Goal: Task Accomplishment & Management: Complete application form

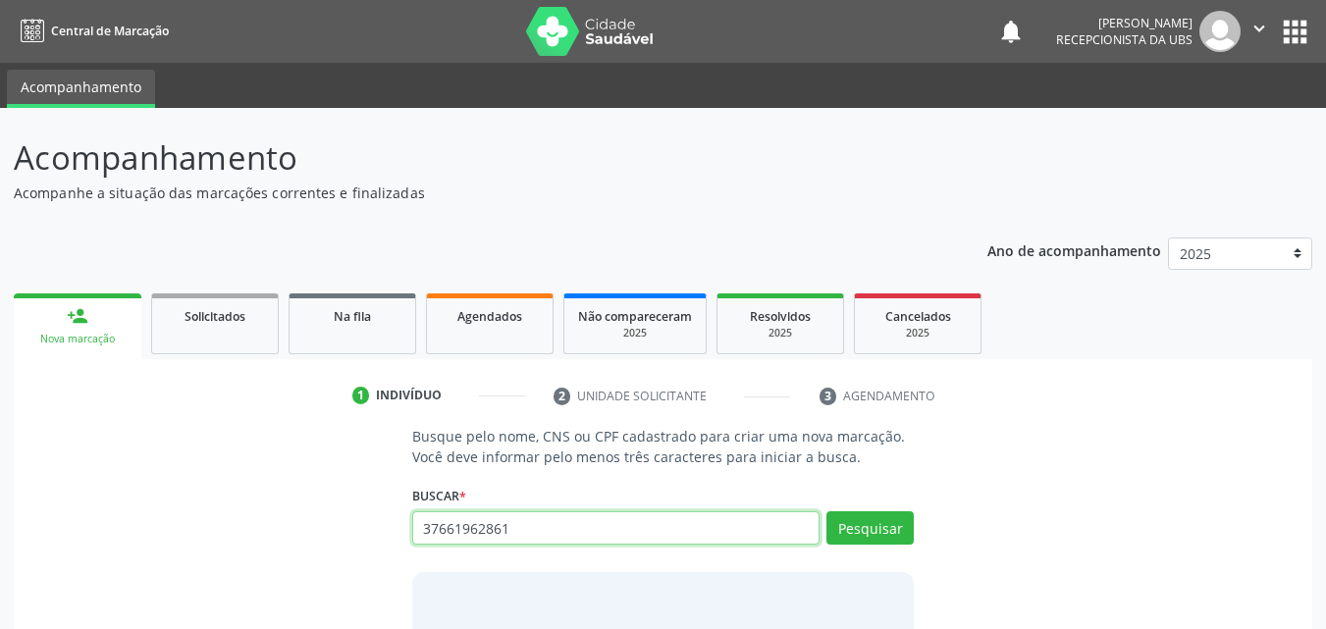
click at [543, 529] on input "37661962861" at bounding box center [616, 528] width 408 height 33
type input "3"
click at [557, 529] on input "text" at bounding box center [616, 528] width 408 height 33
click at [101, 328] on link "person_add Nova marcação" at bounding box center [78, 327] width 128 height 66
click at [520, 527] on input "text" at bounding box center [616, 528] width 408 height 33
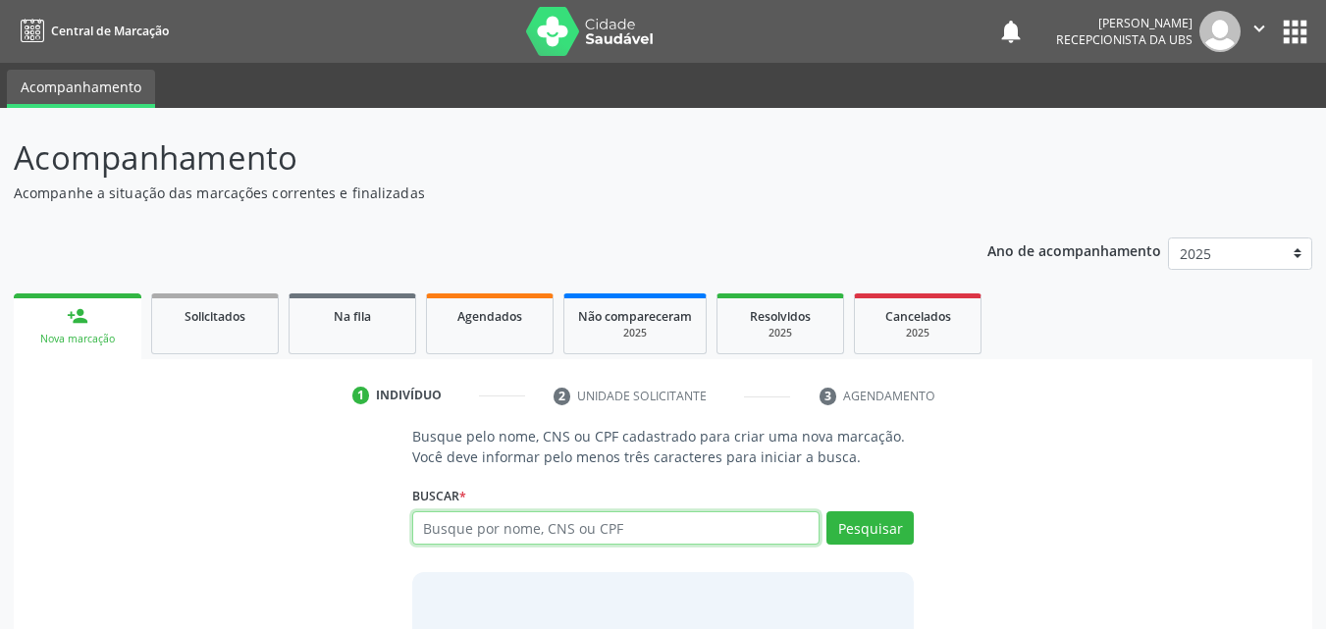
click at [520, 527] on input "text" at bounding box center [616, 528] width 408 height 33
click at [524, 527] on input "text" at bounding box center [616, 528] width 408 height 33
type input "704208295602786"
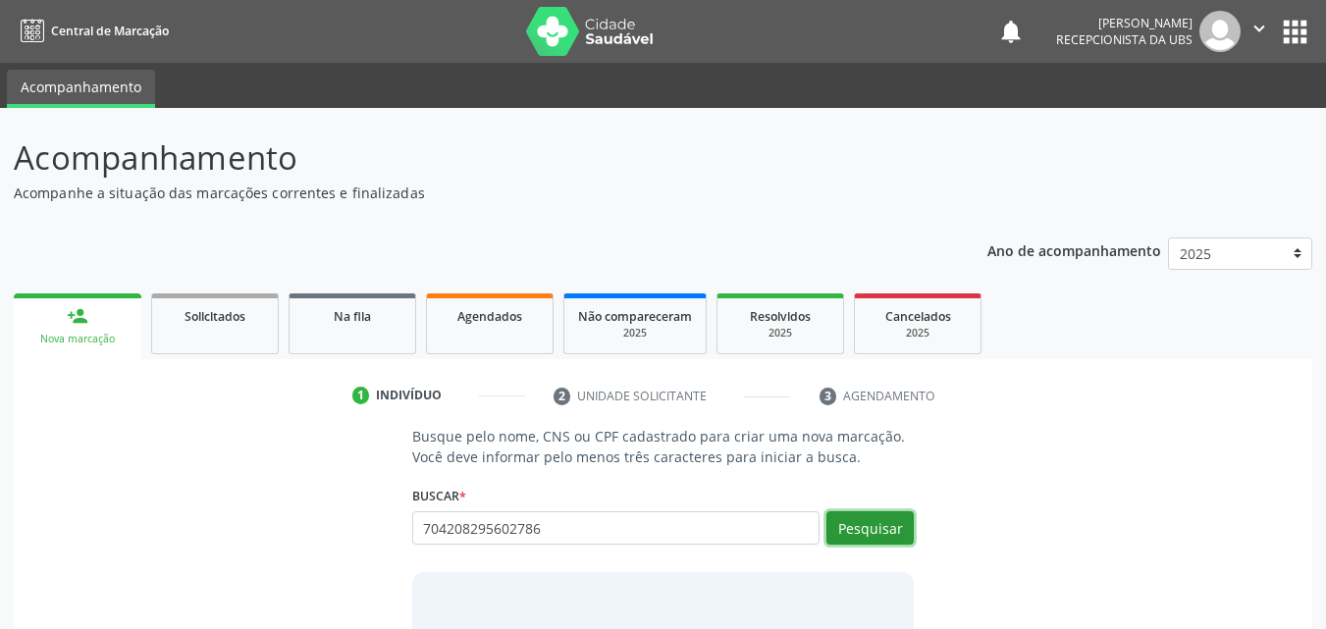
click at [876, 523] on button "Pesquisar" at bounding box center [870, 528] width 87 height 33
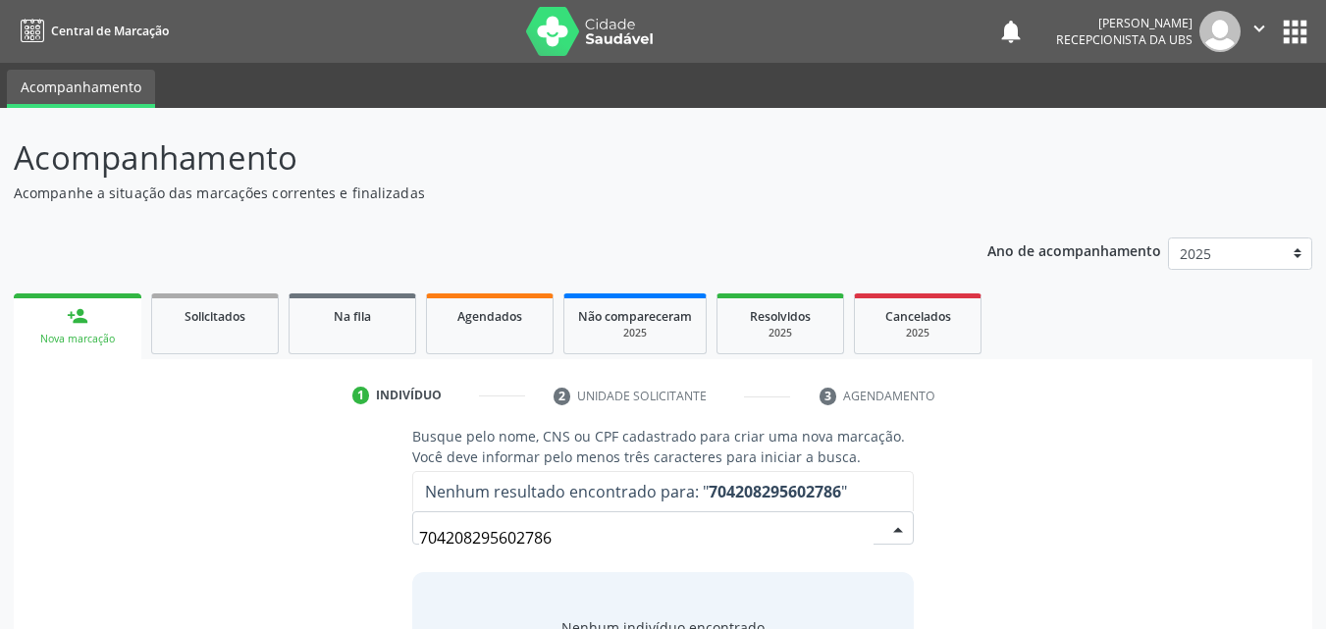
click at [744, 534] on input "704208295602786" at bounding box center [647, 537] width 456 height 39
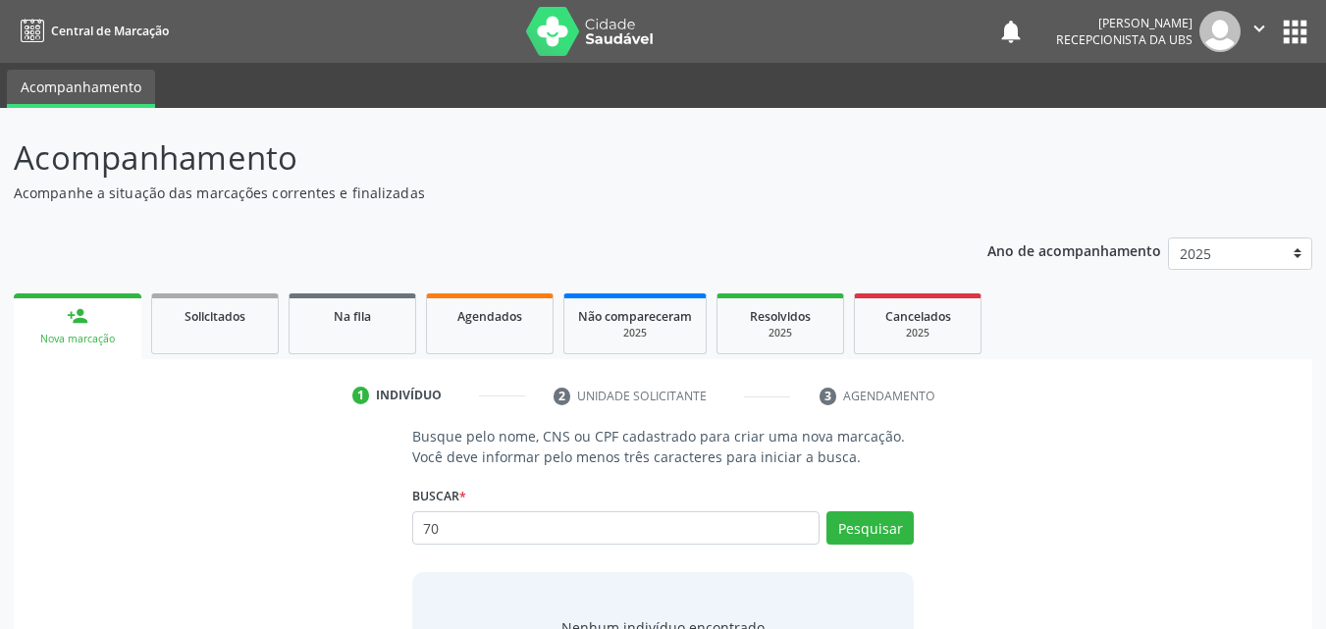
type input "7"
click at [587, 539] on input "704" at bounding box center [616, 528] width 408 height 33
type input "7"
click at [583, 539] on input "text" at bounding box center [616, 528] width 408 height 33
click at [585, 531] on input "text" at bounding box center [616, 528] width 408 height 33
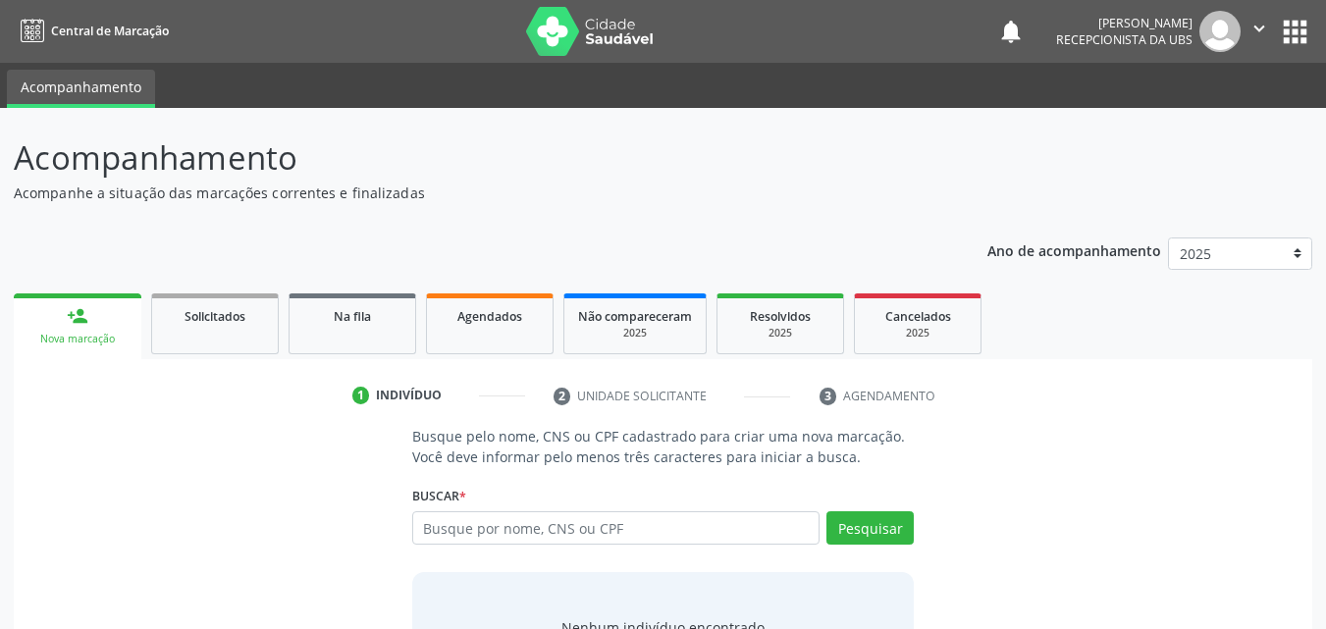
click at [585, 531] on input "text" at bounding box center [616, 528] width 408 height 33
click at [595, 529] on input "text" at bounding box center [616, 528] width 408 height 33
click at [549, 536] on input "text" at bounding box center [616, 528] width 408 height 33
type input "704208295602786"
click at [852, 524] on button "Pesquisar" at bounding box center [870, 528] width 87 height 33
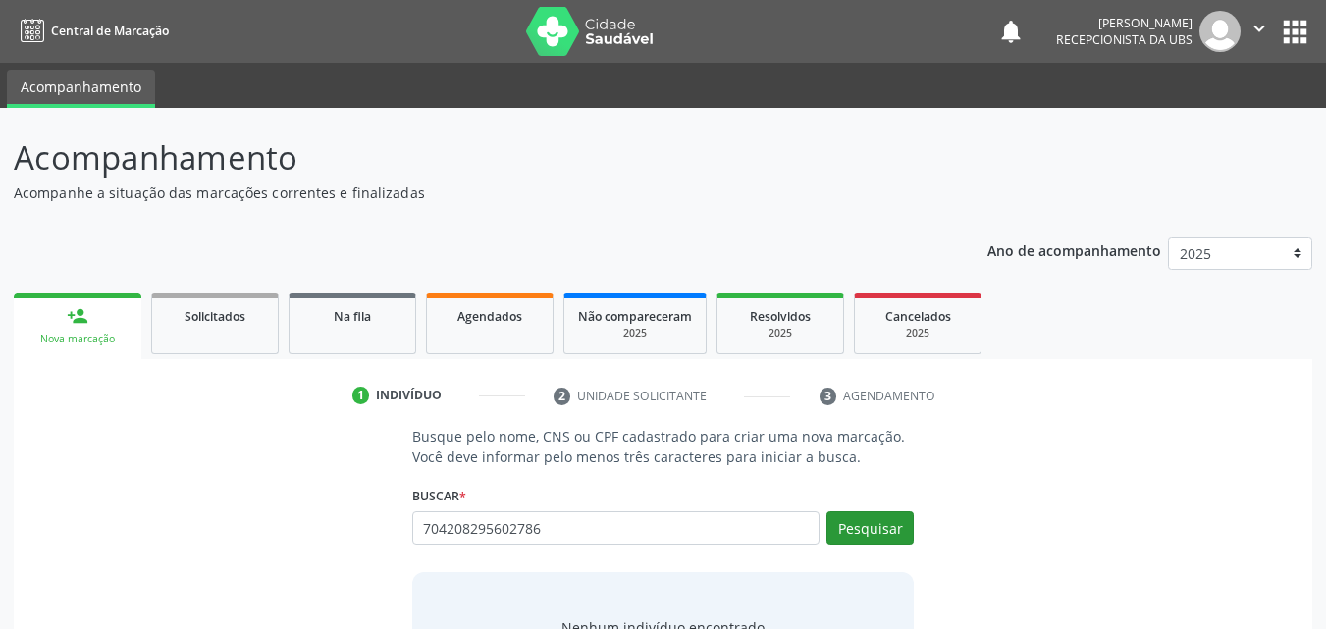
type input "704208295602786"
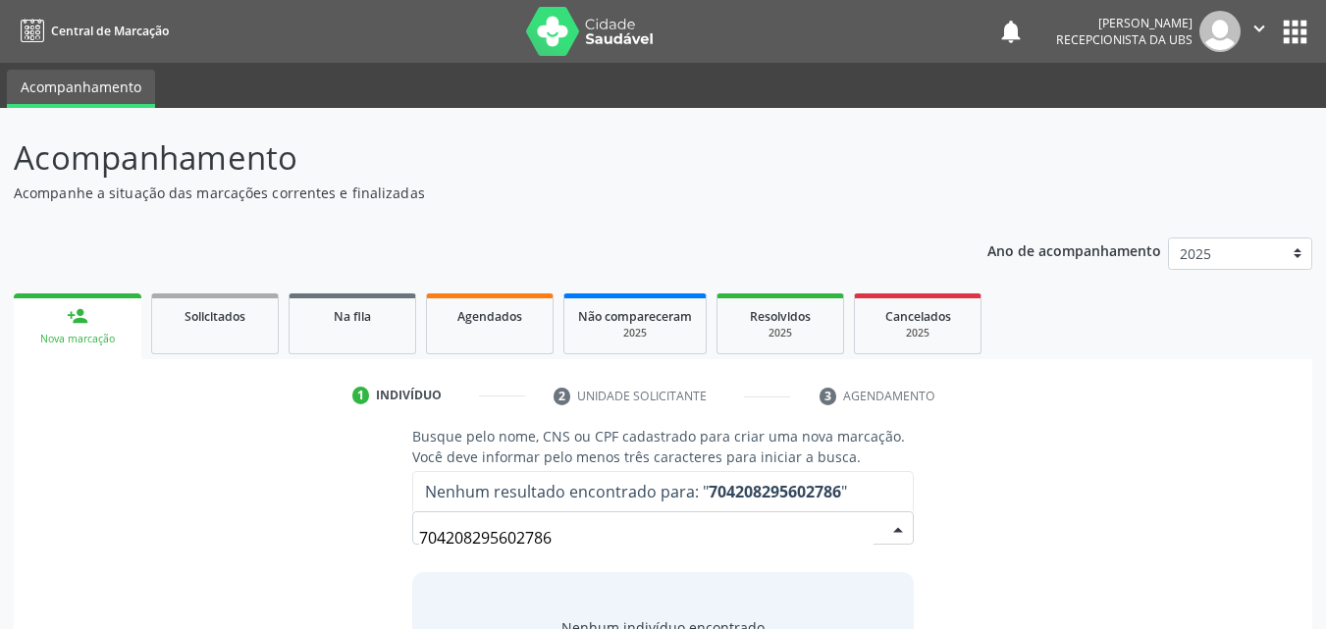
click at [666, 534] on input "704208295602786" at bounding box center [647, 537] width 456 height 39
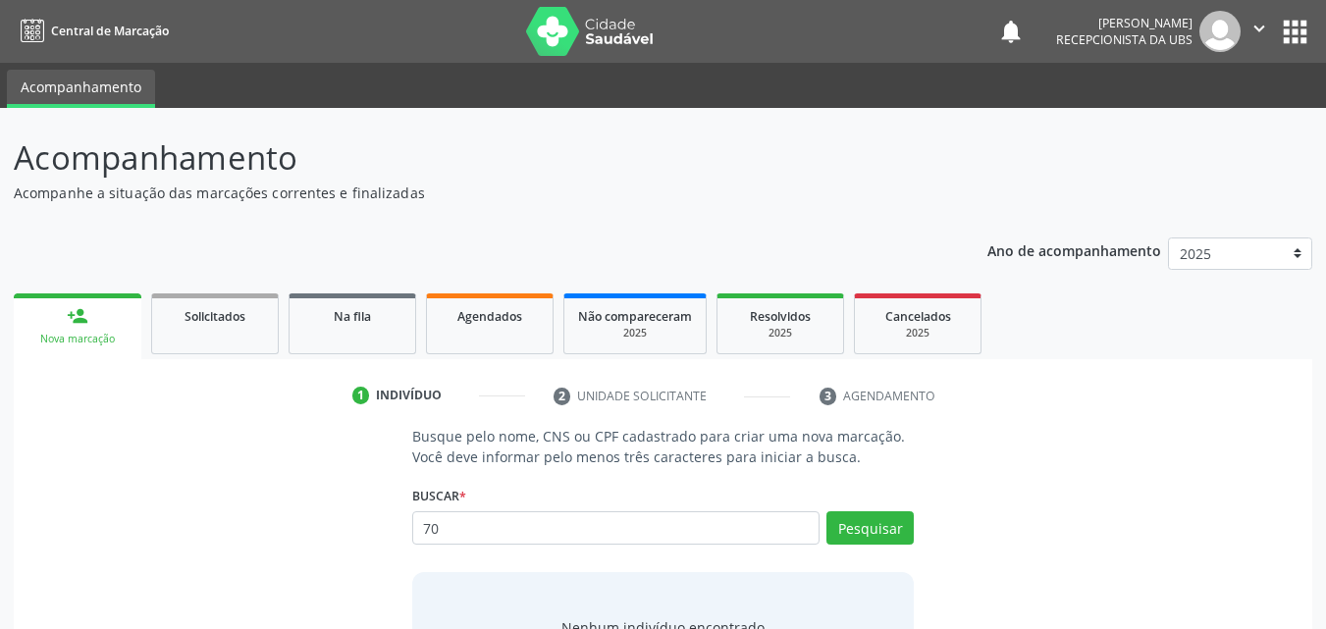
type input "7"
type input "71975529405"
click at [884, 533] on button "Pesquisar" at bounding box center [870, 528] width 87 height 33
type input "71975529405"
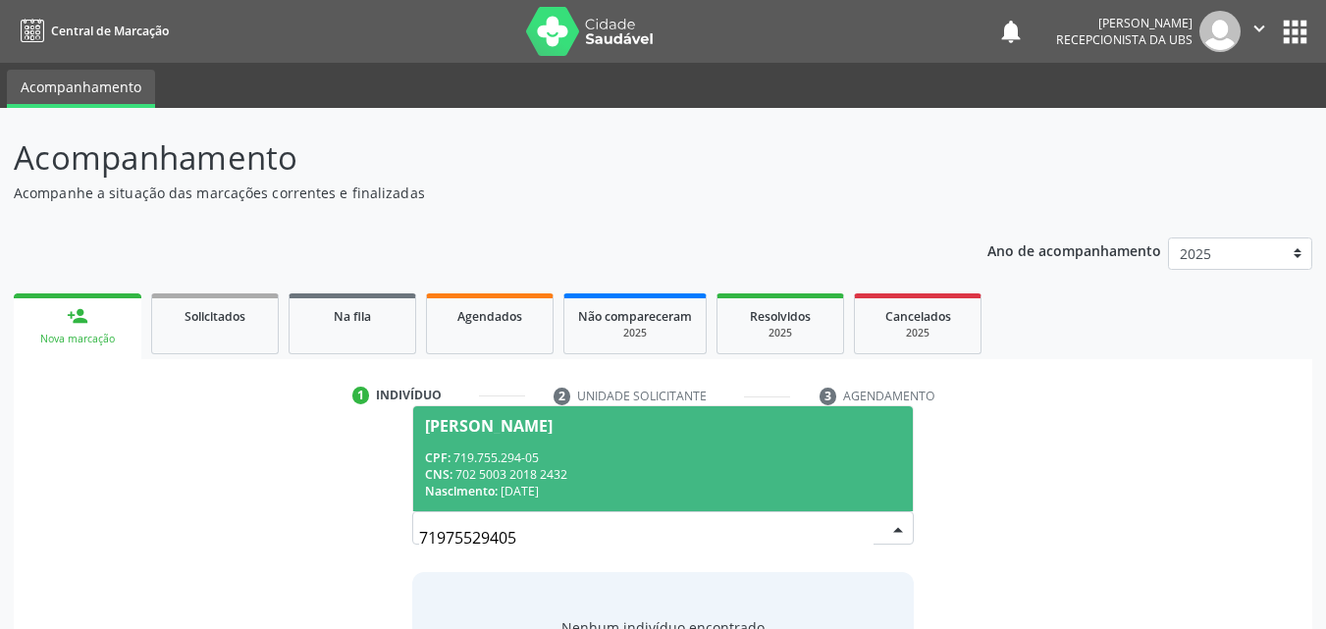
click at [596, 454] on div "CPF: 719.755.294-05" at bounding box center [663, 458] width 477 height 17
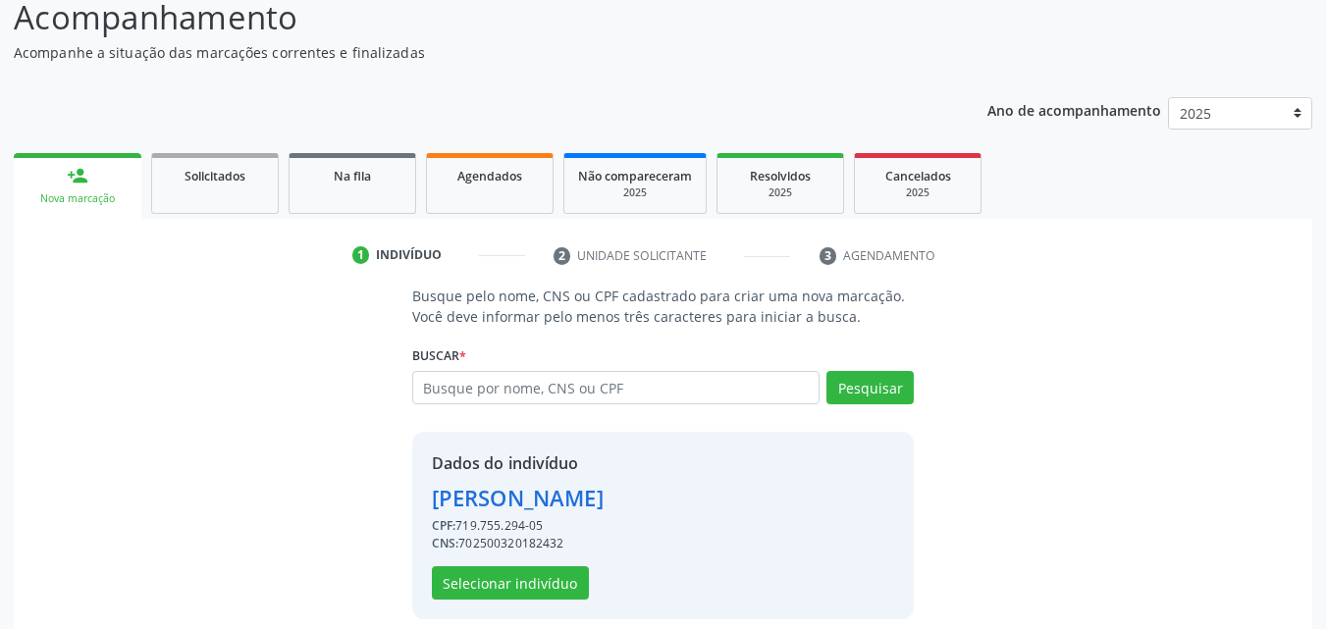
scroll to position [158, 0]
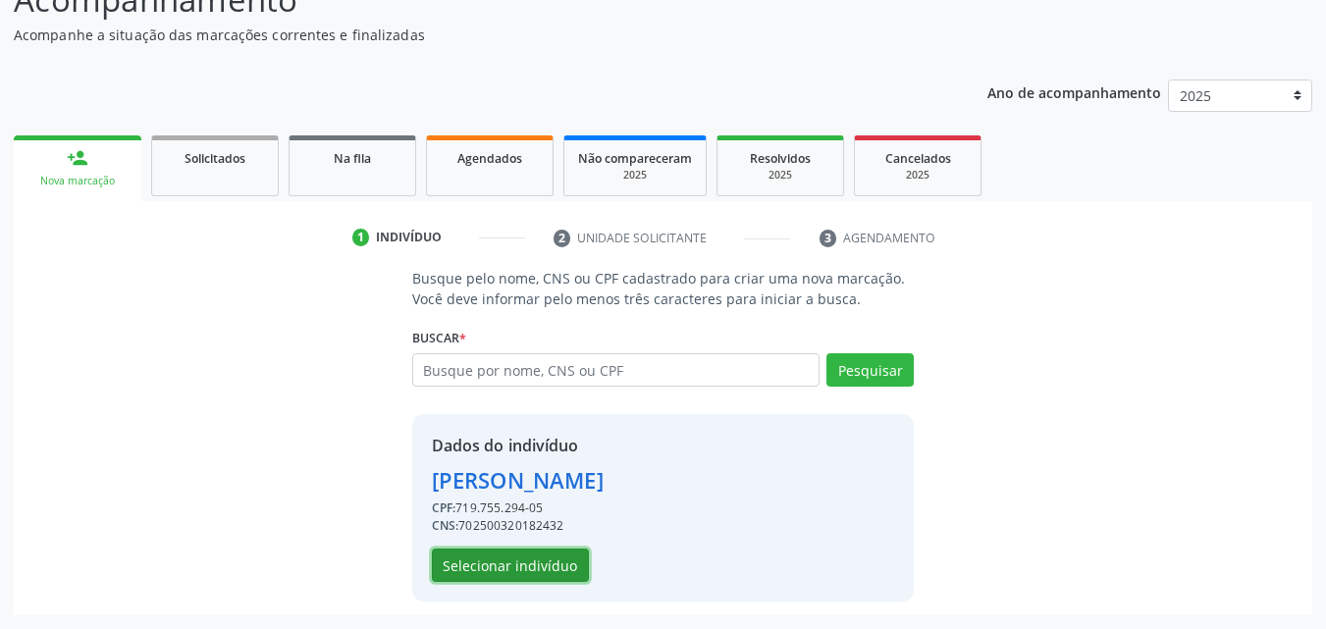
click at [554, 562] on button "Selecionar indivíduo" at bounding box center [510, 565] width 157 height 33
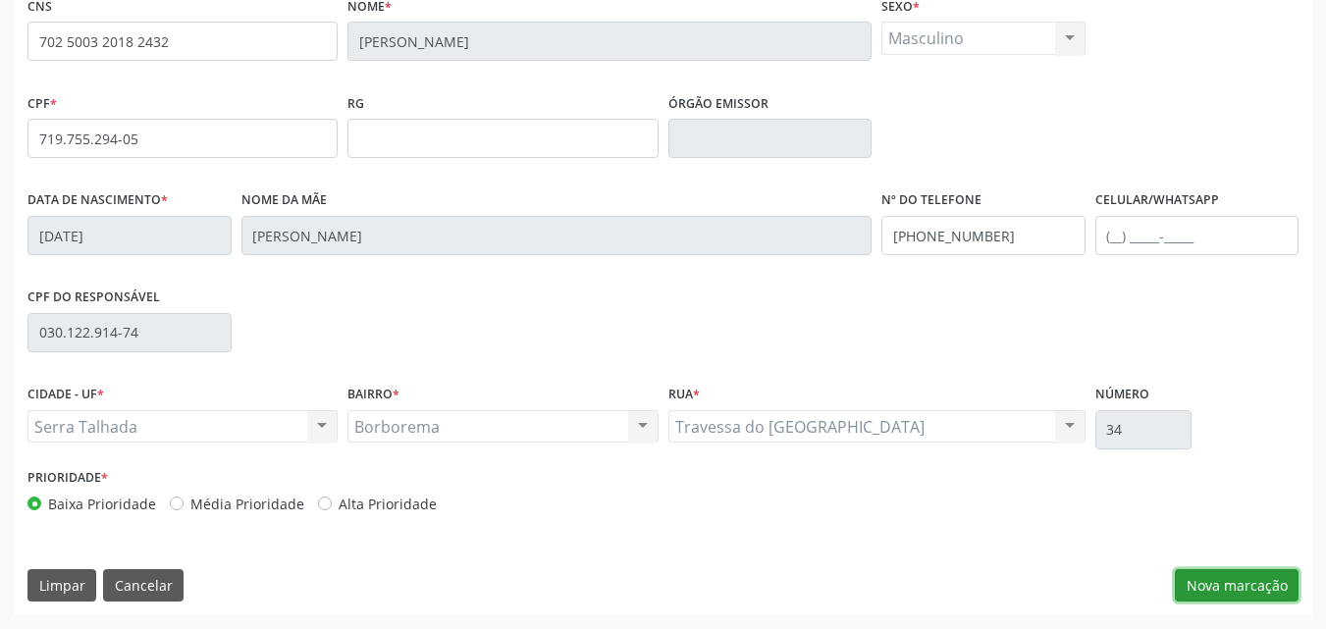
click at [1227, 582] on button "Nova marcação" at bounding box center [1237, 585] width 124 height 33
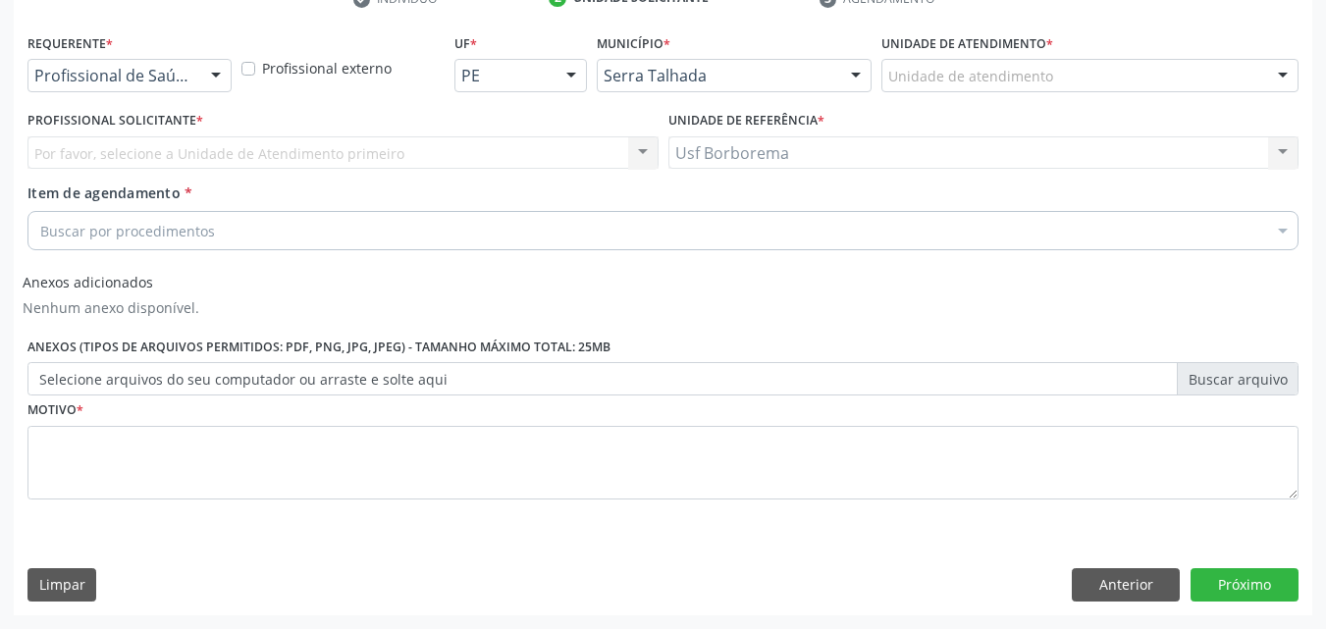
scroll to position [398, 0]
click at [917, 61] on div "Unidade de atendimento" at bounding box center [1090, 75] width 417 height 33
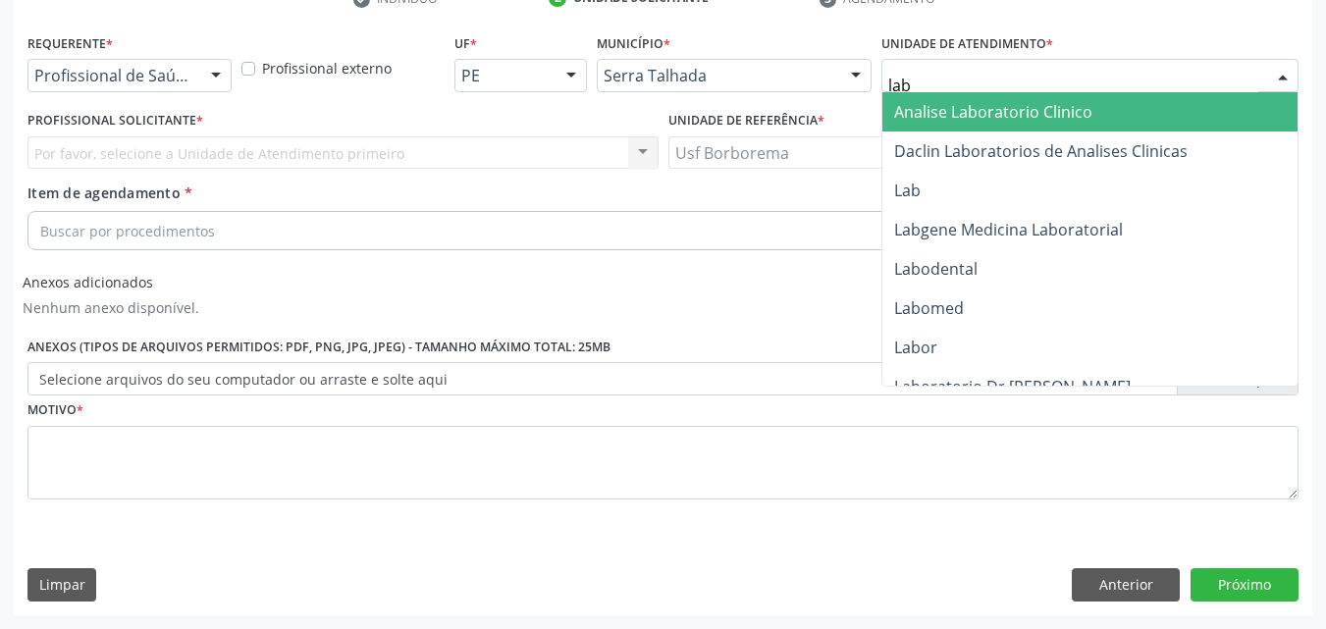
type input "labg"
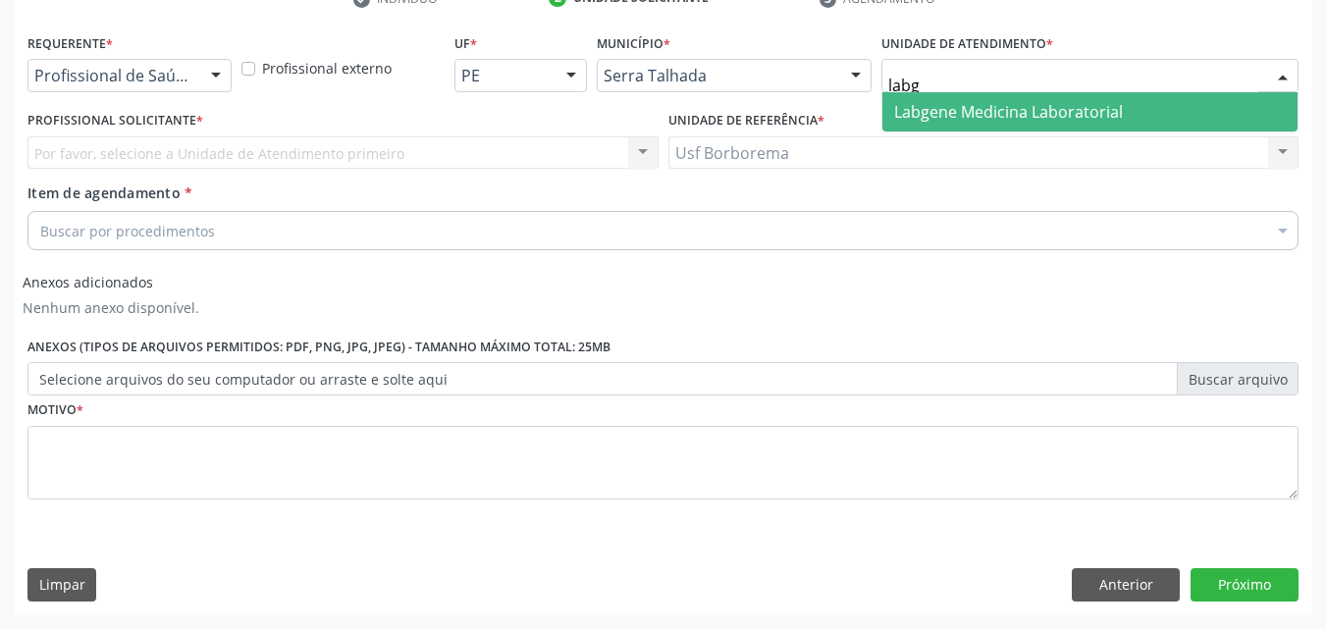
click at [949, 116] on span "Labgene Medicina Laboratorial" at bounding box center [1008, 112] width 229 height 22
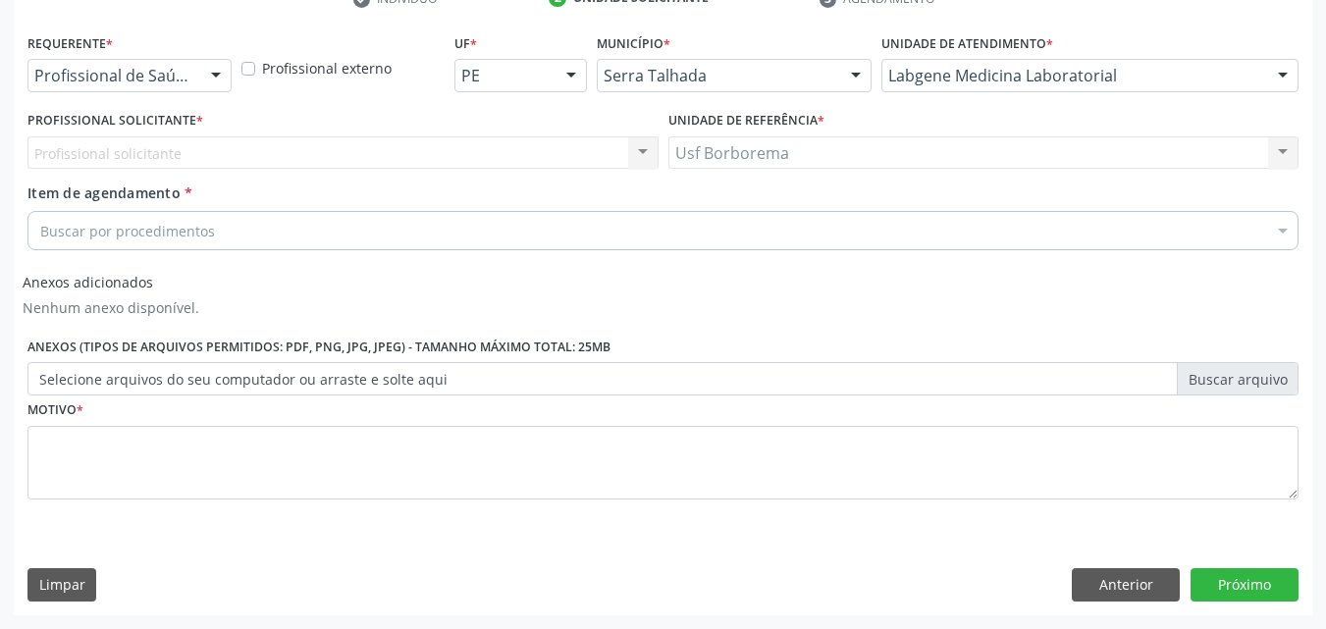
click at [406, 147] on div "Profissional solicitante Nenhum resultado encontrado para: " " Não há nenhuma o…" at bounding box center [342, 152] width 631 height 33
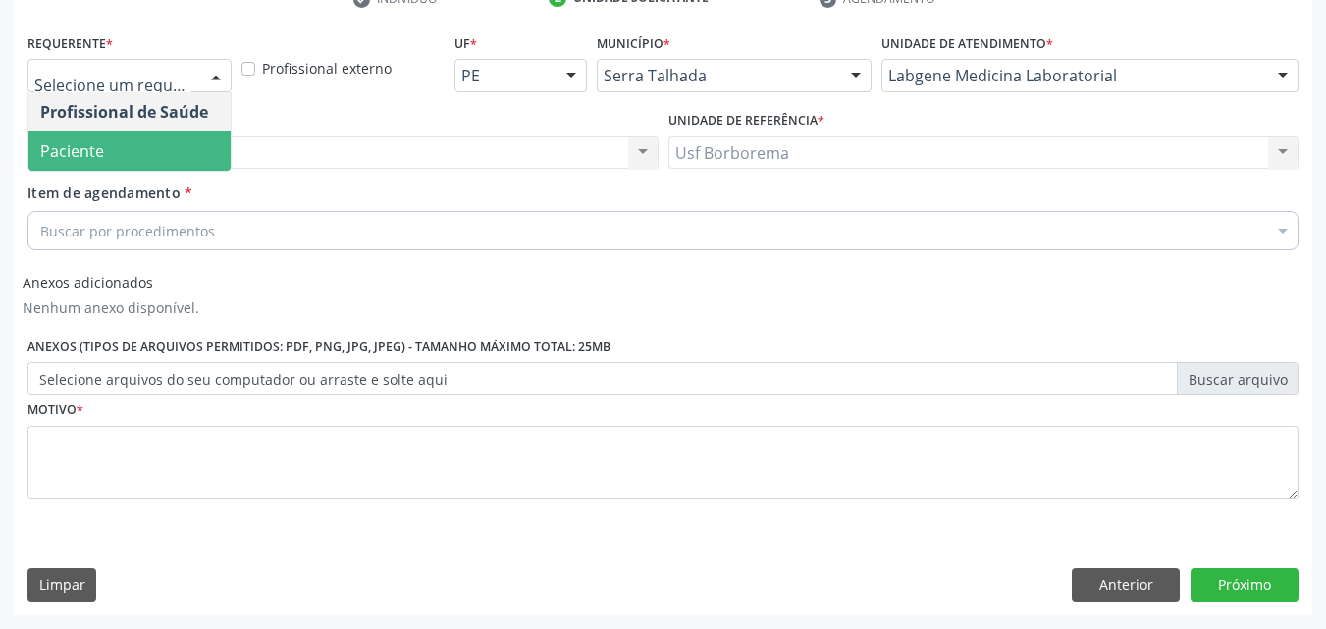
click at [127, 161] on span "Paciente" at bounding box center [129, 151] width 202 height 39
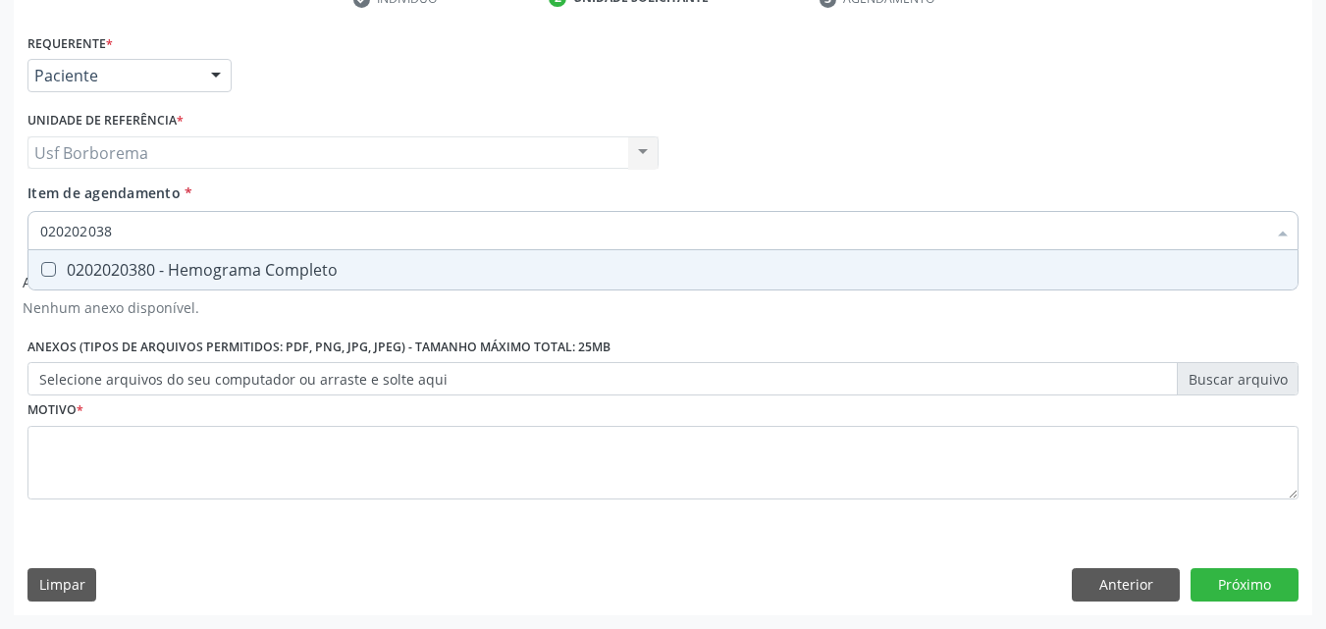
type input "0202020380"
click at [203, 278] on div "0202020380 - Hemograma Completo" at bounding box center [663, 270] width 1246 height 16
checkbox Completo "true"
click at [199, 225] on input "0202020380" at bounding box center [653, 230] width 1226 height 39
type input "02020203"
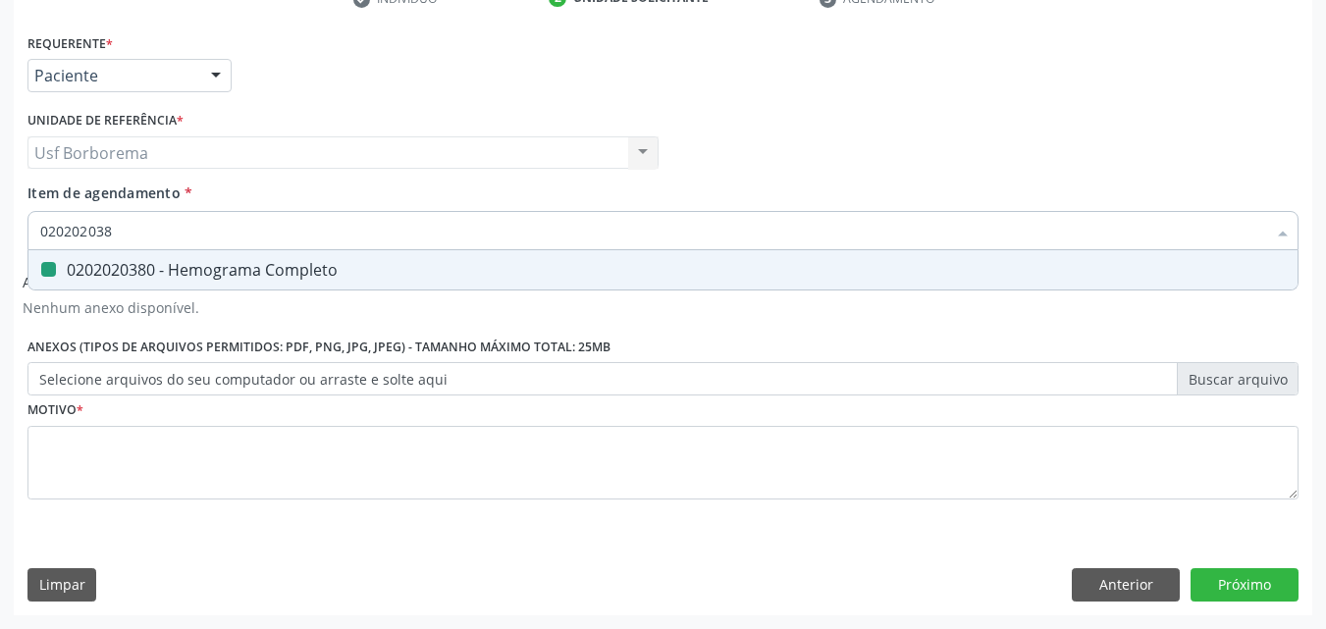
checkbox Completo "false"
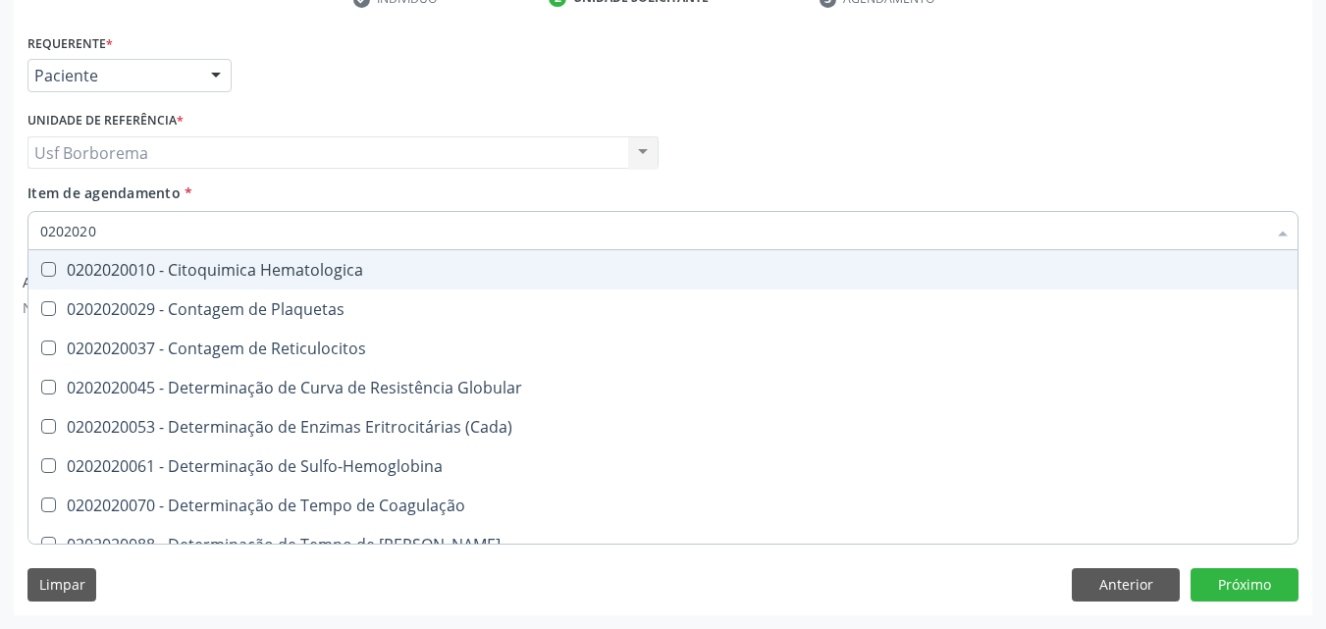
type input "020202"
checkbox Completo "false"
checkbox Leucograma "true"
type input "02020"
checkbox Completo "false"
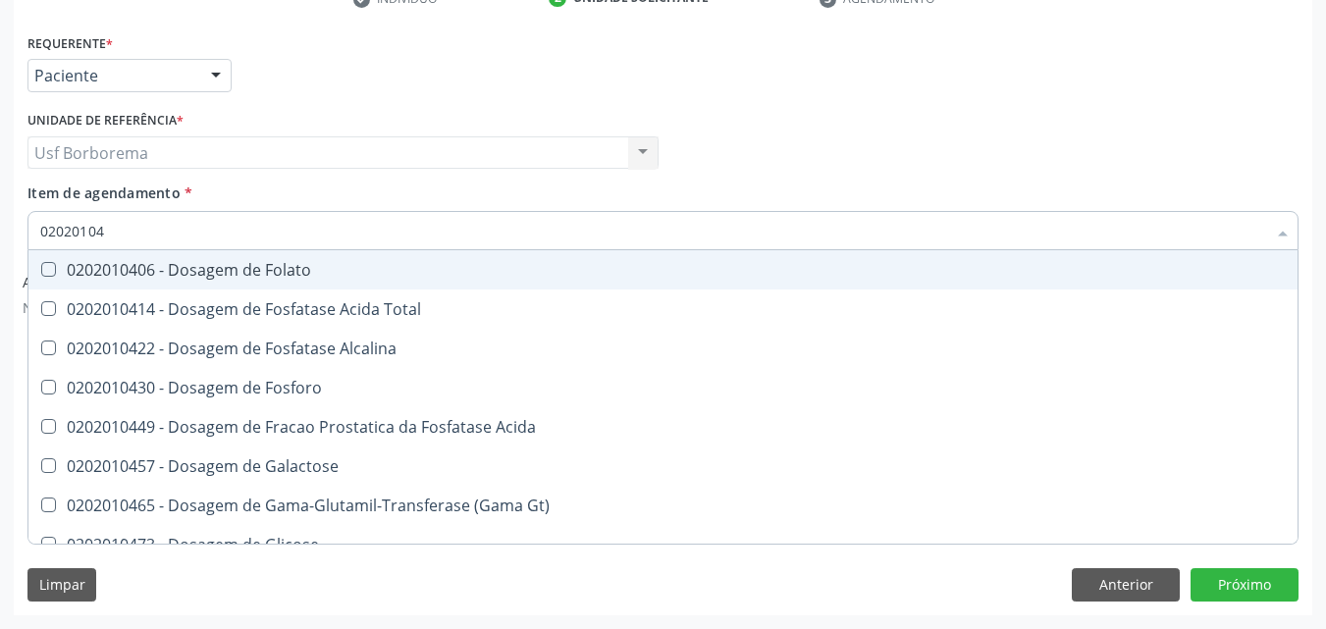
type input "020201047"
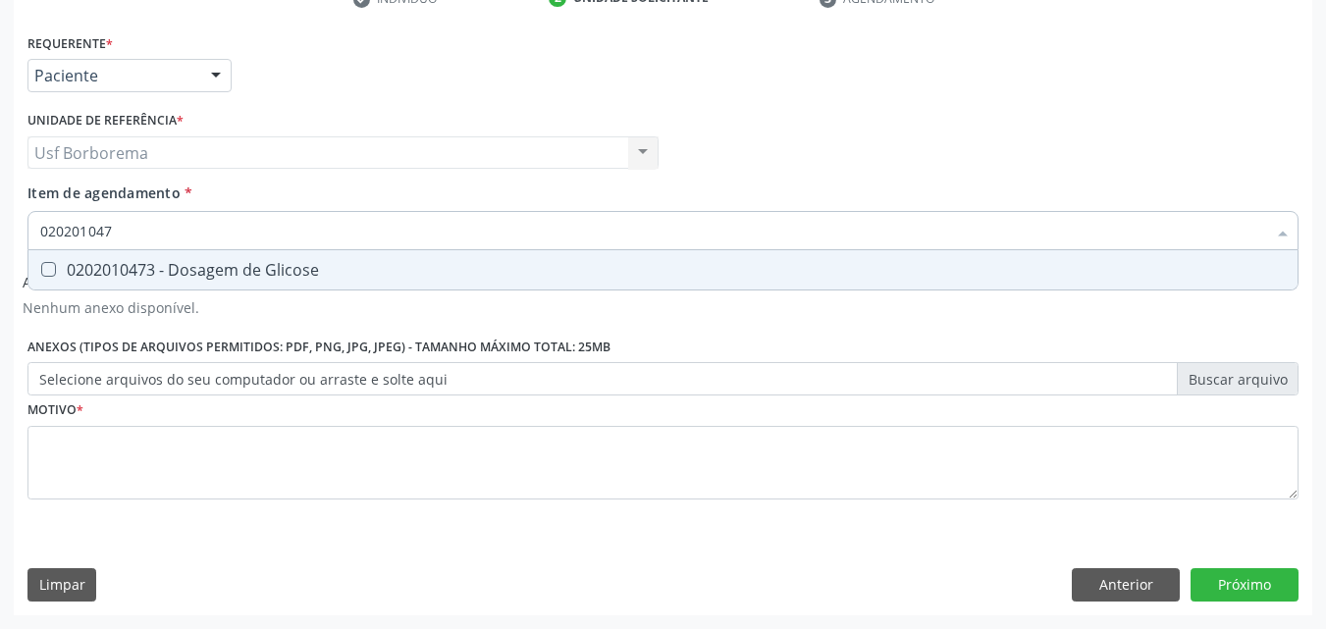
click at [279, 267] on div "0202010473 - Dosagem de Glicose" at bounding box center [663, 270] width 1246 height 16
checkbox Glicose "true"
click at [315, 228] on input "020201047" at bounding box center [653, 230] width 1226 height 39
type input "02020104"
checkbox Glicose "false"
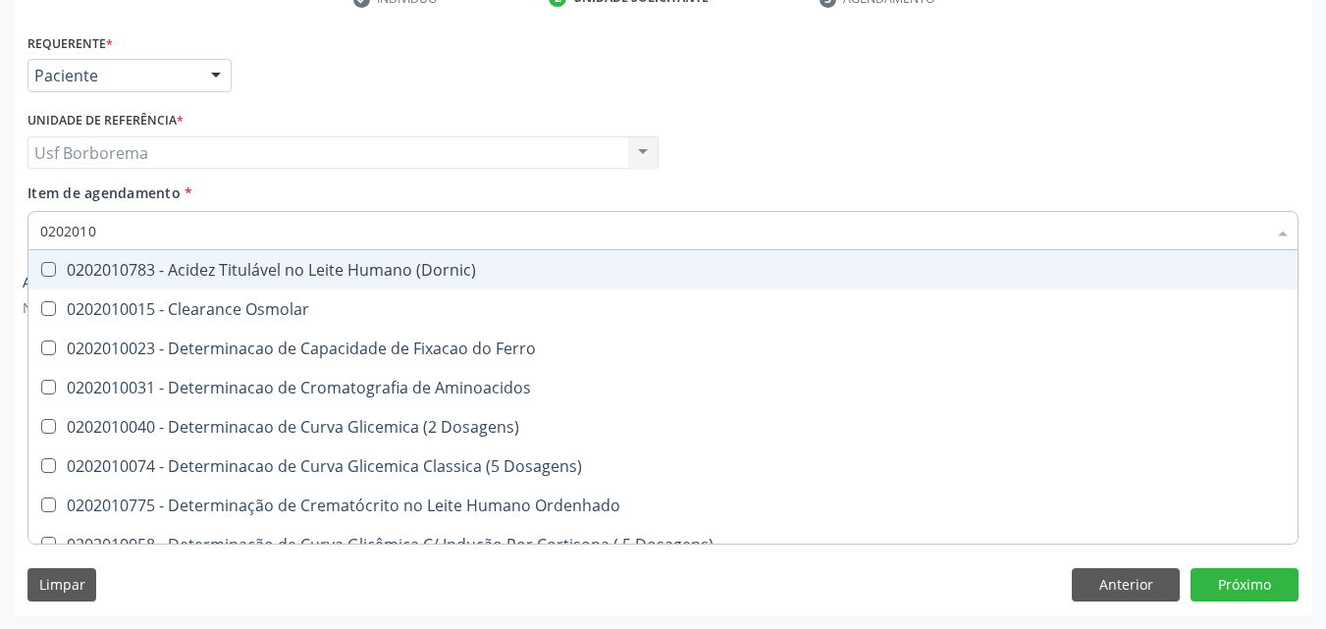
type input "020201"
checkbox Glicose "false"
checkbox Nt-Probnp\) "true"
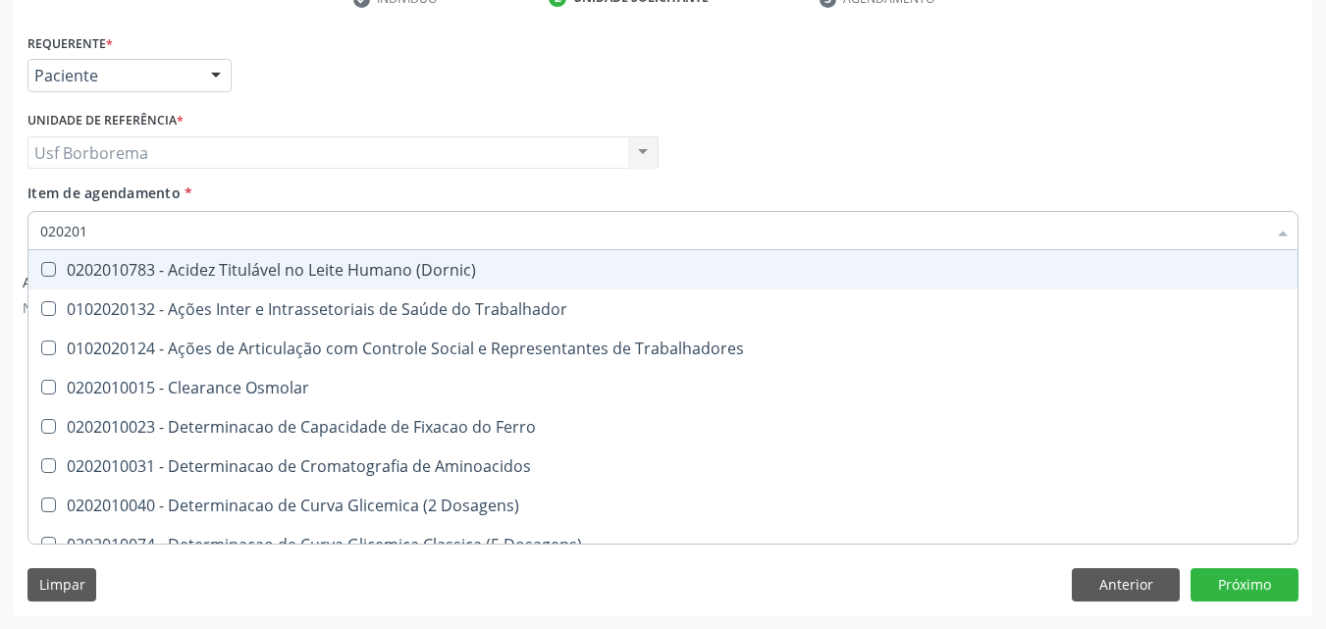
type input "0202010"
checkbox II "true"
checkbox Glicose "false"
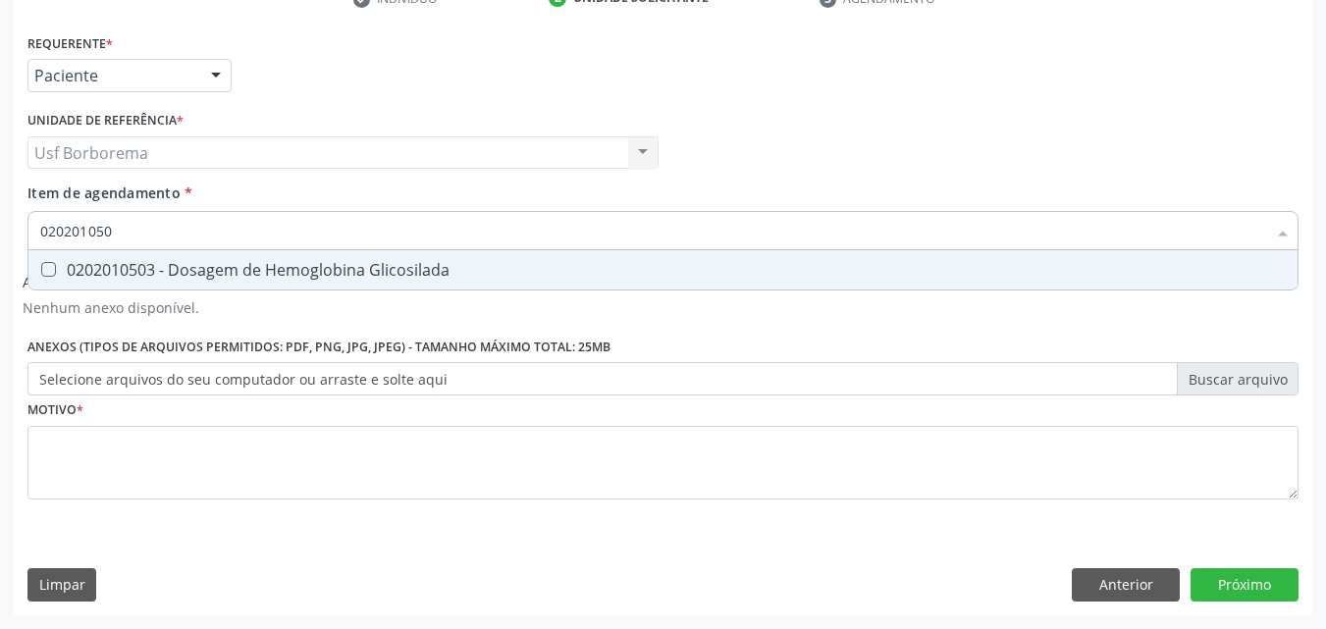
type input "0202010503"
click at [315, 268] on div "0202010503 - Dosagem de Hemoglobina Glicosilada" at bounding box center [663, 270] width 1246 height 16
checkbox Glicosilada "true"
click at [308, 238] on input "0202010503" at bounding box center [653, 230] width 1226 height 39
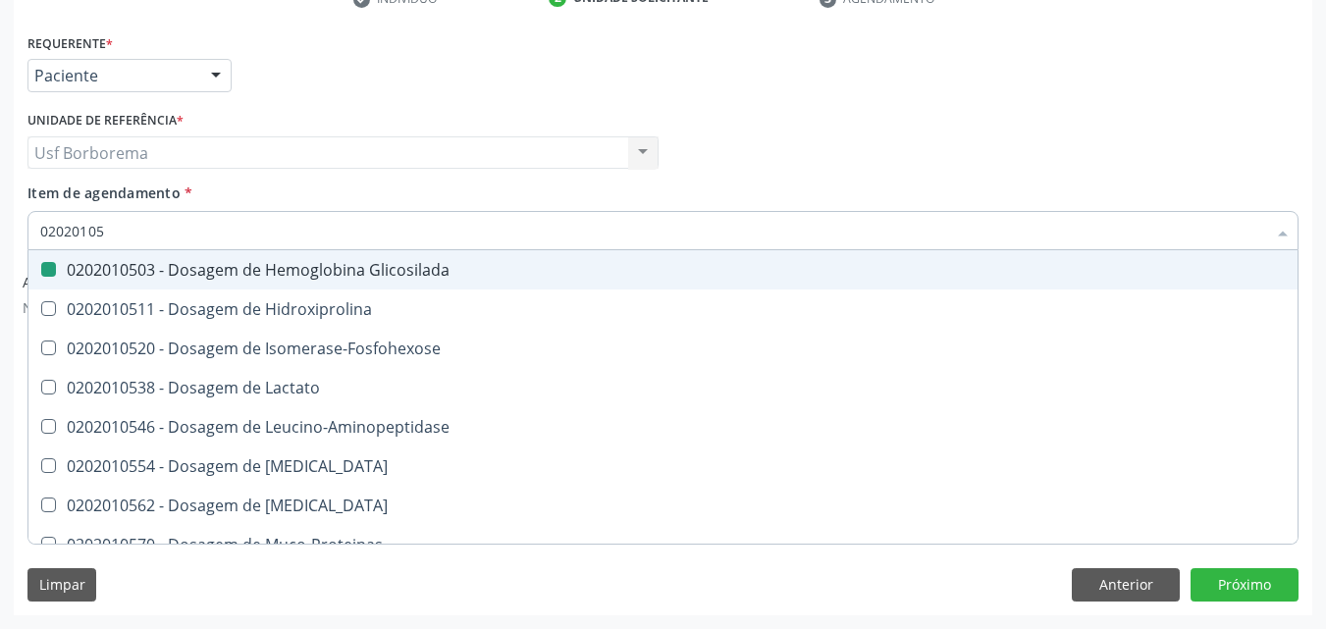
type input "0202010"
checkbox Glicosilada "false"
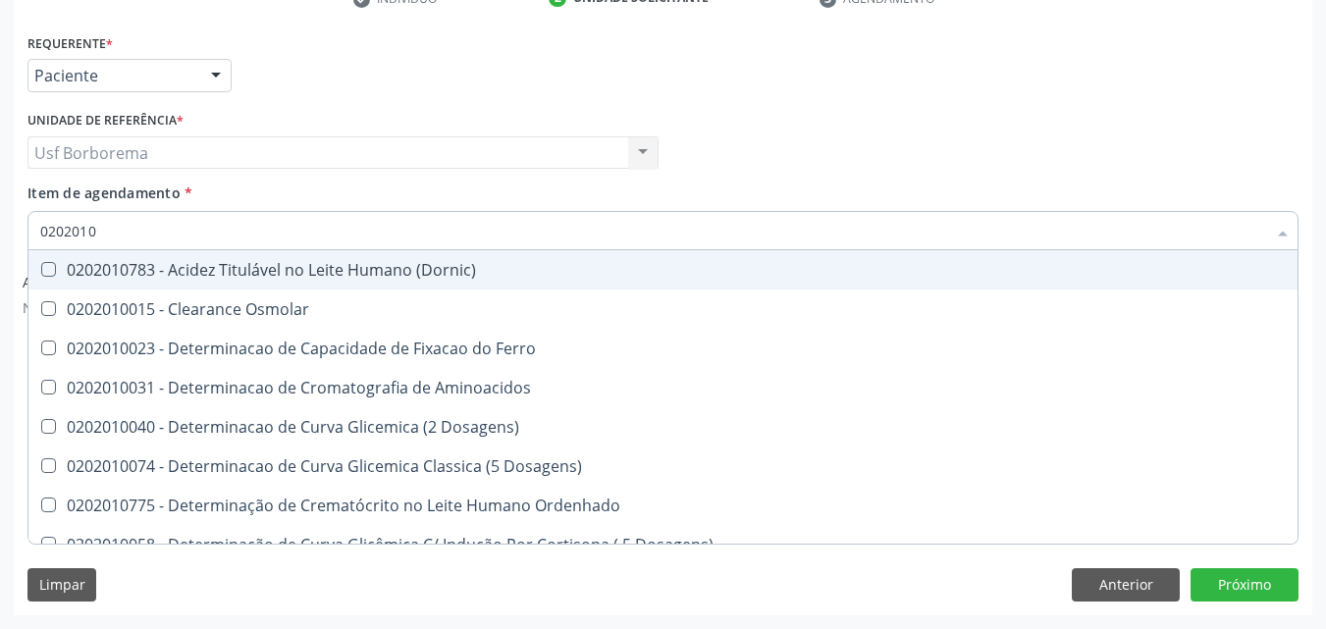
type input "020201"
checkbox Glicose "false"
checkbox Glicosilada "false"
checkbox Nt-Probnp\) "true"
checkbox Potassio "true"
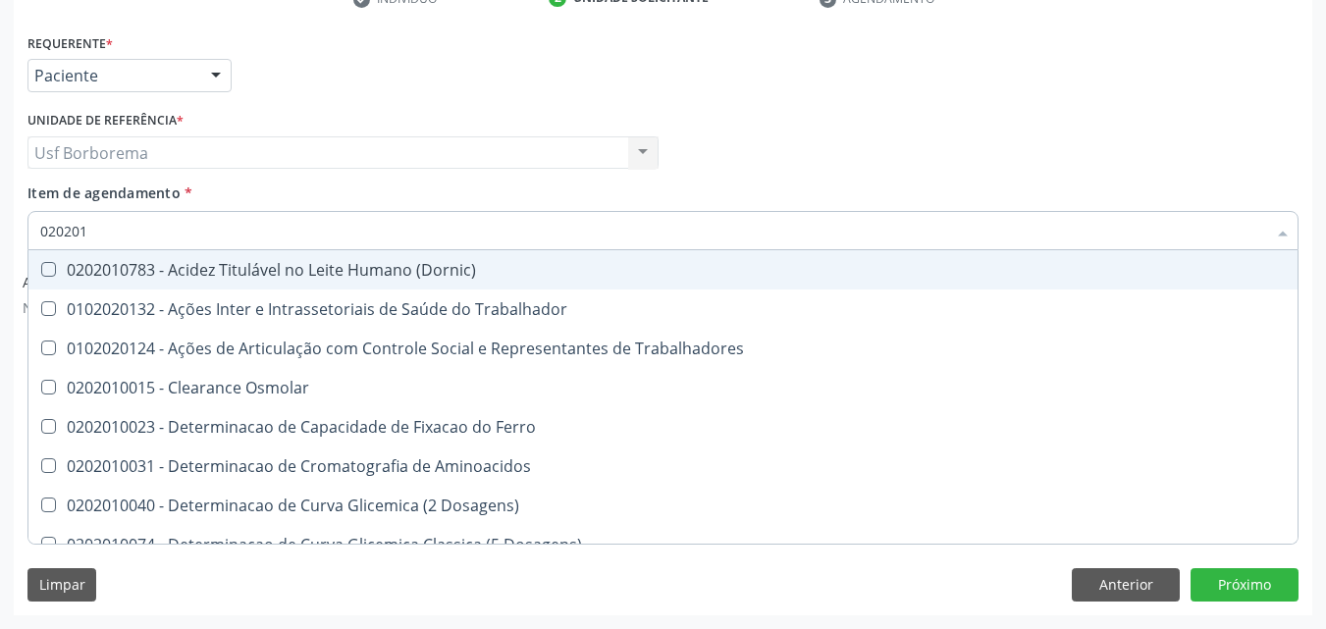
type input "02020"
checkbox Glicose "false"
checkbox Glicosilada "false"
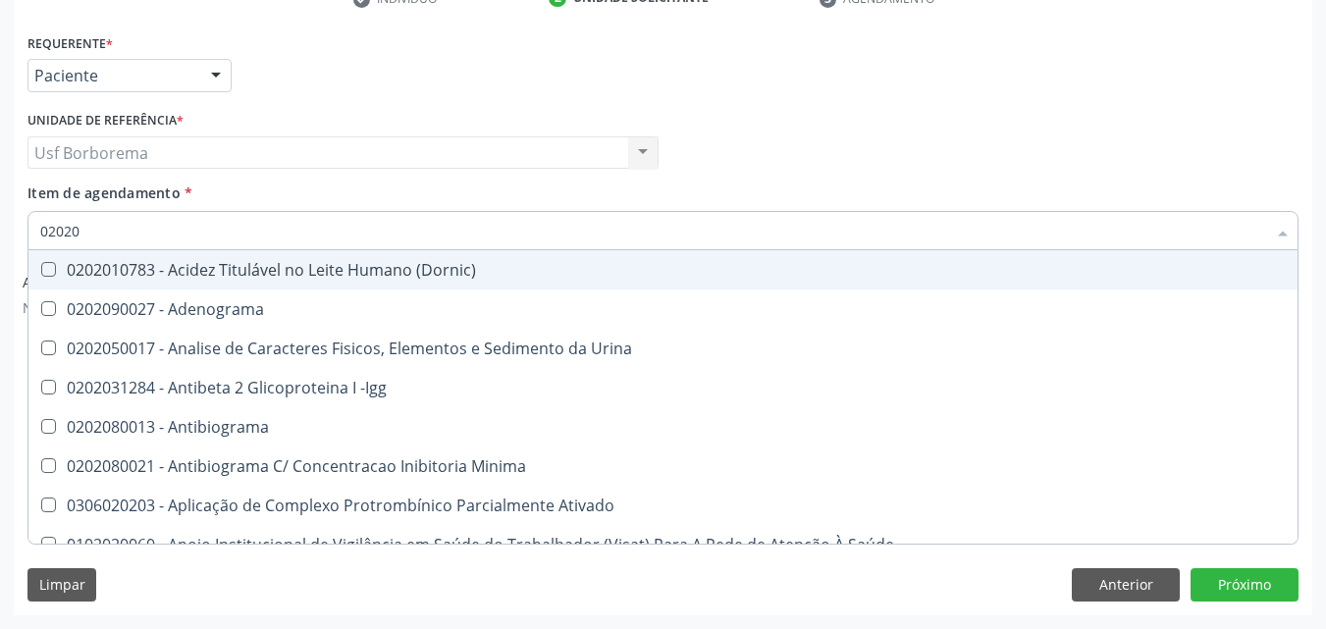
type input "020201"
checkbox T3 "true"
checkbox Coagulação "true"
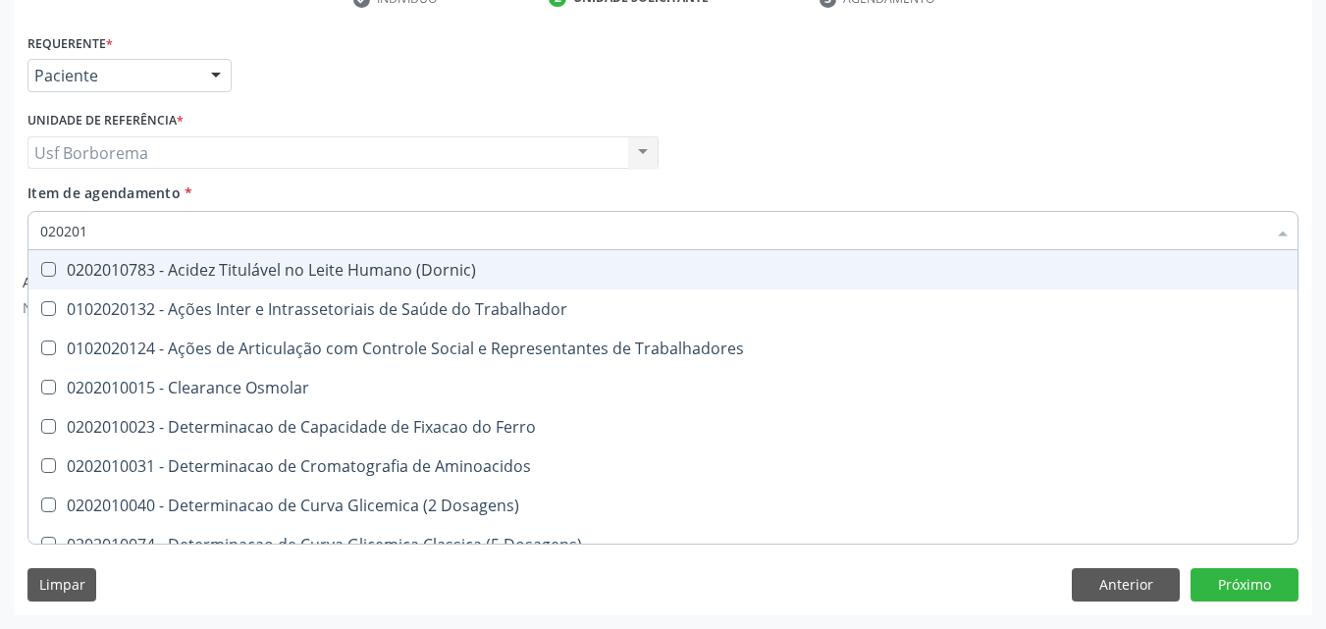
type input "0202010"
checkbox II "true"
checkbox Serico "true"
checkbox Glicose "false"
checkbox Glicosilada "false"
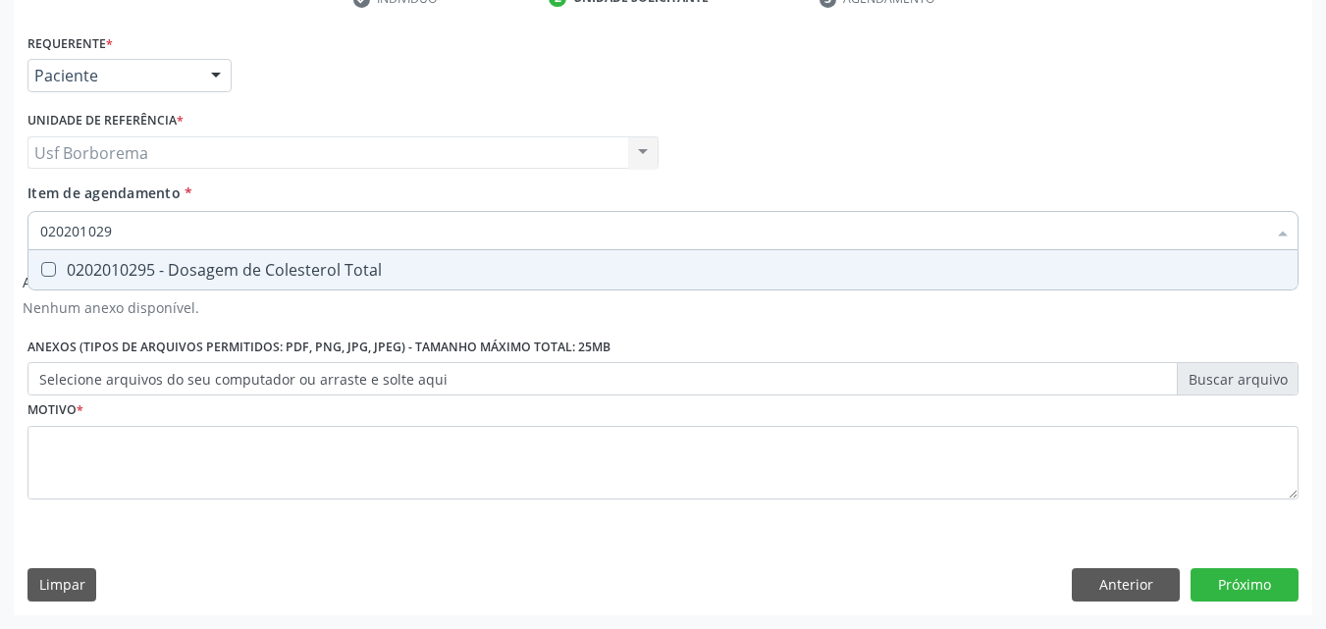
type input "0202010295"
click at [311, 262] on div "0202010295 - Dosagem de Colesterol Total" at bounding box center [663, 270] width 1246 height 16
checkbox Total "true"
click at [293, 229] on input "0202010295" at bounding box center [653, 230] width 1226 height 39
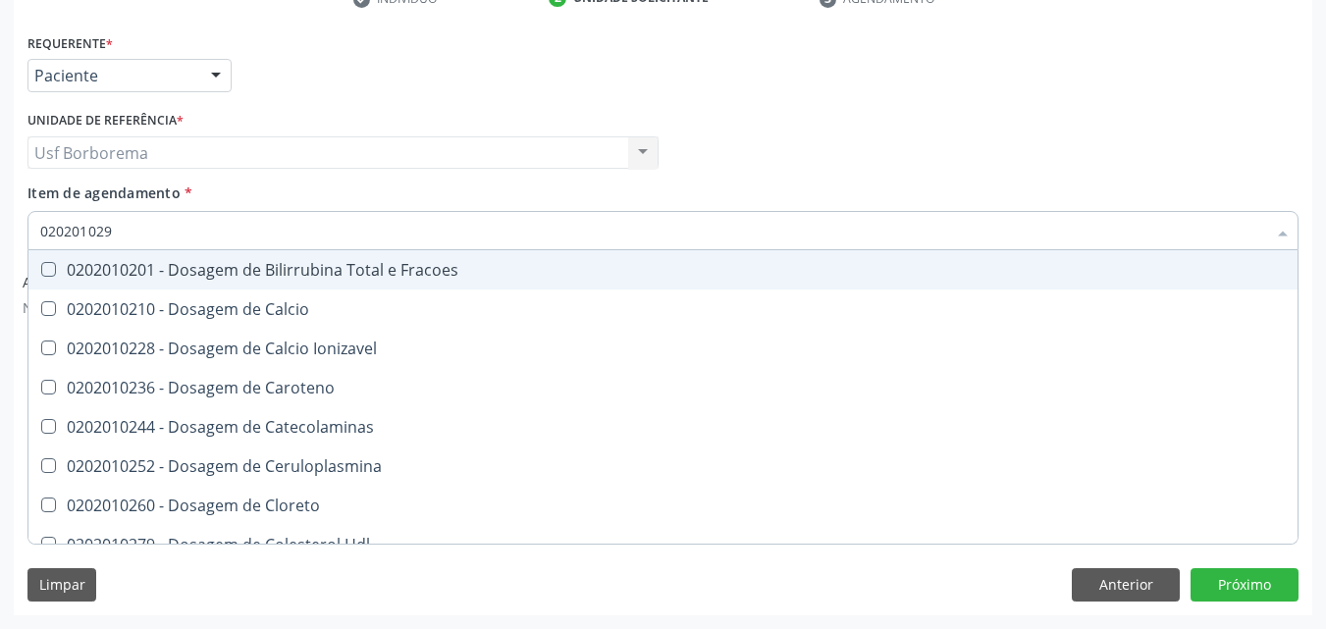
type input "02020102"
checkbox Fracoes "false"
type input "0202010"
checkbox Total "false"
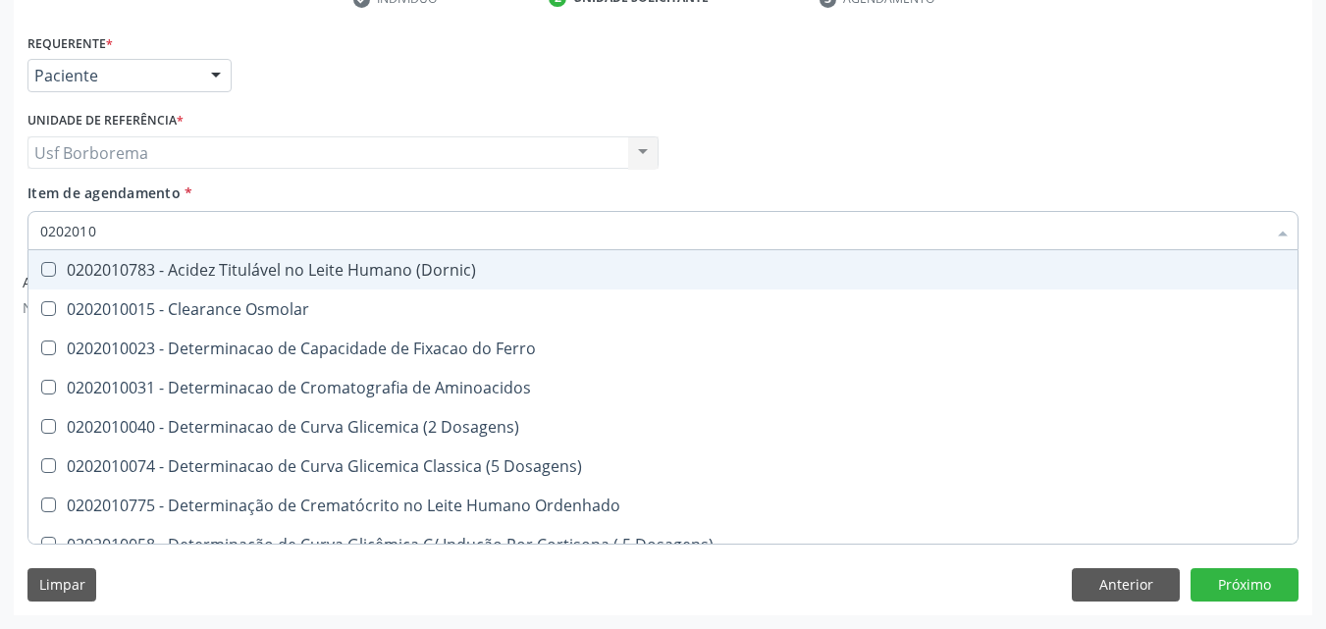
type input "02020102"
checkbox Osmolaridade "true"
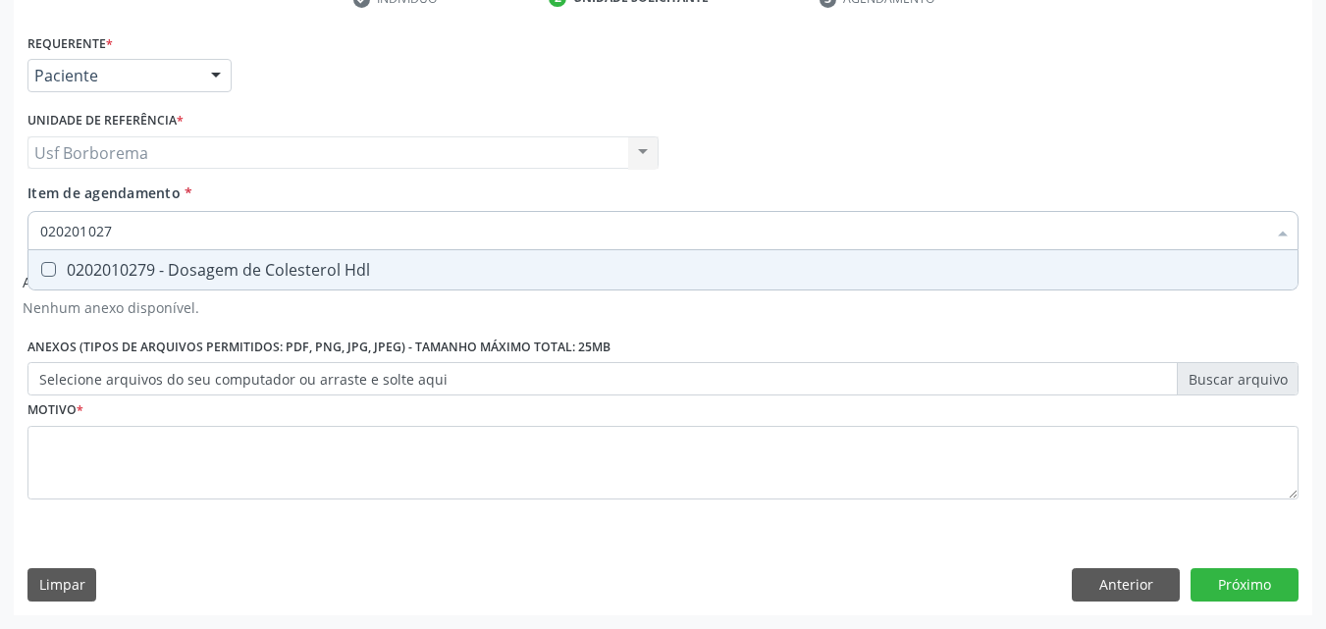
type input "0202010279"
click at [262, 254] on span "0202010279 - Dosagem de Colesterol Hdl" at bounding box center [662, 269] width 1269 height 39
checkbox Hdl "true"
click at [257, 235] on input "0202010279" at bounding box center [653, 230] width 1226 height 39
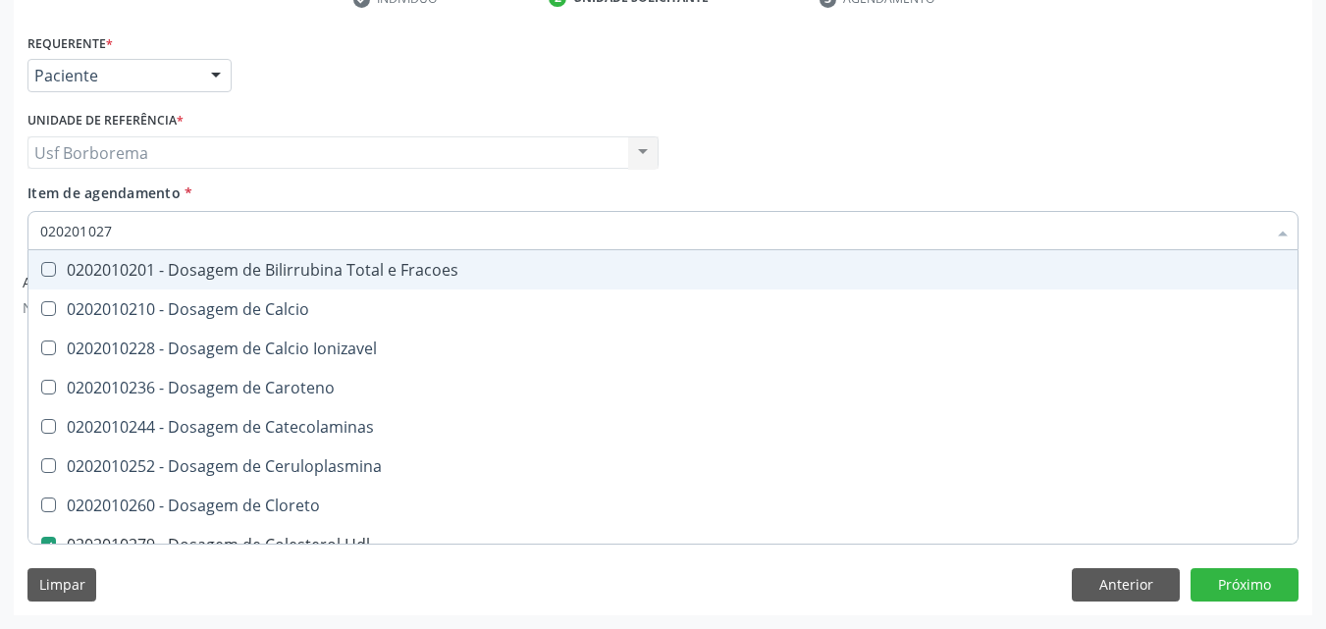
type input "02020102"
checkbox Fracoes "false"
type input "0202010"
checkbox Hdl "false"
checkbox Total "false"
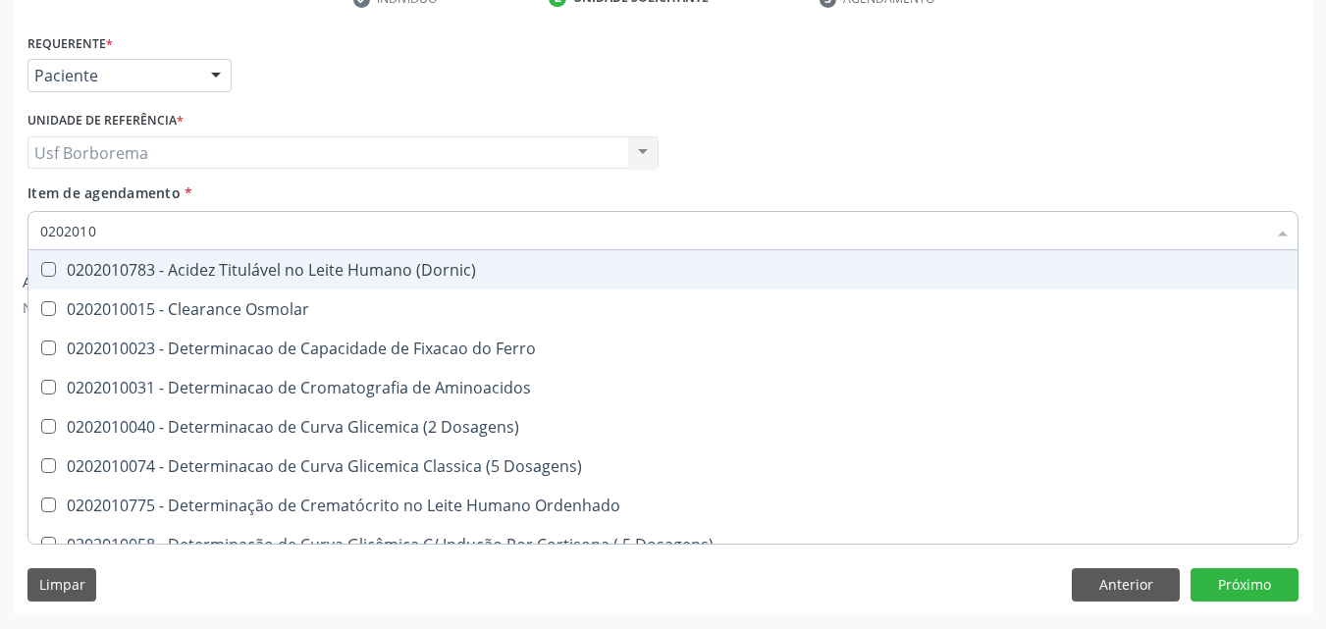
type input "02020102"
checkbox Dosagens\) "true"
checkbox Osmolaridade "true"
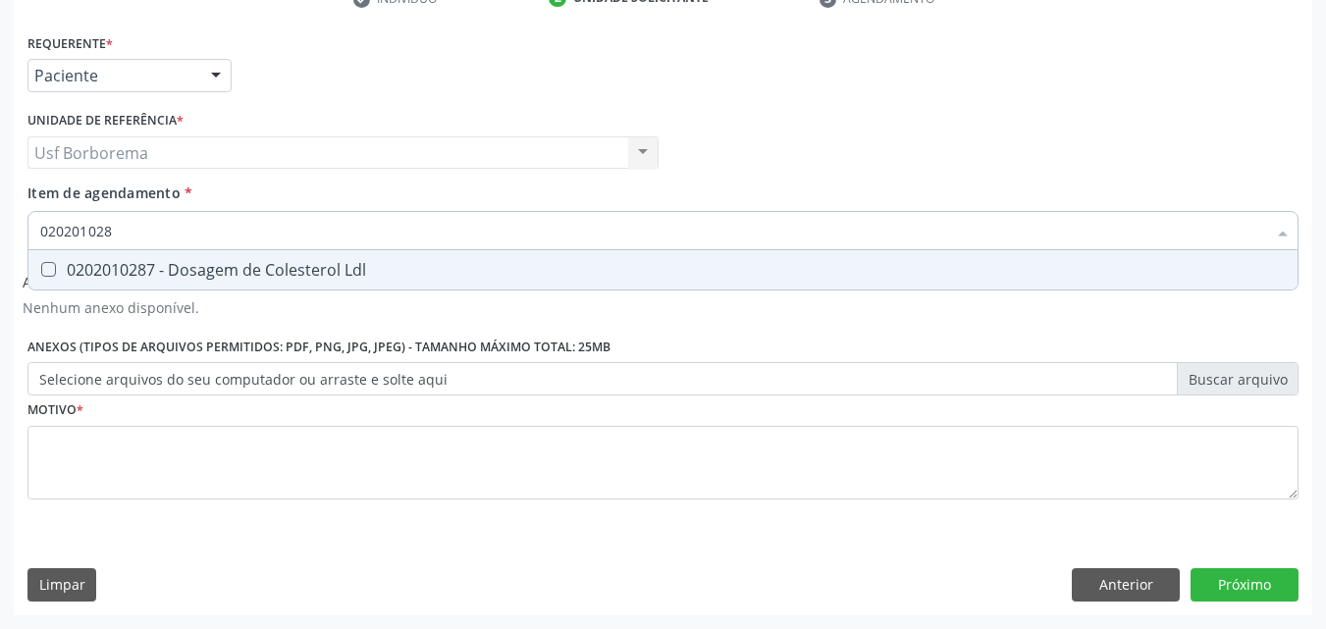
type input "0202010287"
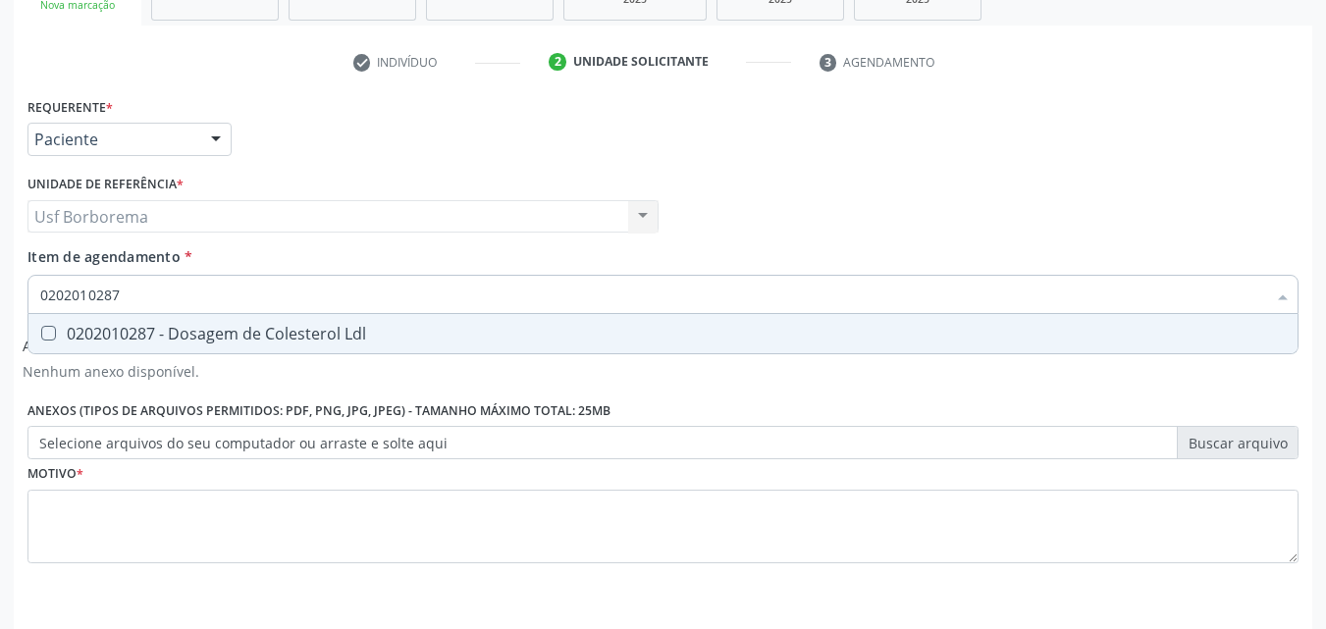
scroll to position [299, 0]
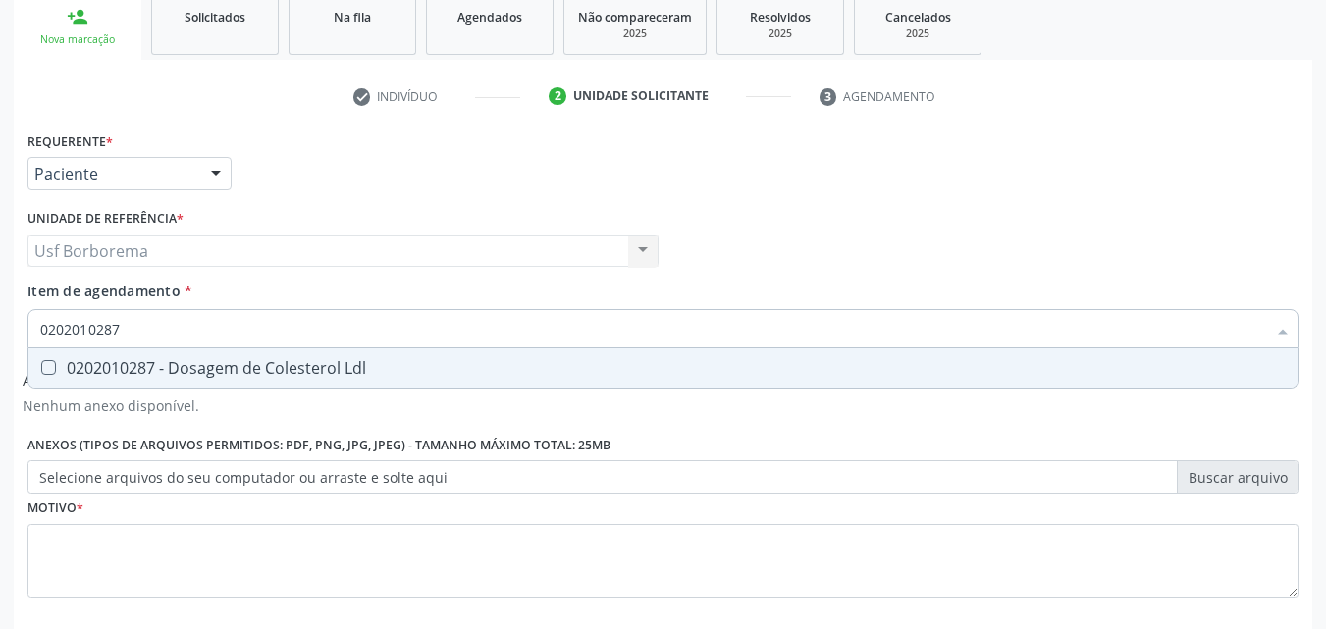
click at [299, 368] on div "0202010287 - Dosagem de Colesterol Ldl" at bounding box center [663, 368] width 1246 height 16
checkbox Ldl "true"
click at [299, 329] on input "0202010287" at bounding box center [653, 328] width 1226 height 39
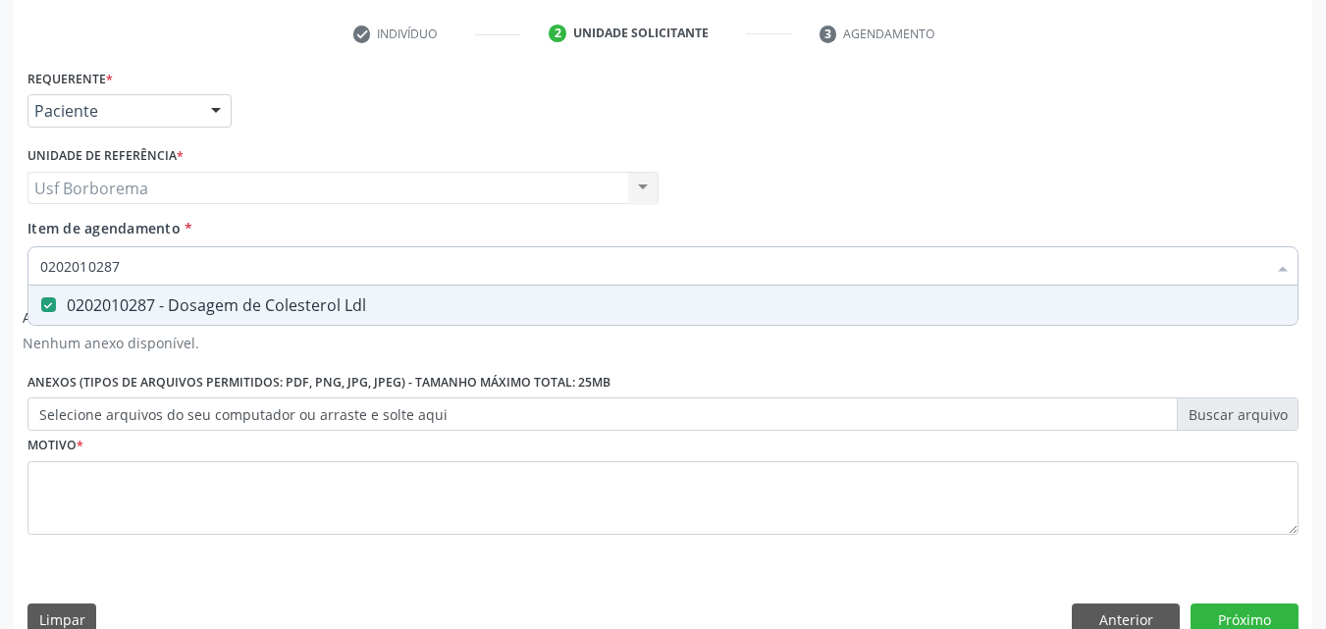
scroll to position [398, 0]
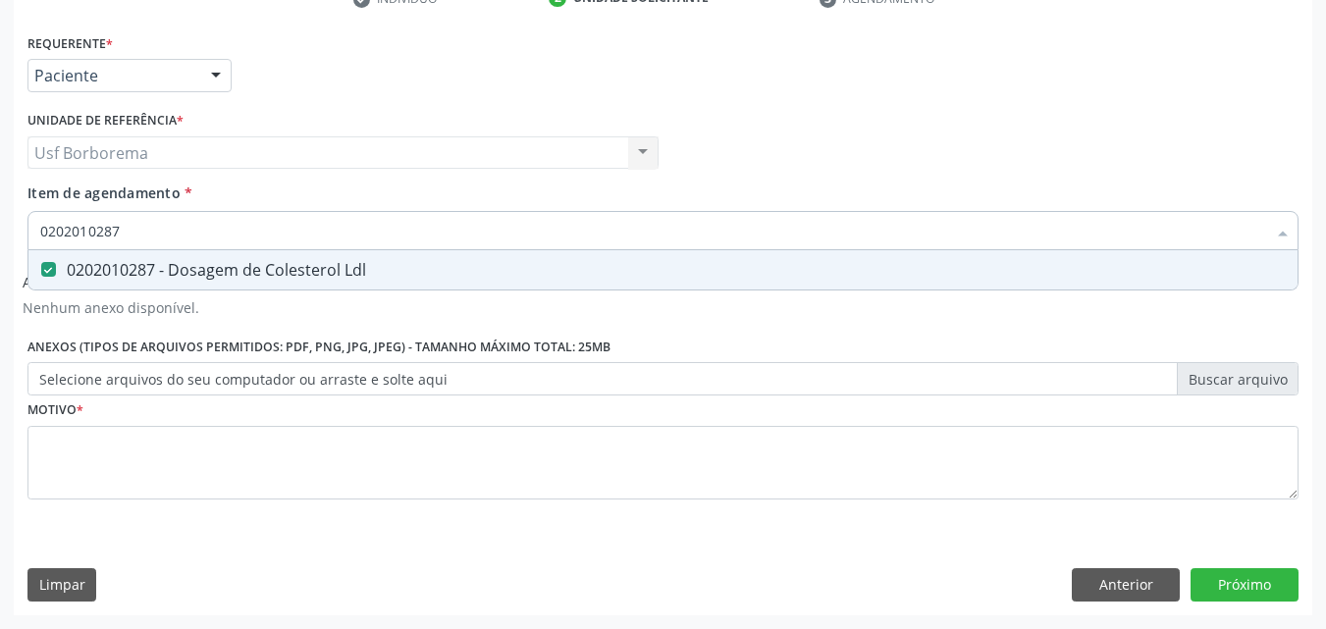
click at [283, 238] on input "0202010287" at bounding box center [653, 230] width 1226 height 39
type input "02020102"
checkbox Ldl "false"
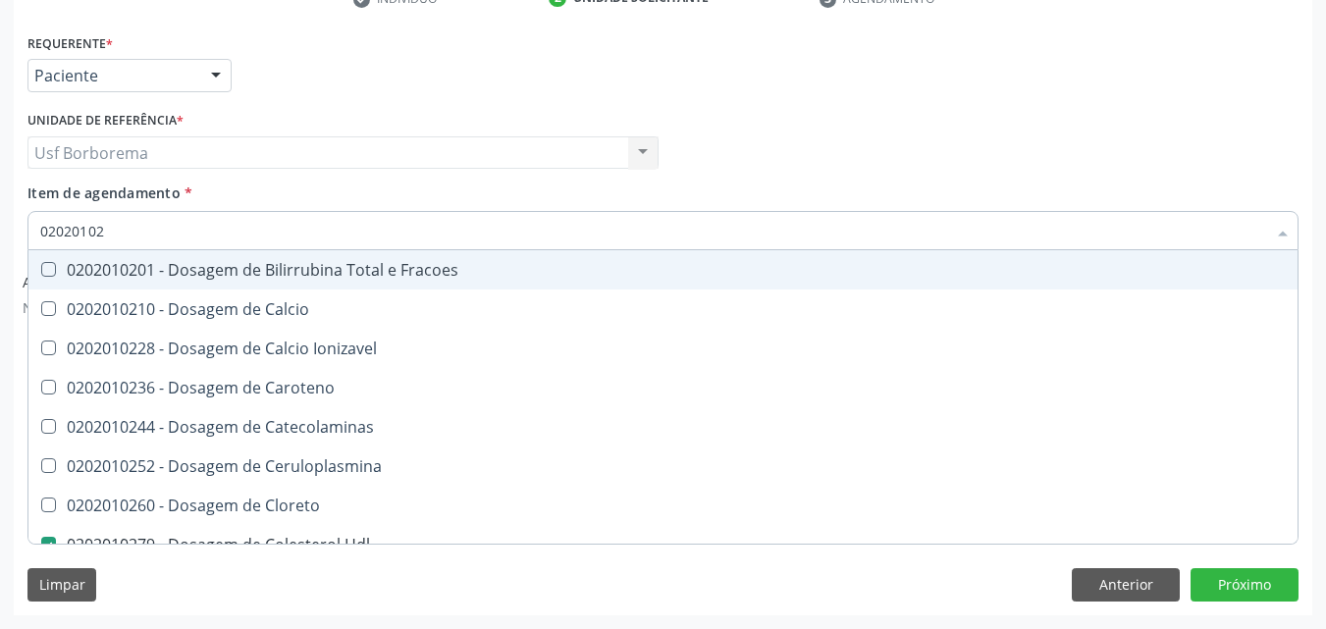
type input "0202010"
checkbox Hdl "false"
checkbox Ldl "false"
checkbox Total "false"
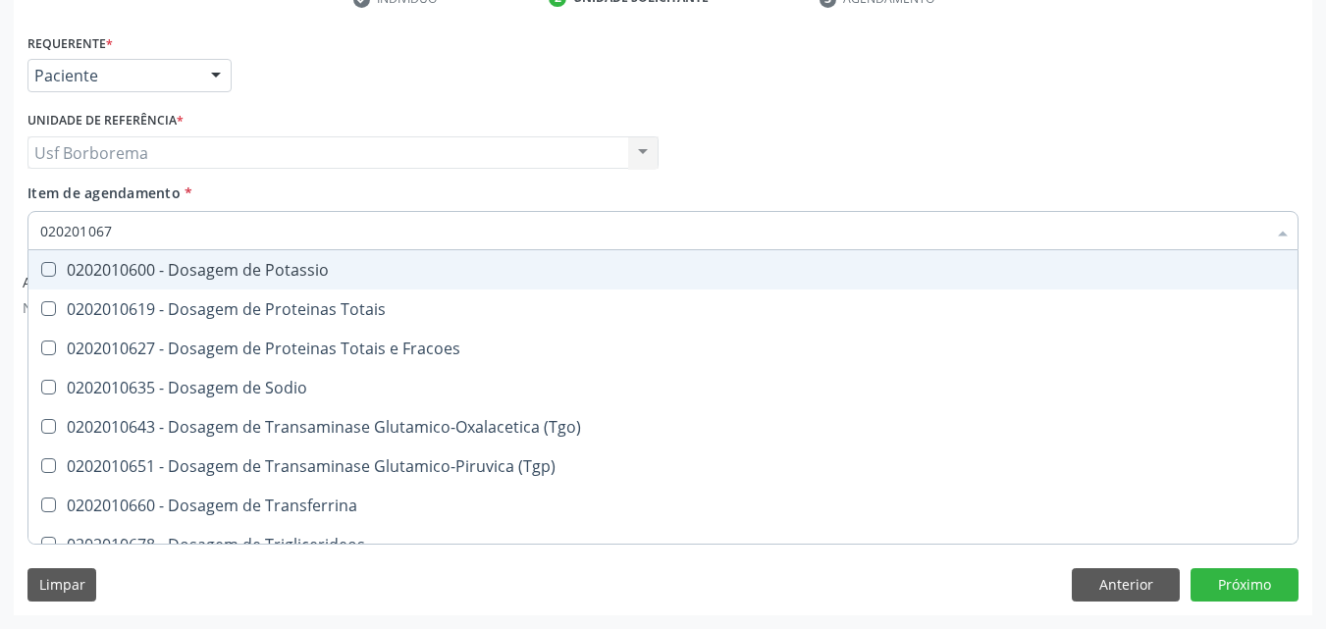
type input "0202010678"
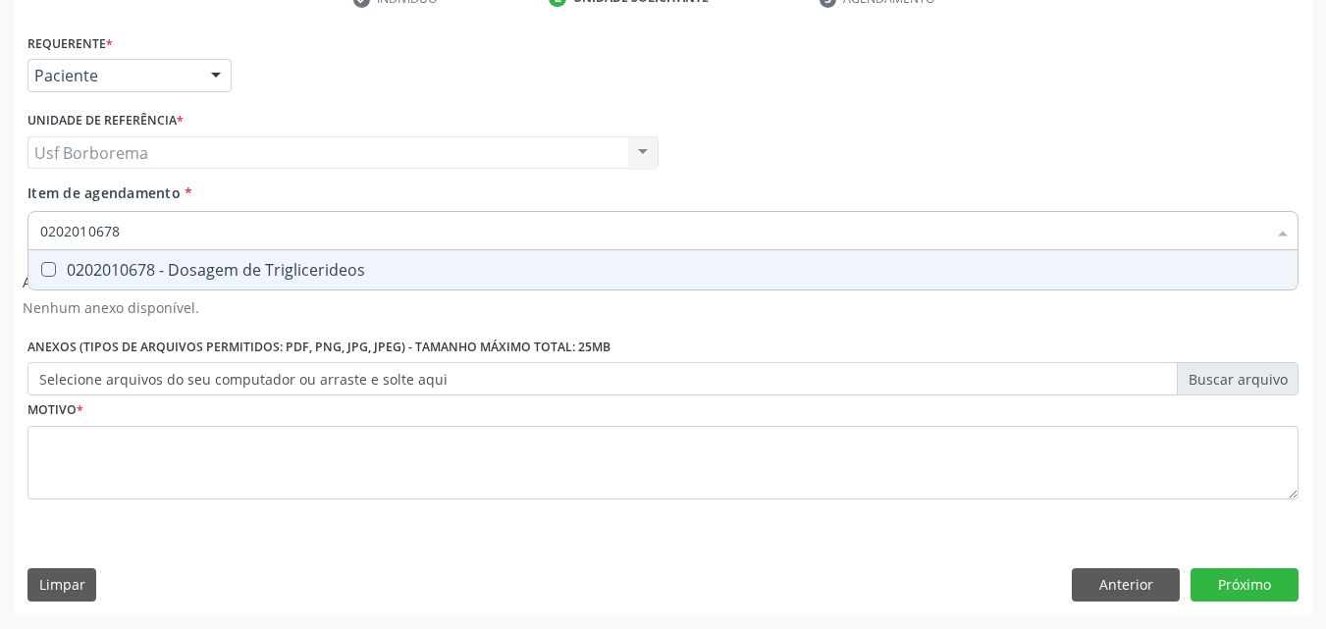
click at [292, 262] on div "0202010678 - Dosagem de Triglicerideos" at bounding box center [663, 270] width 1246 height 16
checkbox Triglicerideos "true"
click at [285, 225] on input "0202010678" at bounding box center [653, 230] width 1226 height 39
type input "02020106"
checkbox Triglicerideos "false"
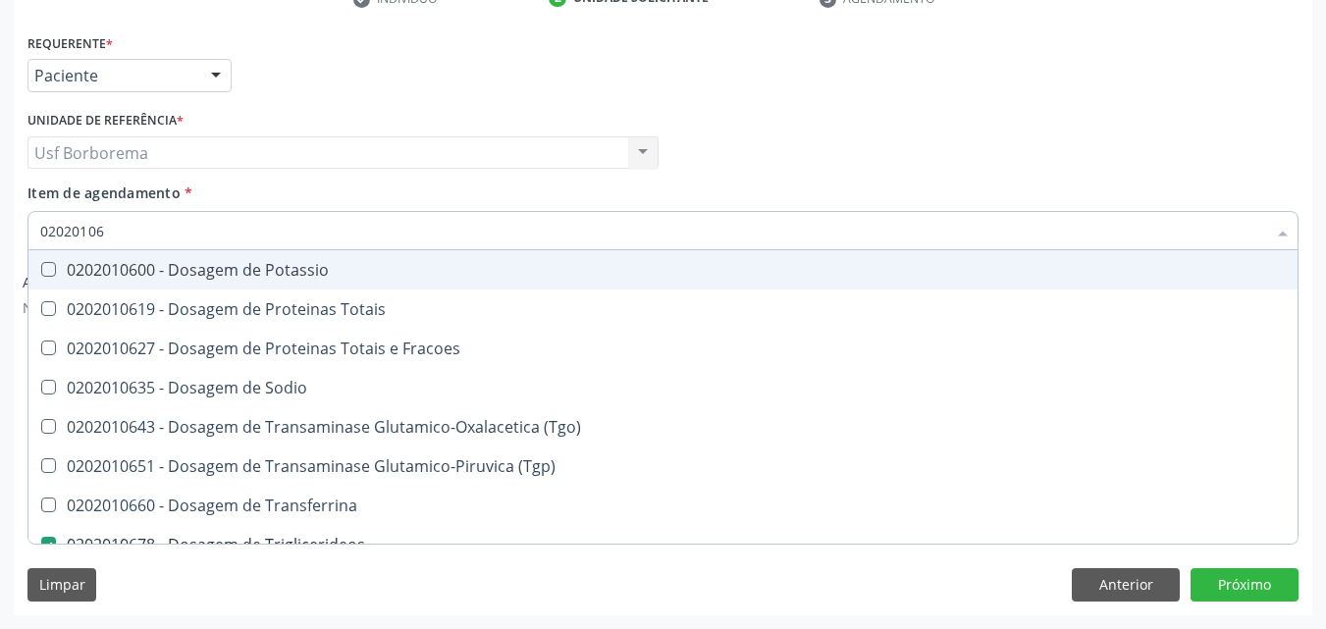
type input "0202010"
checkbox Triglicerideos "false"
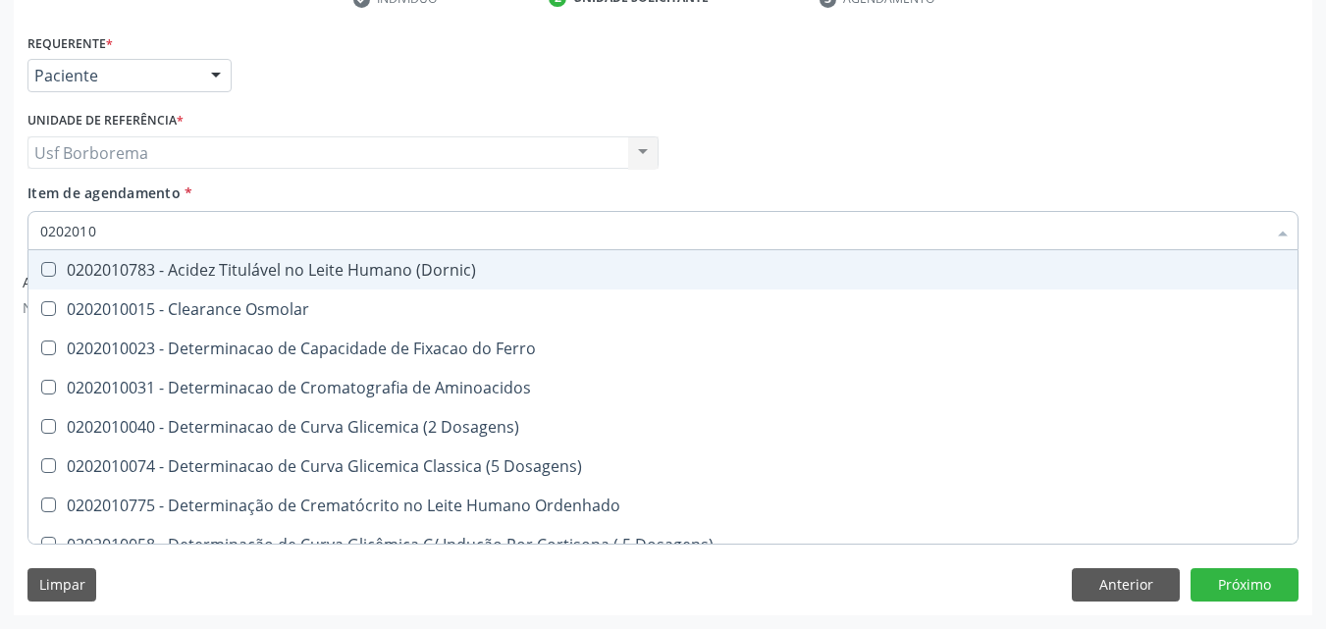
type input "02020106"
checkbox Dosagens\) "true"
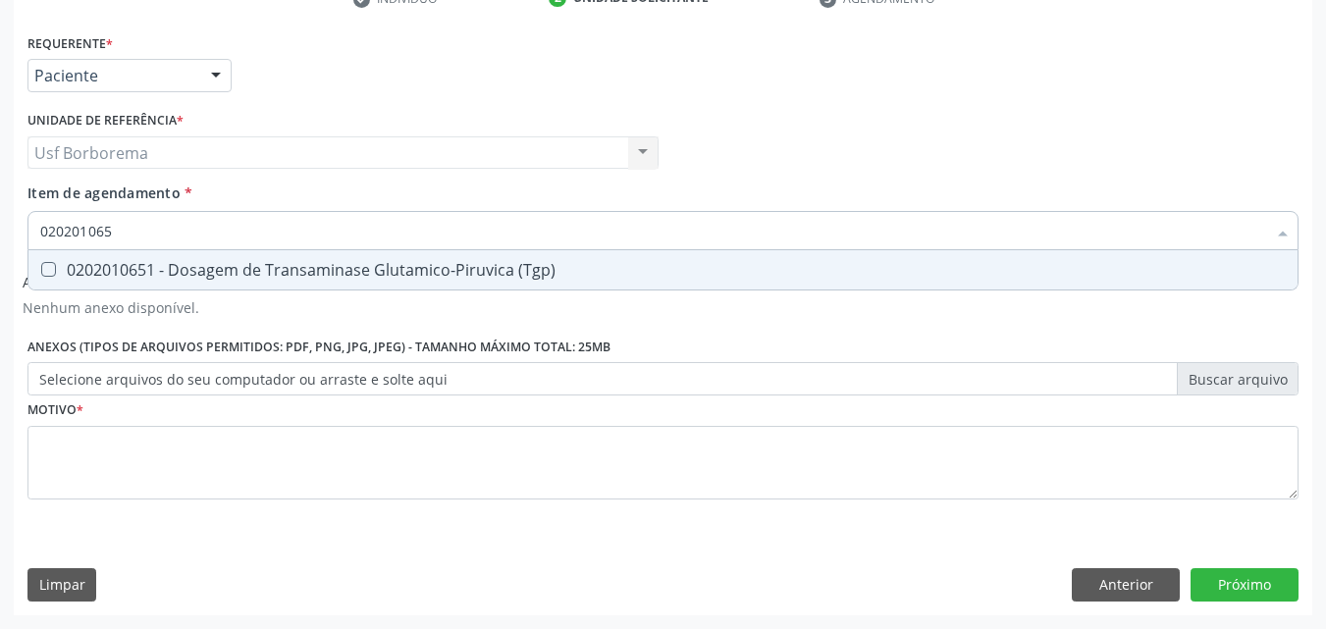
type input "0202010651"
click at [283, 266] on div "0202010651 - Dosagem de Transaminase Glutamico-Piruvica (Tgp)" at bounding box center [663, 270] width 1246 height 16
checkbox \(Tgp\) "true"
click at [278, 236] on input "0202010651" at bounding box center [653, 230] width 1226 height 39
type input "02020106"
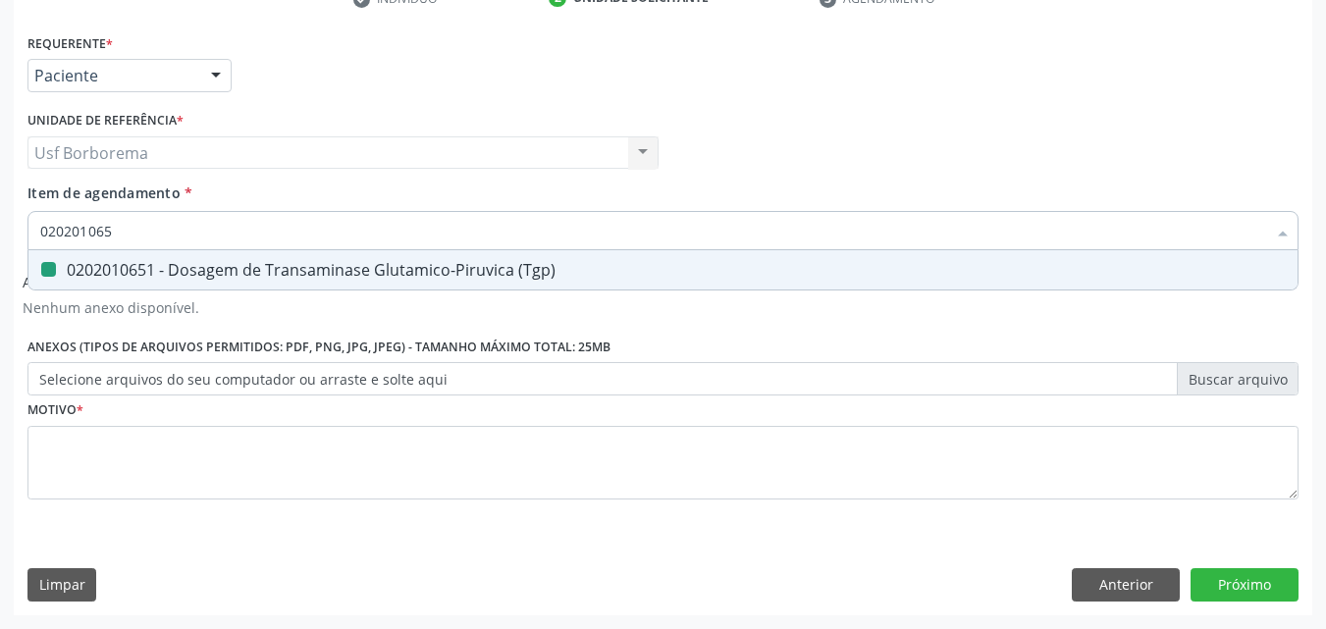
checkbox \(Tgp\) "false"
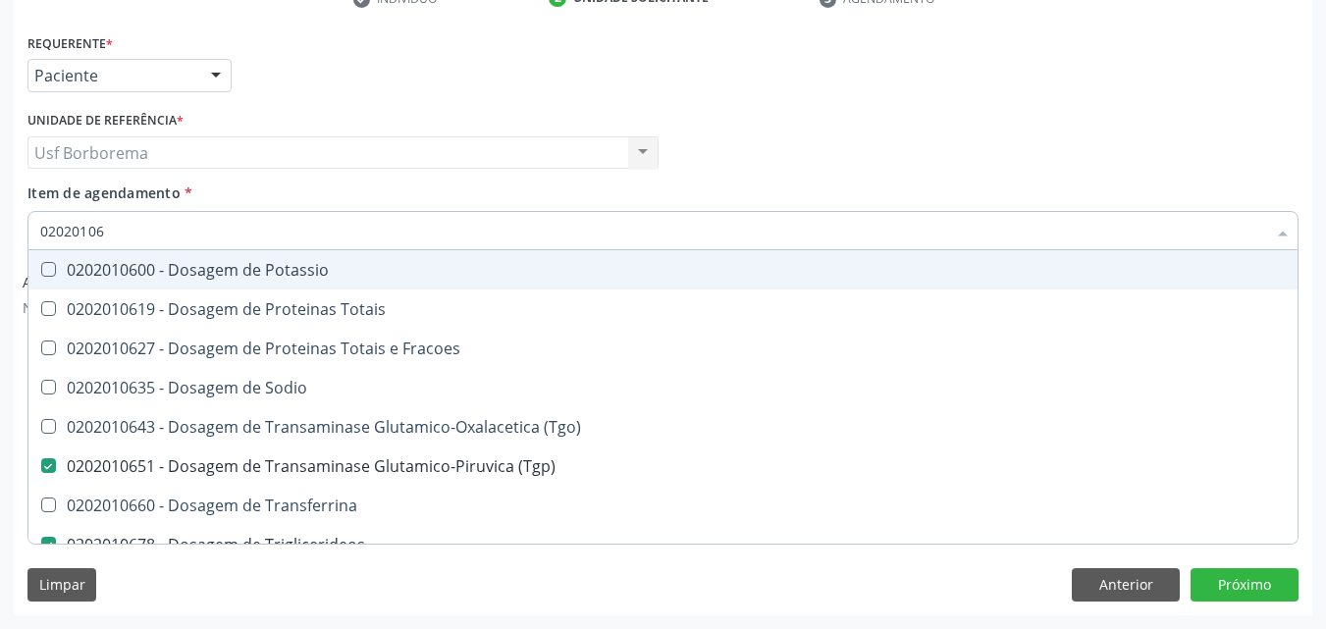
type input "0202010"
checkbox \(Tgp\) "false"
checkbox Triglicerideos "false"
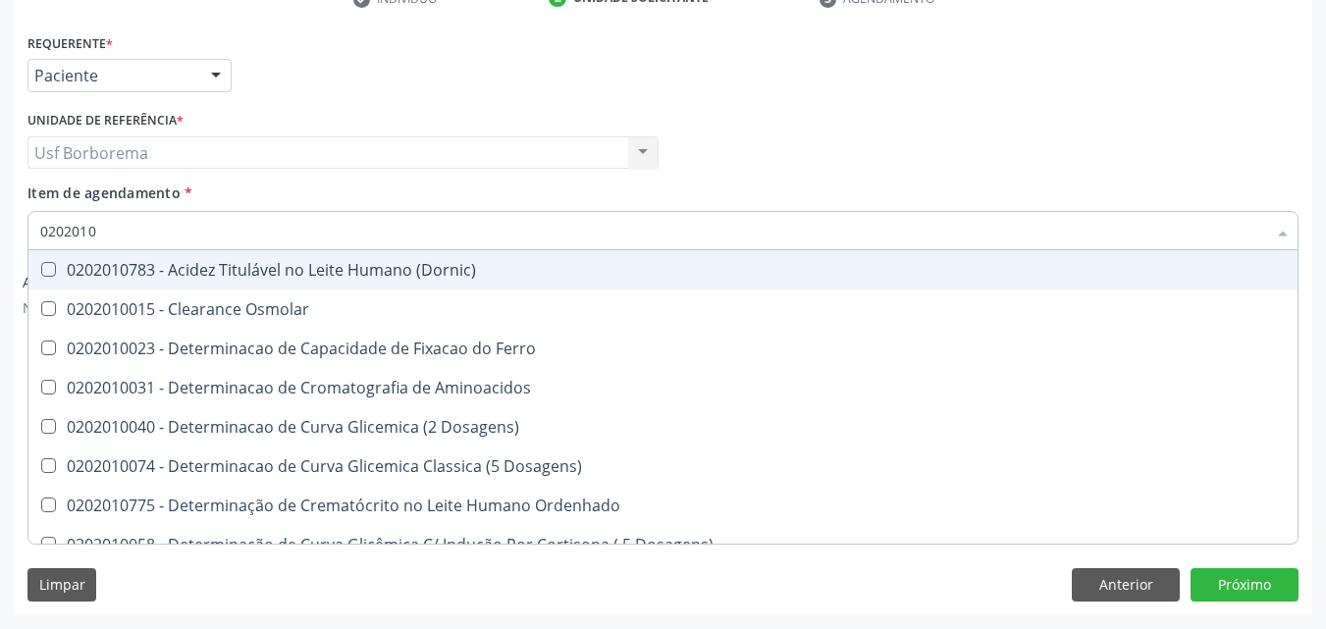
type input "02020106"
checkbox Dosagens\) "true"
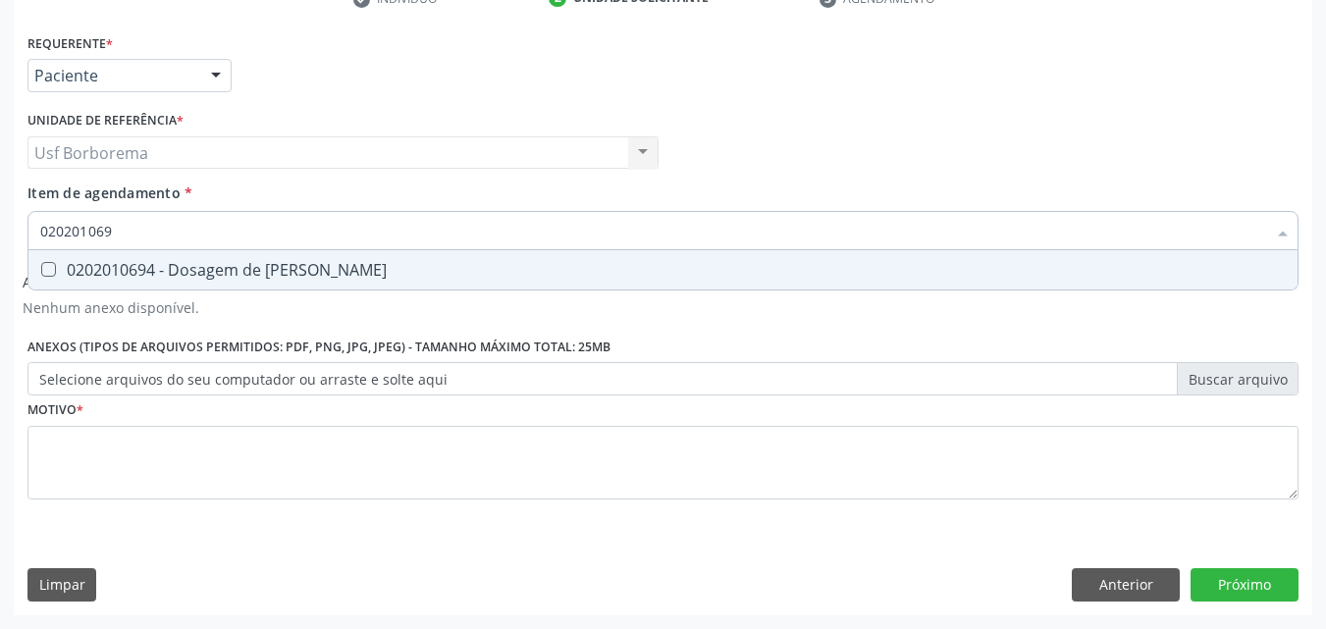
type input "0202010694"
drag, startPoint x: 281, startPoint y: 268, endPoint x: 278, endPoint y: 246, distance: 21.8
click at [282, 267] on div "0202010694 - Dosagem de [PERSON_NAME]" at bounding box center [663, 270] width 1246 height 16
checkbox Ureia "true"
click at [278, 240] on input "0202010694" at bounding box center [653, 230] width 1226 height 39
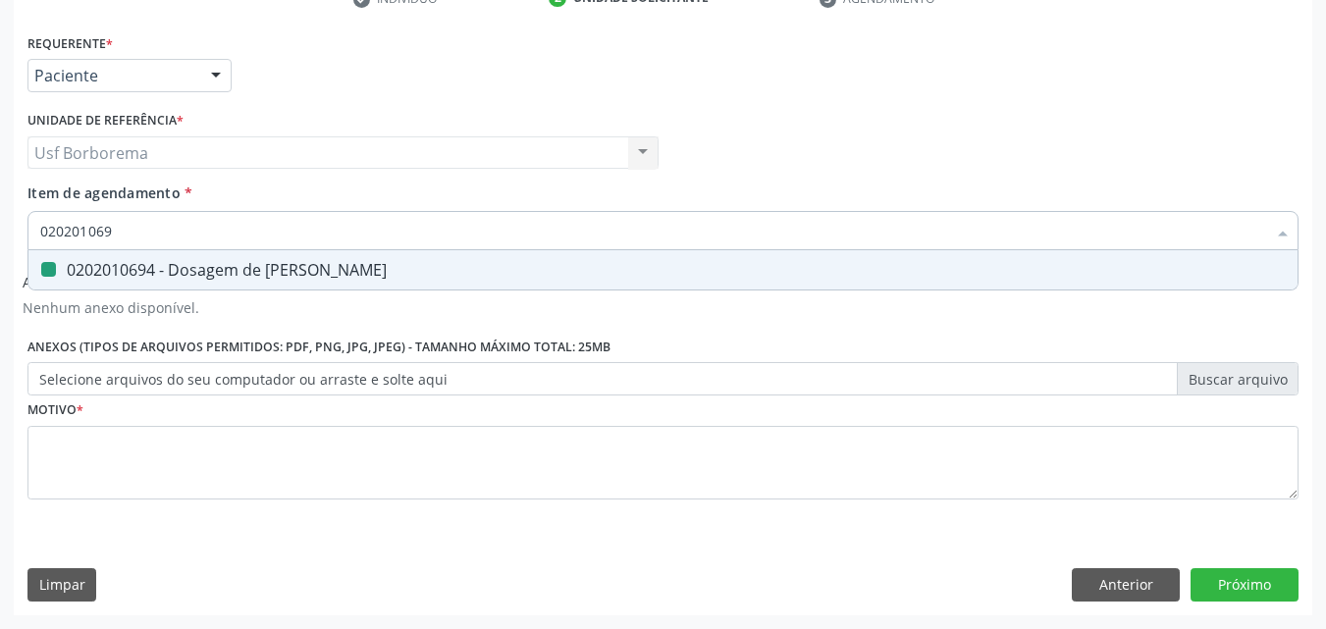
type input "02020106"
checkbox Ureia "false"
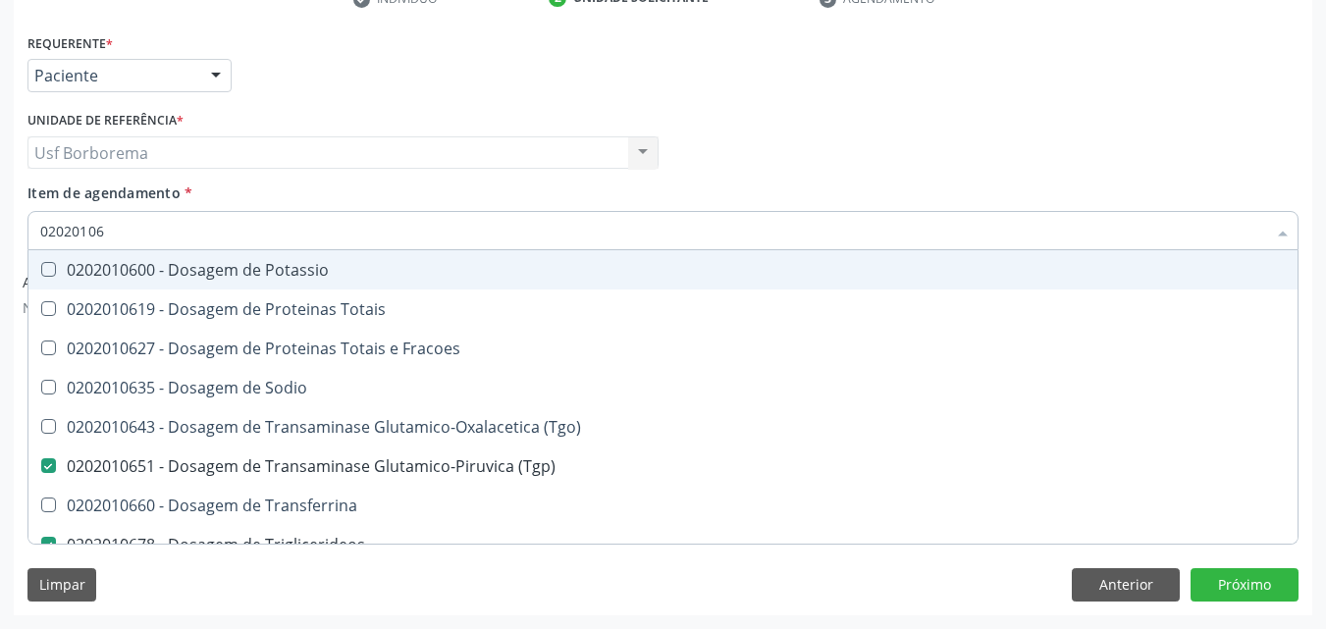
type input "0202010"
checkbox \(Tgp\) "false"
checkbox Triglicerideos "false"
checkbox Ureia "false"
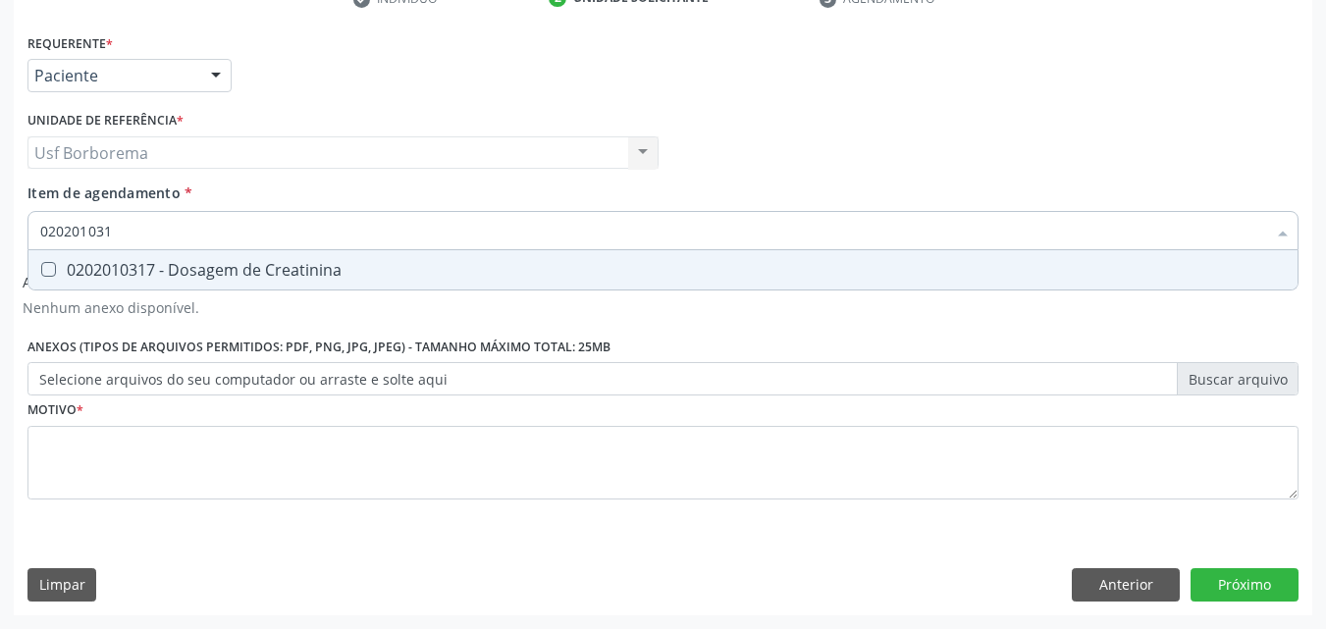
type input "0202010317"
click at [270, 270] on div "0202010317 - Dosagem de Creatinina" at bounding box center [663, 270] width 1246 height 16
checkbox Creatinina "true"
click at [280, 237] on input "0202010317" at bounding box center [653, 230] width 1226 height 39
type input "02020103"
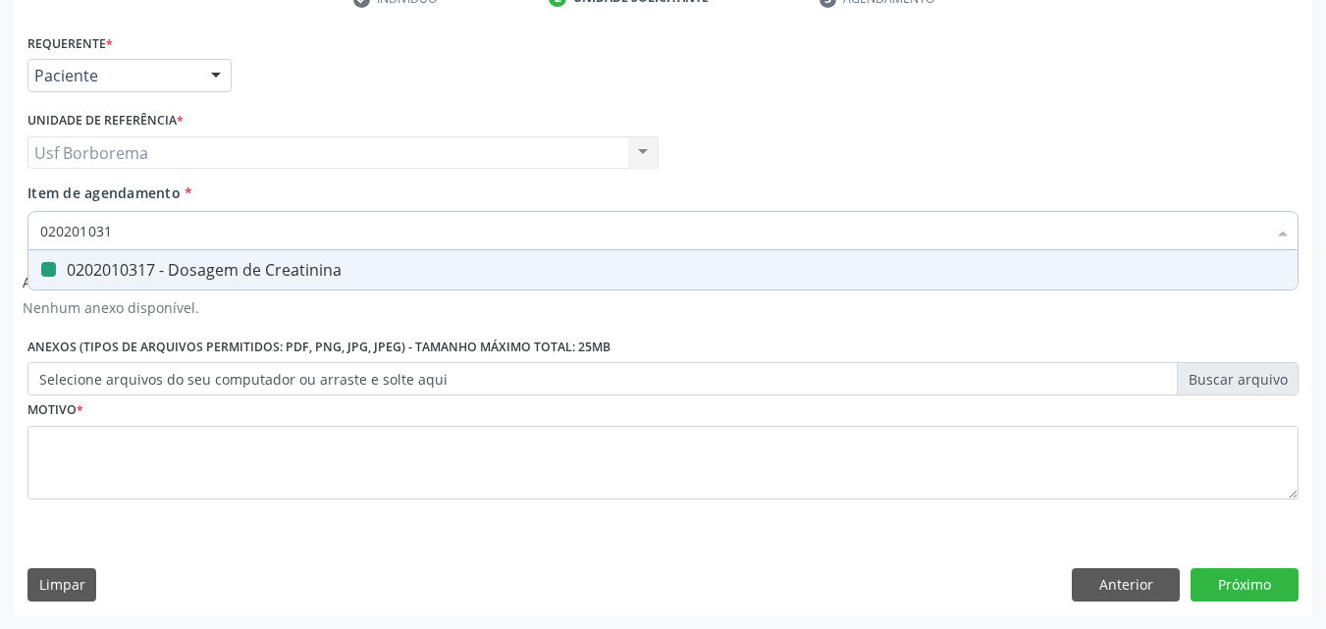
checkbox Creatinina "false"
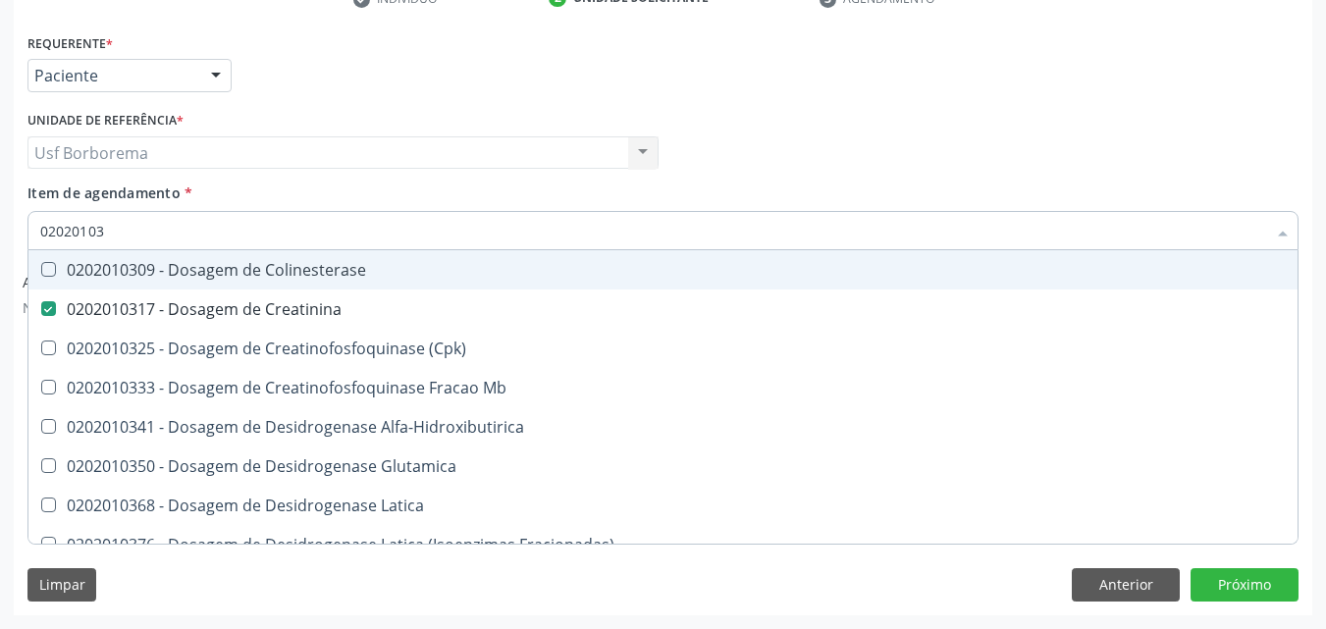
type input "0202010"
checkbox Creatinina "false"
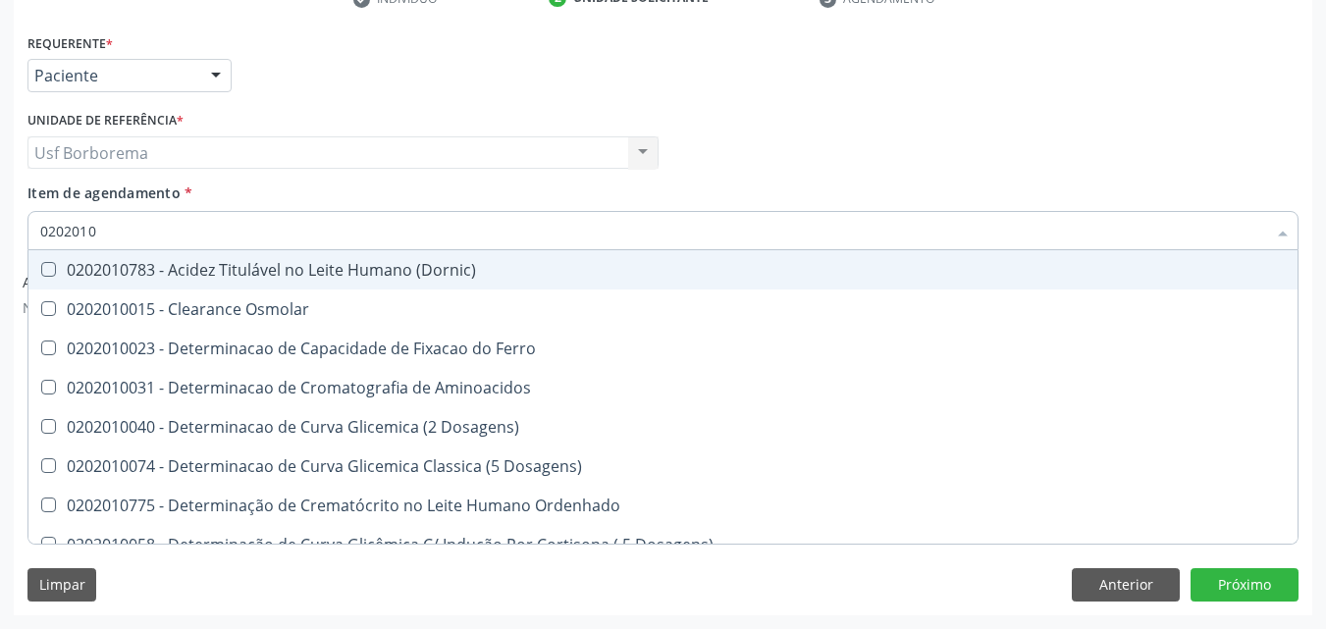
type input "020201"
checkbox Hdl "false"
checkbox Ldl "false"
checkbox Total "false"
checkbox Creatinina "false"
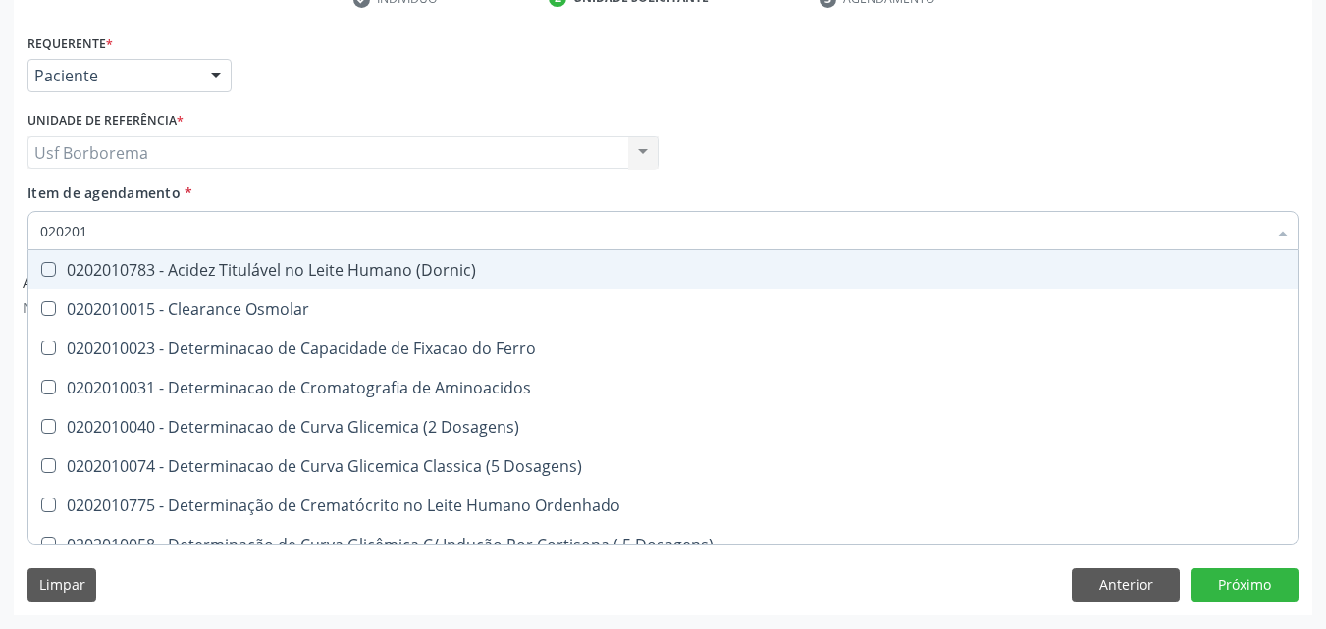
checkbox Latica "true"
checkbox Fracionadas\) "true"
checkbox Ferritina "true"
checkbox Folato "true"
checkbox Glicose "false"
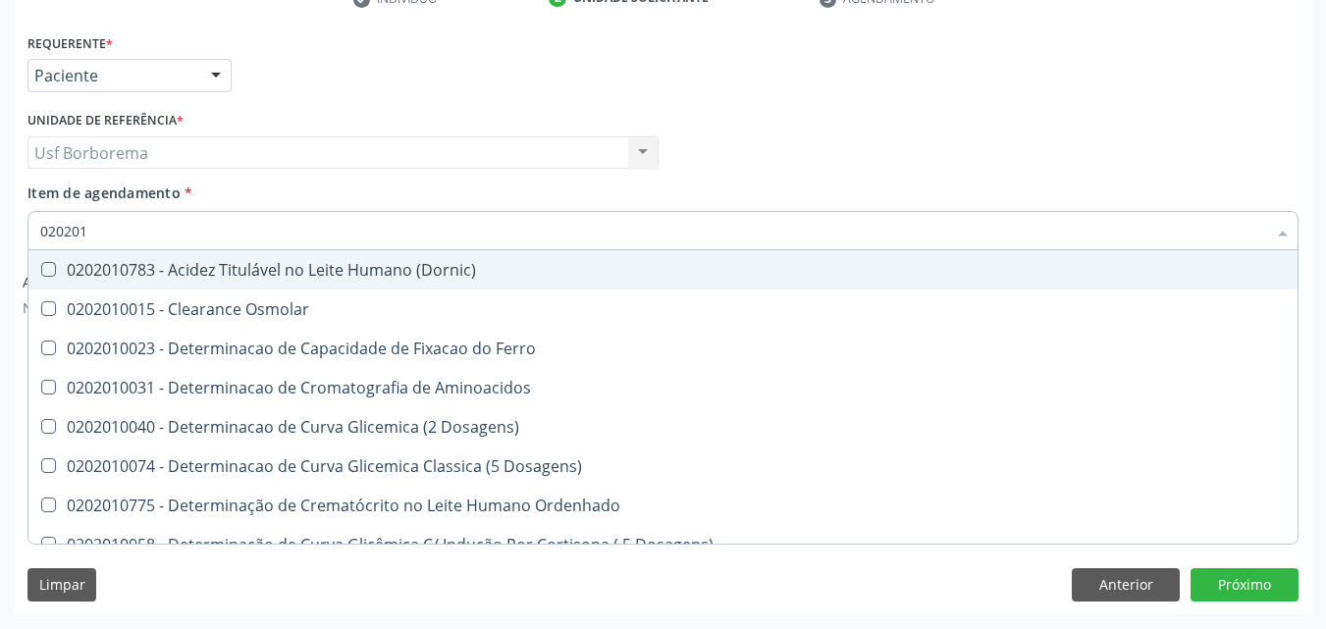
checkbox Glicosilada "false"
checkbox Nt-Probnp\) "true"
checkbox Potassio "true"
checkbox \(Tgp\) "false"
checkbox Triglicerideos "false"
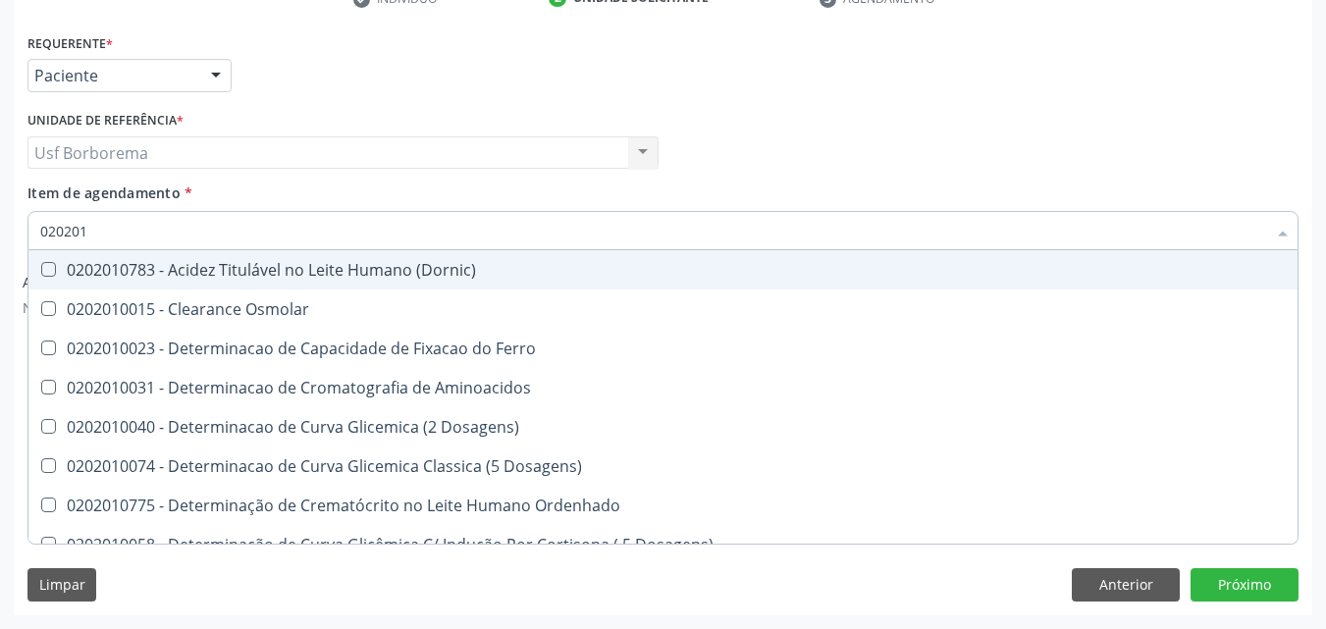
checkbox Ureia "false"
checkbox Orais "true"
type input "02020"
checkbox Latica "false"
checkbox Fracionadas\) "false"
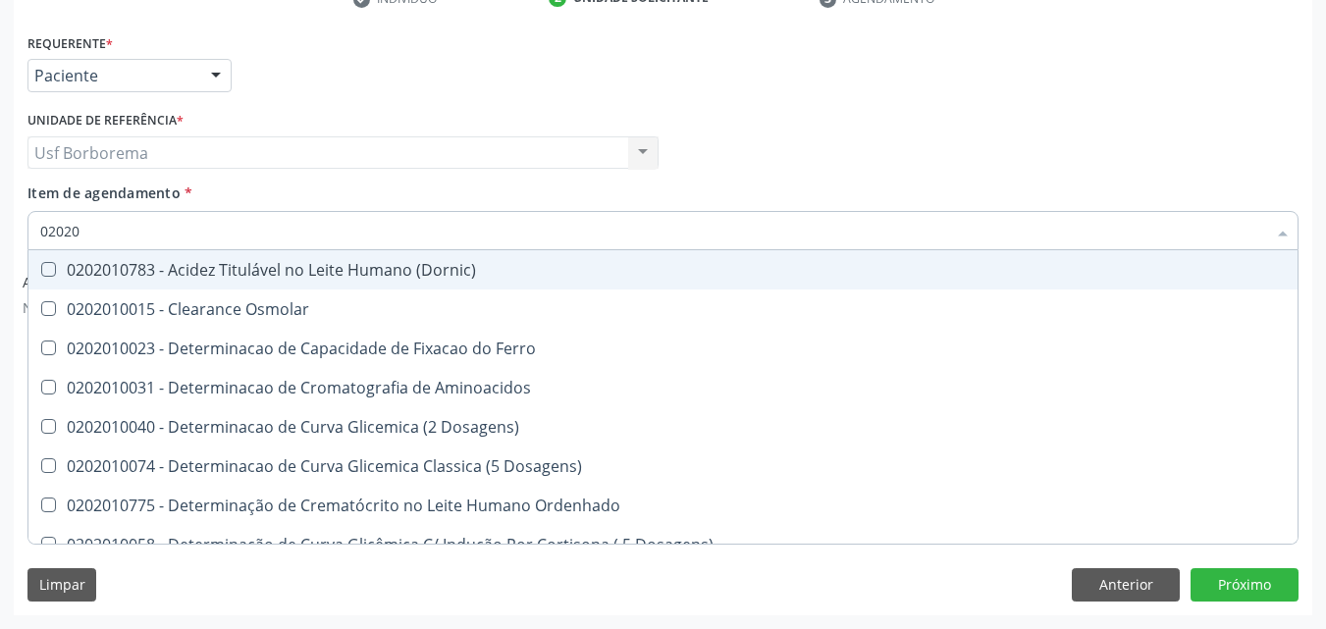
checkbox Ferritina "false"
checkbox Folato "false"
checkbox Nt-Probnp\) "false"
checkbox Potassio "false"
checkbox Orais "false"
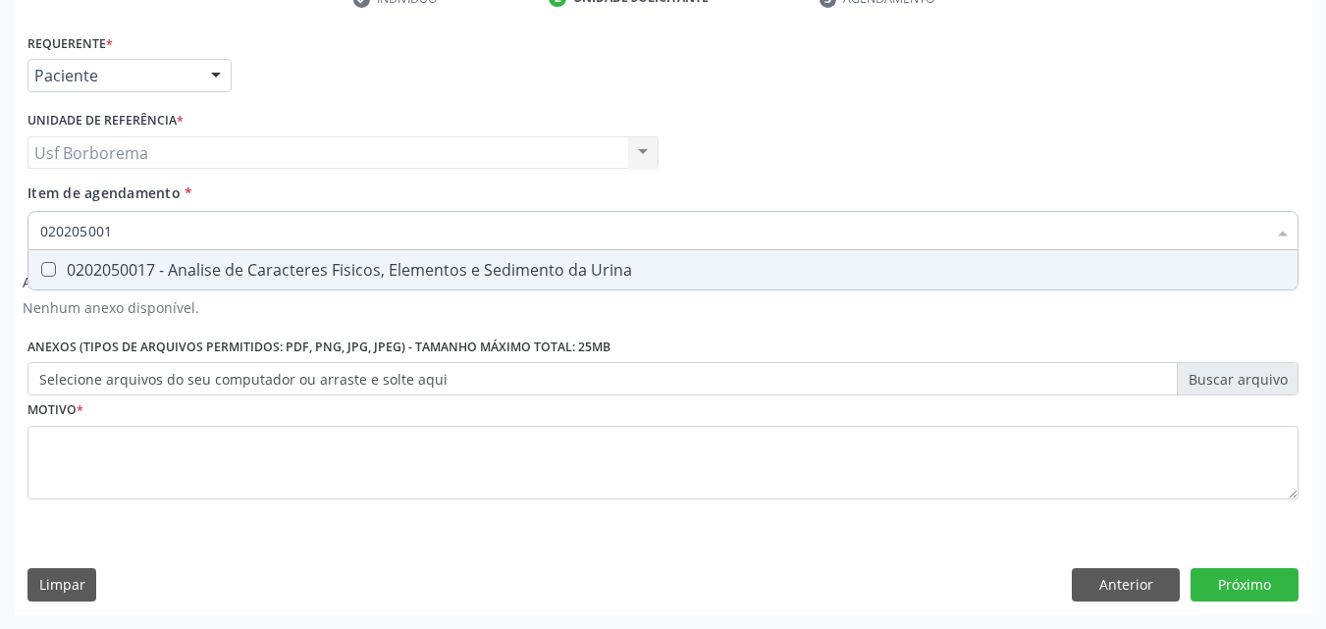
type input "0202050017"
click at [282, 256] on span "0202050017 - Analise de Caracteres Fisicos, Elementos e Sedimento da Urina" at bounding box center [662, 269] width 1269 height 39
checkbox Urina "true"
click at [282, 239] on input "0202050017" at bounding box center [653, 230] width 1226 height 39
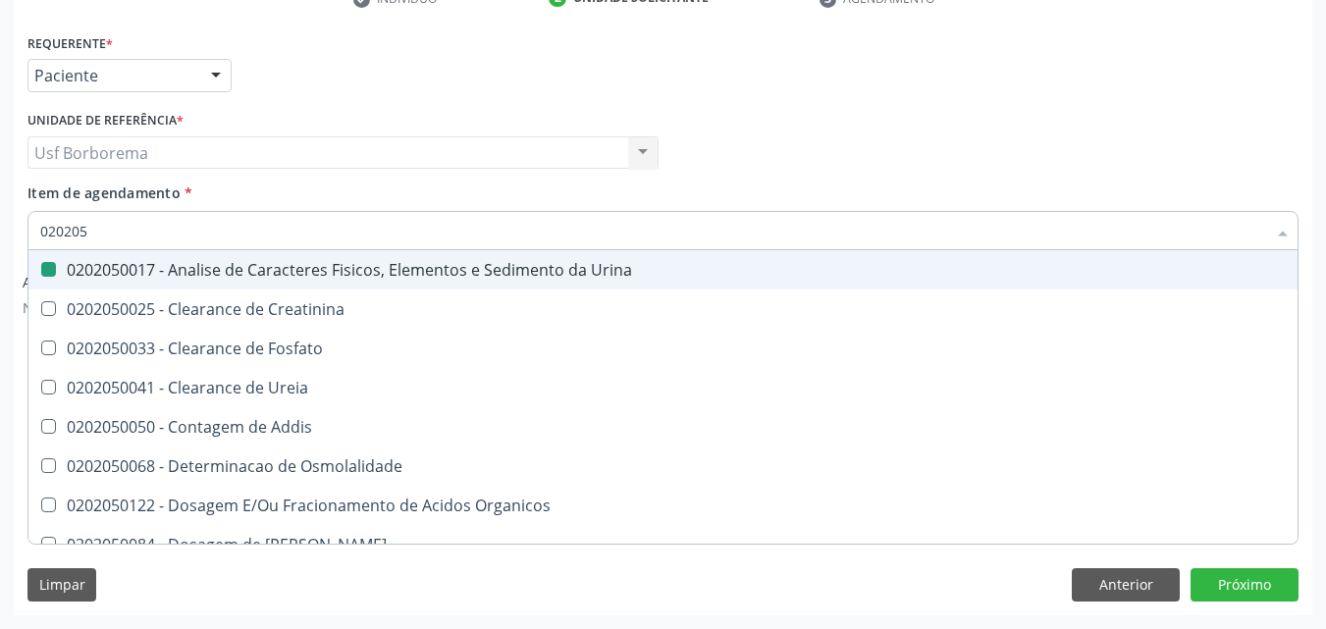
type input "02020"
checkbox Urina "false"
checkbox Fosfato "true"
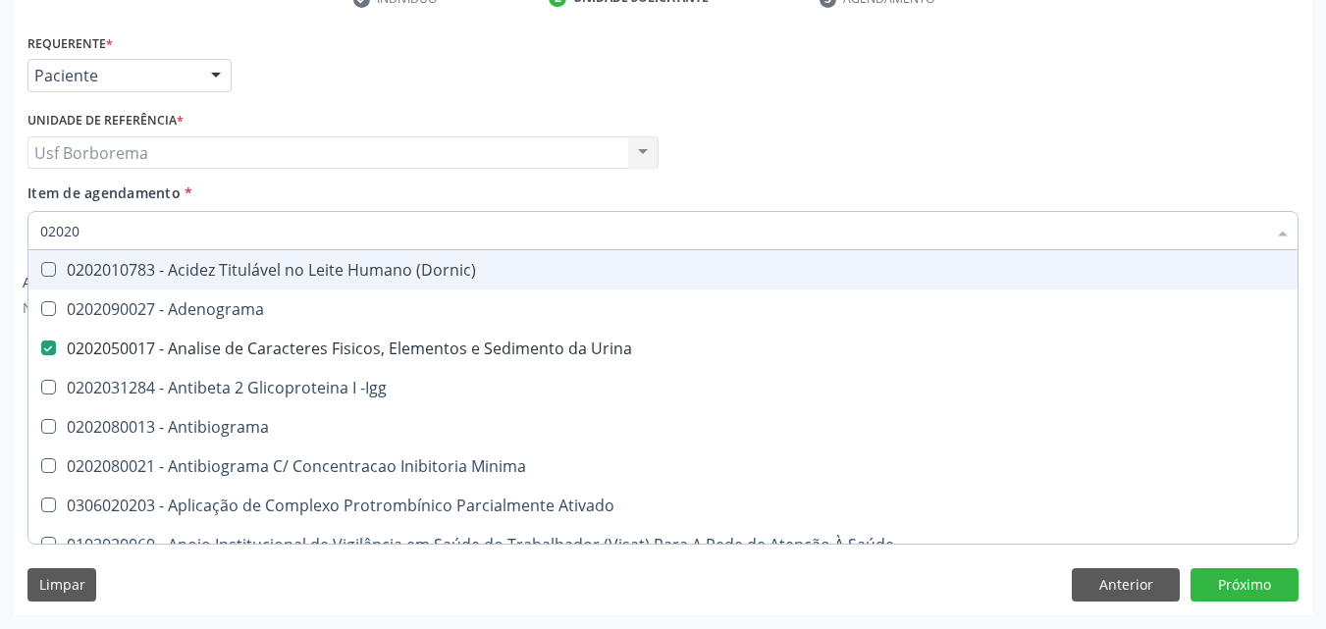
type input "0202"
checkbox Hdl "false"
checkbox Ldl "false"
checkbox Total "false"
checkbox Creatinina "false"
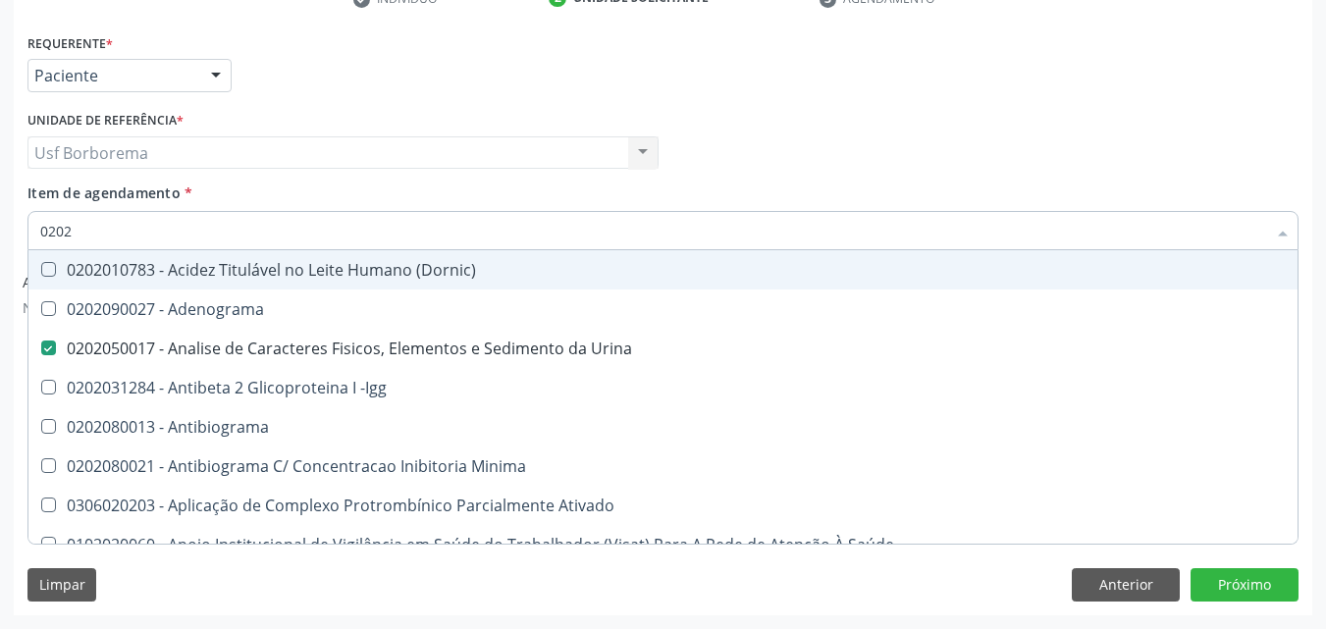
checkbox Estriol "true"
checkbox Estrona "true"
checkbox Etossuximida "true"
checkbox Viii "true"
checkbox Glicose "false"
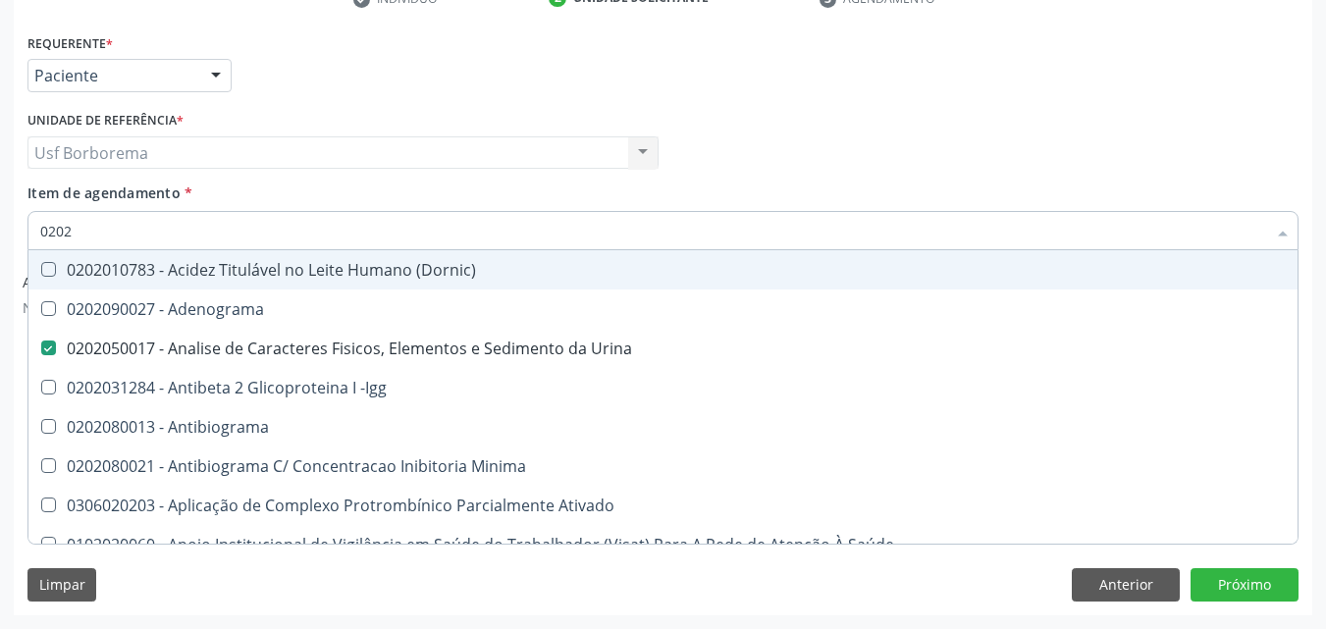
checkbox Glicosilada "false"
checkbox Lactato "true"
checkbox Muco-Proteinas "true"
checkbox \(Tgp\) "false"
checkbox Triglicerideos "false"
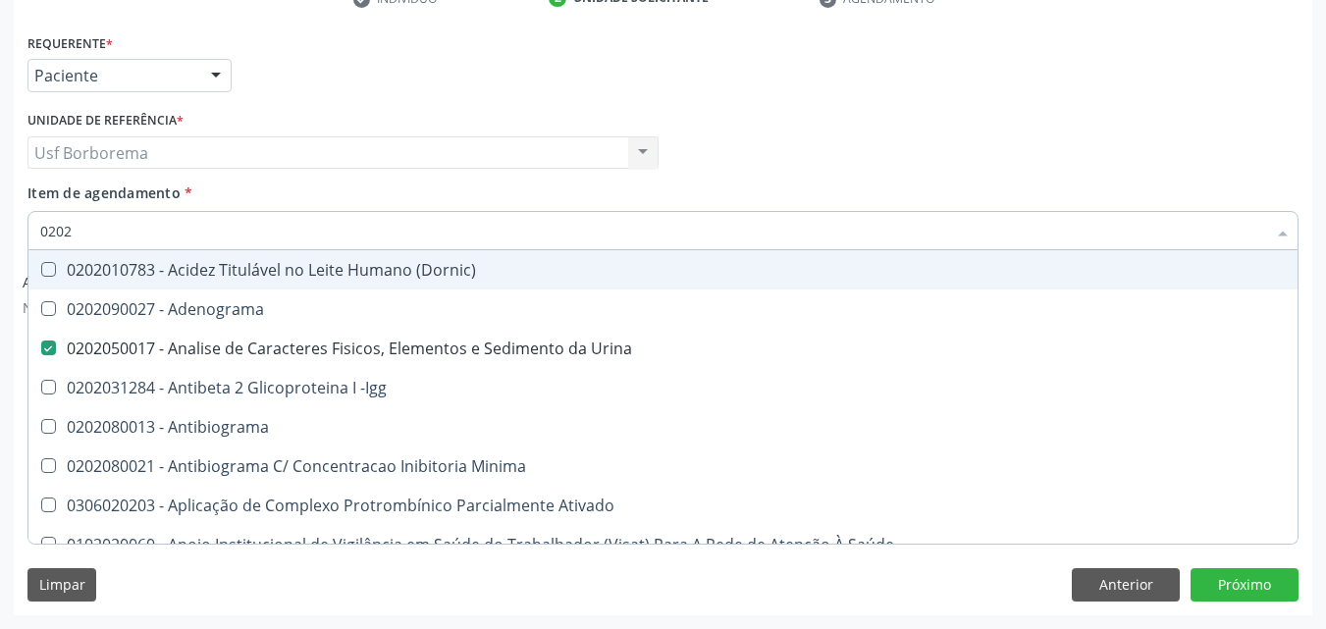
checkbox Ureia "false"
checkbox Urinarios "true"
checkbox Pallidum "true"
checkbox Hematocrito "true"
checkbox Completo "false"
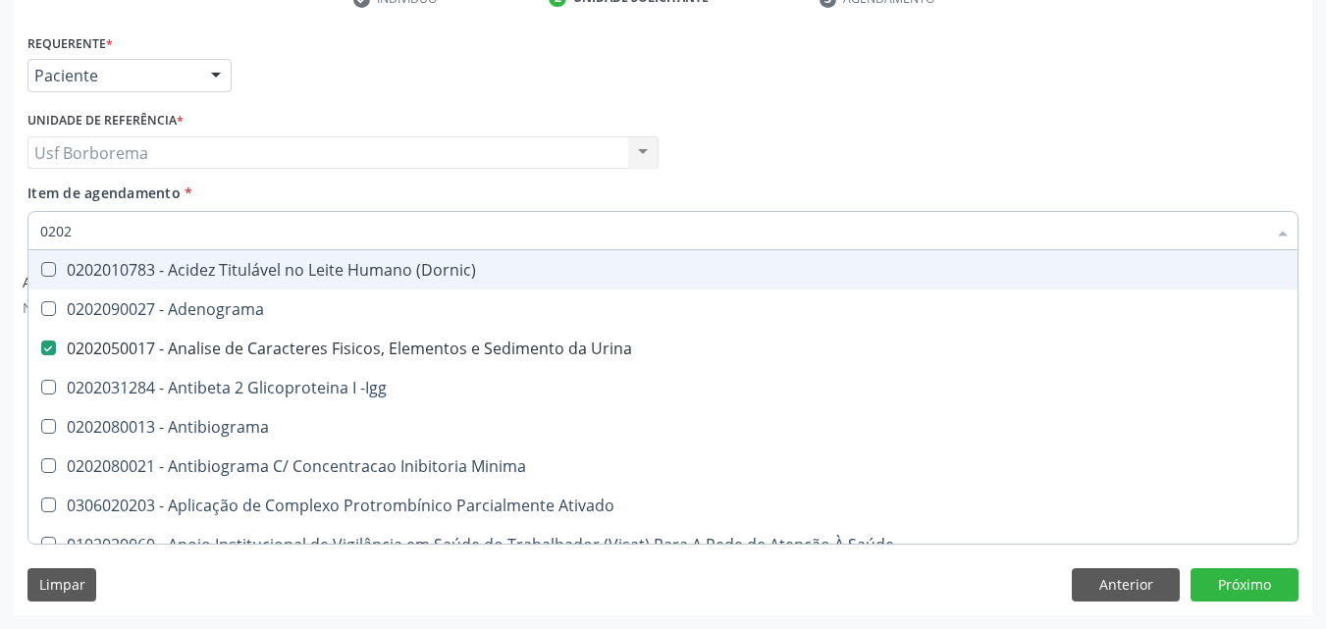
checkbox Pylori "true"
click at [947, 154] on div "Profissional Solicitante Por favor, selecione a Unidade de Atendimento primeiro…" at bounding box center [663, 144] width 1281 height 77
checkbox Adenograma "true"
checkbox -Igg "true"
checkbox Antibiograma "true"
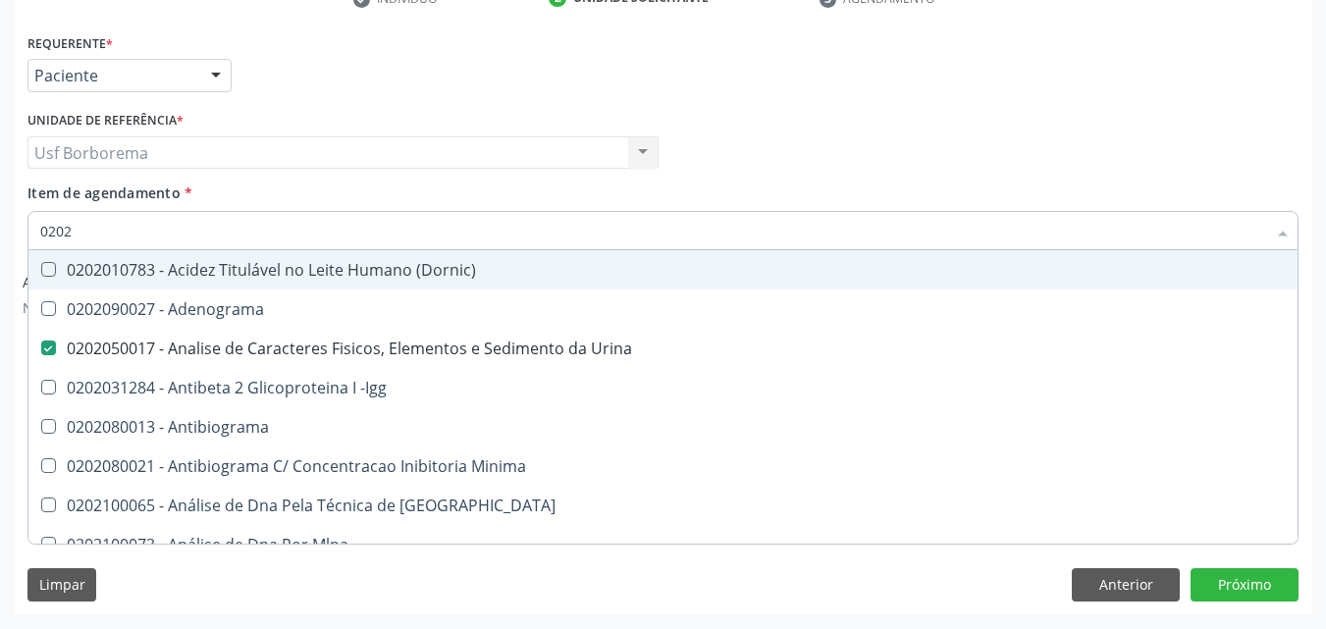
checkbox Minima "true"
checkbox Blot "true"
checkbox Mlpa "true"
checkbox Ativado "true"
checkbox Fibrinogênio "true"
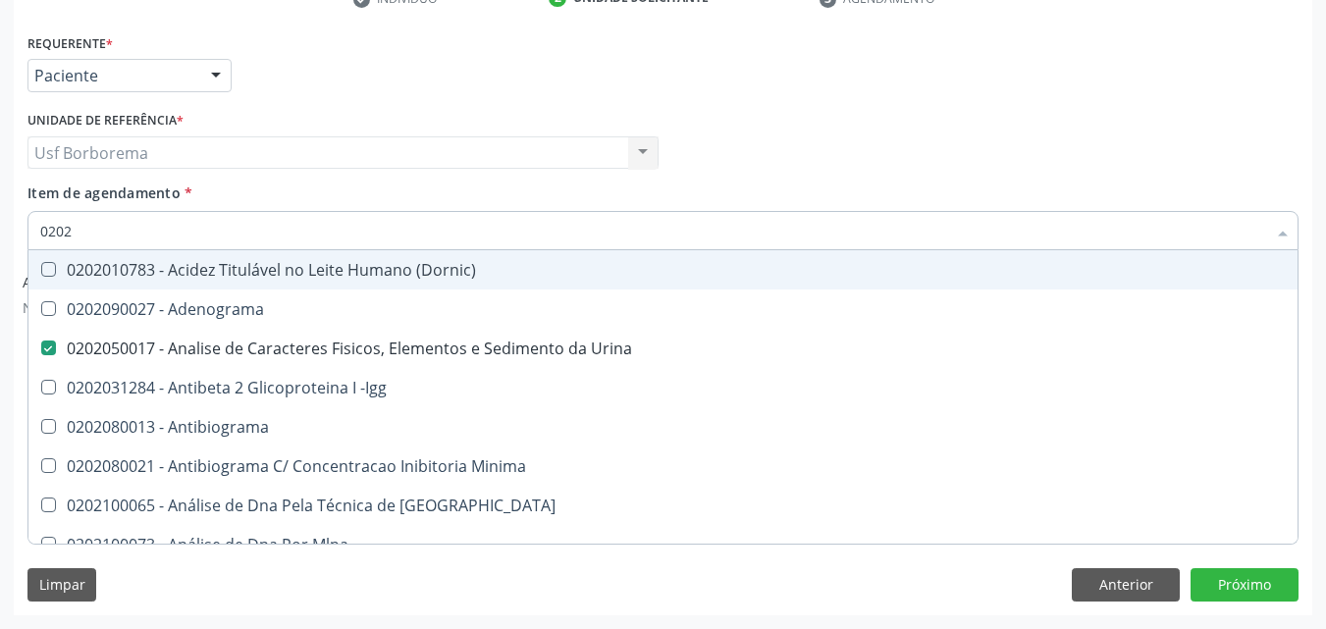
checkbox Saúde "true"
checkbox Clínico "true"
checkbox Hdl "false"
checkbox Ldl "false"
checkbox Total "false"
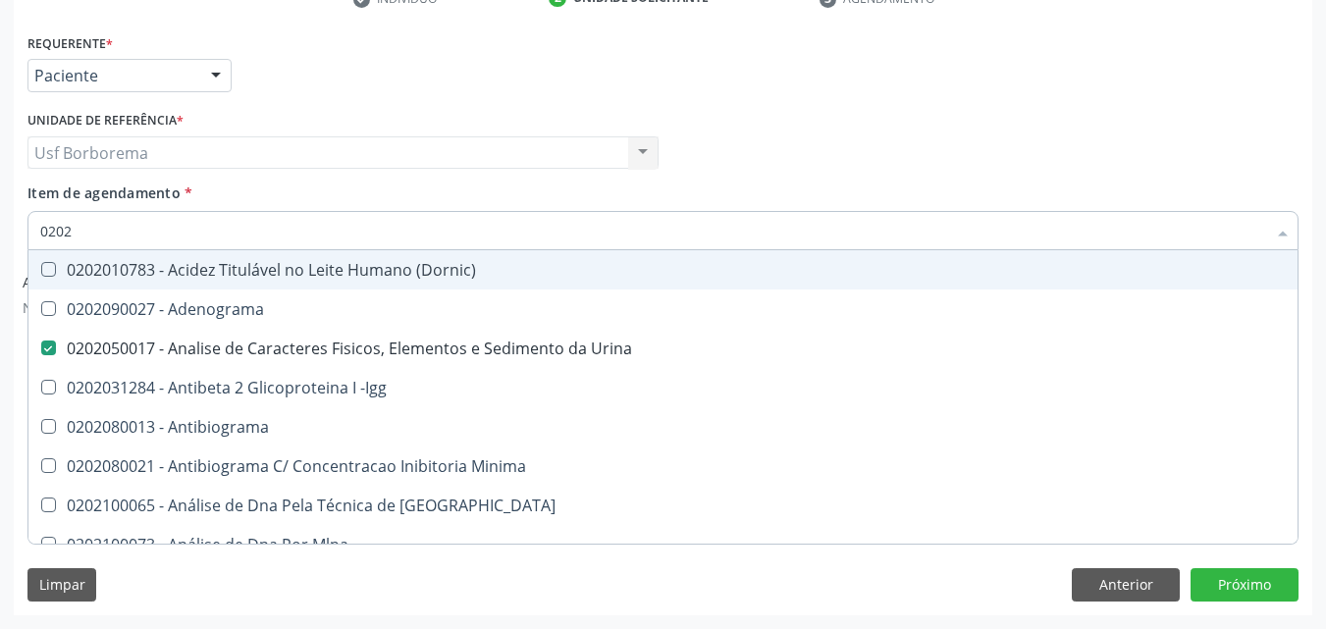
checkbox Creatinina "false"
checkbox Glicose "false"
checkbox Glicosilada "false"
checkbox \(Tgp\) "false"
checkbox Triglicerideos "false"
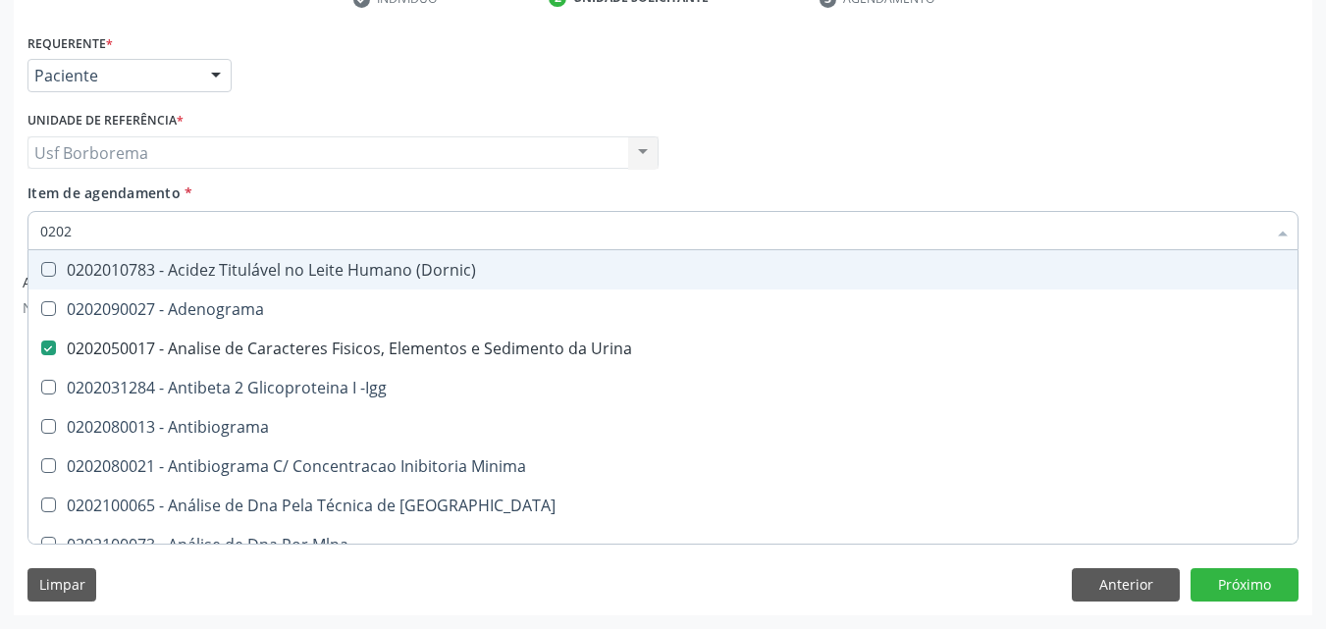
checkbox Ureia "false"
checkbox Completo "false"
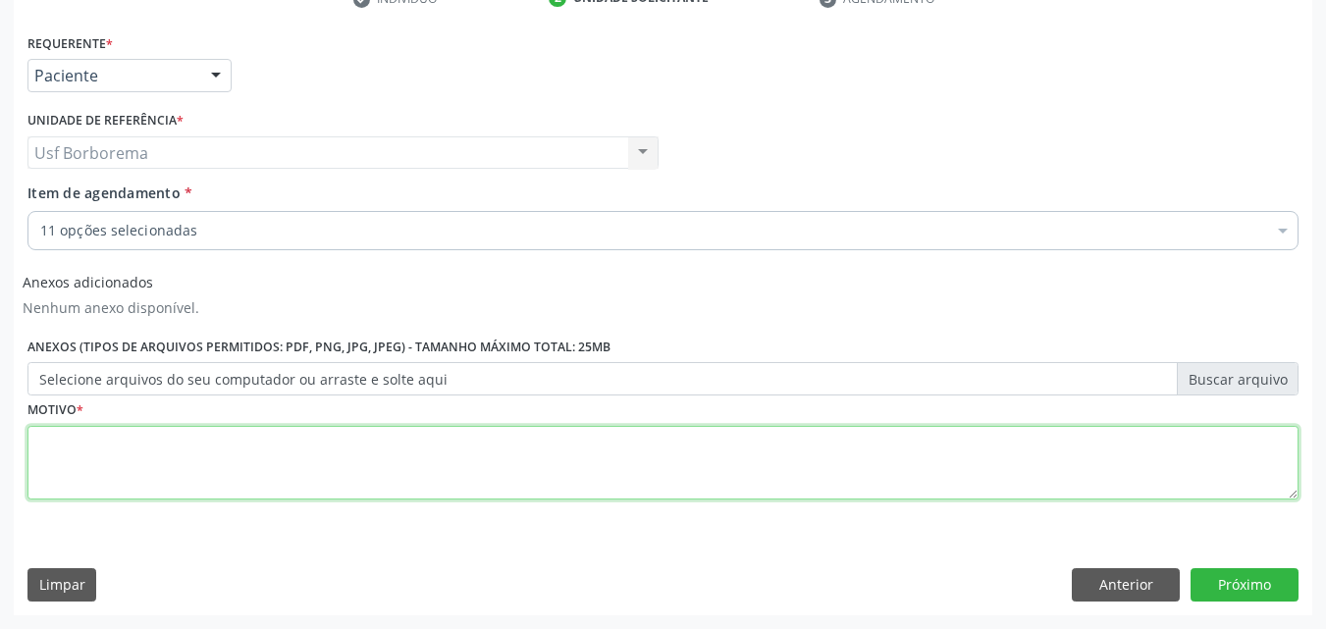
click at [404, 469] on textarea at bounding box center [662, 463] width 1271 height 75
type textarea "rotina"
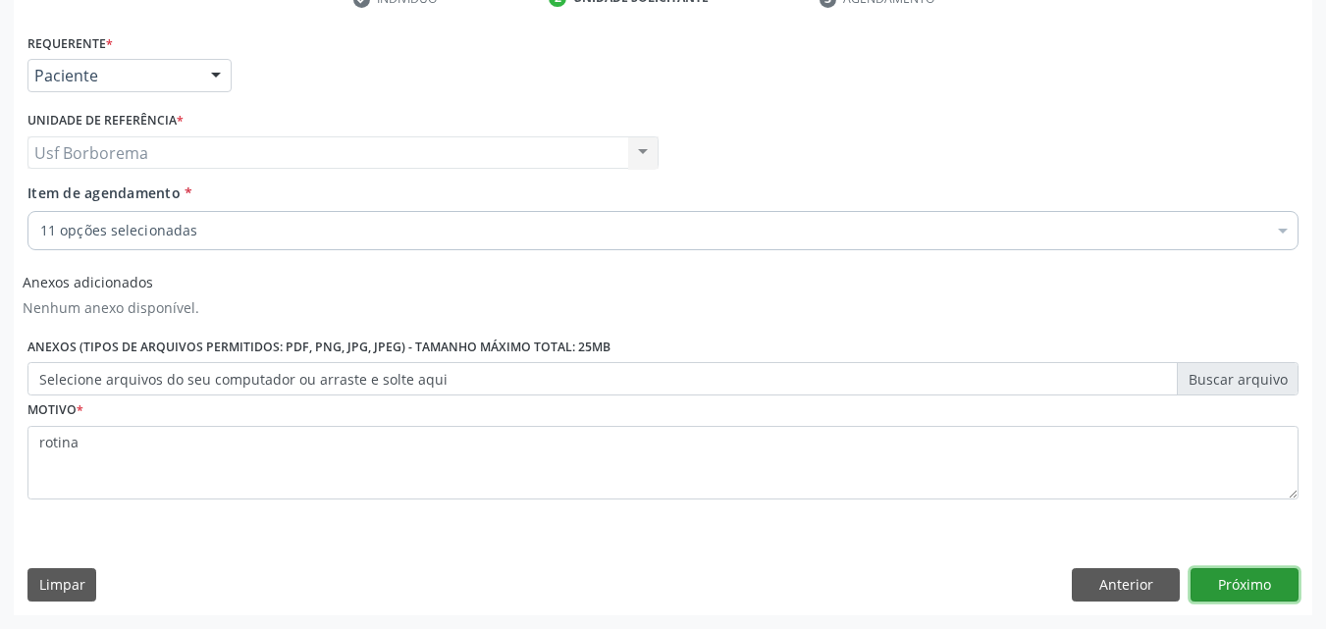
click at [1207, 571] on button "Próximo" at bounding box center [1245, 584] width 108 height 33
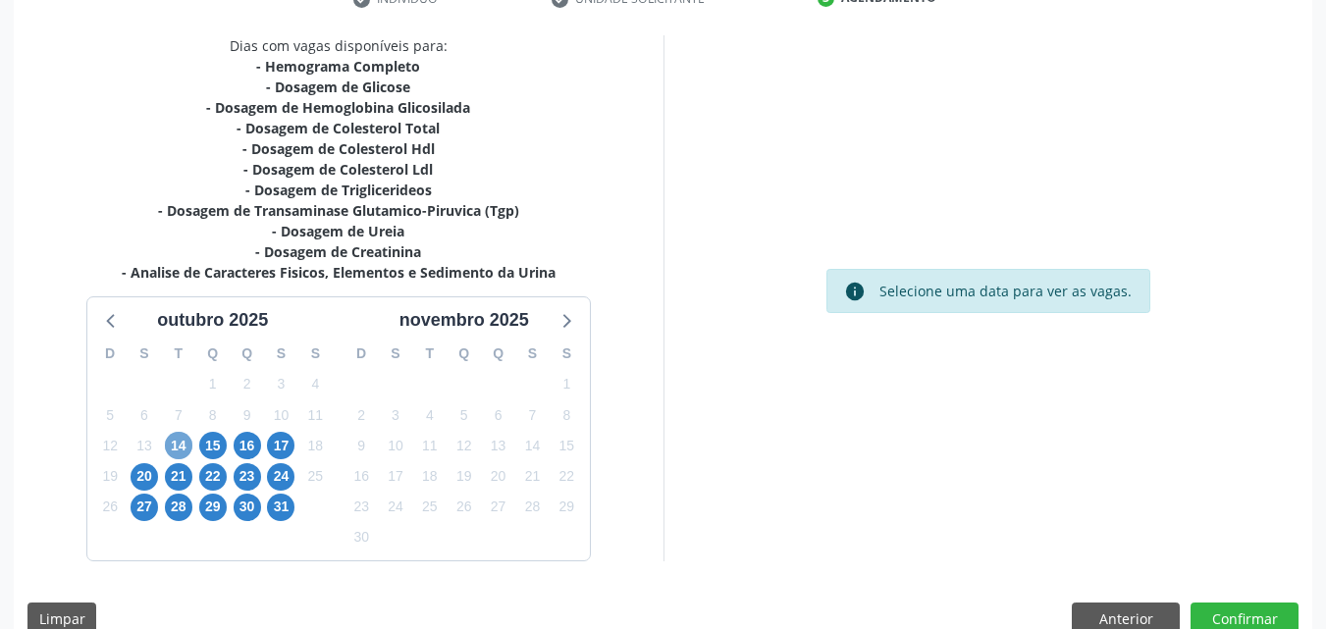
click at [177, 445] on span "14" at bounding box center [178, 445] width 27 height 27
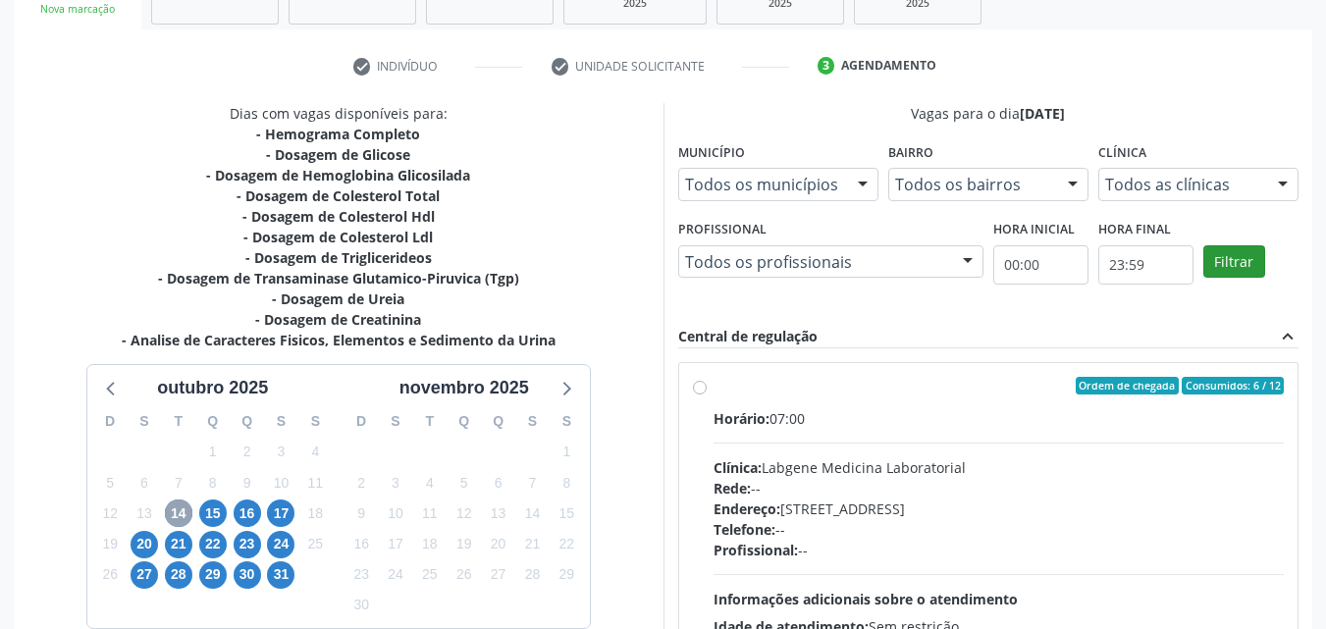
scroll to position [299, 0]
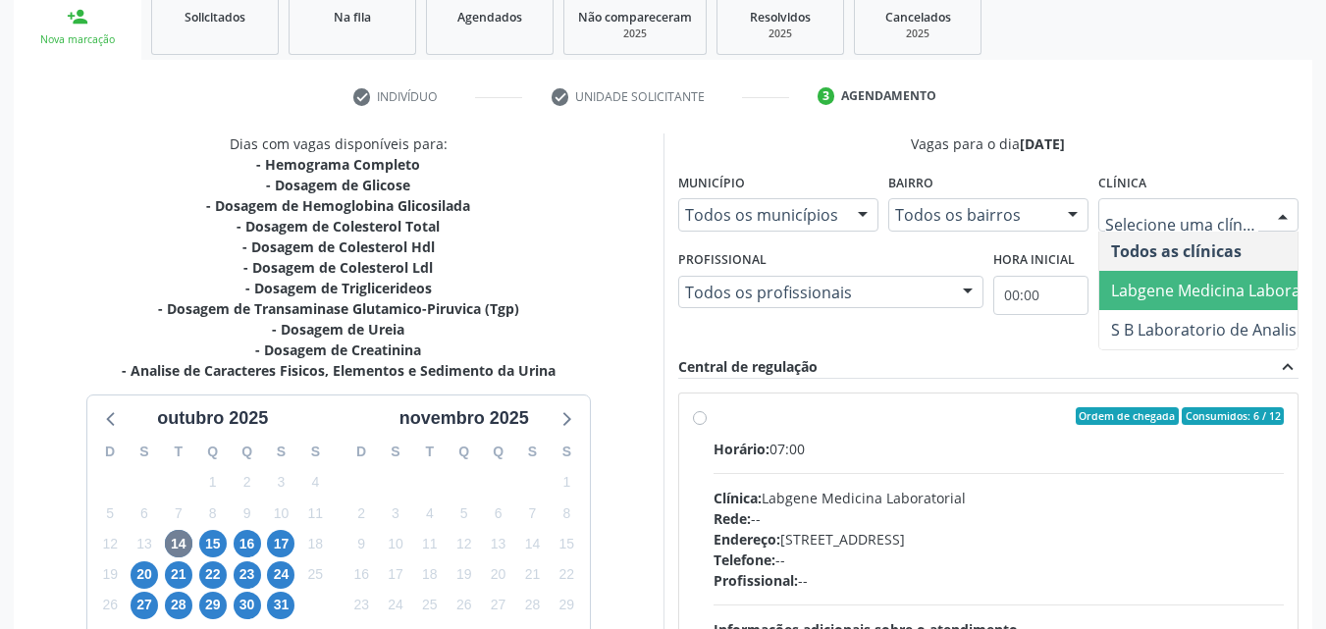
click at [1227, 296] on span "Labgene Medicina Laboratorial" at bounding box center [1225, 291] width 229 height 22
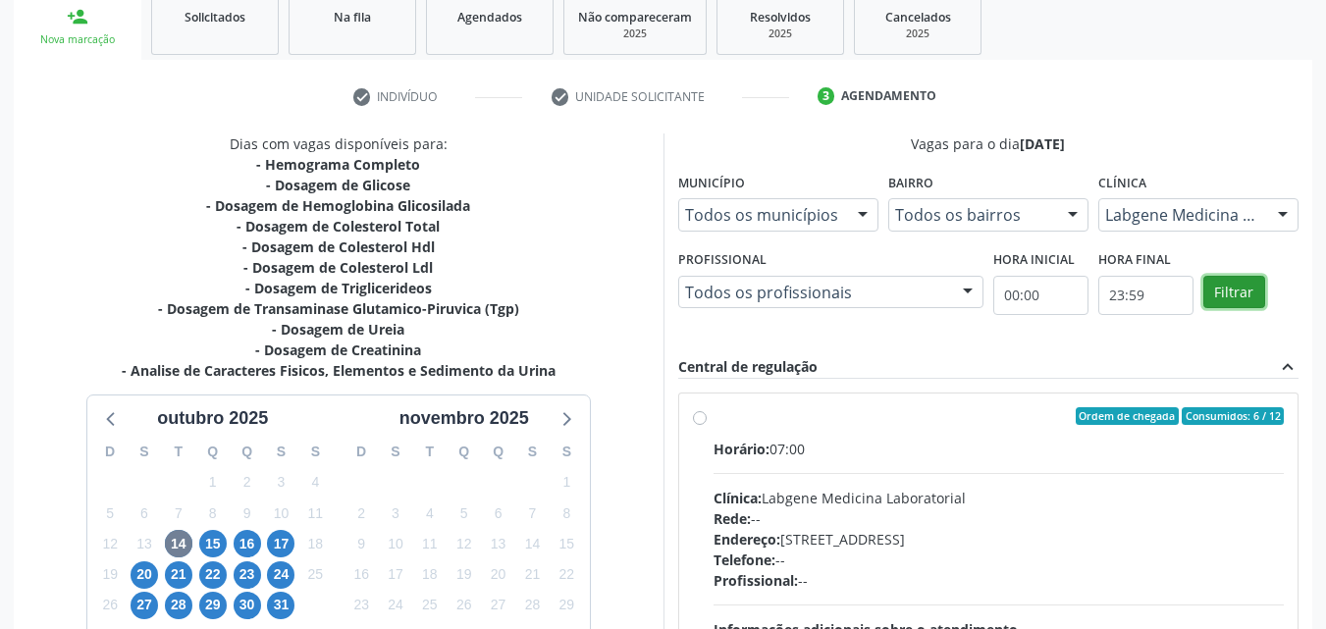
click at [1241, 277] on button "Filtrar" at bounding box center [1235, 292] width 62 height 33
click at [1240, 278] on button "Filtrar" at bounding box center [1235, 292] width 62 height 33
drag, startPoint x: 1240, startPoint y: 278, endPoint x: 812, endPoint y: 351, distance: 434.3
click at [1228, 283] on button "Filtrar" at bounding box center [1235, 292] width 62 height 33
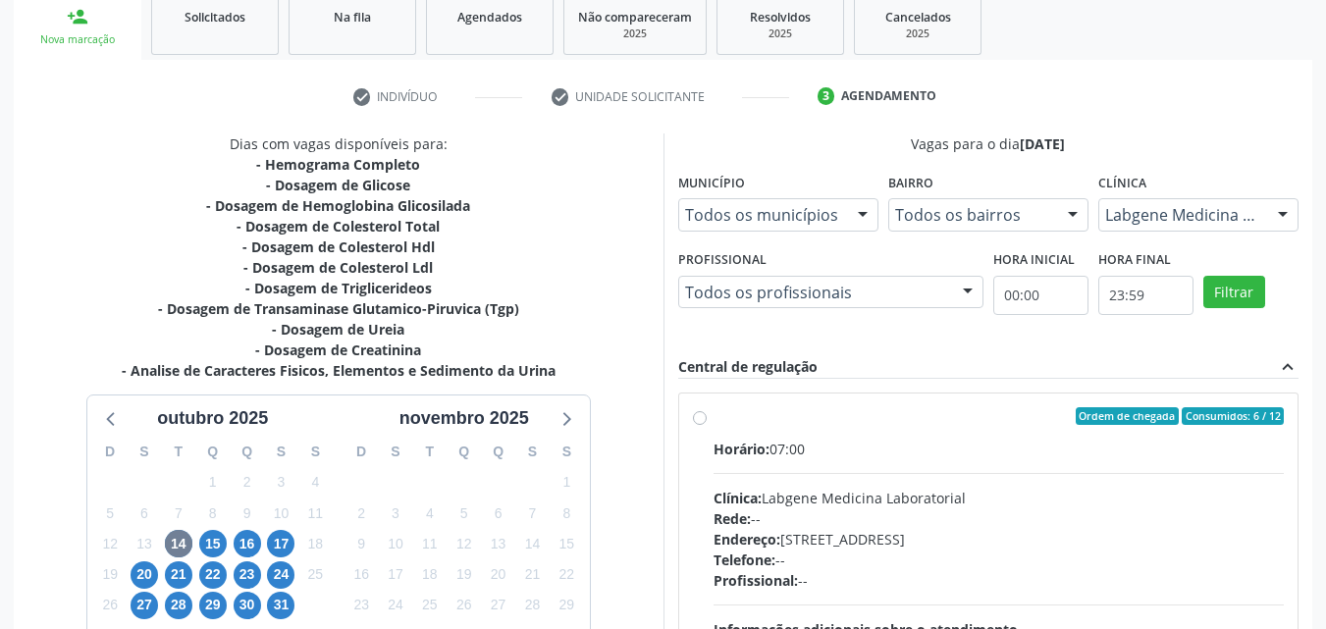
click at [714, 410] on label "Ordem de chegada Consumidos: 6 / 12 Horário: 07:00 Clínica: Labgene Medicina La…" at bounding box center [999, 557] width 571 height 301
click at [697, 410] on input "Ordem de chegada Consumidos: 6 / 12 Horário: 07:00 Clínica: Labgene Medicina La…" at bounding box center [700, 416] width 14 height 18
radio input "true"
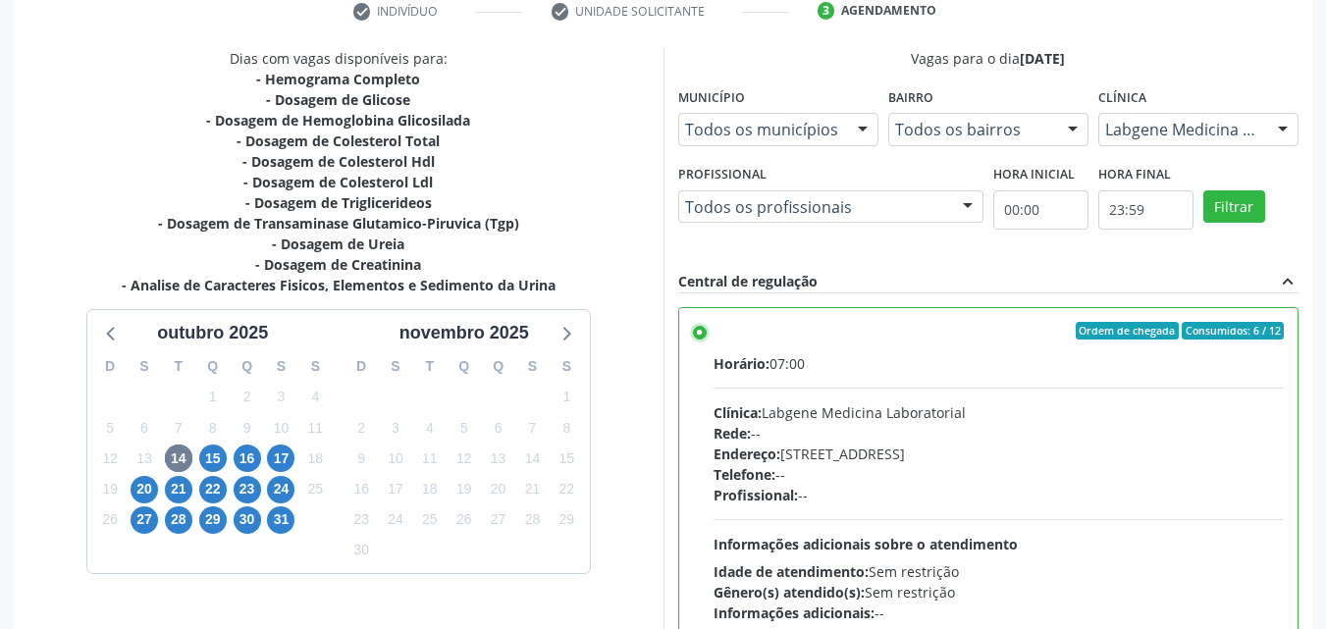
scroll to position [544, 0]
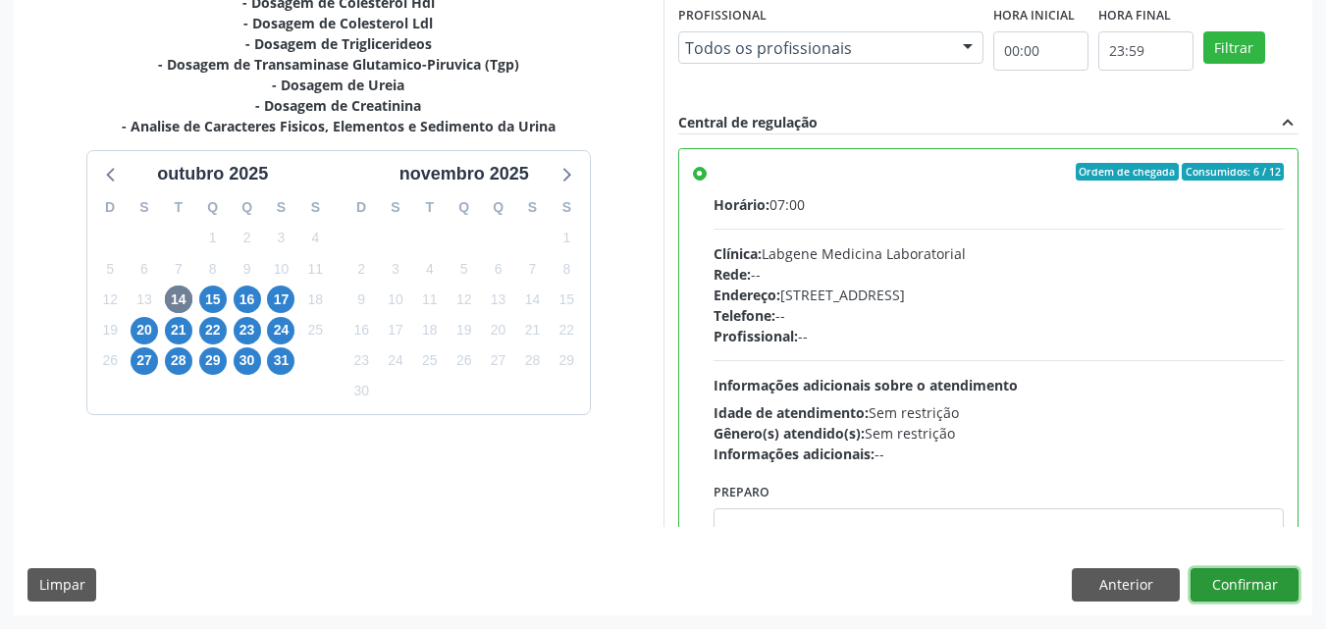
click at [1229, 582] on button "Confirmar" at bounding box center [1245, 584] width 108 height 33
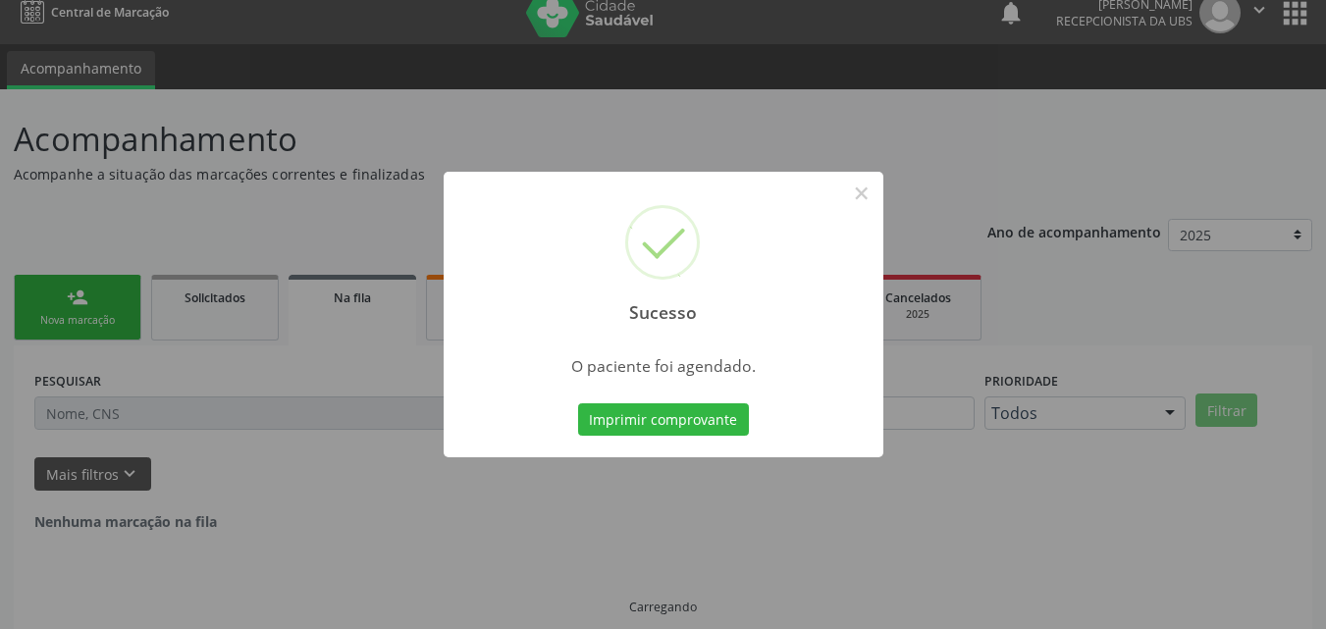
scroll to position [0, 0]
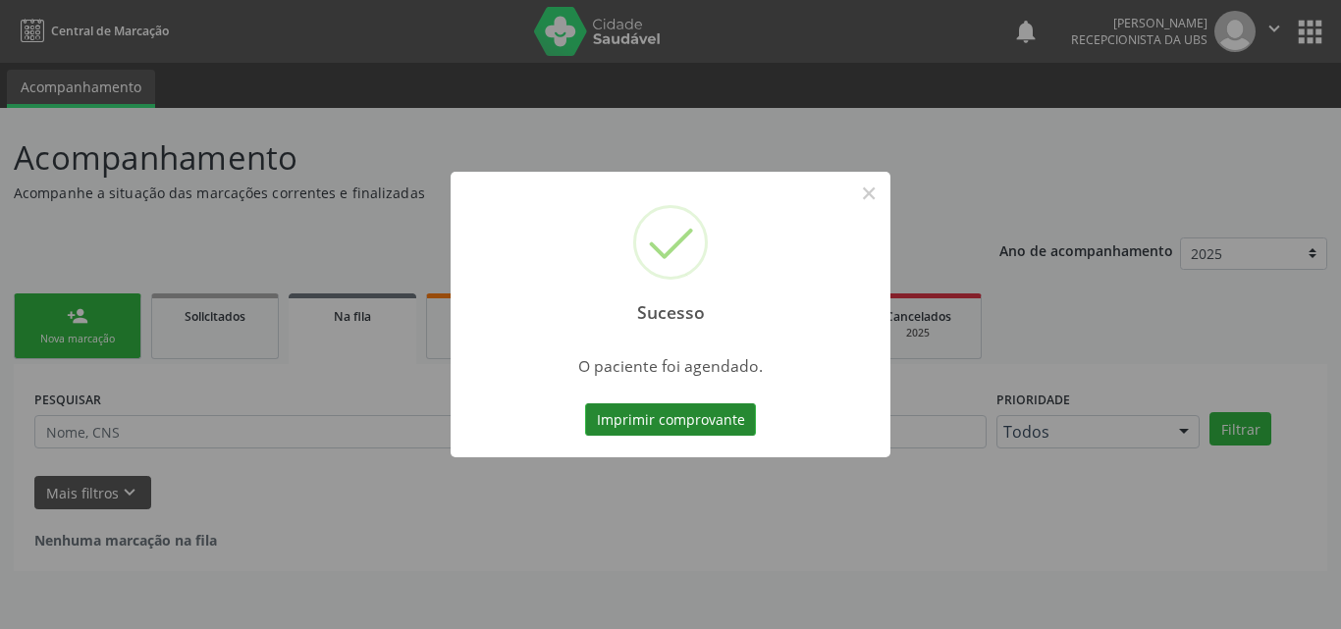
click at [718, 408] on button "Imprimir comprovante" at bounding box center [670, 420] width 171 height 33
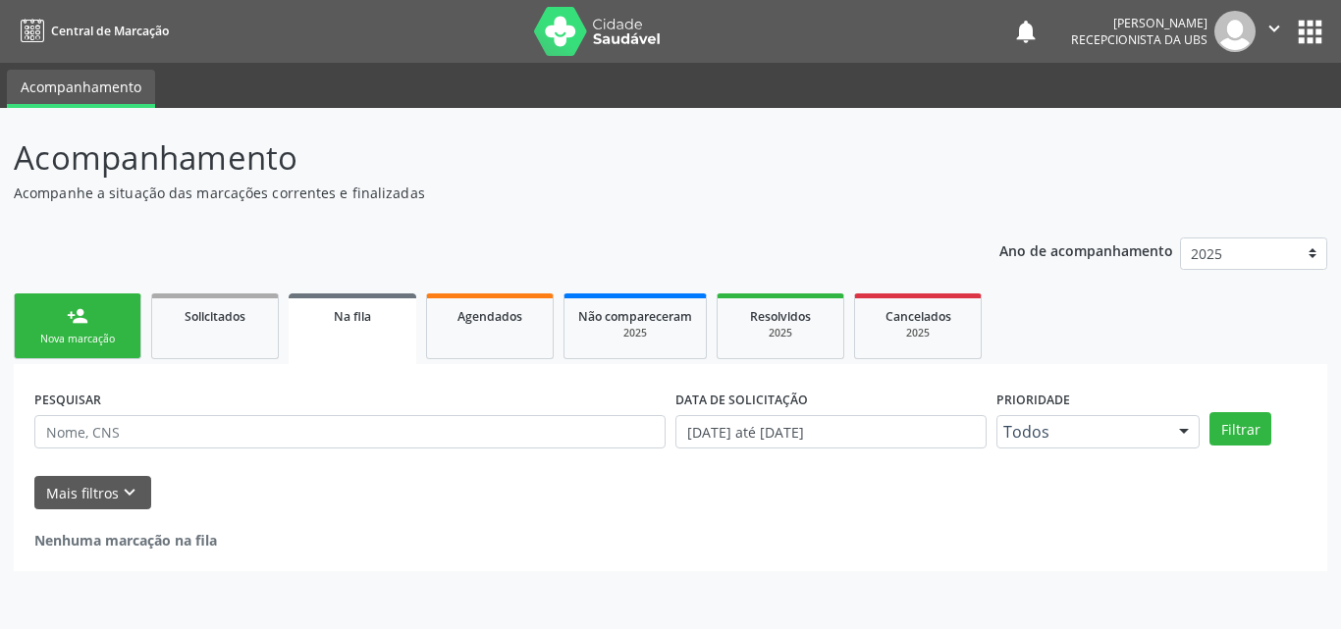
click at [119, 307] on link "person_add Nova marcação" at bounding box center [78, 327] width 128 height 66
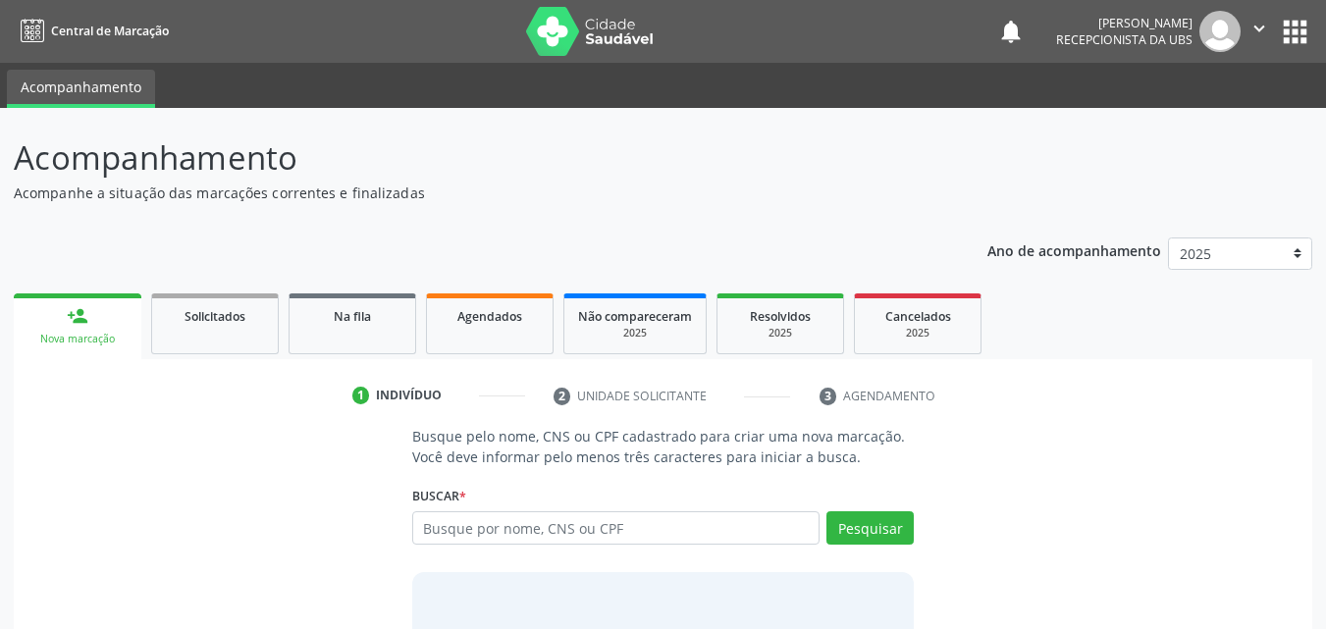
click at [119, 307] on link "person_add Nova marcação" at bounding box center [78, 327] width 128 height 66
click at [122, 309] on link "person_add Nova marcação" at bounding box center [78, 327] width 128 height 66
click at [123, 309] on link "person_add Nova marcação" at bounding box center [78, 327] width 128 height 66
click at [491, 536] on input "text" at bounding box center [616, 528] width 408 height 33
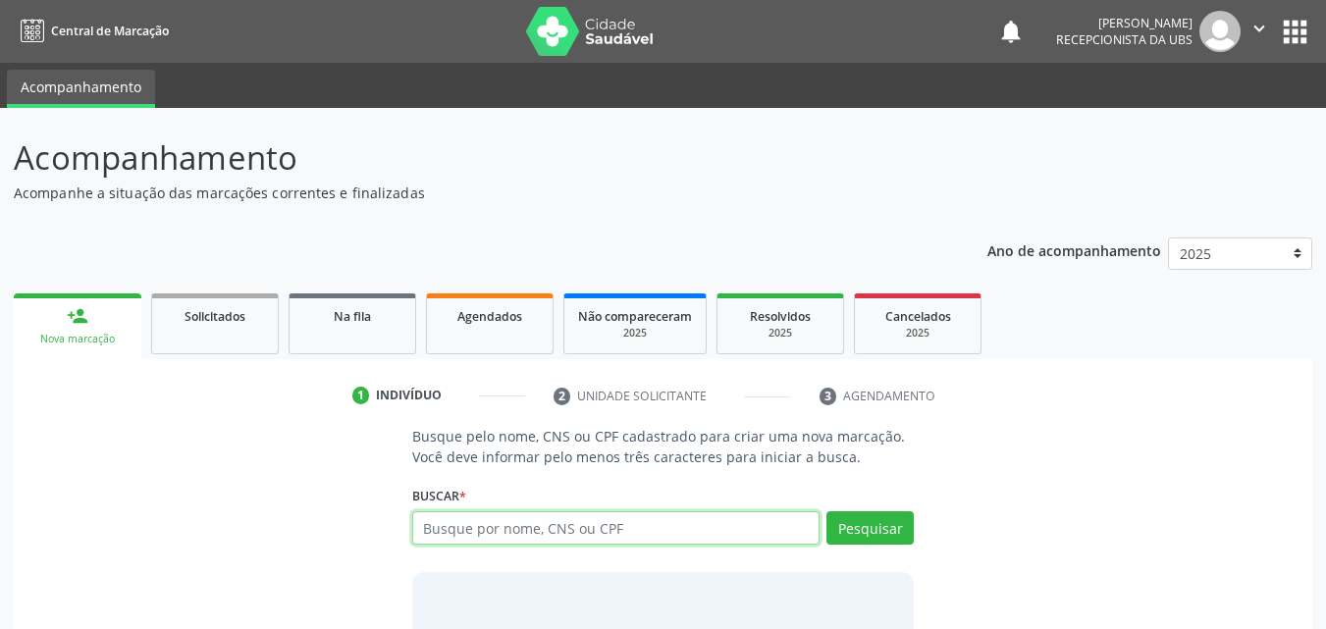
click at [471, 543] on input "text" at bounding box center [616, 528] width 408 height 33
click at [430, 527] on input "text" at bounding box center [616, 528] width 408 height 33
type input "706808202431529"
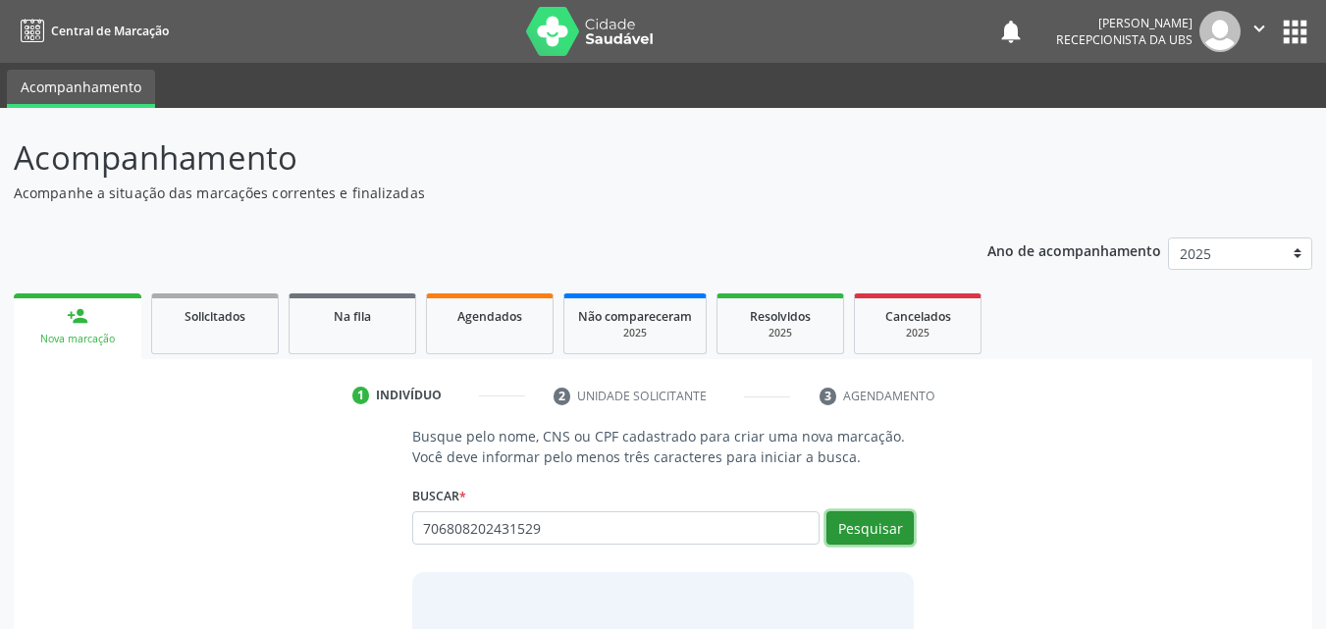
click at [875, 518] on button "Pesquisar" at bounding box center [870, 528] width 87 height 33
type input "706808202431529"
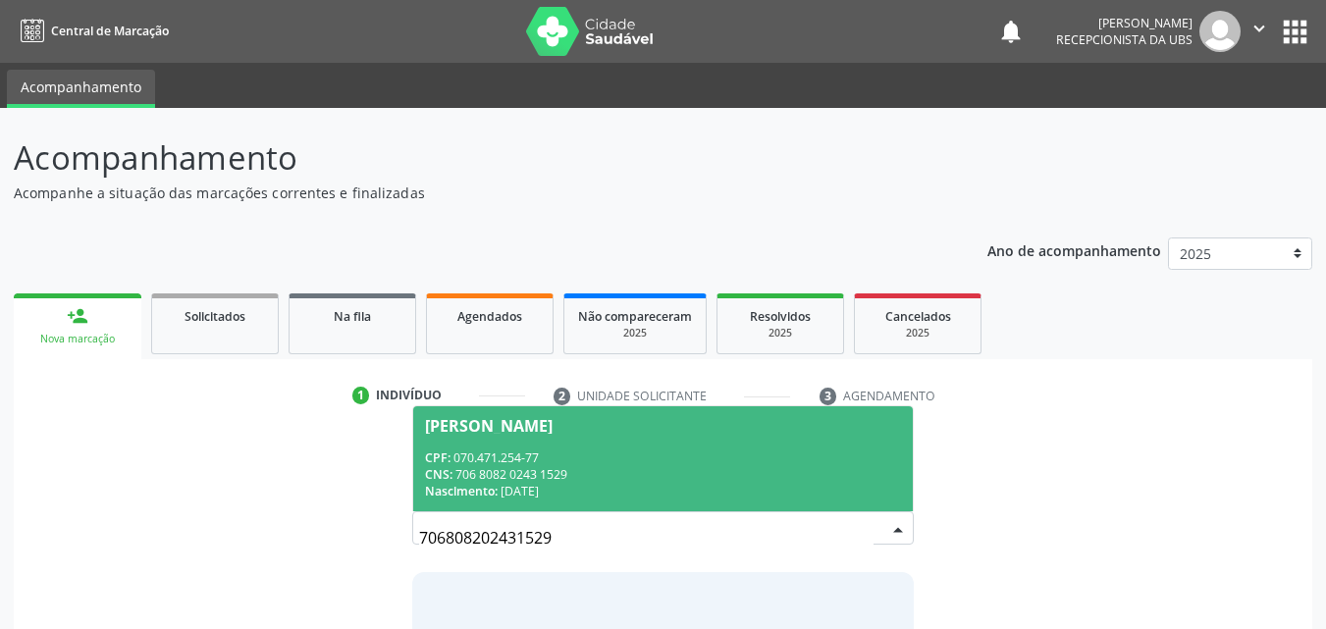
click at [724, 456] on div "CPF: 070.471.254-77" at bounding box center [663, 458] width 477 height 17
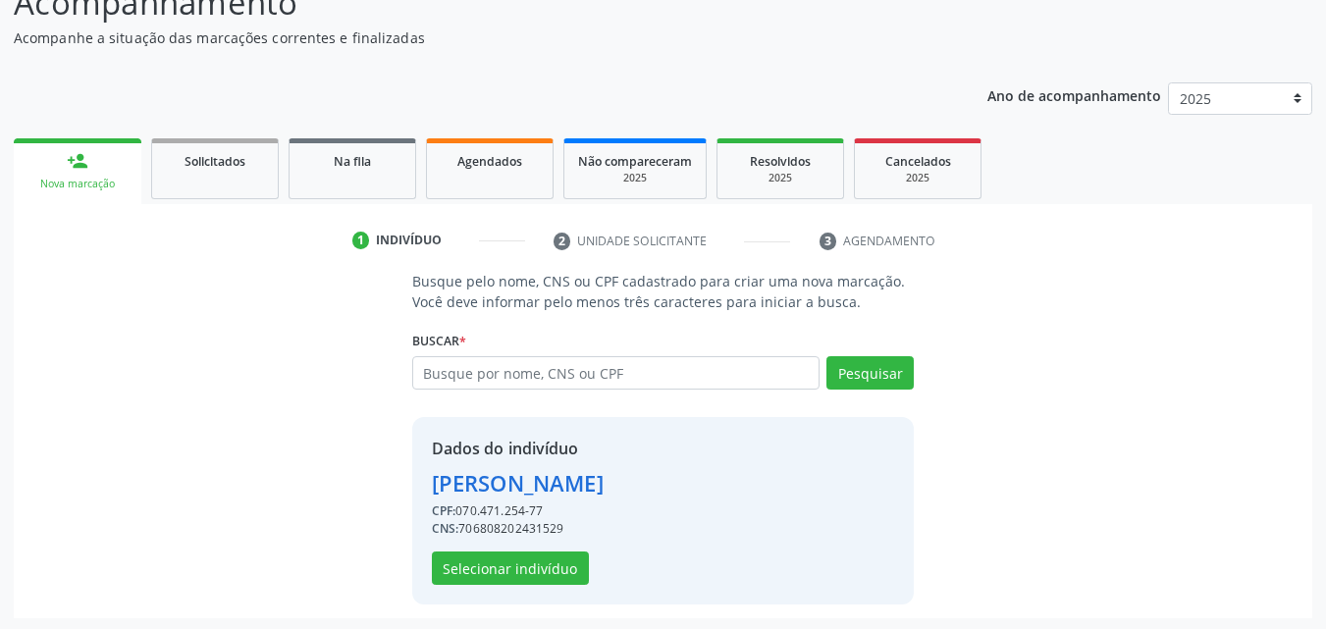
scroll to position [158, 0]
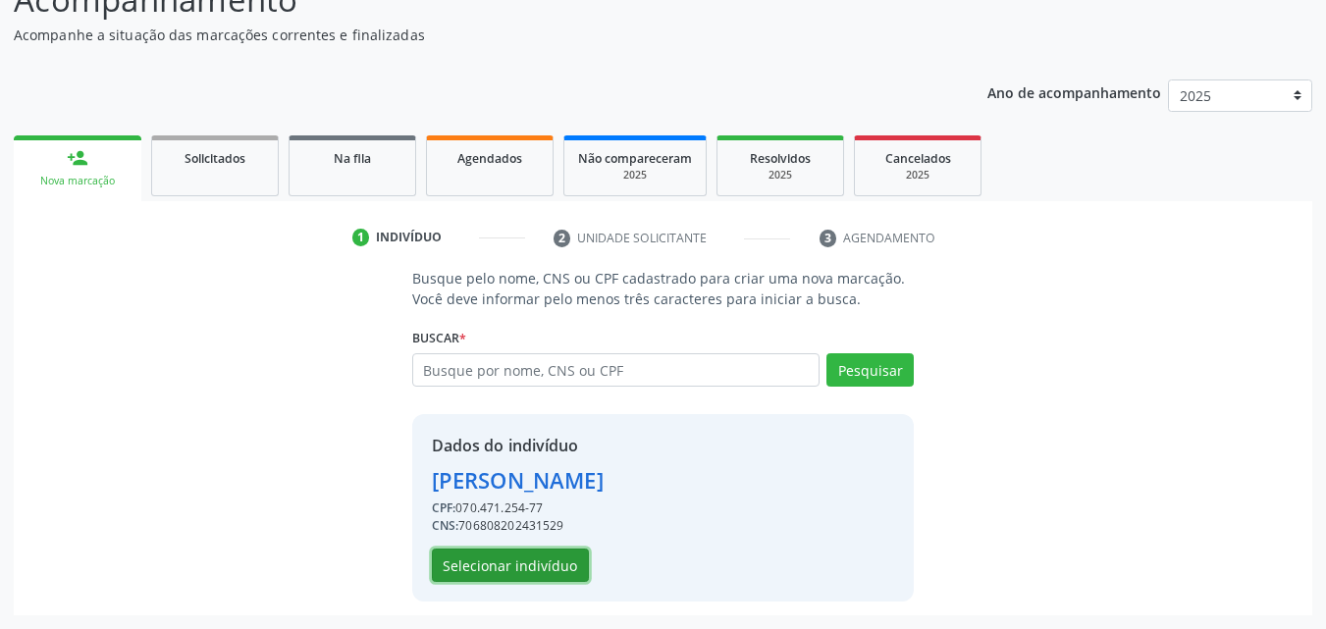
click at [556, 553] on button "Selecionar indivíduo" at bounding box center [510, 565] width 157 height 33
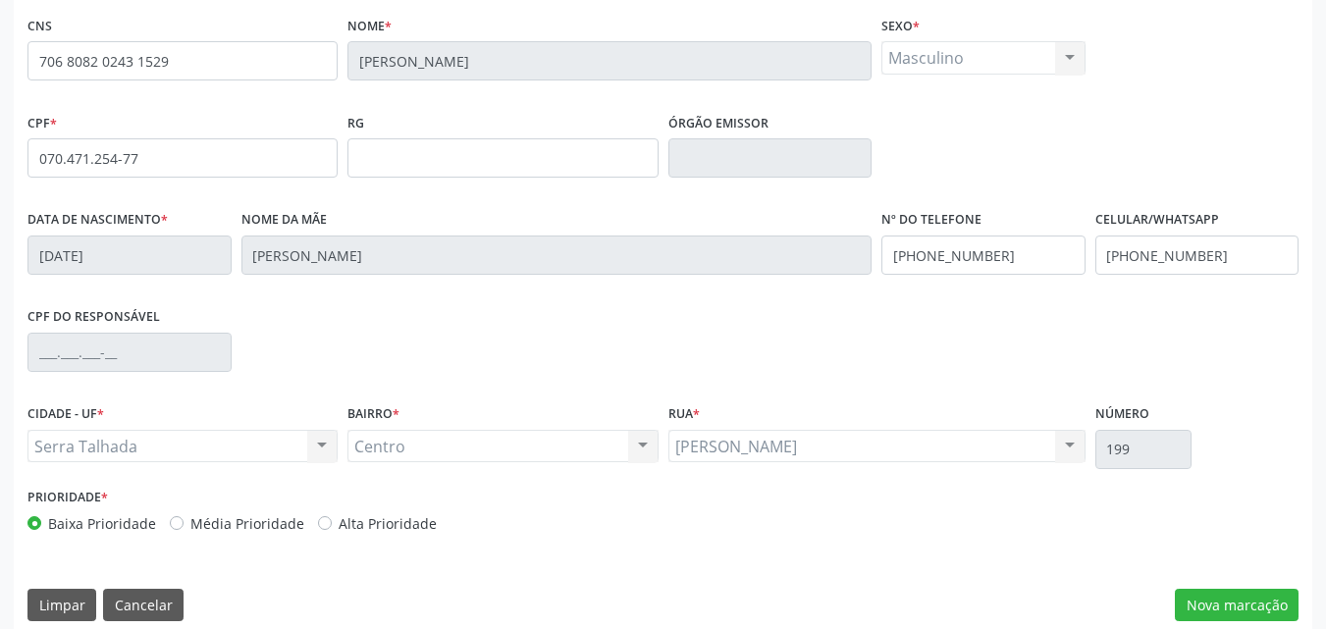
scroll to position [435, 0]
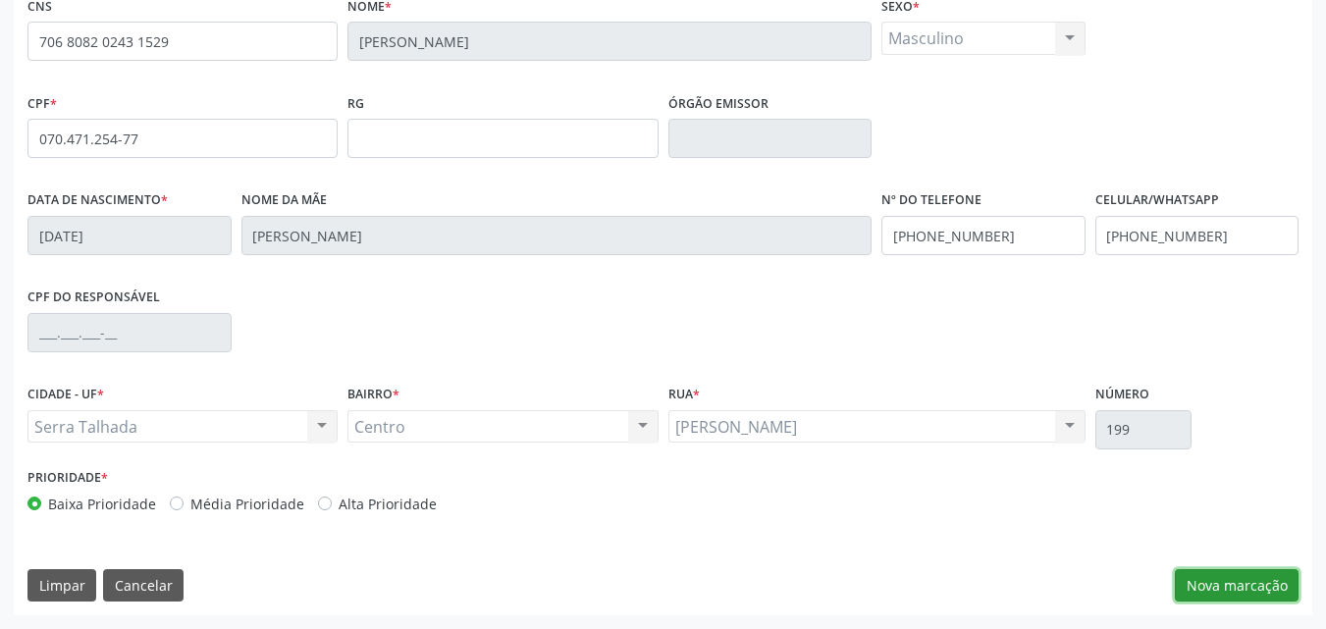
click at [1226, 588] on button "Nova marcação" at bounding box center [1237, 585] width 124 height 33
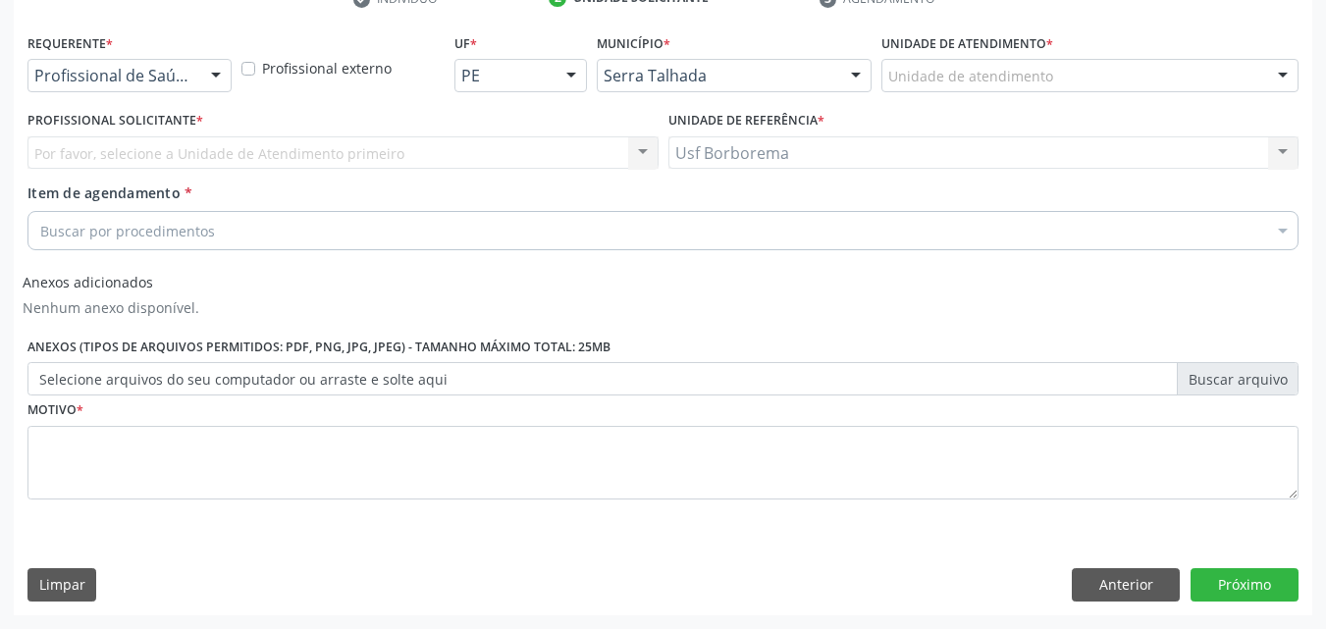
scroll to position [398, 0]
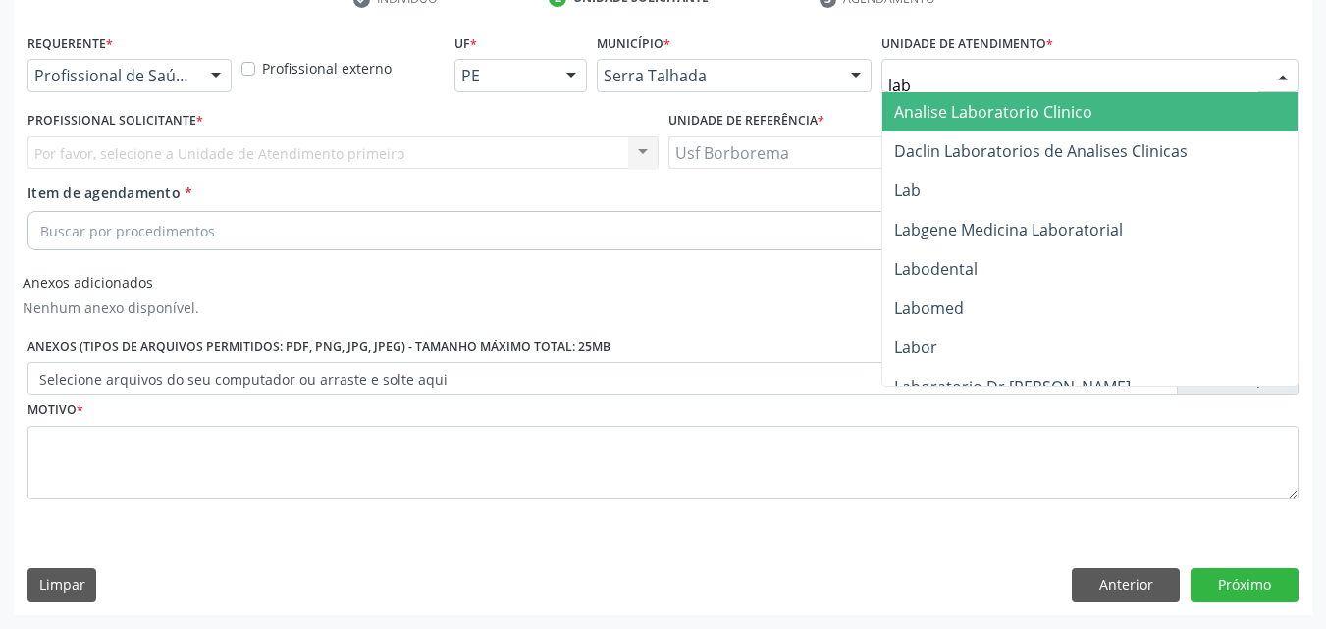
type input "labg"
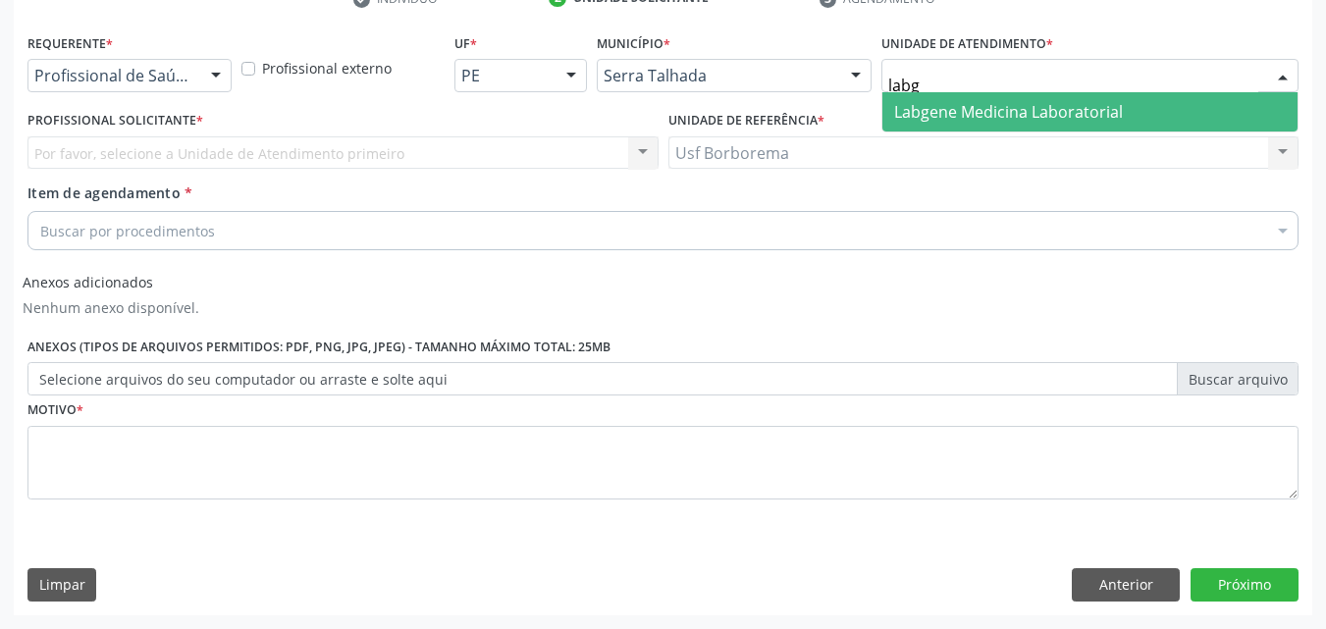
click at [1037, 89] on input "labg" at bounding box center [1074, 85] width 370 height 39
click at [1037, 101] on span "Labgene Medicina Laboratorial" at bounding box center [1008, 112] width 229 height 22
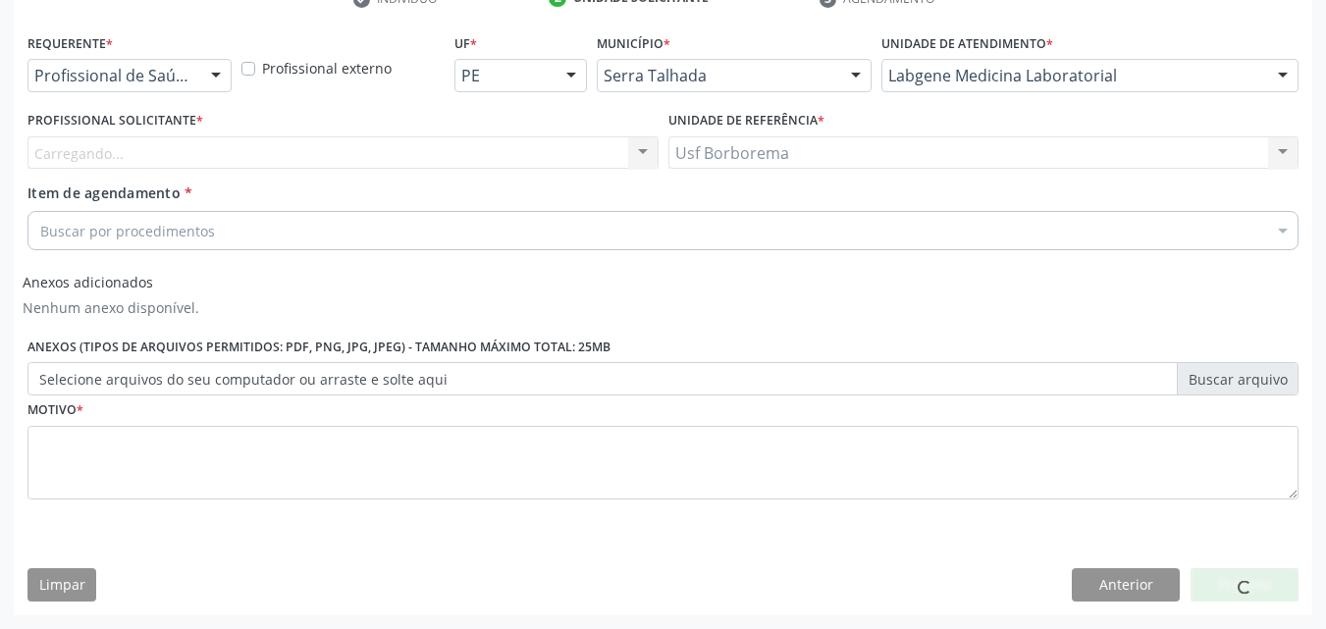
click at [126, 136] on div "Carregando... Nenhum resultado encontrado para: " " Não há nenhuma opção para s…" at bounding box center [342, 152] width 631 height 33
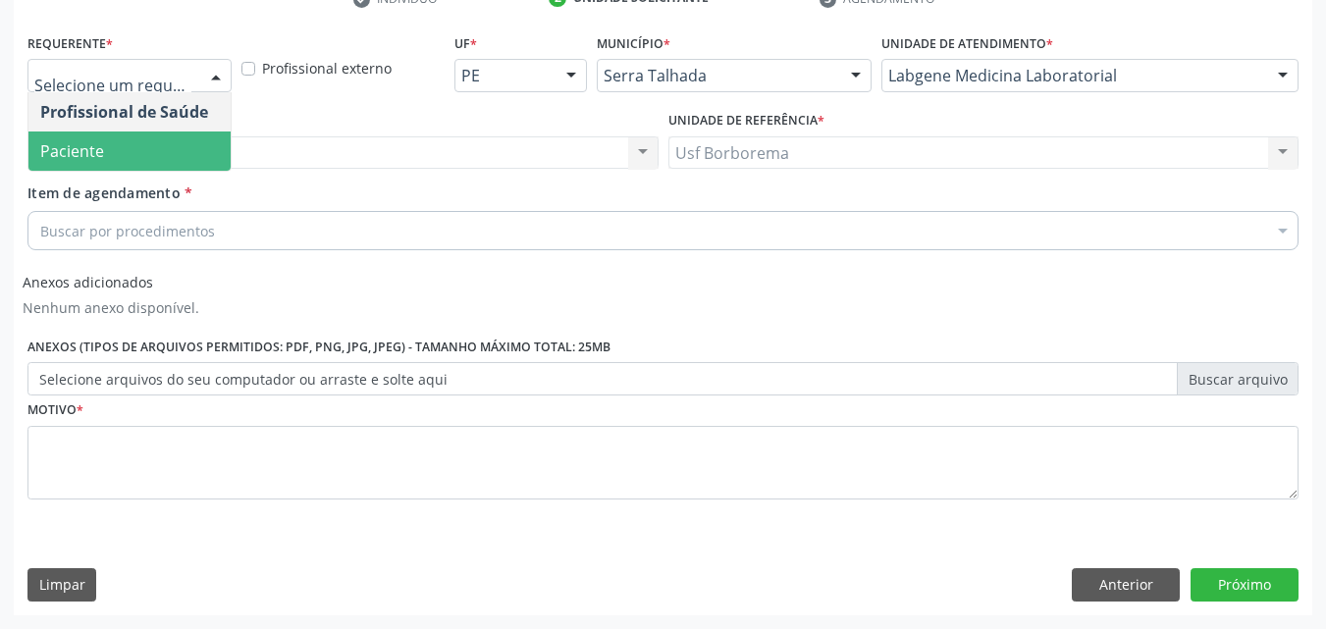
drag, startPoint x: 165, startPoint y: 140, endPoint x: 173, endPoint y: 163, distance: 23.9
click at [166, 152] on span "Paciente" at bounding box center [129, 151] width 202 height 39
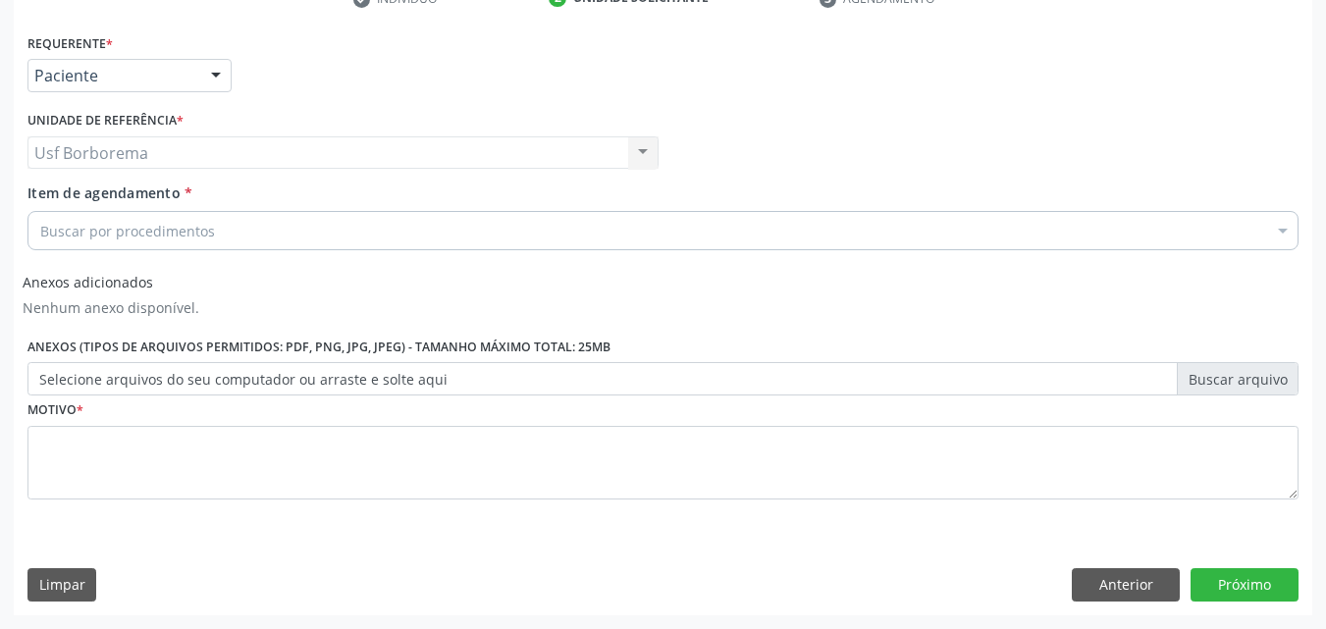
click at [189, 215] on div "Buscar por procedimentos" at bounding box center [662, 230] width 1271 height 39
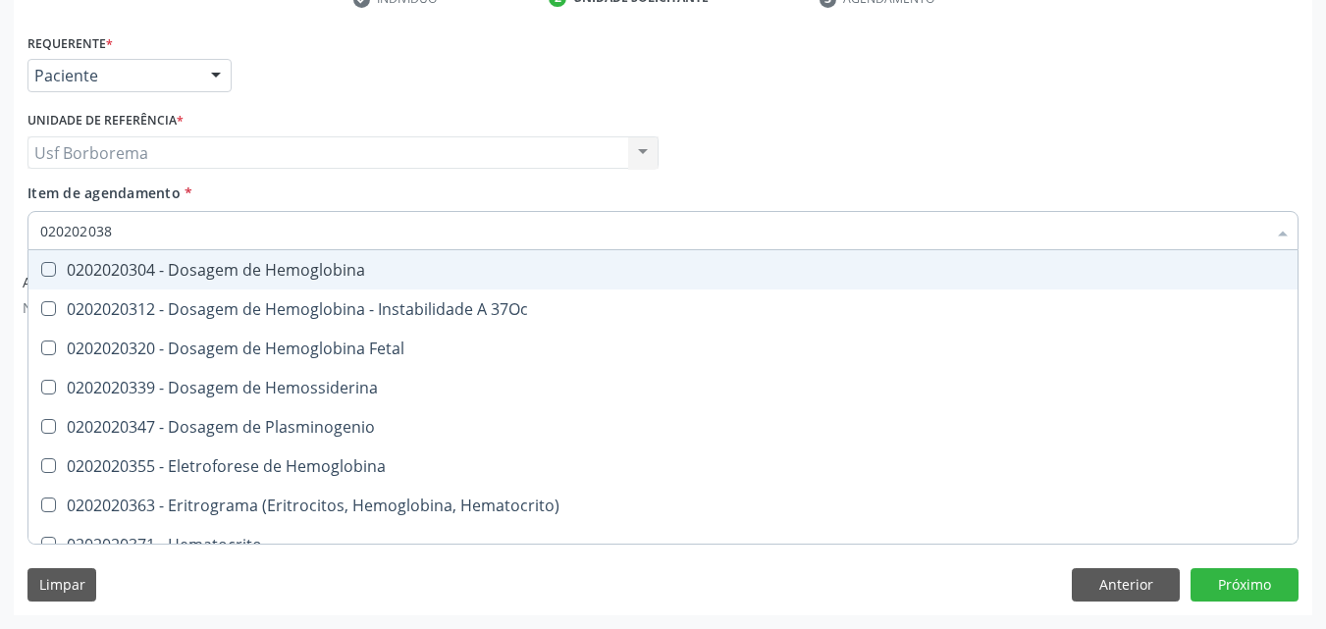
type input "0202020380"
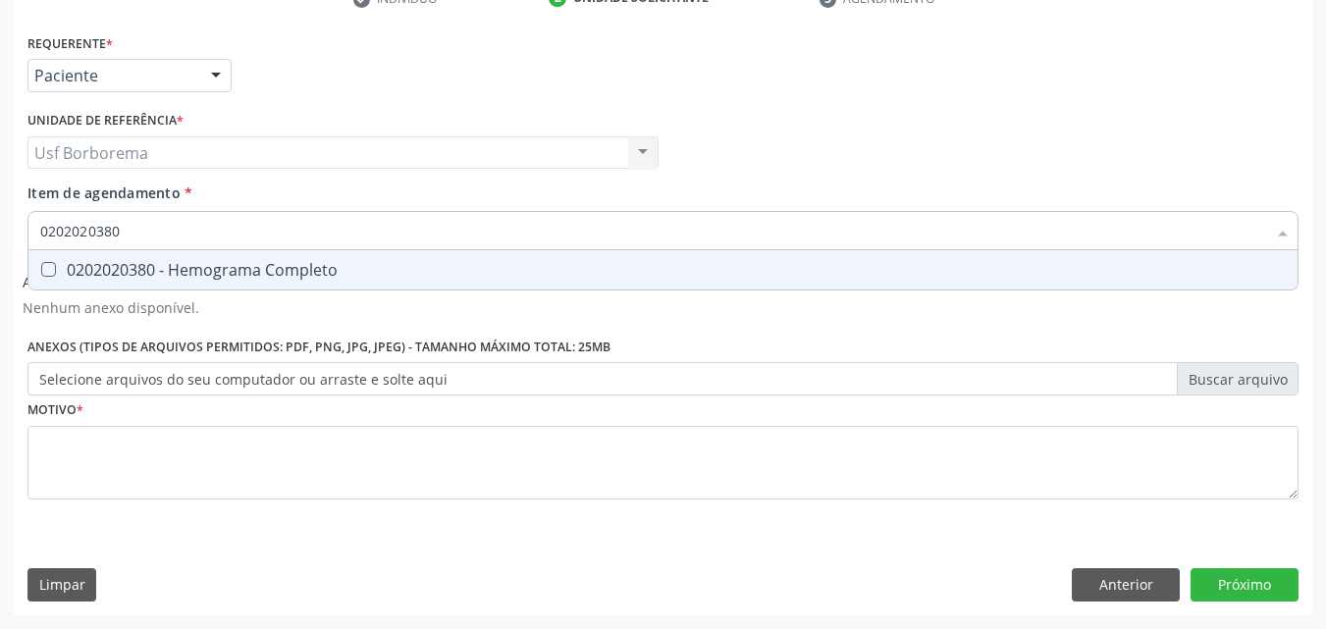
click at [223, 267] on div "0202020380 - Hemograma Completo" at bounding box center [663, 270] width 1246 height 16
checkbox Completo "true"
click at [226, 238] on input "0202020380" at bounding box center [653, 230] width 1226 height 39
type input "02020203"
checkbox Completo "false"
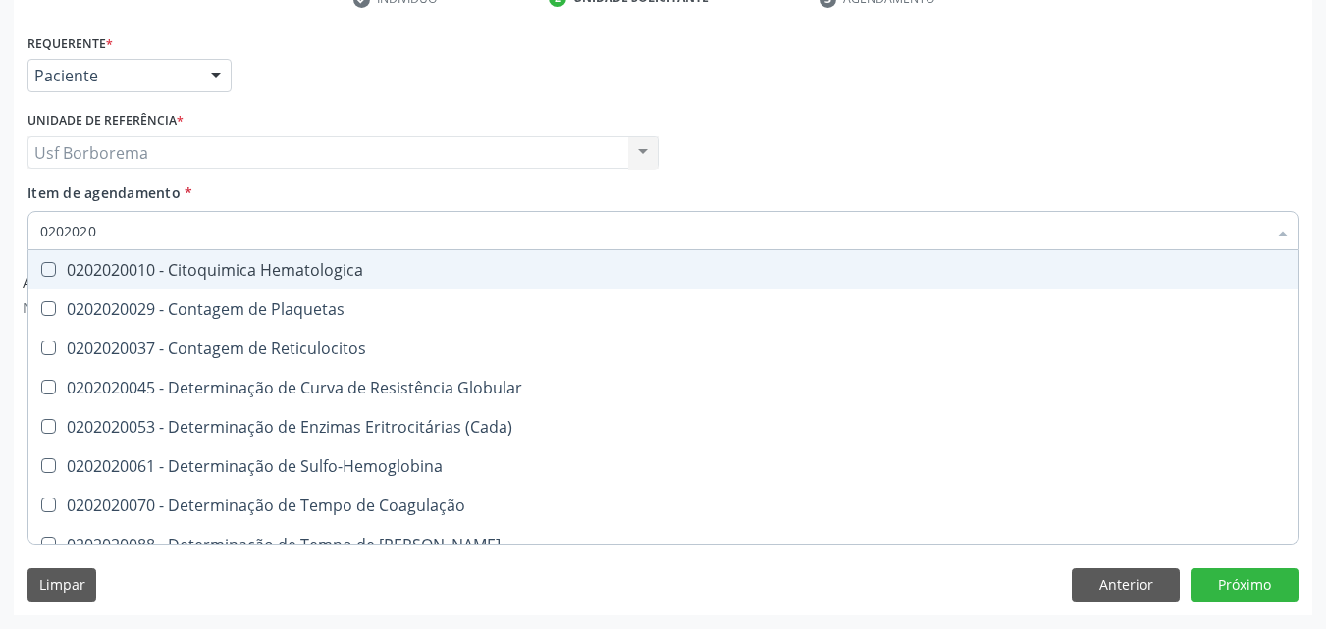
type input "020202"
checkbox Completo "false"
checkbox Leucograma "true"
type input "02020"
checkbox Completo "false"
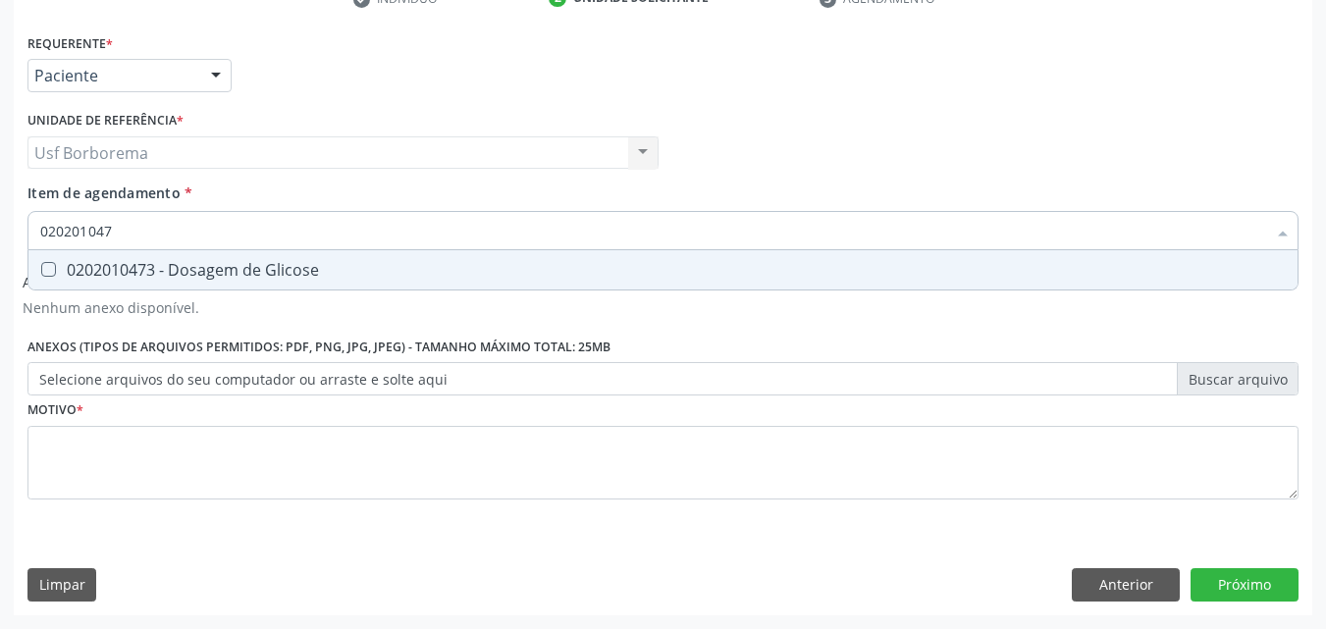
type input "0202010473"
click at [205, 277] on div "0202010473 - Dosagem de Glicose" at bounding box center [663, 270] width 1246 height 16
checkbox Glicose "true"
click at [204, 224] on input "0202010473" at bounding box center [653, 230] width 1226 height 39
click at [204, 229] on input "0202010473" at bounding box center [653, 230] width 1226 height 39
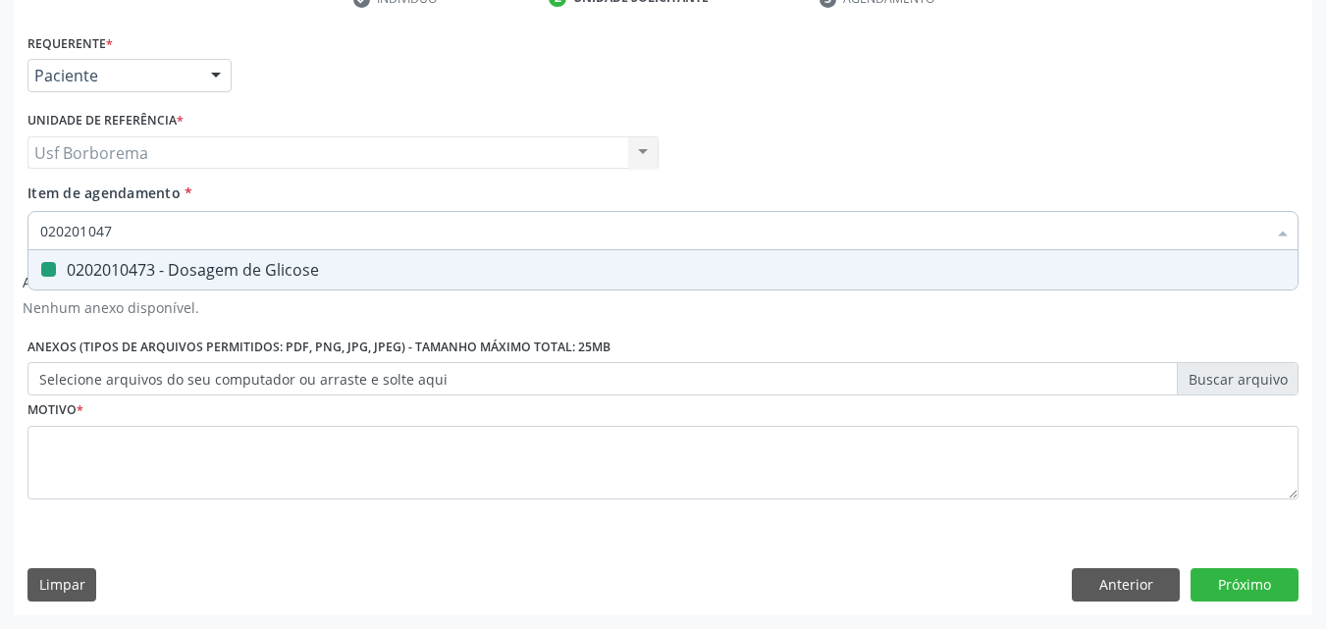
type input "02020104"
checkbox Glicose "false"
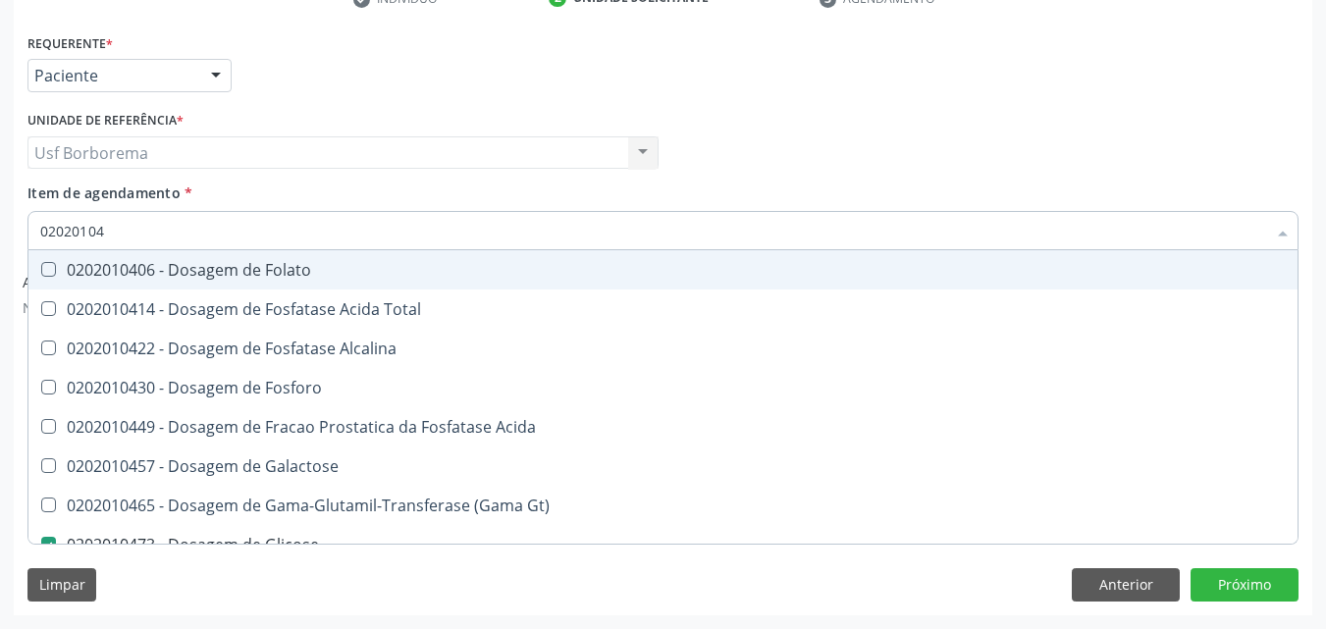
type input "0202010"
checkbox Glicose "false"
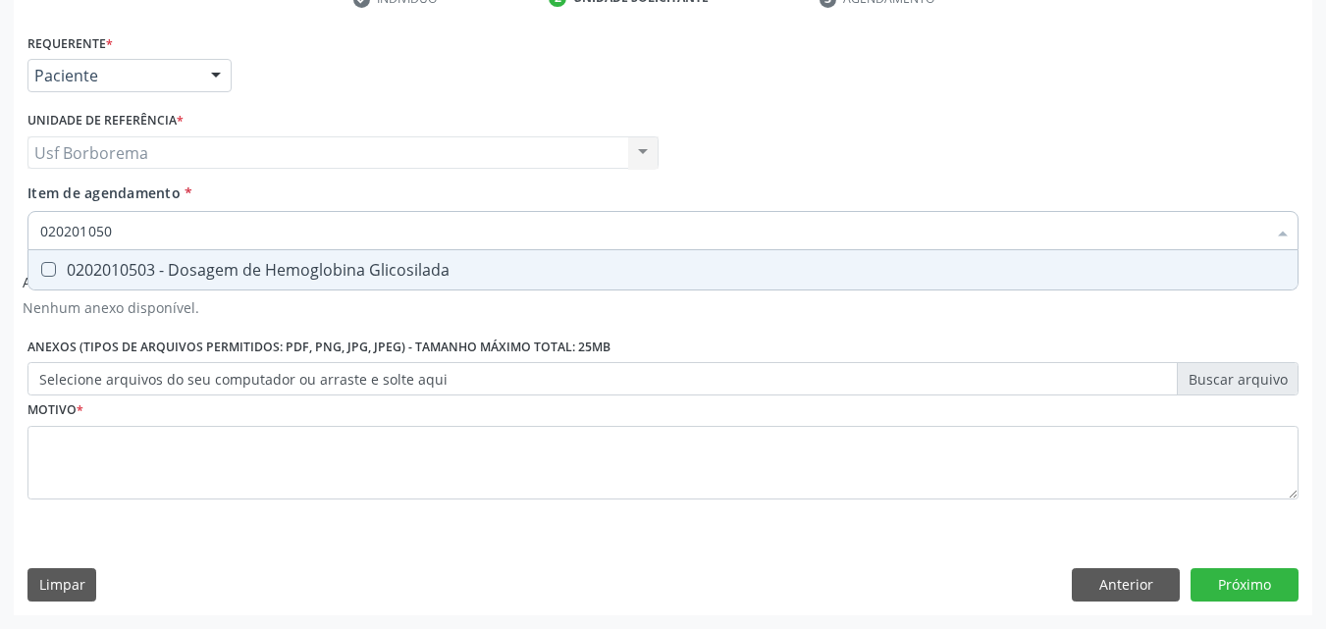
type input "0202010503"
drag, startPoint x: 212, startPoint y: 266, endPoint x: 204, endPoint y: 239, distance: 28.6
click at [209, 262] on div "0202010503 - Dosagem de Hemoglobina Glicosilada" at bounding box center [663, 270] width 1246 height 16
checkbox Glicosilada "true"
click at [200, 235] on input "0202010503" at bounding box center [653, 230] width 1226 height 39
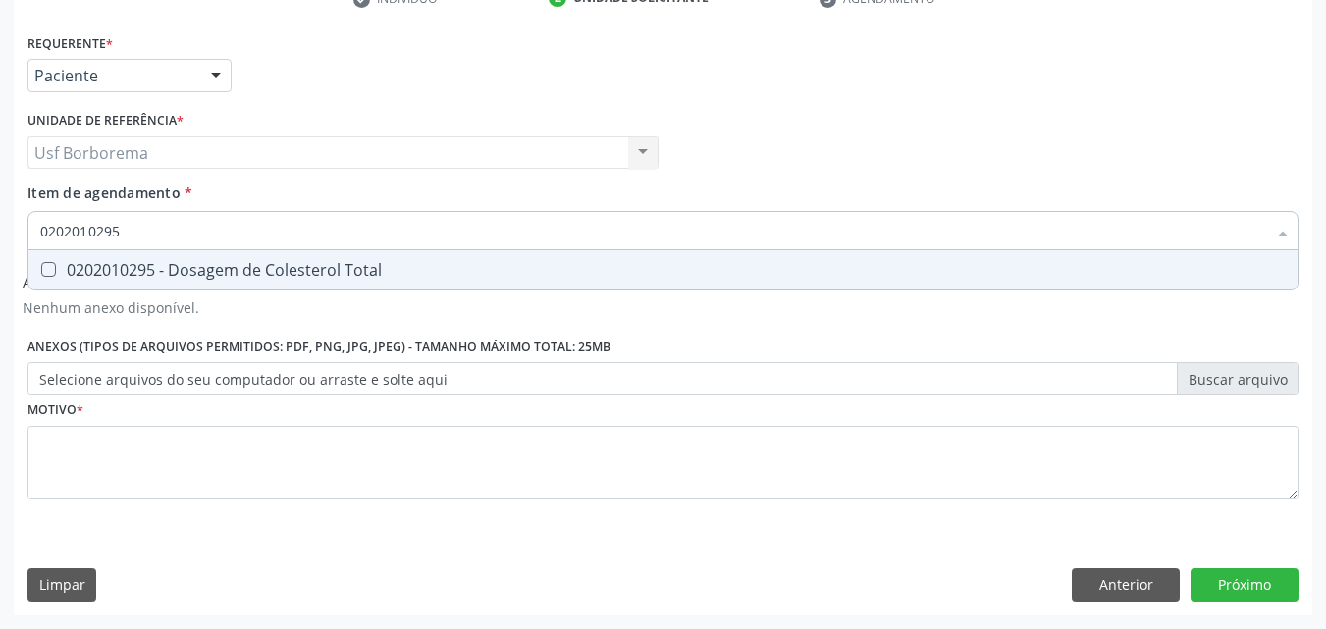
drag, startPoint x: 195, startPoint y: 264, endPoint x: 194, endPoint y: 246, distance: 17.7
click at [195, 262] on div "0202010295 - Dosagem de Colesterol Total" at bounding box center [663, 270] width 1246 height 16
click at [199, 222] on input "0202010295" at bounding box center [653, 230] width 1226 height 39
click at [198, 262] on div "0202010287 - Dosagem de Colesterol Ldl" at bounding box center [663, 270] width 1246 height 16
click at [198, 240] on input "0202010287" at bounding box center [653, 230] width 1226 height 39
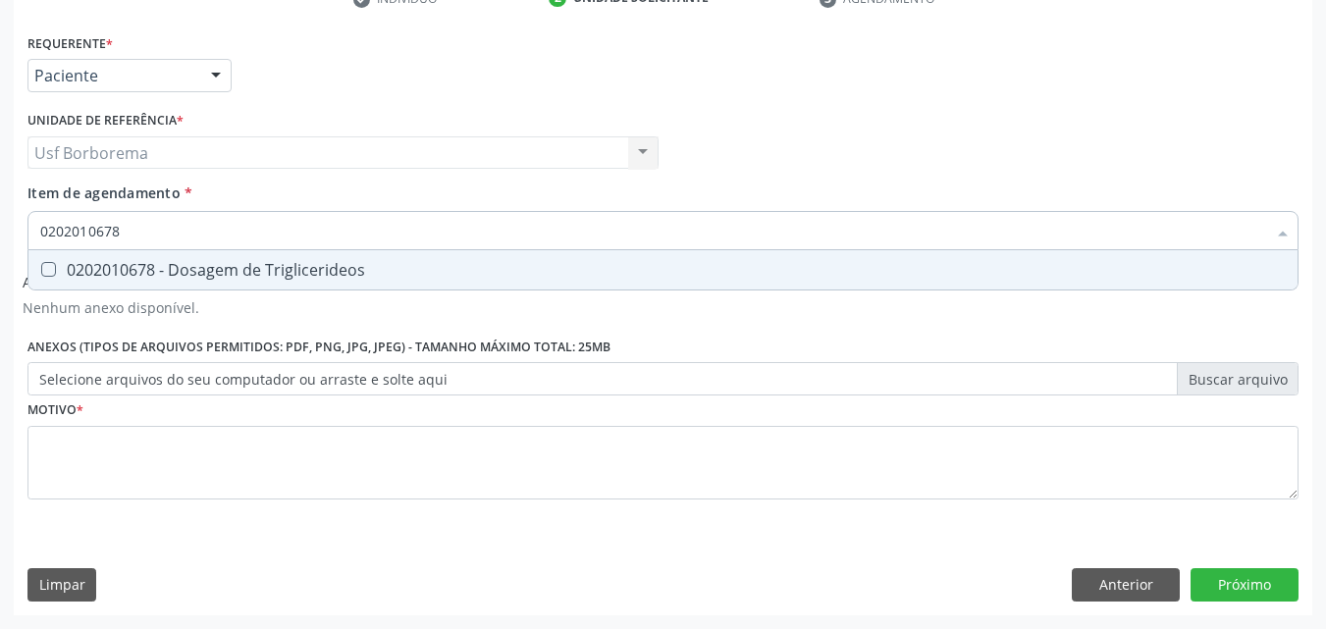
drag, startPoint x: 187, startPoint y: 269, endPoint x: 177, endPoint y: 230, distance: 40.5
click at [187, 266] on div "0202010678 - Dosagem de Triglicerideos" at bounding box center [663, 270] width 1246 height 16
click at [174, 227] on input "0202010678" at bounding box center [653, 230] width 1226 height 39
drag, startPoint x: 170, startPoint y: 262, endPoint x: 162, endPoint y: 249, distance: 15.0
click at [167, 257] on span "0202010279 - Dosagem de Colesterol Hdl" at bounding box center [662, 269] width 1269 height 39
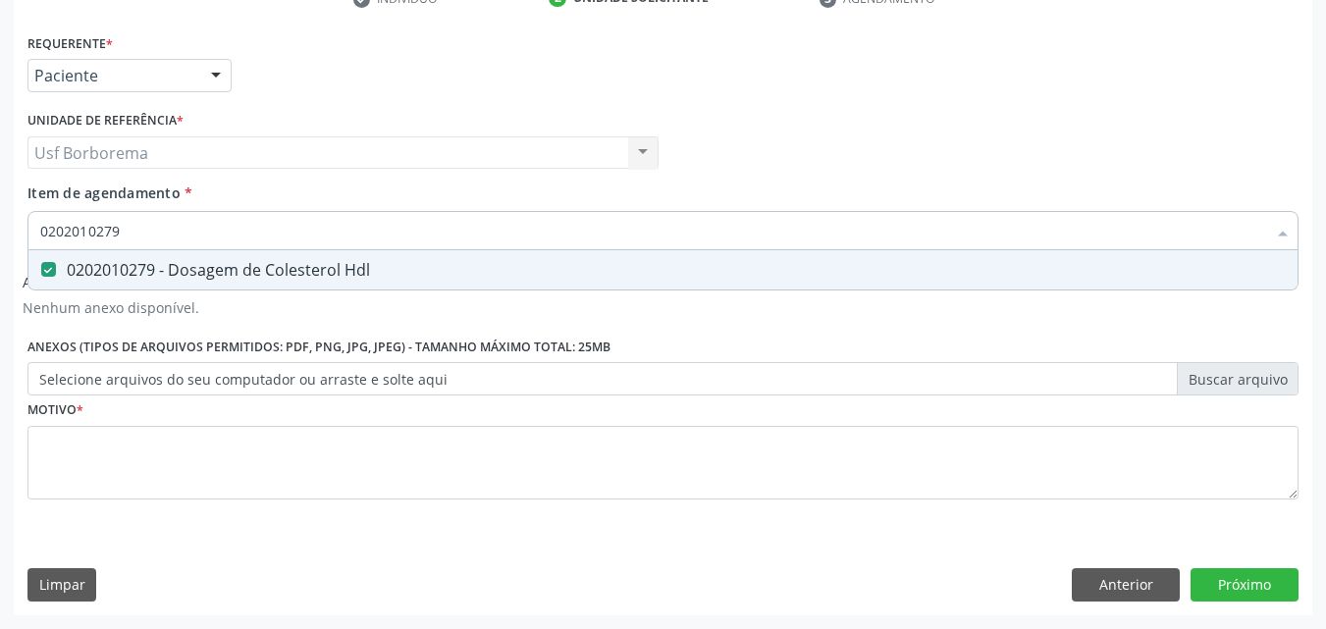
click at [165, 233] on input "0202010279" at bounding box center [653, 230] width 1226 height 39
click at [140, 256] on span "0202010643 - Dosagem de Transaminase Glutamico-Oxalacetica (Tgo)" at bounding box center [662, 269] width 1269 height 39
click at [161, 235] on input "0202010643" at bounding box center [653, 230] width 1226 height 39
drag, startPoint x: 175, startPoint y: 268, endPoint x: 151, endPoint y: 220, distance: 53.6
click at [175, 265] on div "0202010651 - Dosagem de Transaminase Glutamico-Piruvica (Tgp)" at bounding box center [663, 270] width 1246 height 16
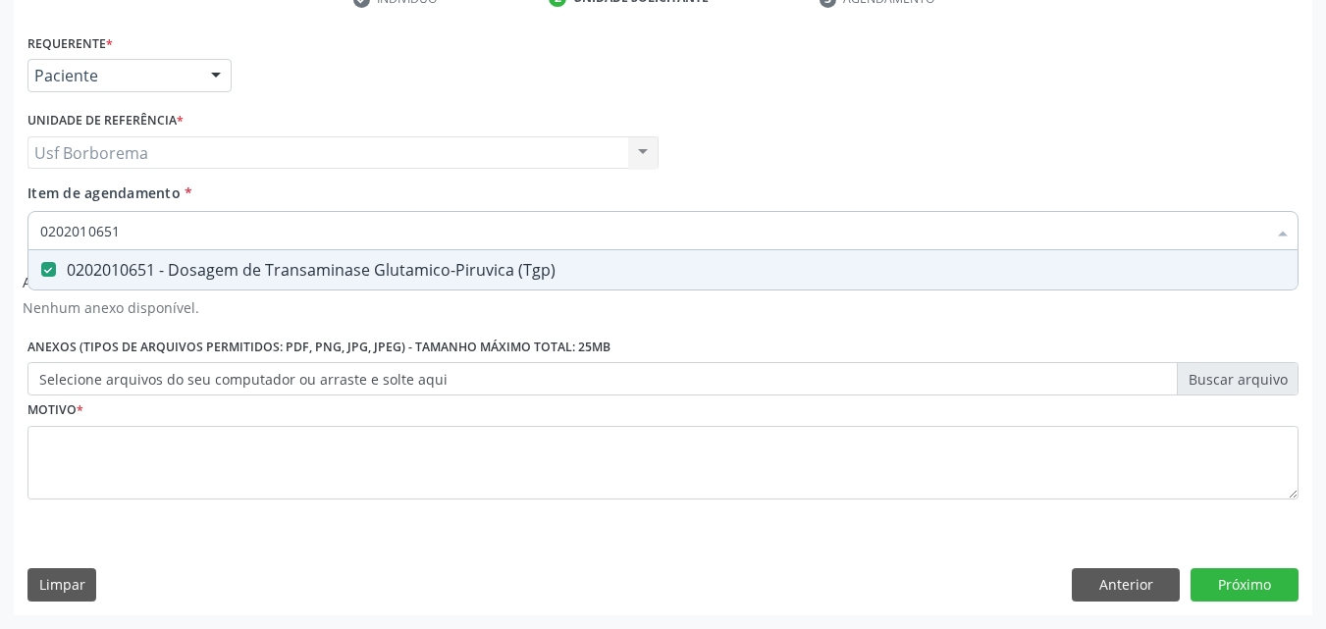
click at [155, 222] on input "0202010651" at bounding box center [653, 230] width 1226 height 39
click at [161, 230] on input "0202010651" at bounding box center [653, 230] width 1226 height 39
click at [168, 257] on span "0202010694 - Dosagem de [PERSON_NAME]" at bounding box center [662, 269] width 1269 height 39
click at [158, 228] on input "0202010694" at bounding box center [653, 230] width 1226 height 39
click at [193, 269] on div "0202010317 - Dosagem de Creatinina" at bounding box center [663, 270] width 1246 height 16
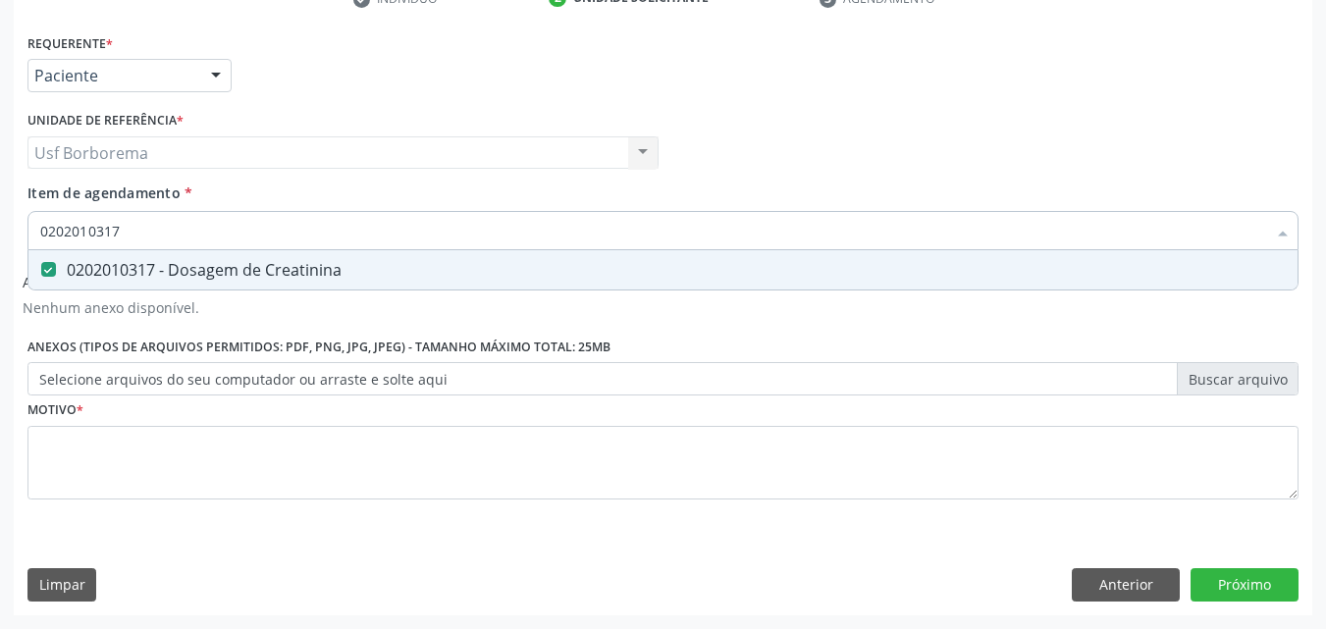
click at [197, 230] on input "0202010317" at bounding box center [653, 230] width 1226 height 39
drag, startPoint x: 194, startPoint y: 271, endPoint x: 193, endPoint y: 248, distance: 22.6
click at [192, 270] on div "0202050017 - Analise de Caracteres Fisicos, Elementos e Sedimento da Urina" at bounding box center [663, 270] width 1246 height 16
click at [193, 236] on input "0202050017" at bounding box center [653, 230] width 1226 height 39
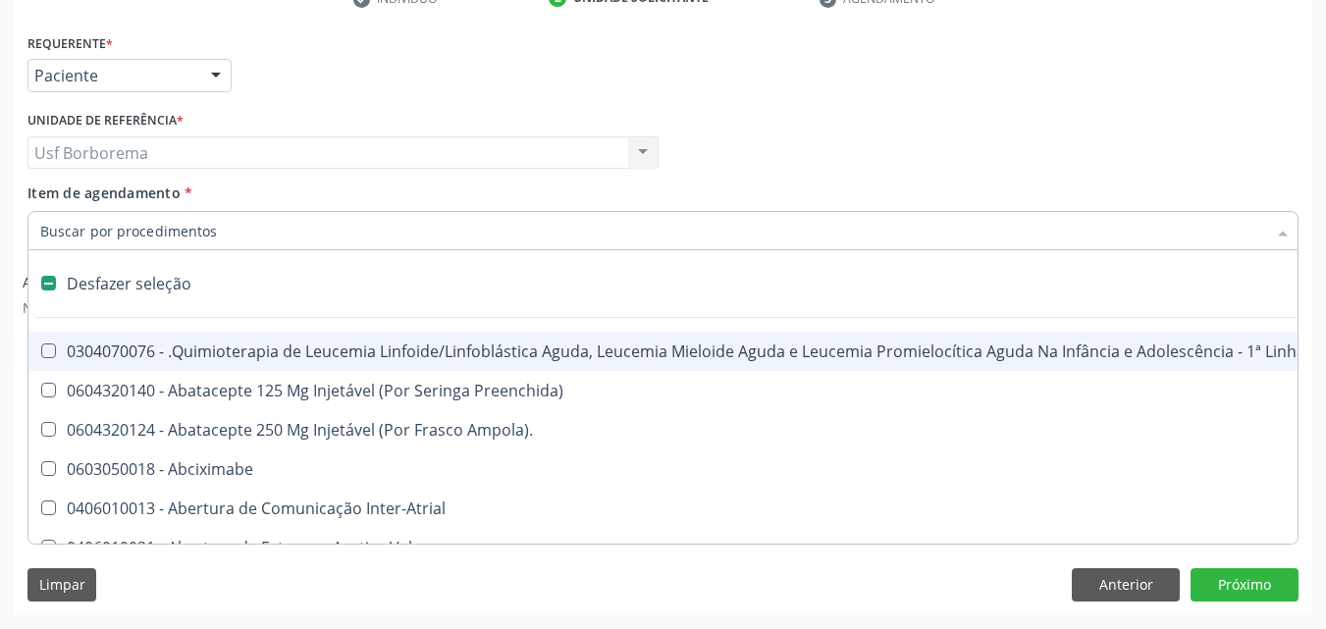
scroll to position [299, 0]
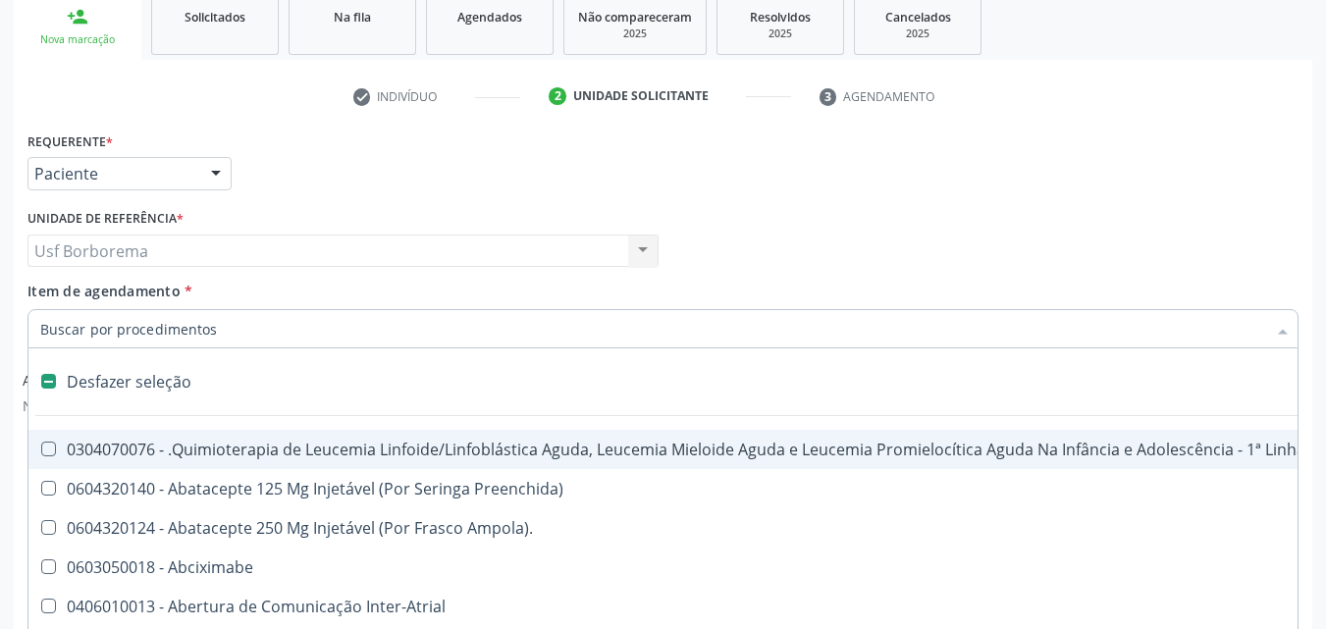
click at [835, 254] on div "Profissional Solicitante Por favor, selecione a Unidade de Atendimento primeiro…" at bounding box center [663, 242] width 1281 height 77
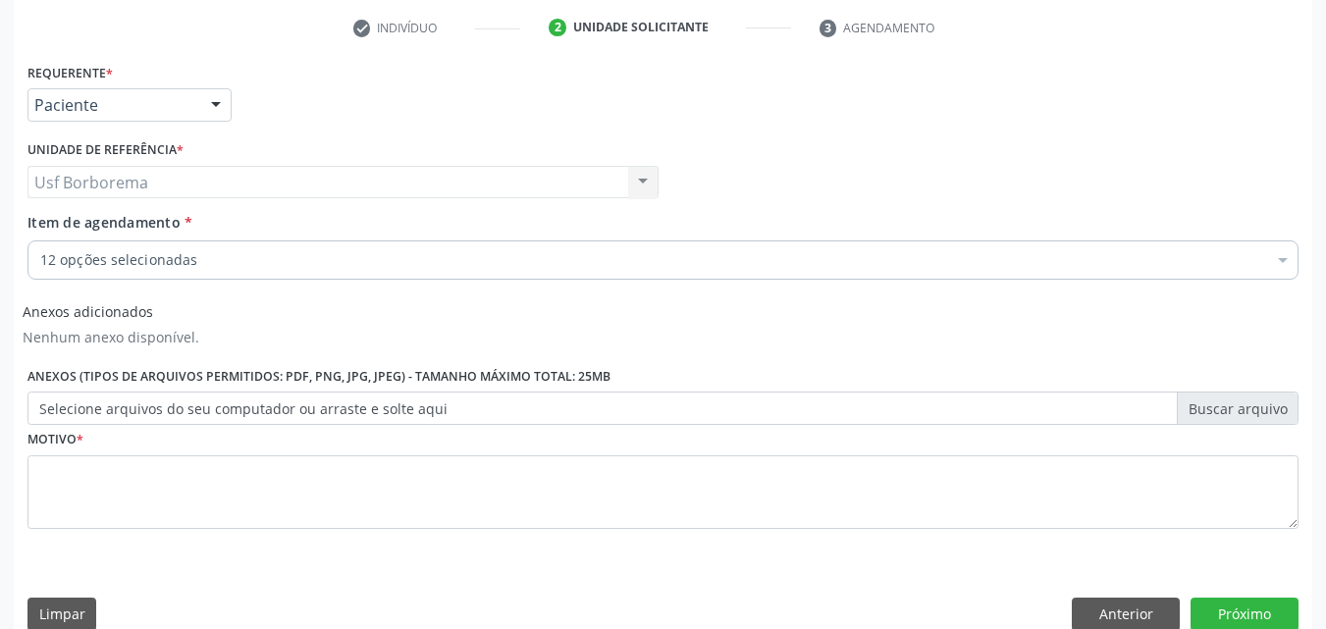
scroll to position [398, 0]
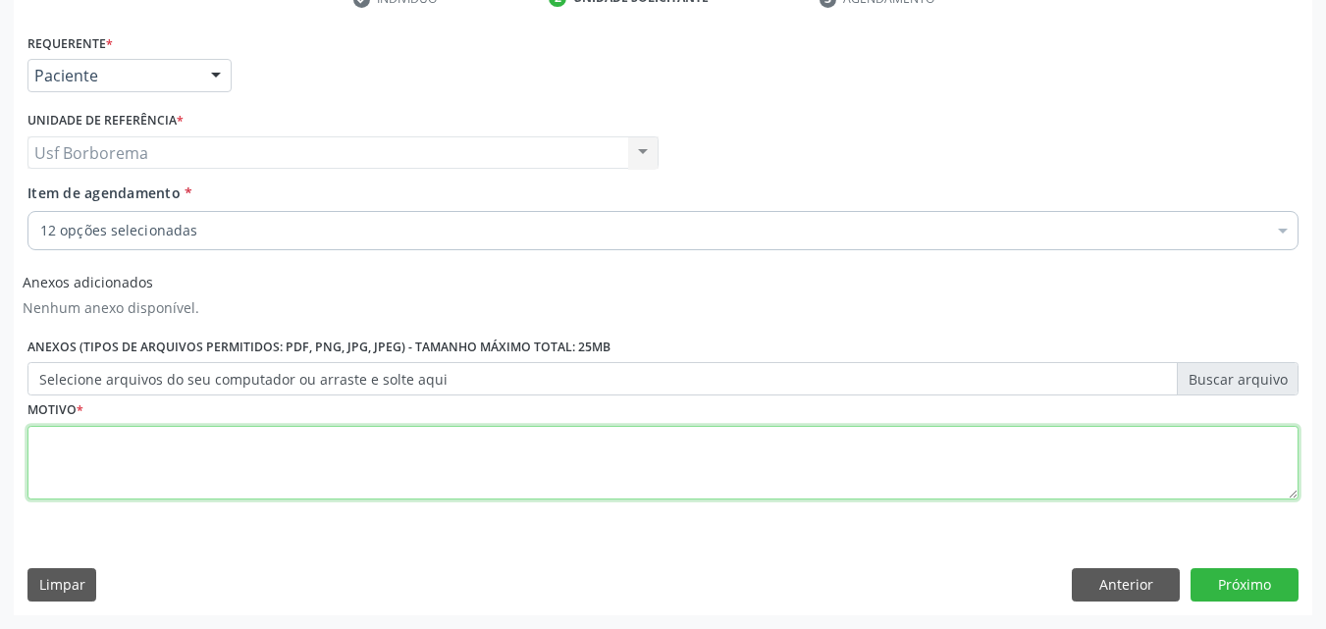
click at [162, 500] on textarea at bounding box center [662, 463] width 1271 height 75
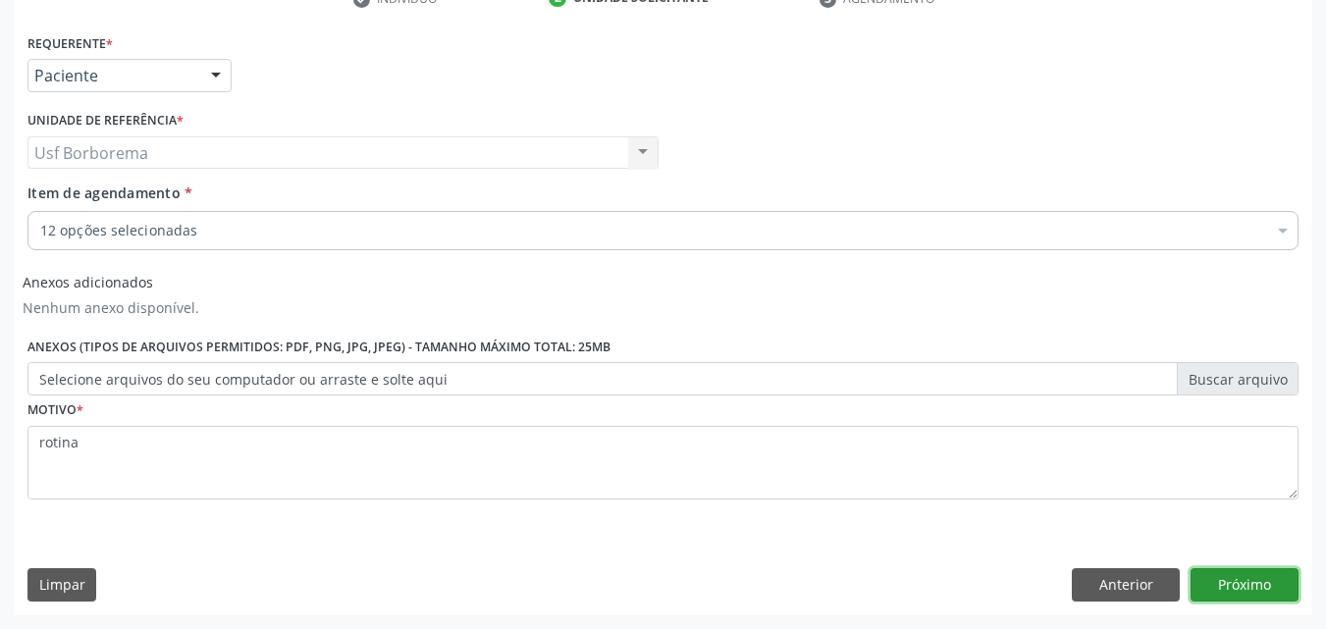
click at [1213, 589] on button "Próximo" at bounding box center [1245, 584] width 108 height 33
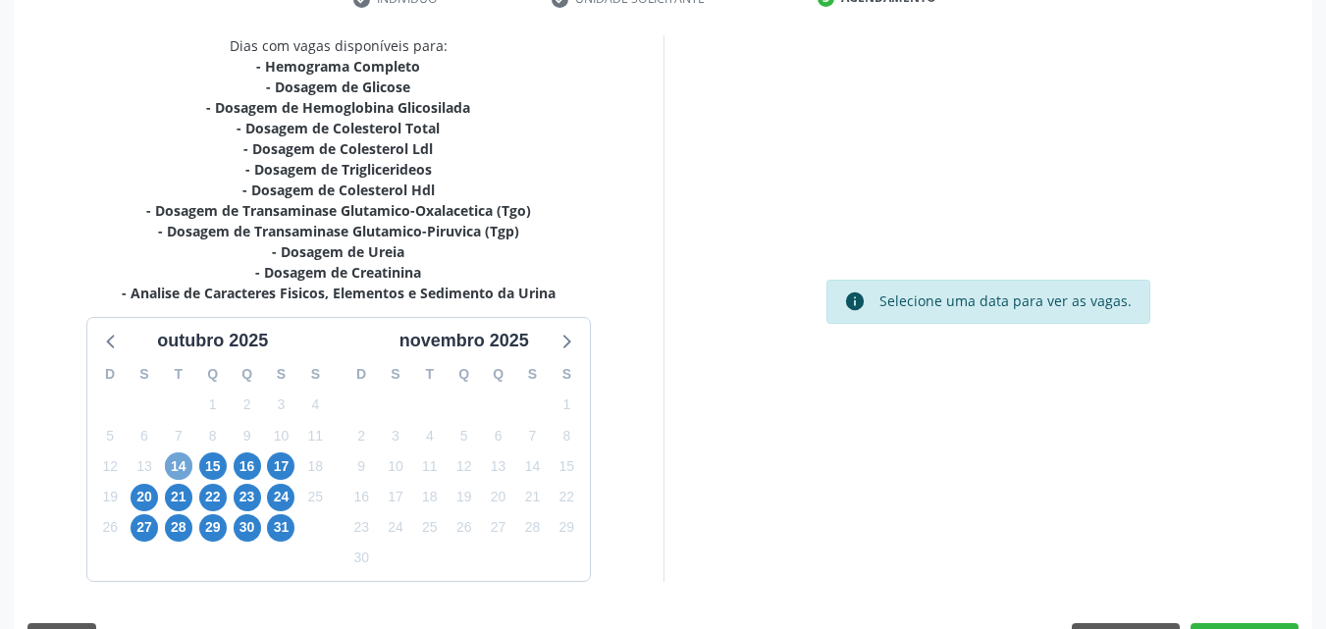
click at [187, 461] on span "14" at bounding box center [178, 466] width 27 height 27
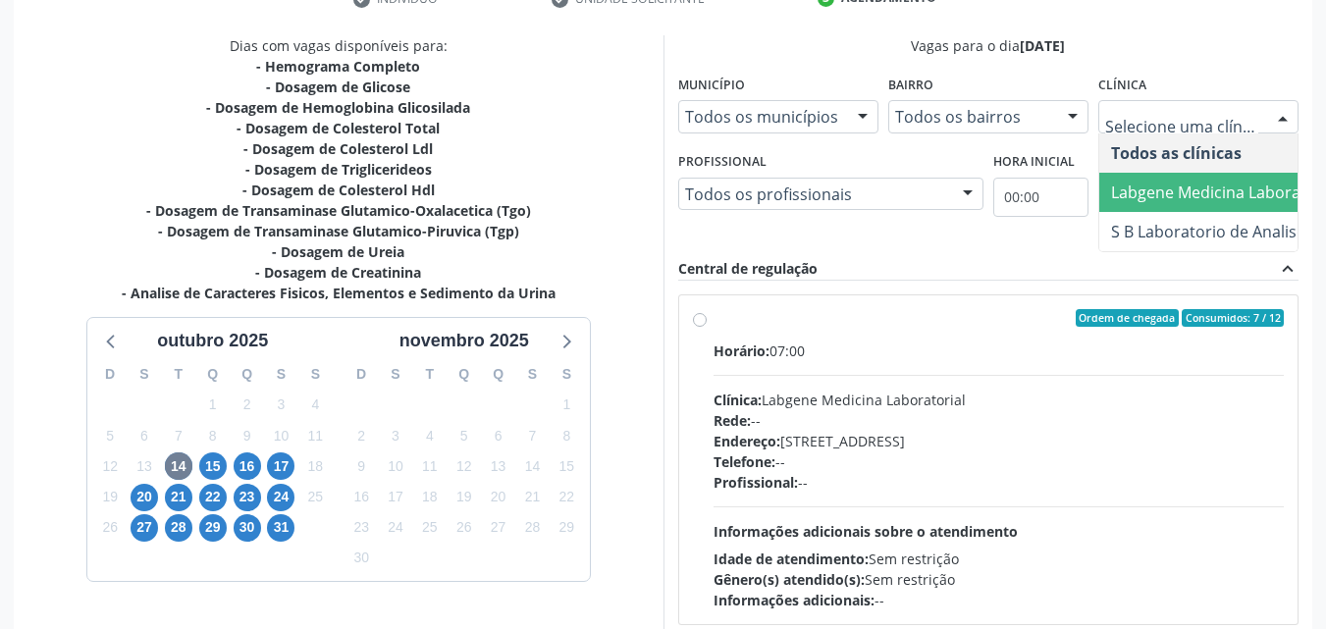
click at [1184, 201] on span "Labgene Medicina Laboratorial" at bounding box center [1225, 193] width 229 height 22
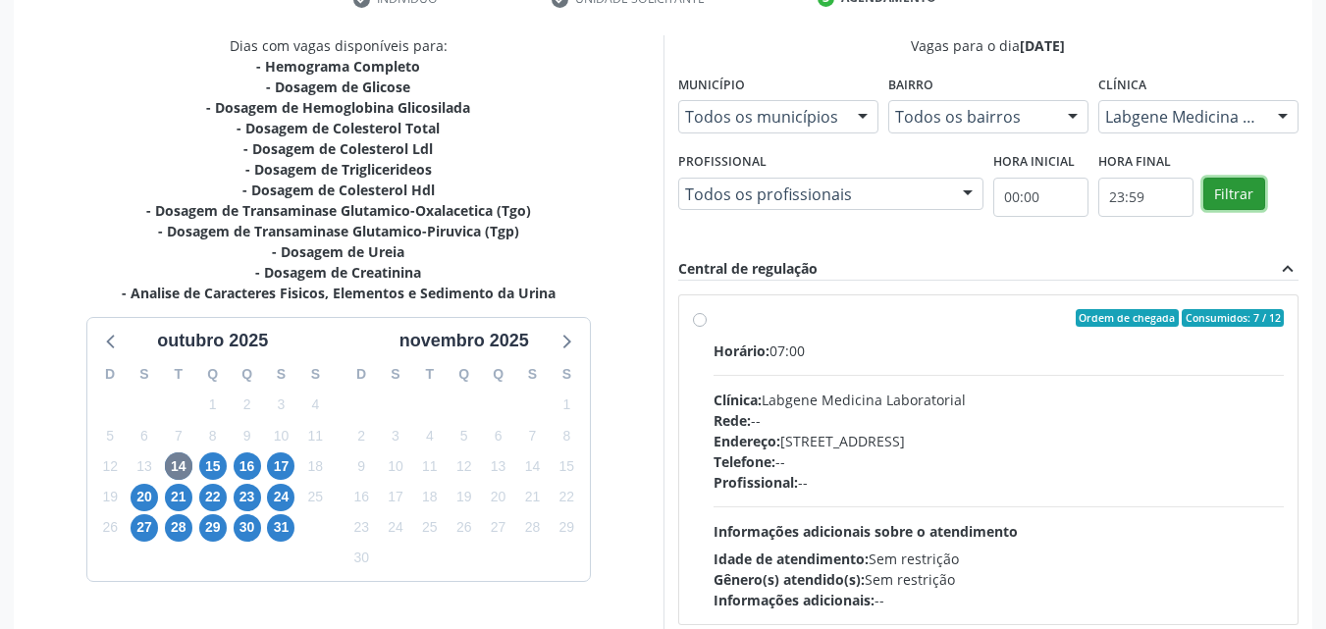
click at [1215, 197] on button "Filtrar" at bounding box center [1235, 194] width 62 height 33
click at [707, 318] on div "Ordem de chegada Consumidos: 7 / 12 Horário: 07:00 Clínica: Labgene Medicina La…" at bounding box center [989, 459] width 592 height 301
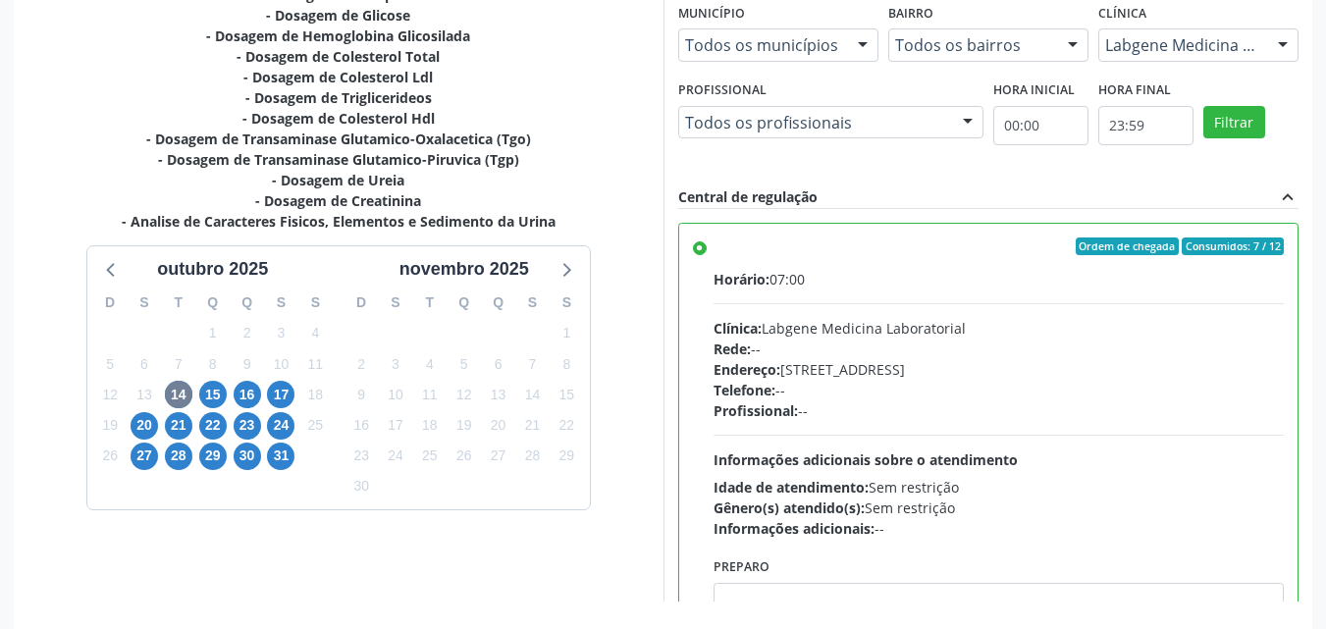
scroll to position [544, 0]
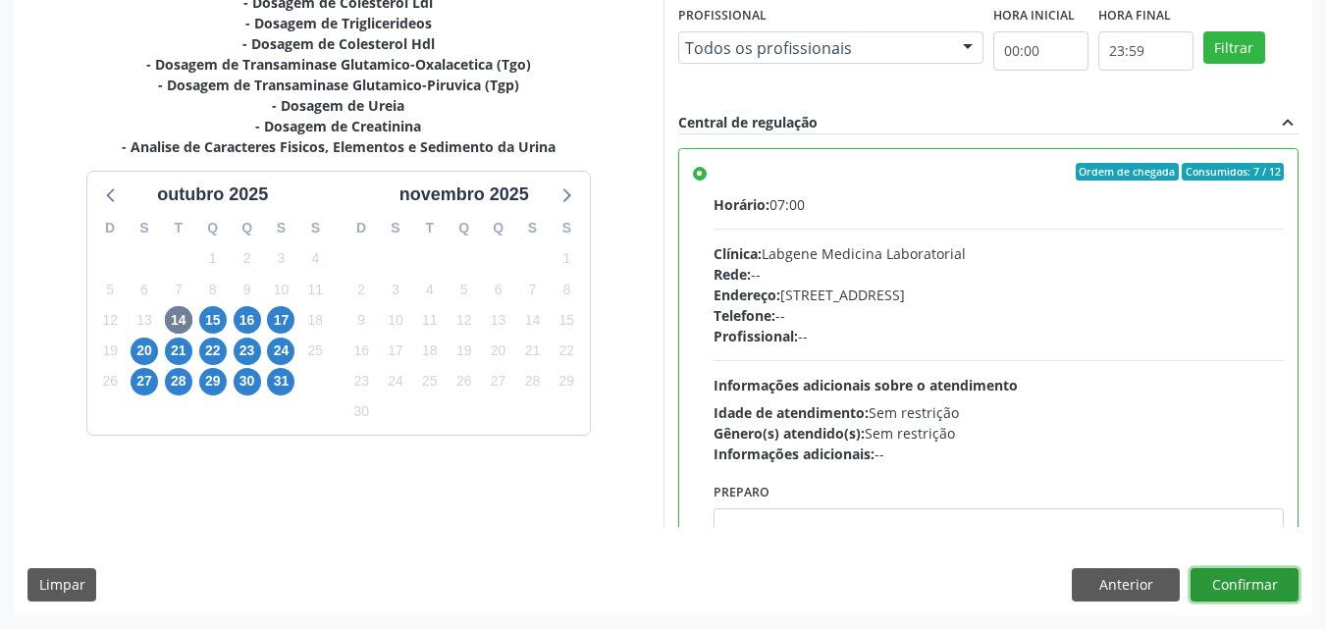
click at [1278, 594] on button "Confirmar" at bounding box center [1245, 584] width 108 height 33
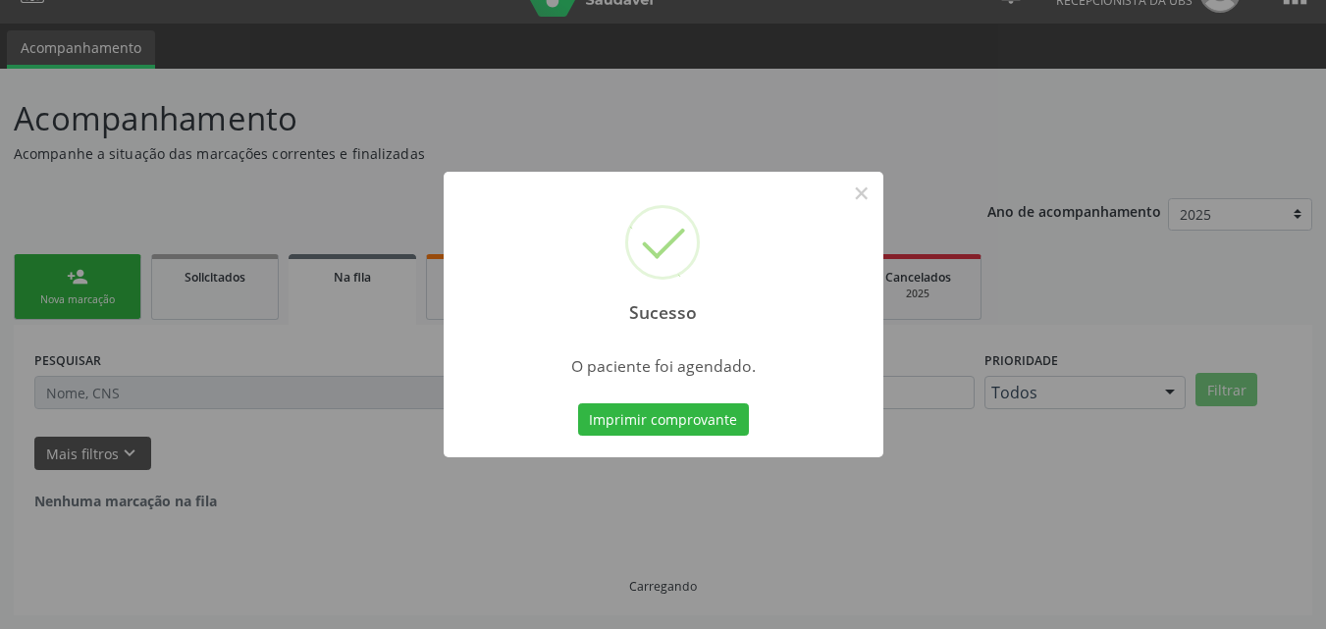
scroll to position [0, 0]
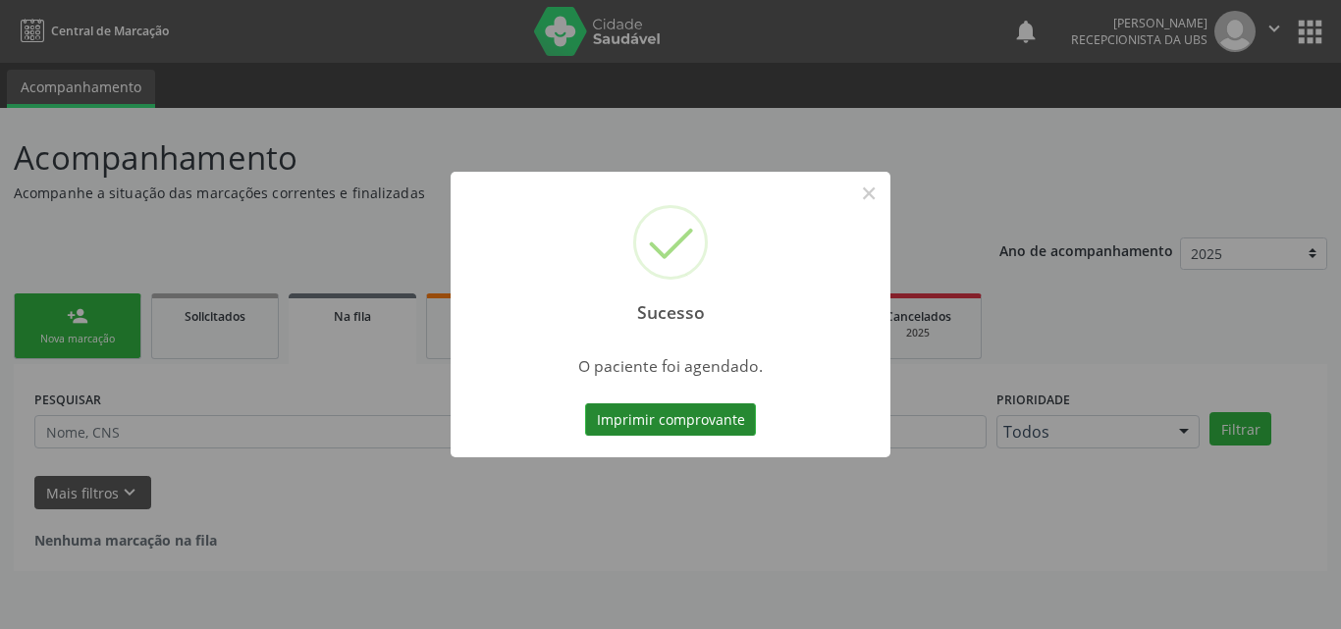
click at [740, 421] on button "Imprimir comprovante" at bounding box center [670, 420] width 171 height 33
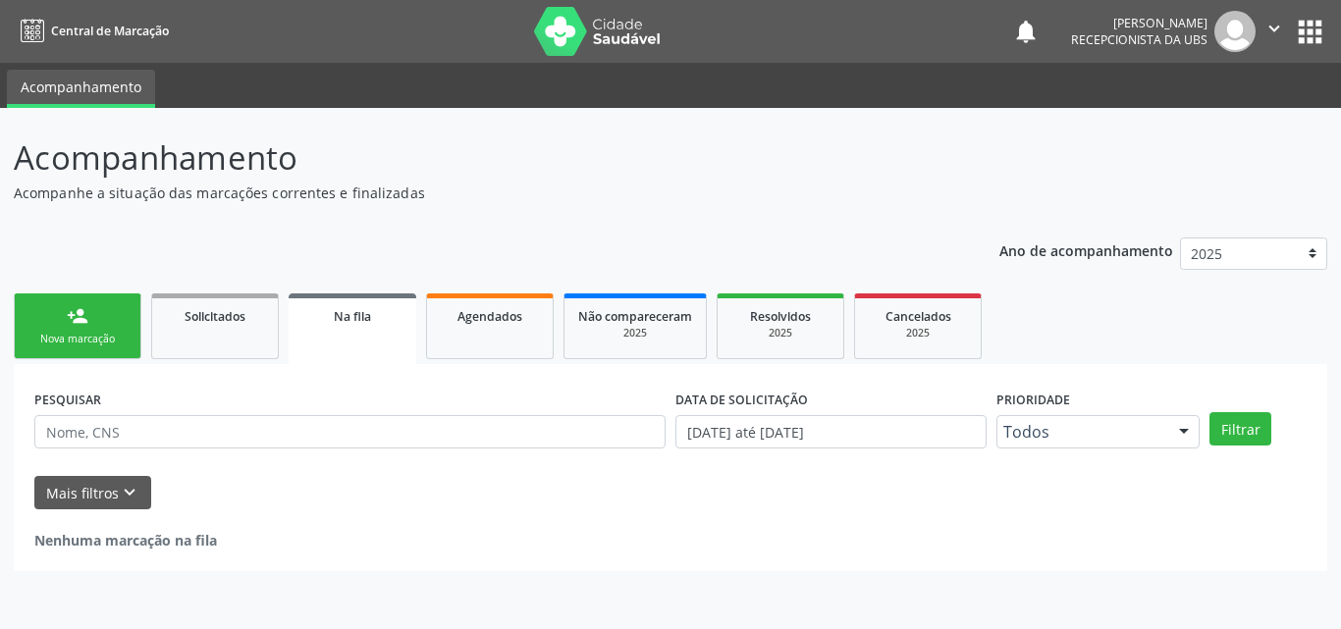
click at [106, 325] on link "person_add Nova marcação" at bounding box center [78, 327] width 128 height 66
click at [108, 326] on link "person_add Nova marcação" at bounding box center [78, 327] width 128 height 66
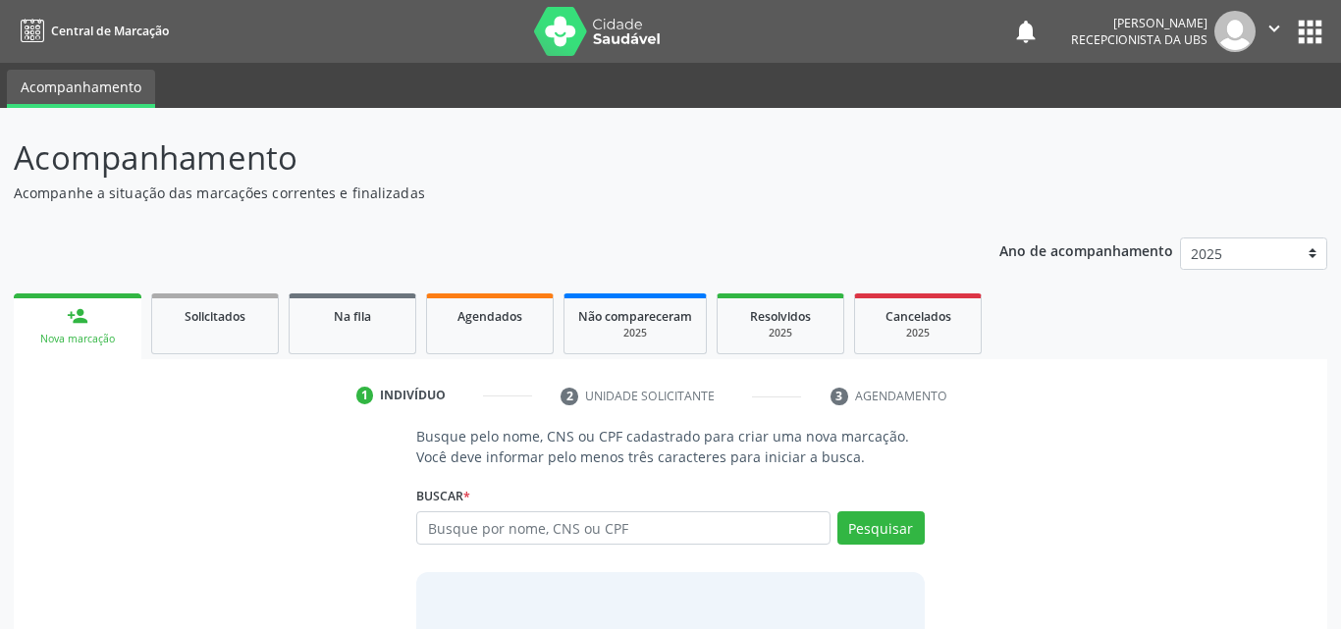
click at [108, 326] on link "person_add Nova marcação" at bounding box center [78, 327] width 128 height 66
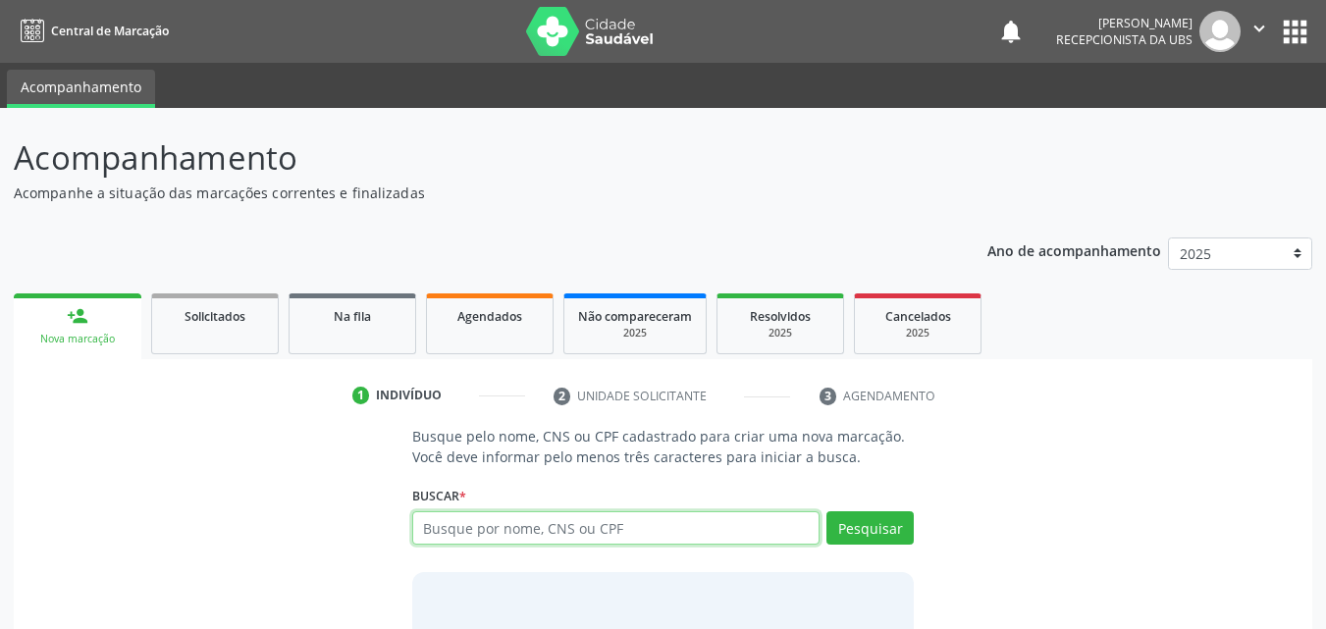
click at [454, 525] on input "text" at bounding box center [616, 528] width 408 height 33
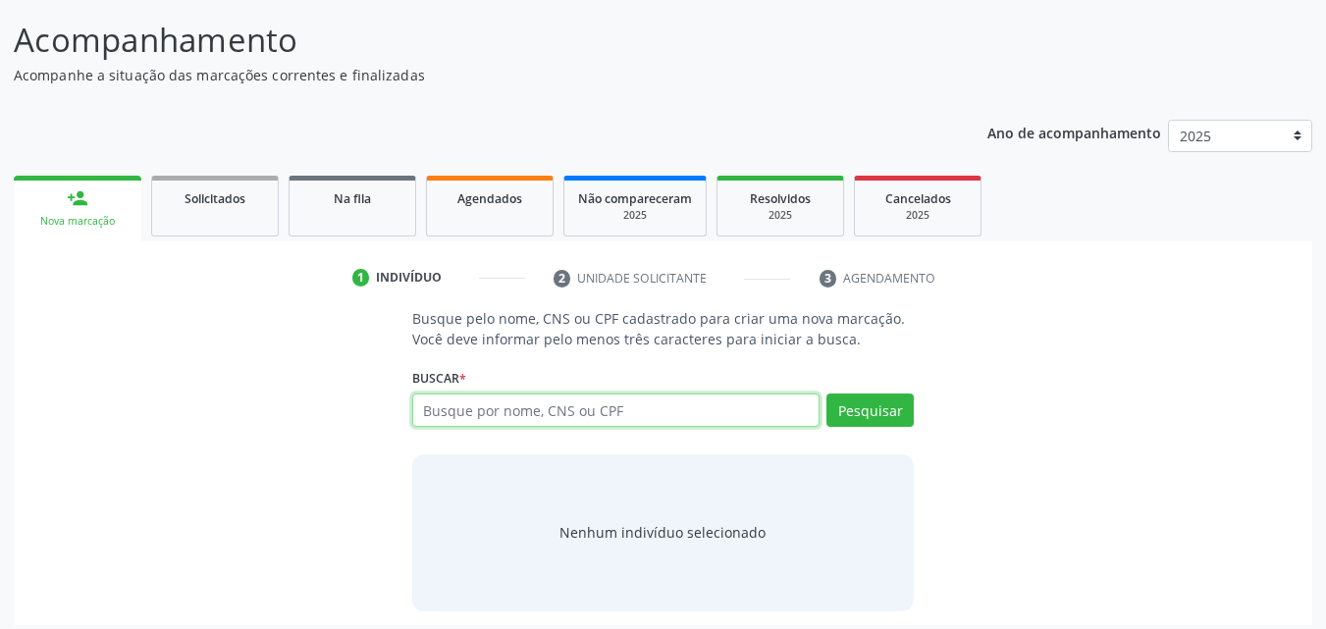
scroll to position [128, 0]
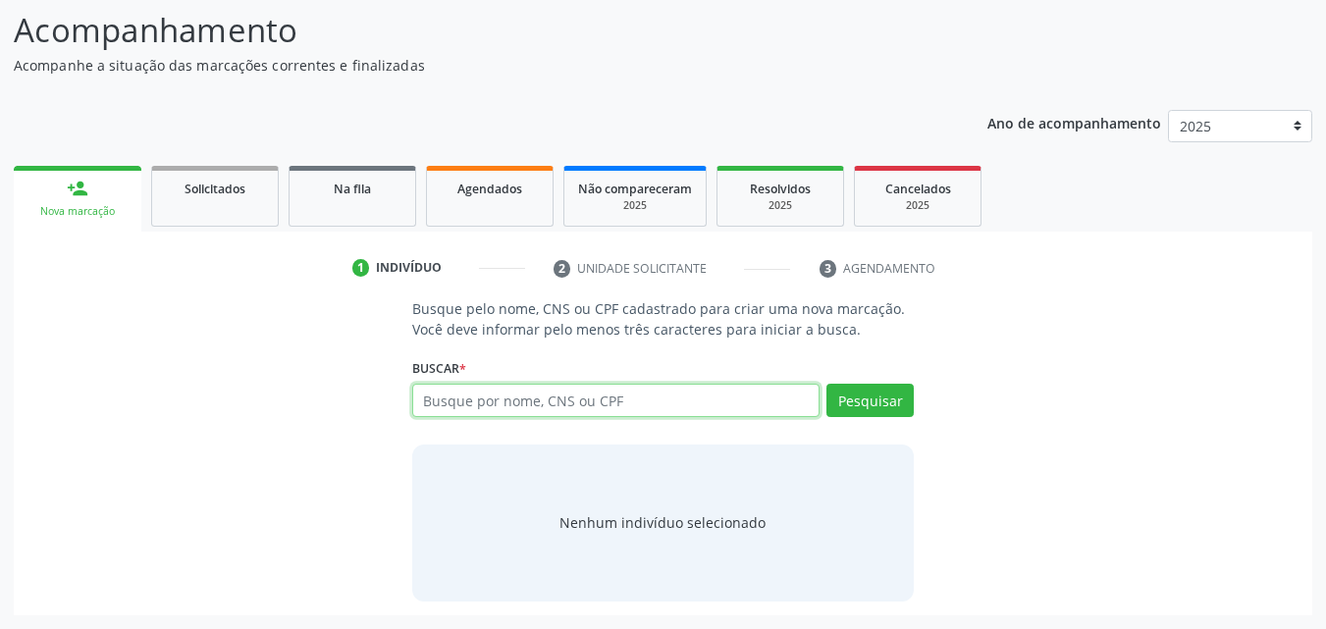
click at [490, 397] on input "text" at bounding box center [616, 400] width 408 height 33
click at [465, 392] on input "text" at bounding box center [616, 400] width 408 height 33
click at [463, 394] on input "text" at bounding box center [616, 400] width 408 height 33
click at [463, 401] on input "text" at bounding box center [616, 400] width 408 height 33
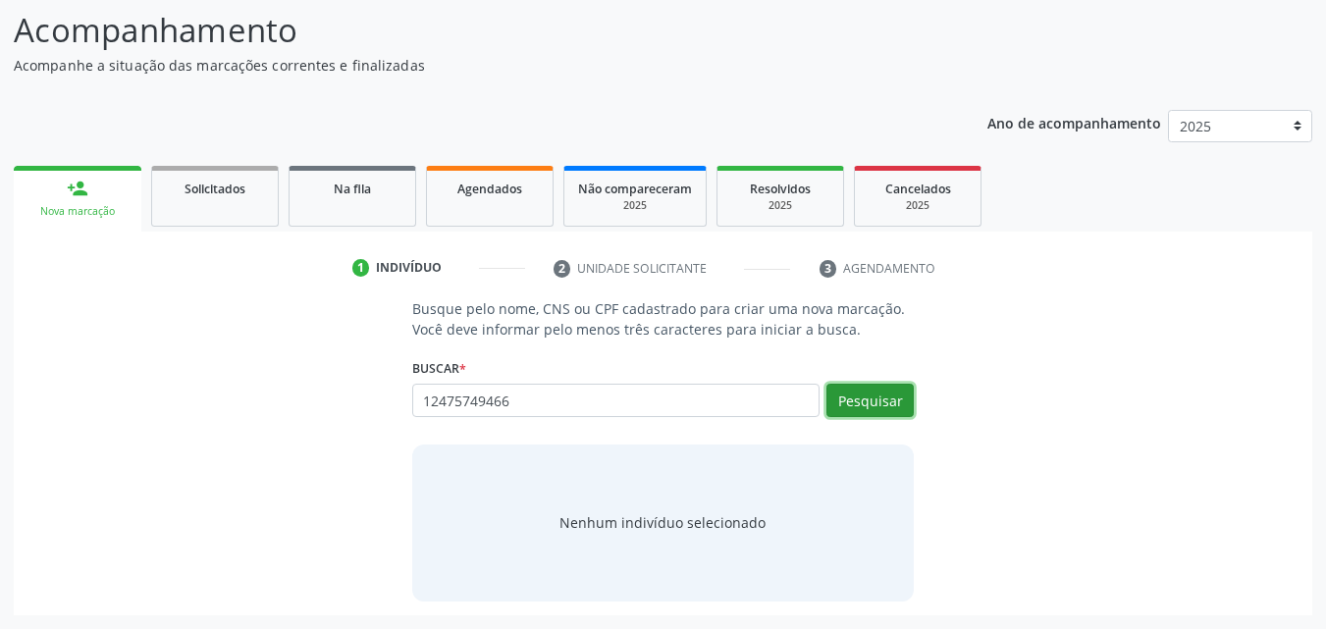
click at [850, 398] on button "Pesquisar" at bounding box center [870, 400] width 87 height 33
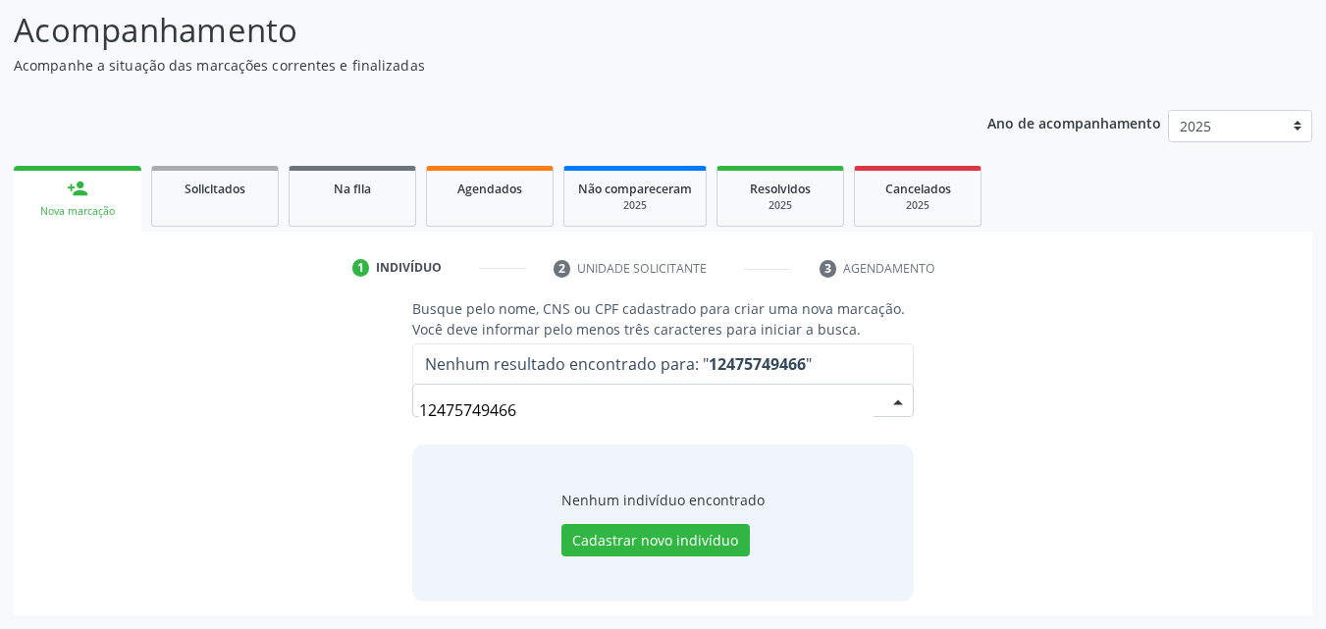
click at [825, 410] on input "12475749466" at bounding box center [647, 410] width 456 height 39
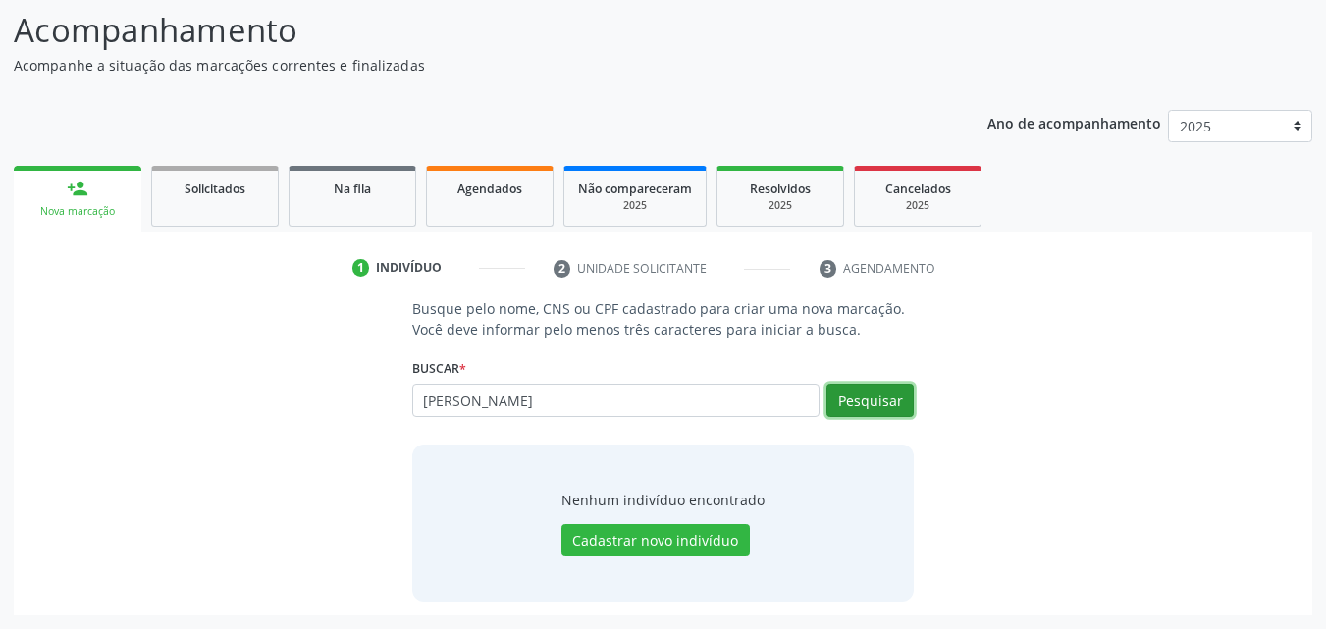
click at [888, 400] on button "Pesquisar" at bounding box center [870, 400] width 87 height 33
click at [578, 414] on input "[PERSON_NAME]" at bounding box center [616, 400] width 408 height 33
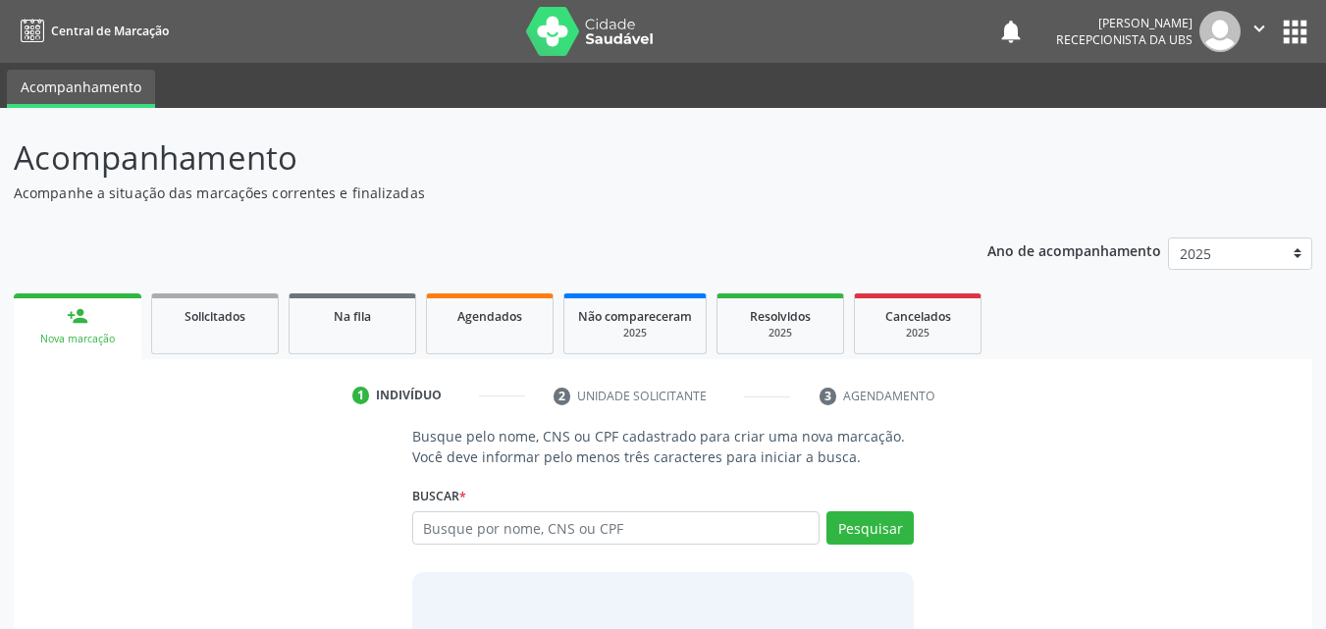
click at [484, 528] on input "text" at bounding box center [616, 528] width 408 height 33
click at [486, 538] on input "text" at bounding box center [616, 528] width 408 height 33
type input "[PERSON_NAME]"
click at [890, 535] on button "Pesquisar" at bounding box center [870, 528] width 87 height 33
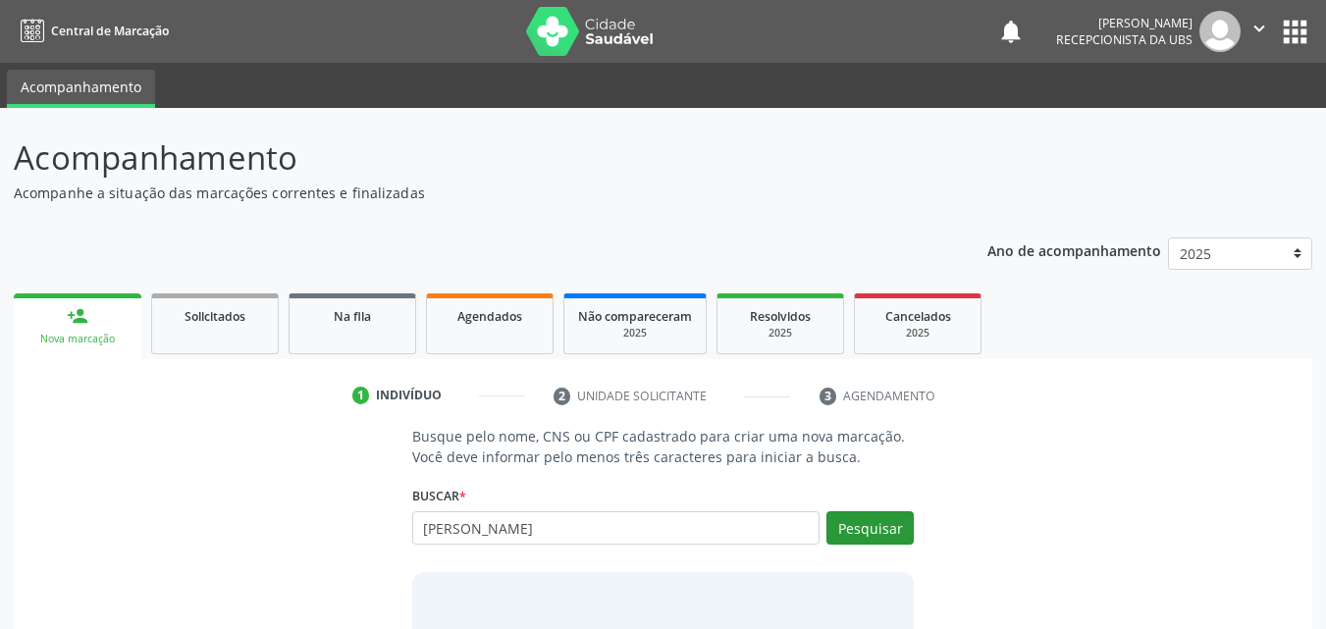
type input "[PERSON_NAME]"
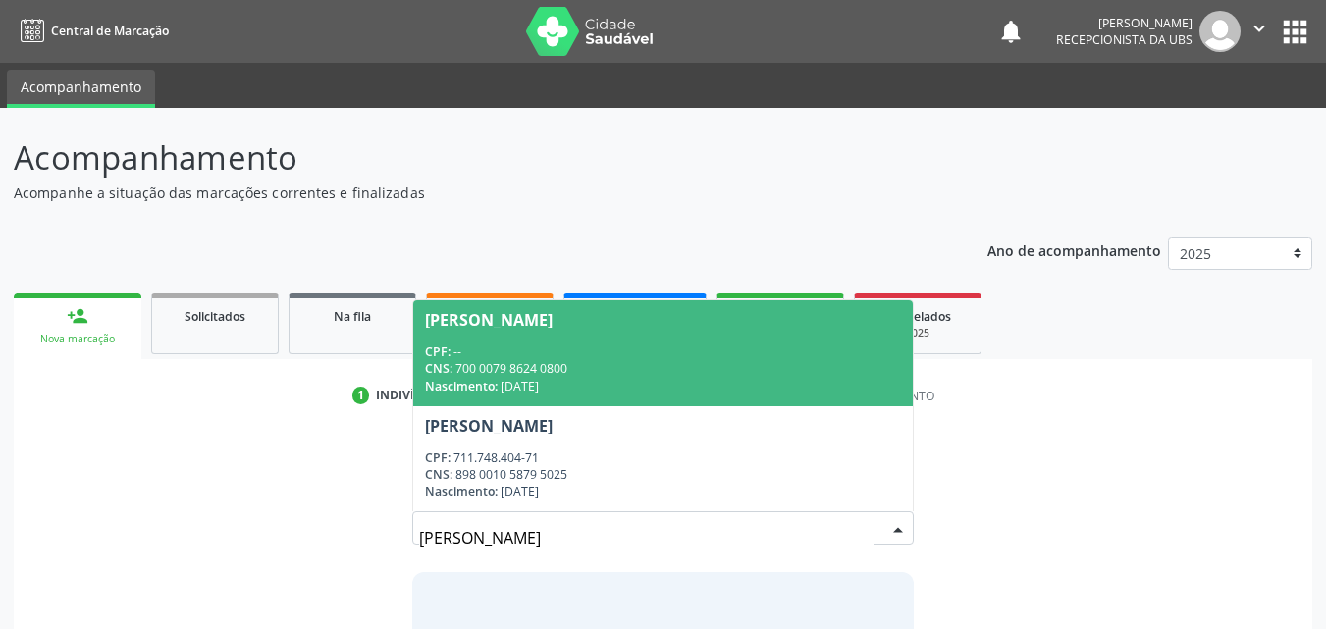
click at [661, 367] on div "CNS: 700 0079 8624 0800" at bounding box center [663, 368] width 477 height 17
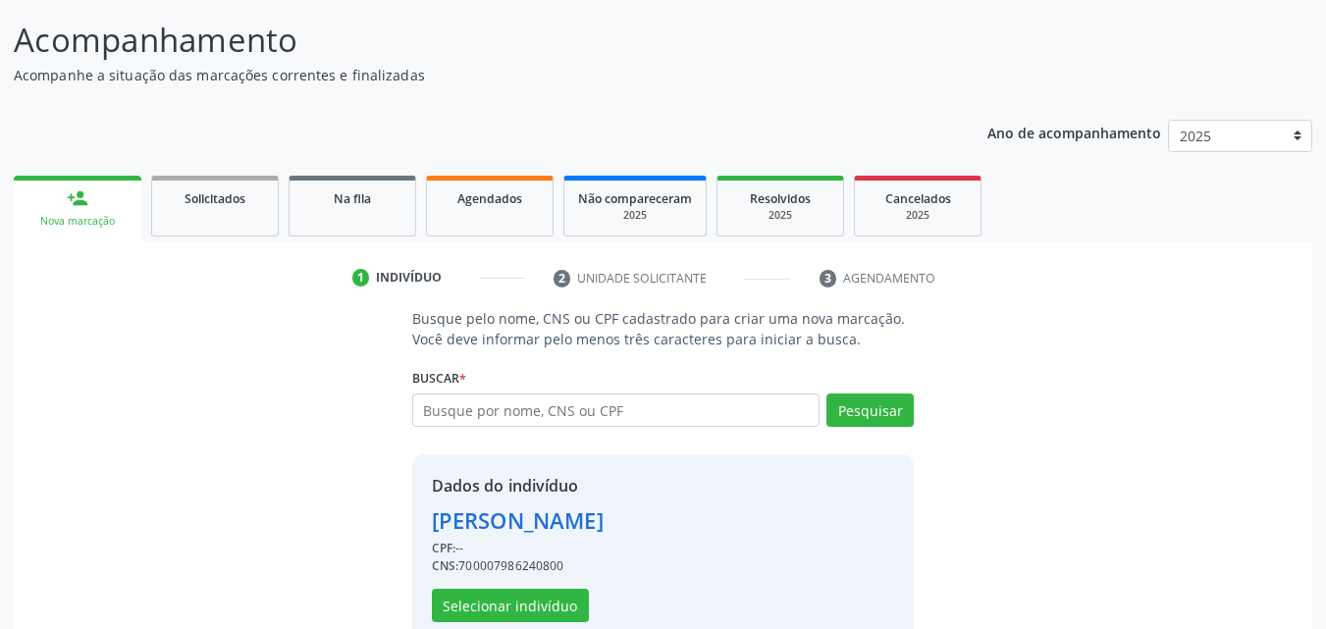
scroll to position [158, 0]
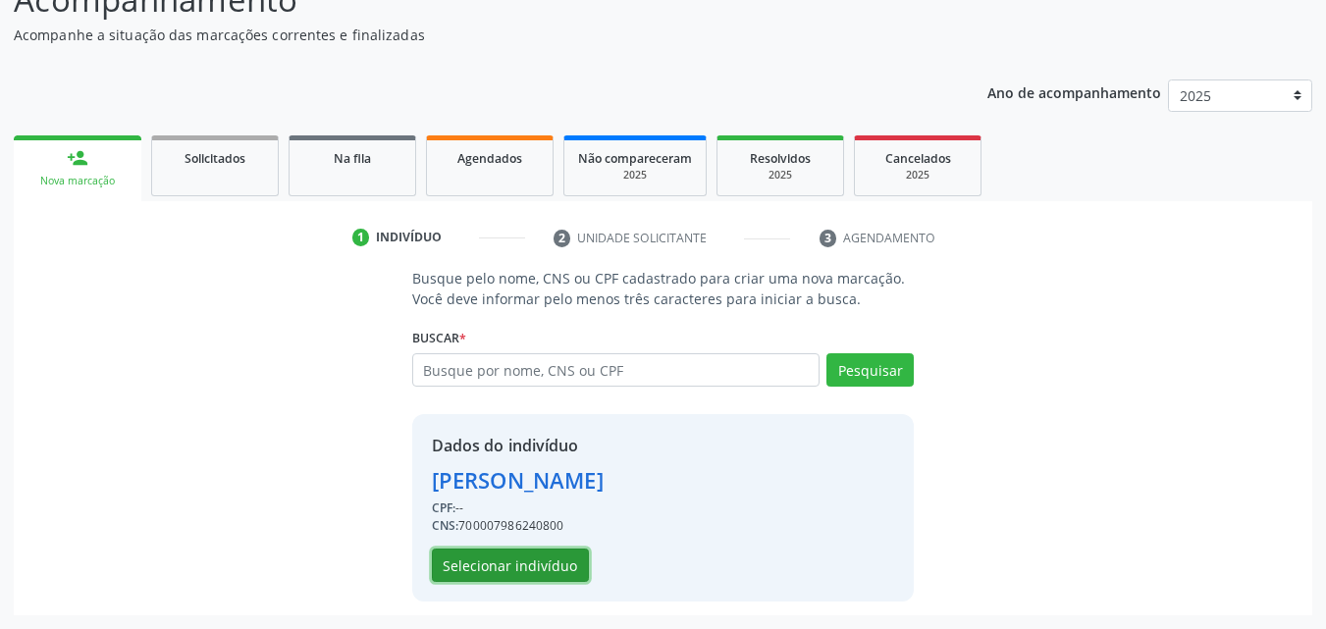
click at [513, 561] on button "Selecionar indivíduo" at bounding box center [510, 565] width 157 height 33
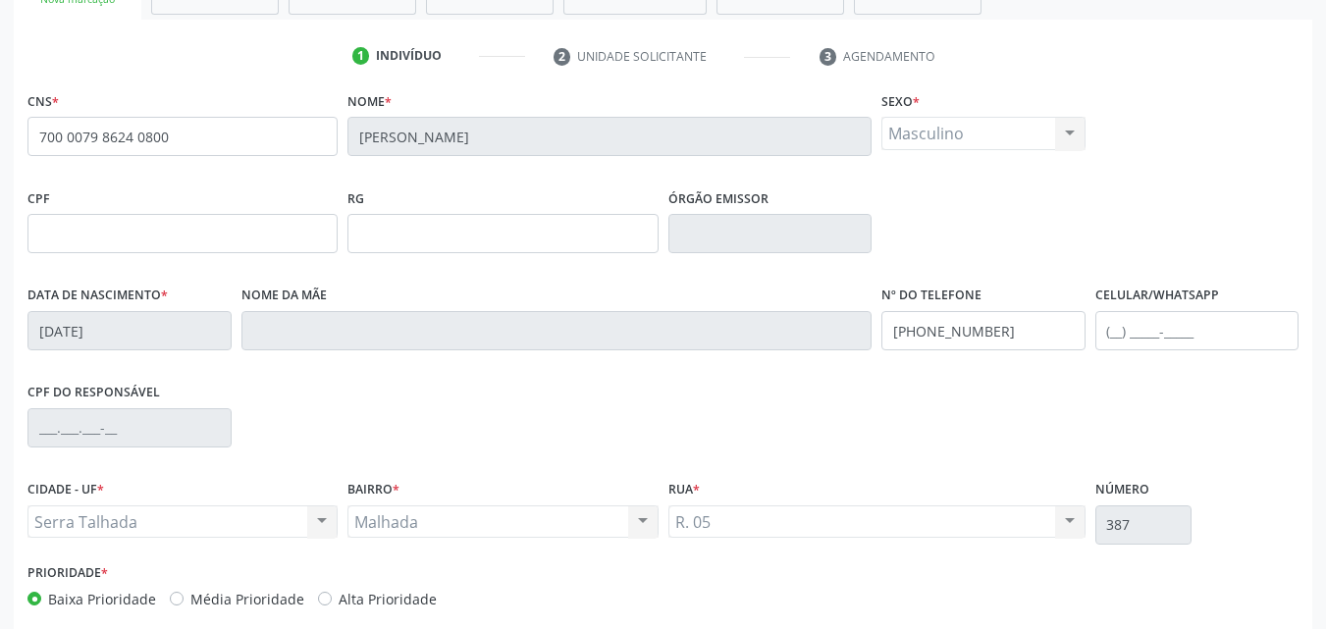
scroll to position [435, 0]
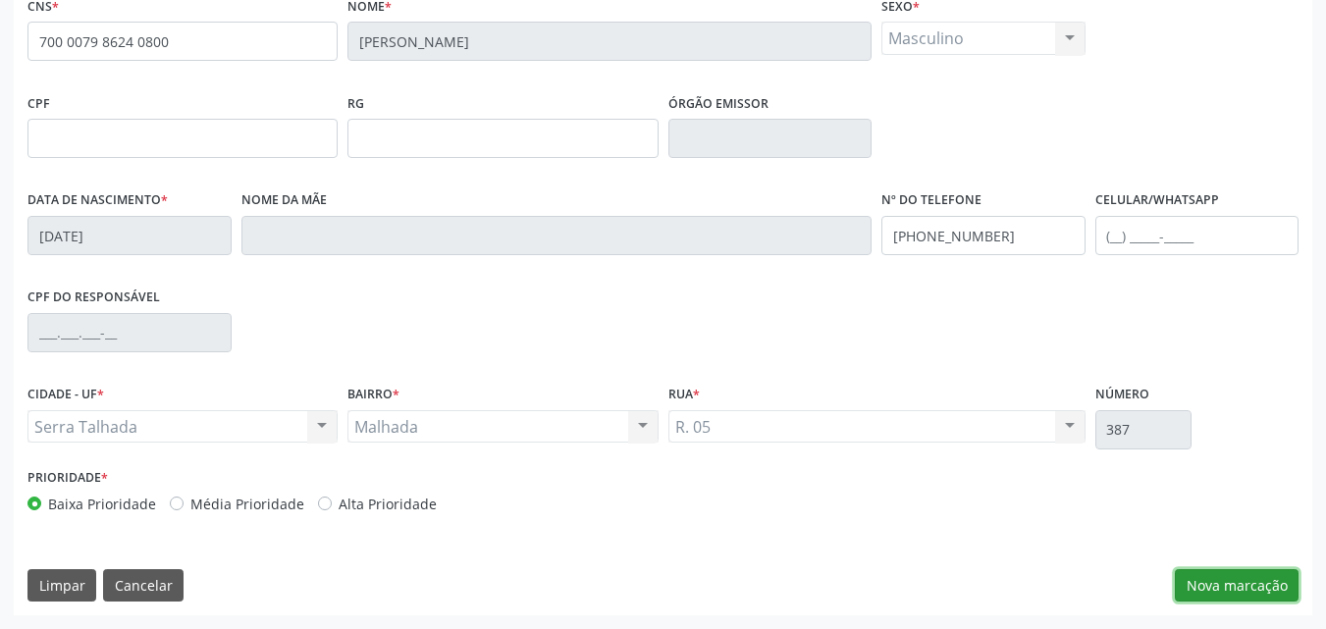
click at [1190, 587] on button "Nova marcação" at bounding box center [1237, 585] width 124 height 33
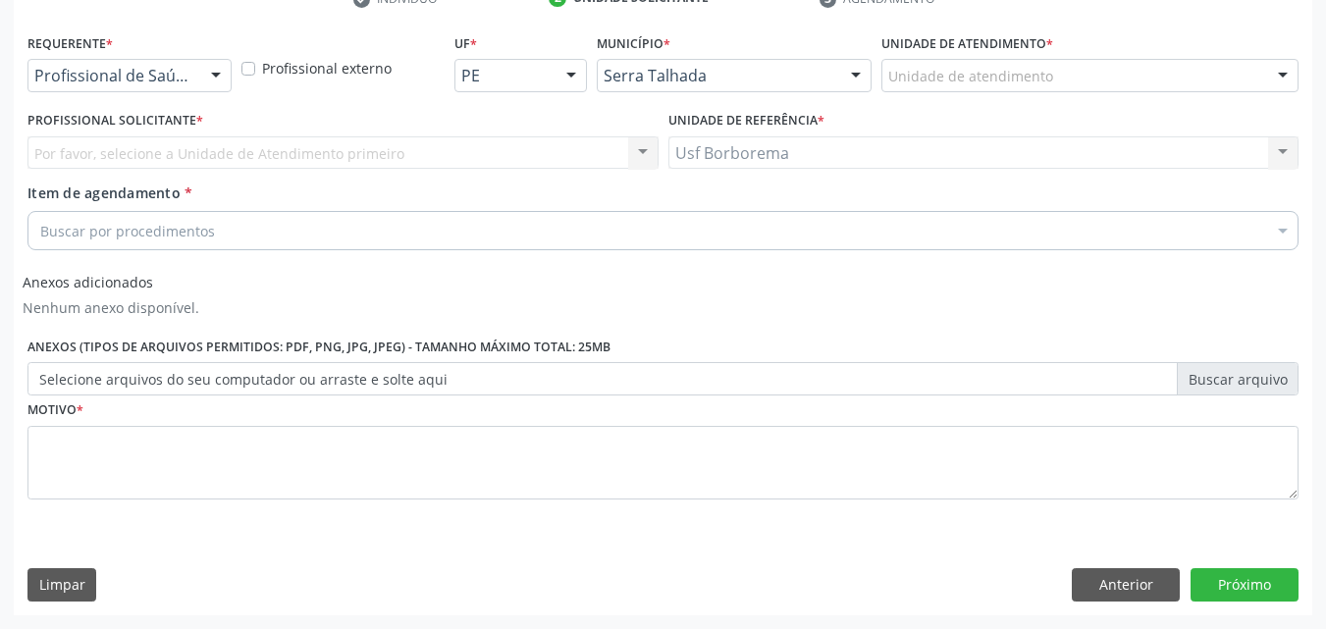
scroll to position [398, 0]
click at [1096, 69] on div "Unidade de atendimento" at bounding box center [1090, 75] width 417 height 33
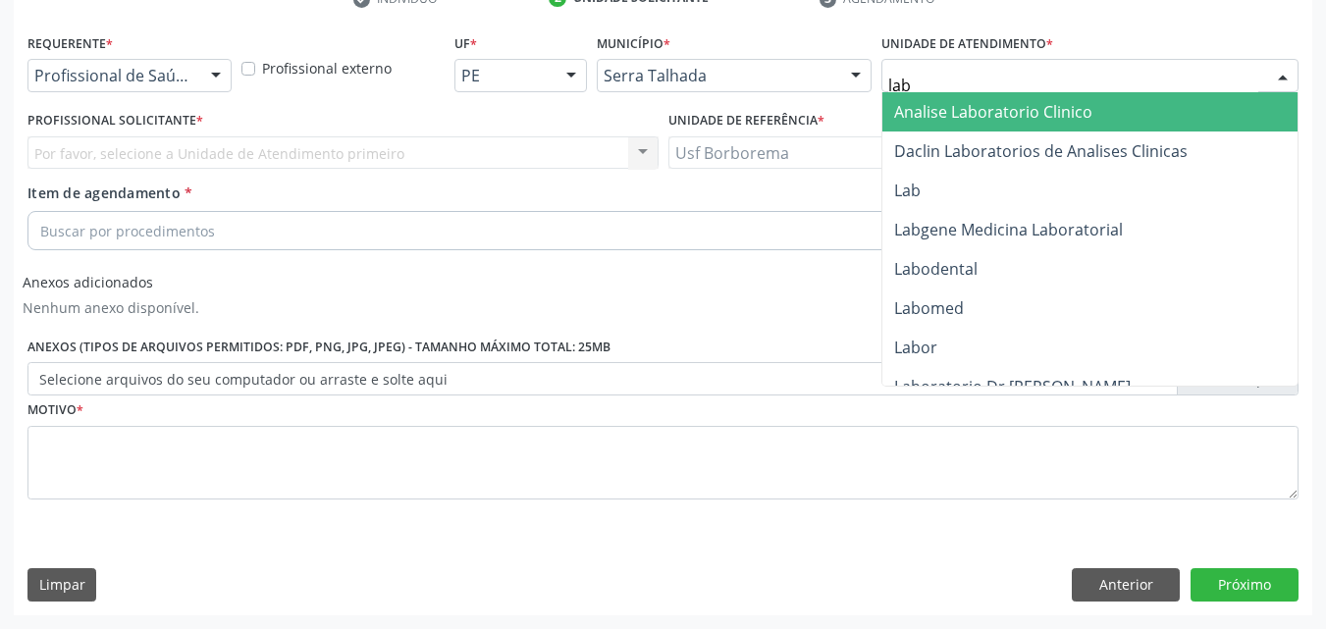
type input "labg"
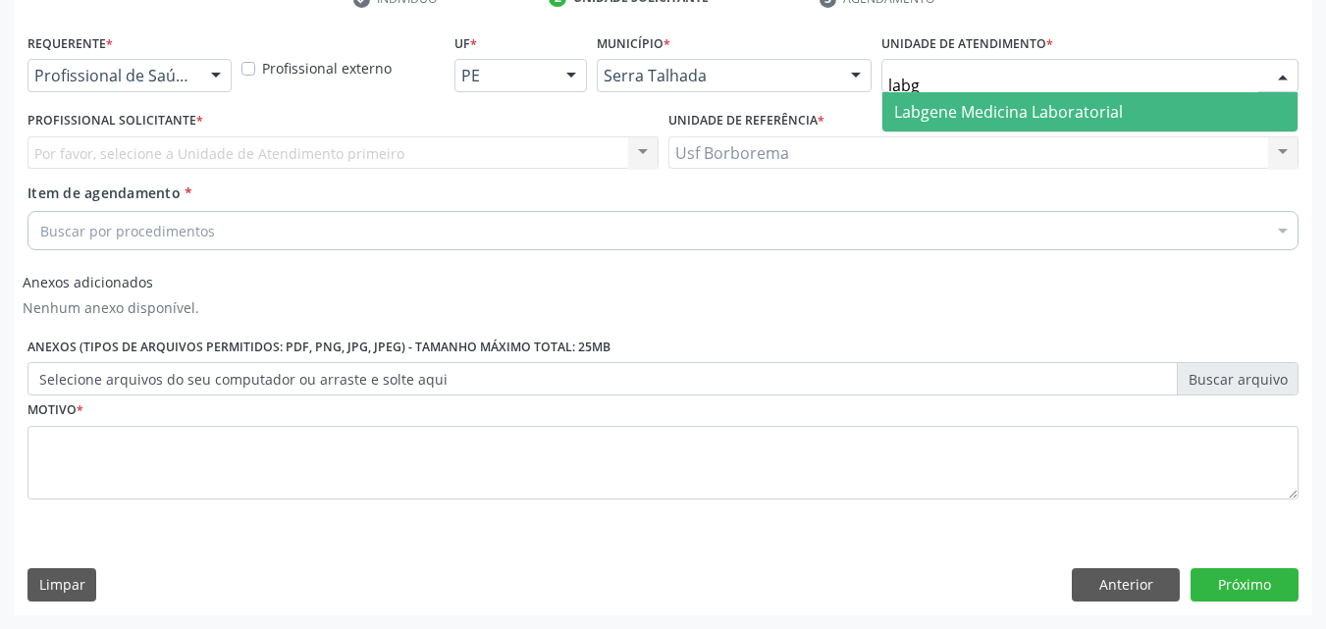
click at [1049, 104] on span "Labgene Medicina Laboratorial" at bounding box center [1008, 112] width 229 height 22
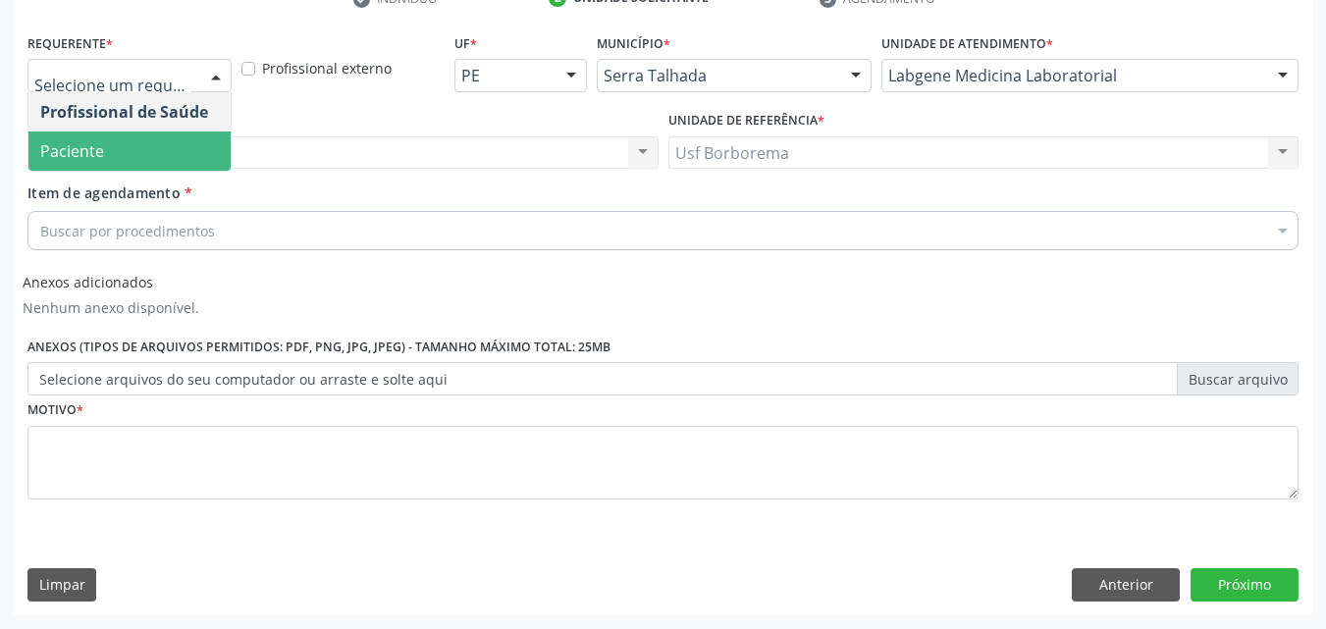
click at [164, 146] on span "Paciente" at bounding box center [129, 151] width 202 height 39
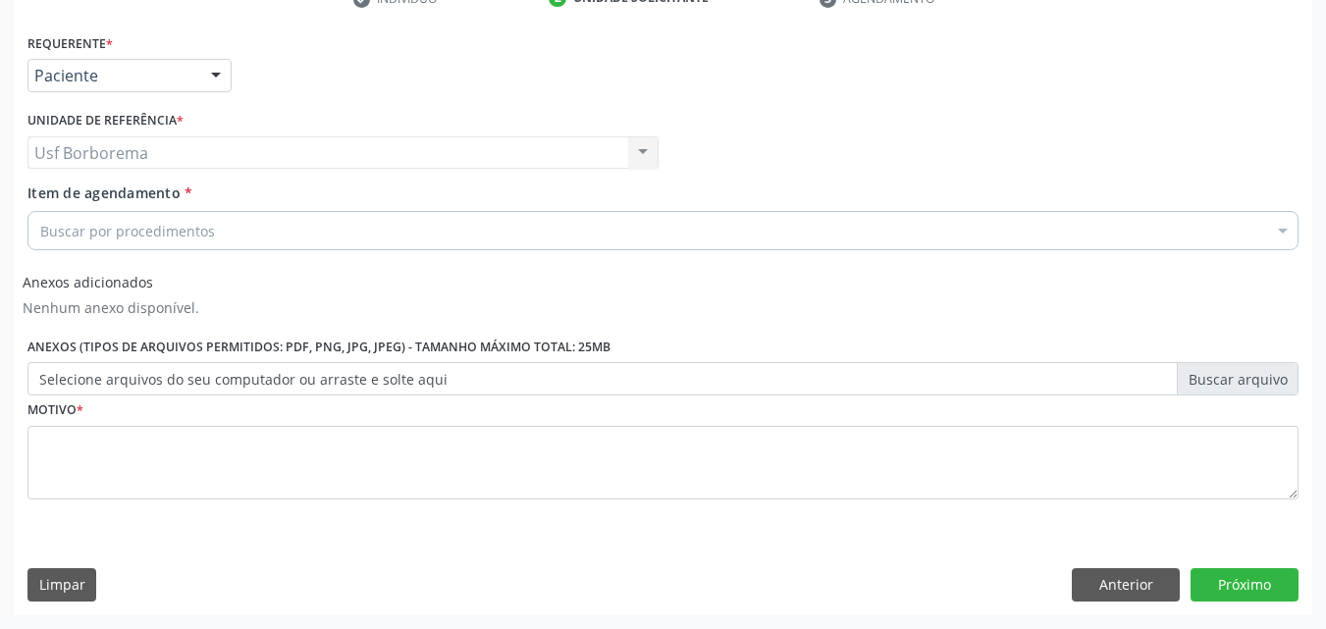
click at [180, 215] on div "Buscar por procedimentos" at bounding box center [662, 230] width 1271 height 39
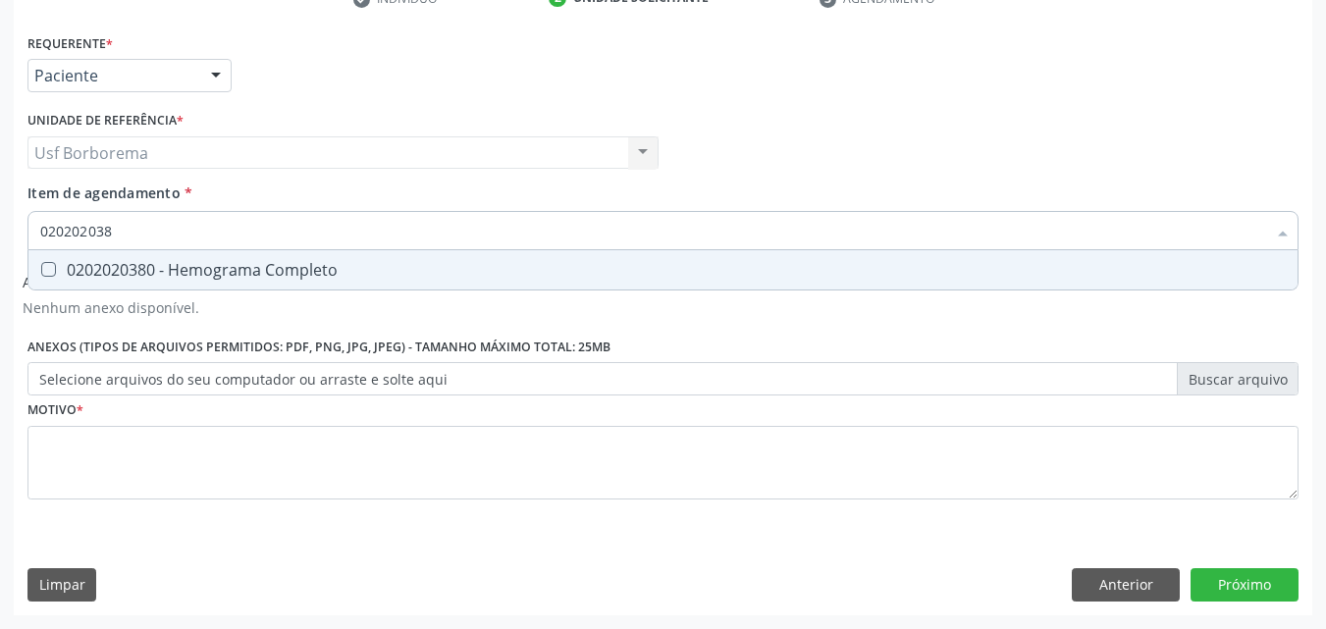
type input "0202020380"
drag, startPoint x: 383, startPoint y: 277, endPoint x: 370, endPoint y: 249, distance: 30.3
click at [382, 276] on div "0202020380 - Hemograma Completo" at bounding box center [663, 270] width 1246 height 16
click at [370, 250] on span "0202020380 - Hemograma Completo" at bounding box center [662, 269] width 1269 height 39
click at [359, 231] on input "0202020380" at bounding box center [653, 230] width 1226 height 39
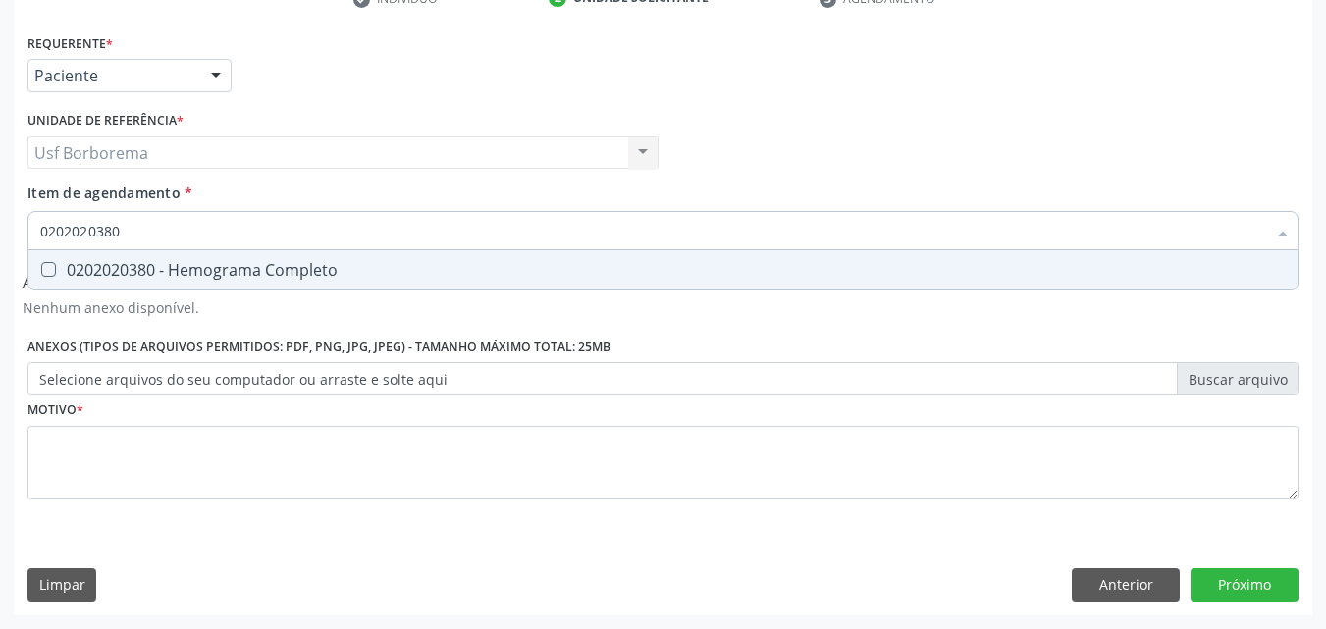
click at [343, 258] on span "0202020380 - Hemograma Completo" at bounding box center [662, 269] width 1269 height 39
checkbox Completo "true"
click at [338, 233] on input "0202020380" at bounding box center [653, 230] width 1226 height 39
type input "02020203"
checkbox Completo "false"
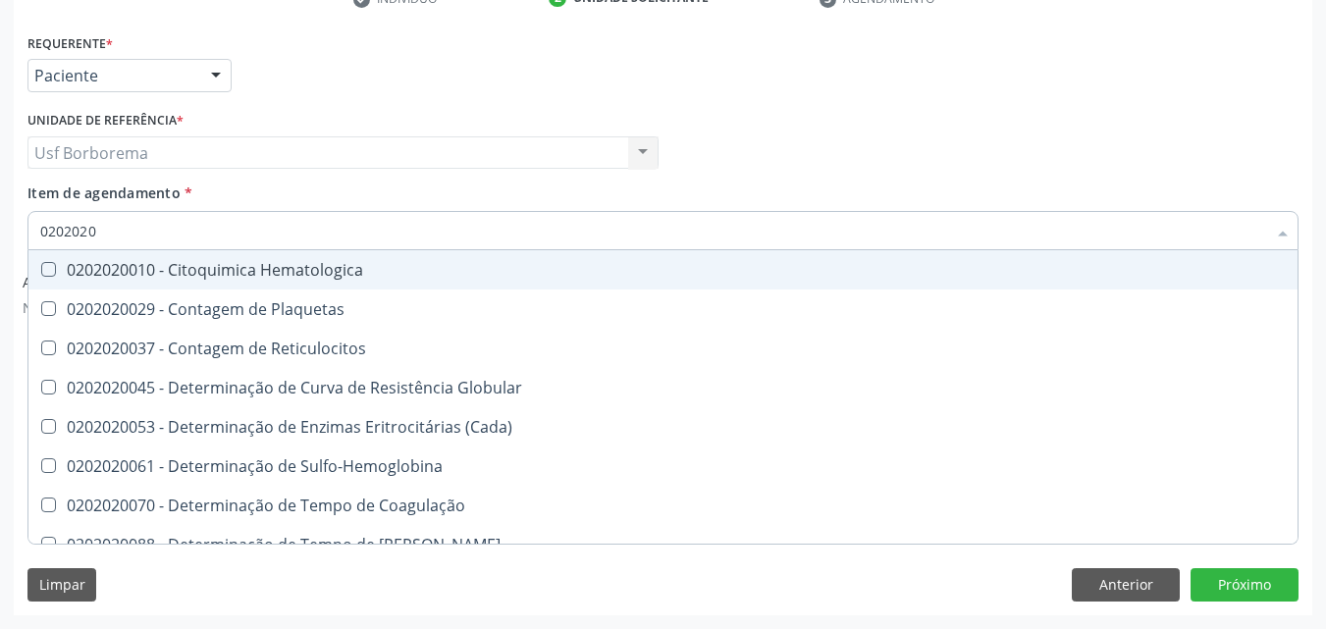
type input "020202"
checkbox Completo "false"
checkbox Leucograma "true"
type input "02020"
checkbox Completo "false"
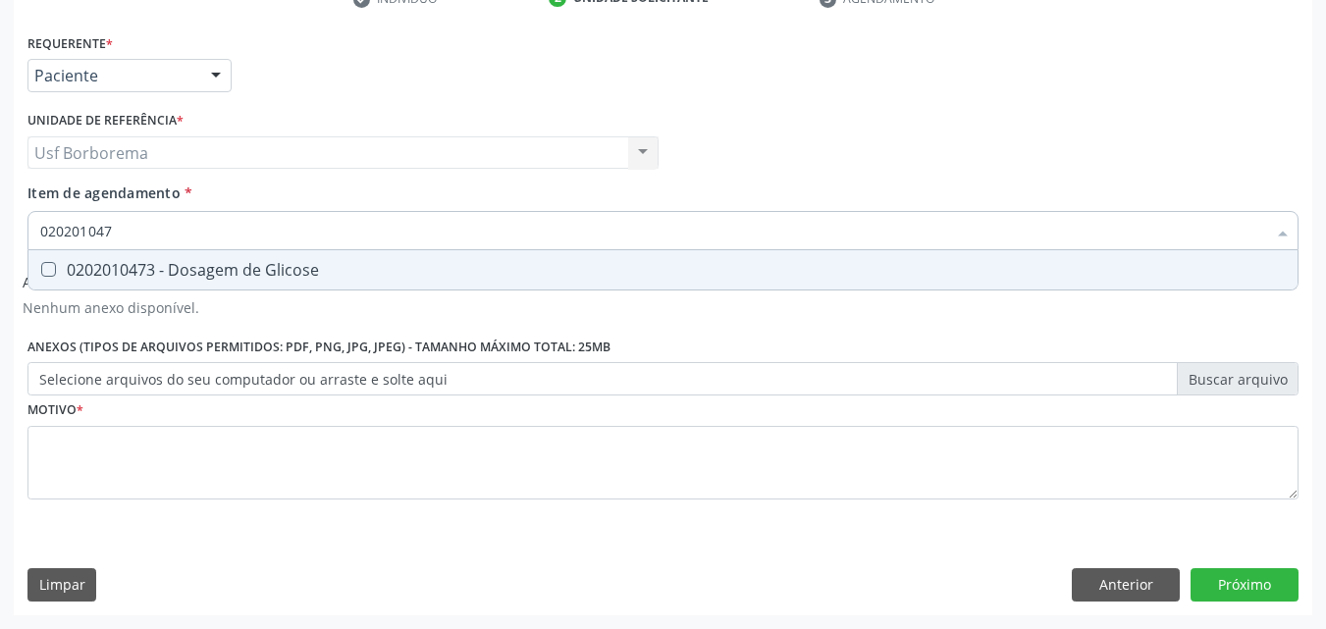
type input "0202010473"
drag, startPoint x: 315, startPoint y: 259, endPoint x: 308, endPoint y: 228, distance: 32.2
click at [314, 257] on span "0202010473 - Dosagem de Glicose" at bounding box center [662, 269] width 1269 height 39
checkbox Glicose "true"
click at [307, 228] on input "0202010473" at bounding box center [653, 230] width 1226 height 39
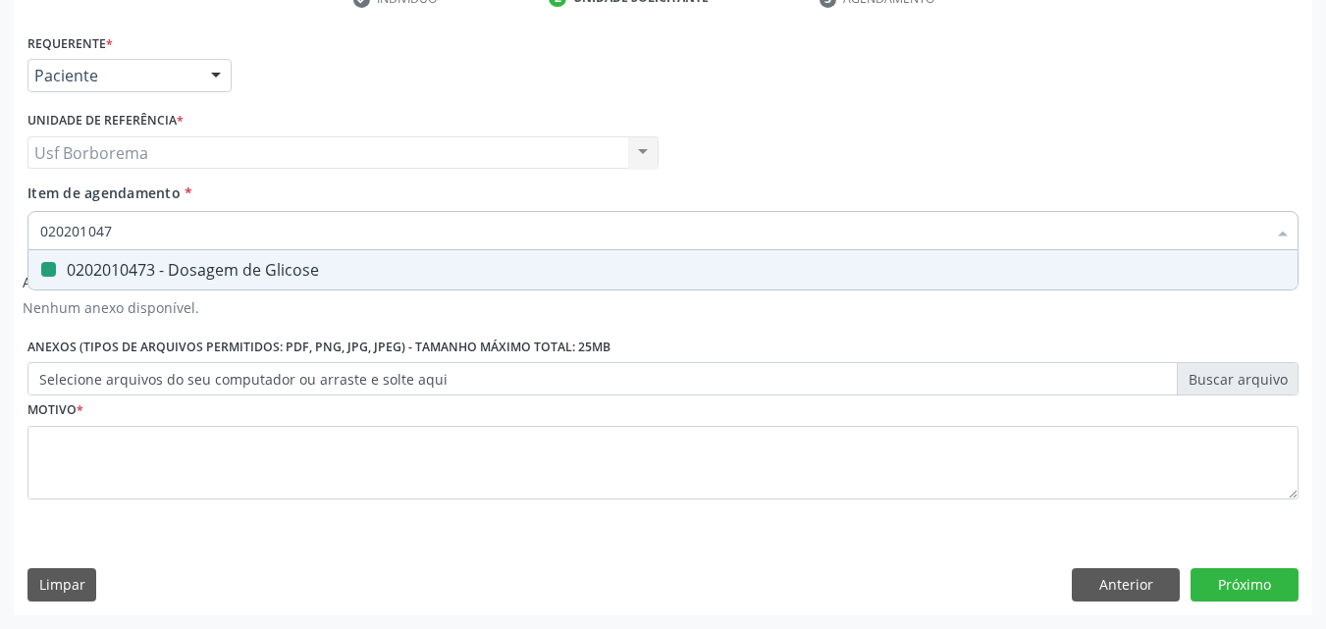
type input "02020104"
checkbox Glicose "false"
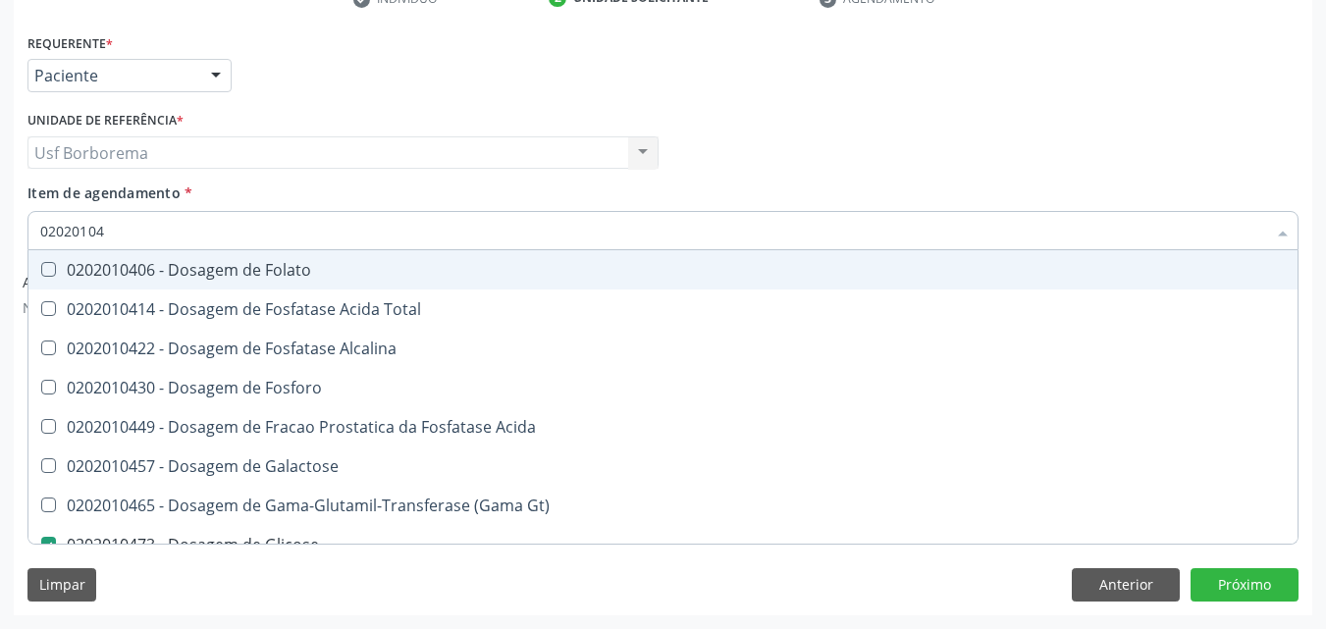
type input "0202010"
checkbox Glicose "false"
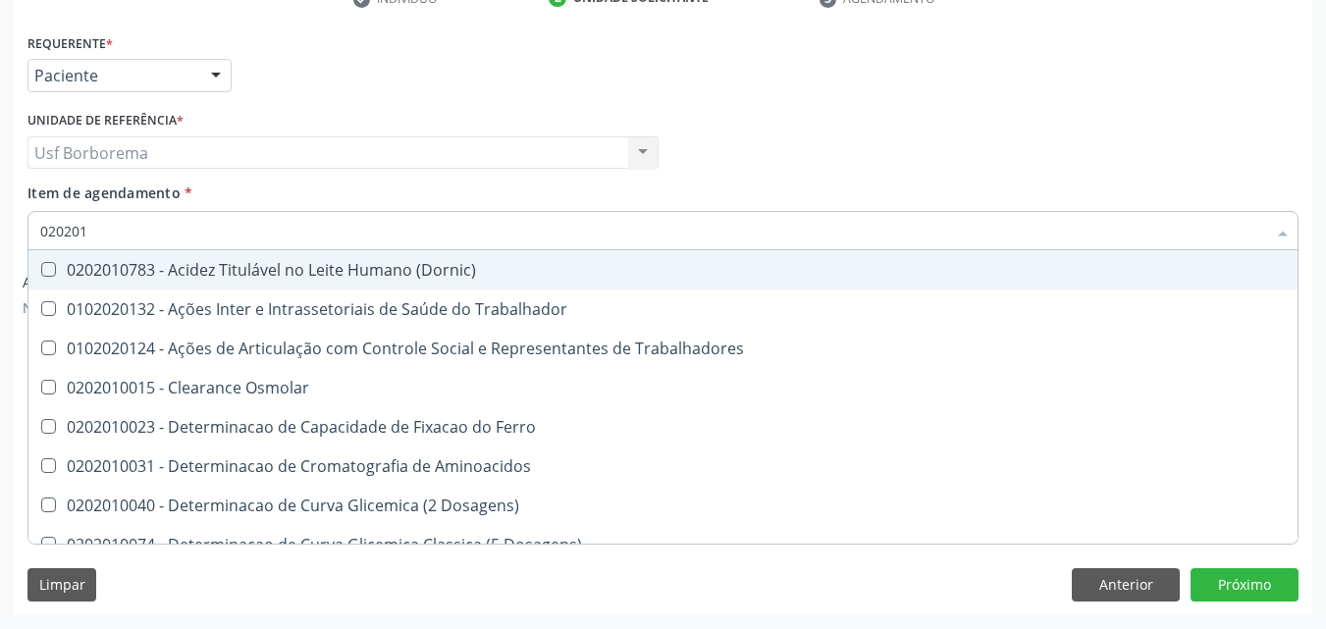
type input "0202010"
checkbox II "true"
checkbox Glicose "false"
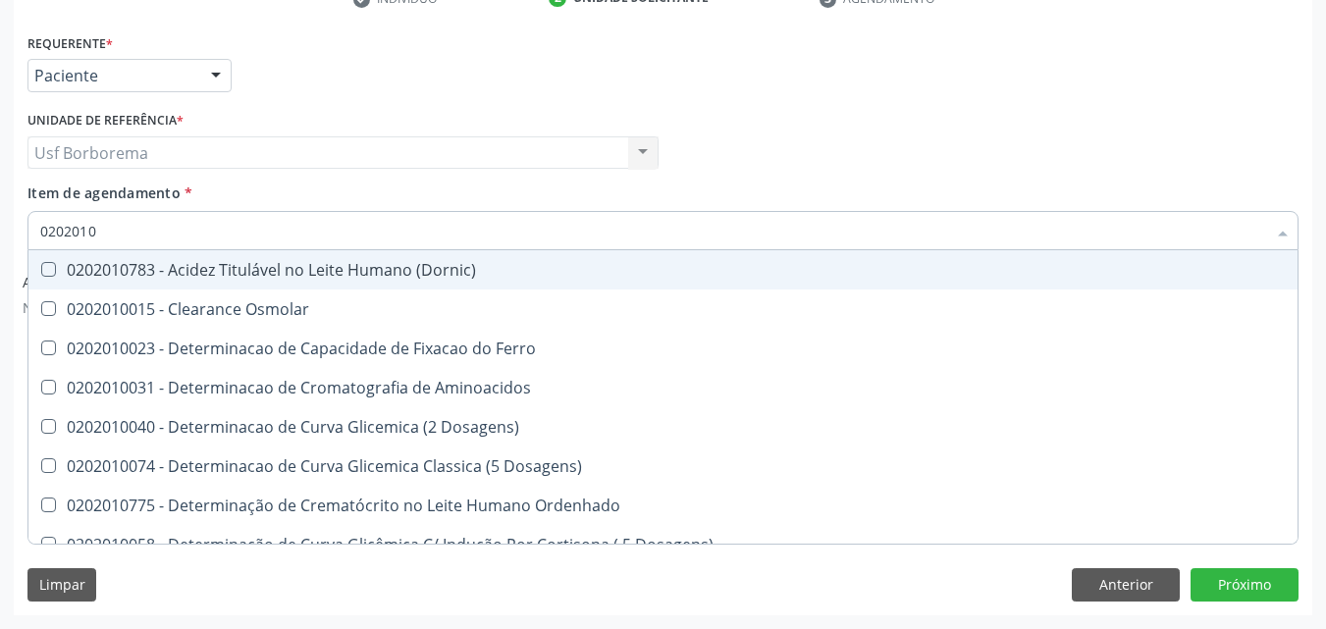
type input "02020107"
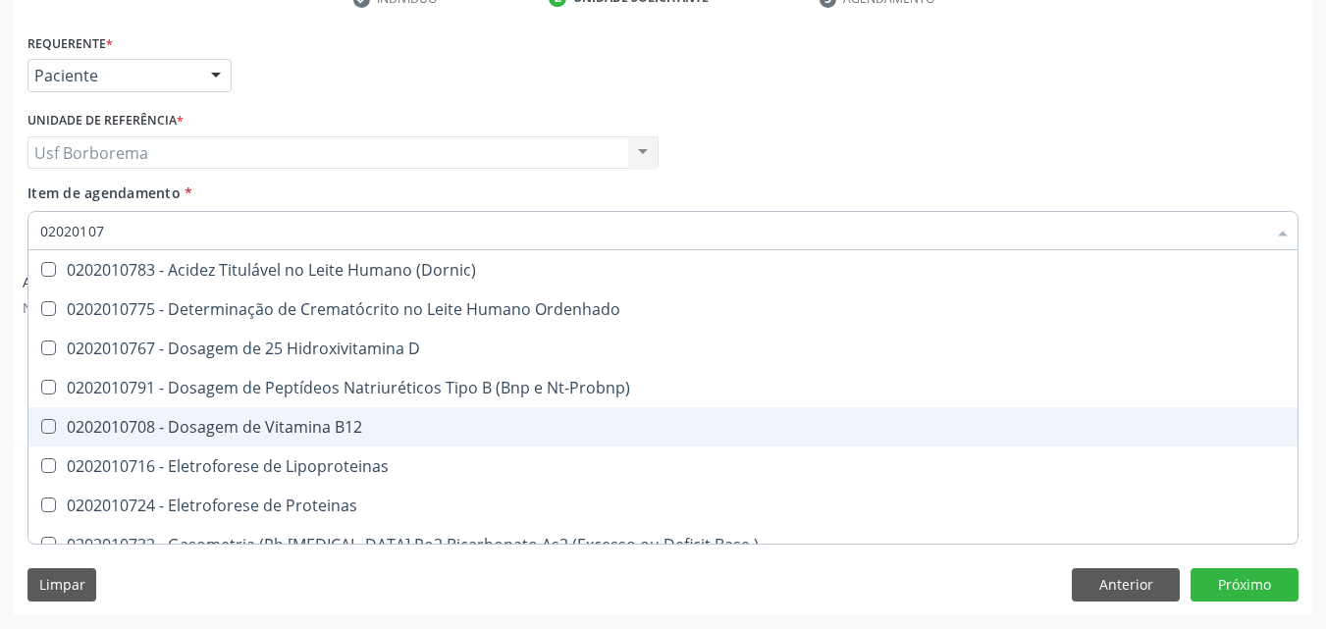
click at [292, 435] on div "0202010708 - Dosagem de Vitamina B12" at bounding box center [663, 427] width 1246 height 16
checkbox B12 "true"
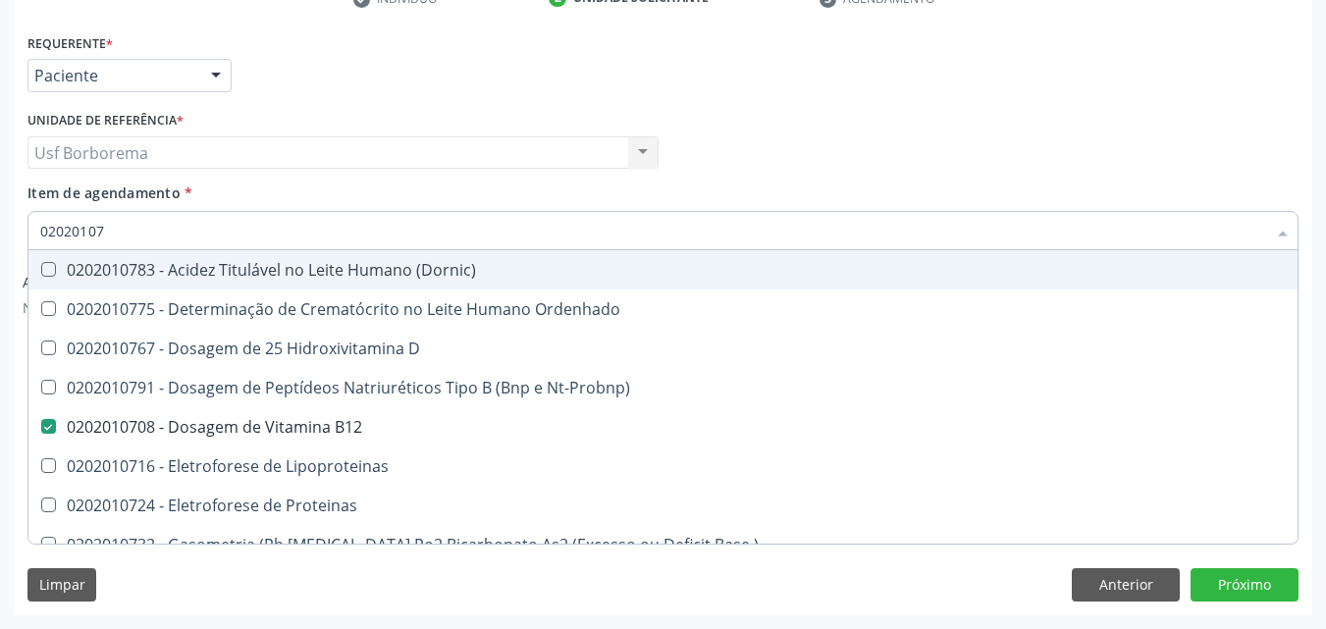
click at [212, 228] on input "02020107" at bounding box center [653, 230] width 1226 height 39
type input "0202010"
checkbox B12 "false"
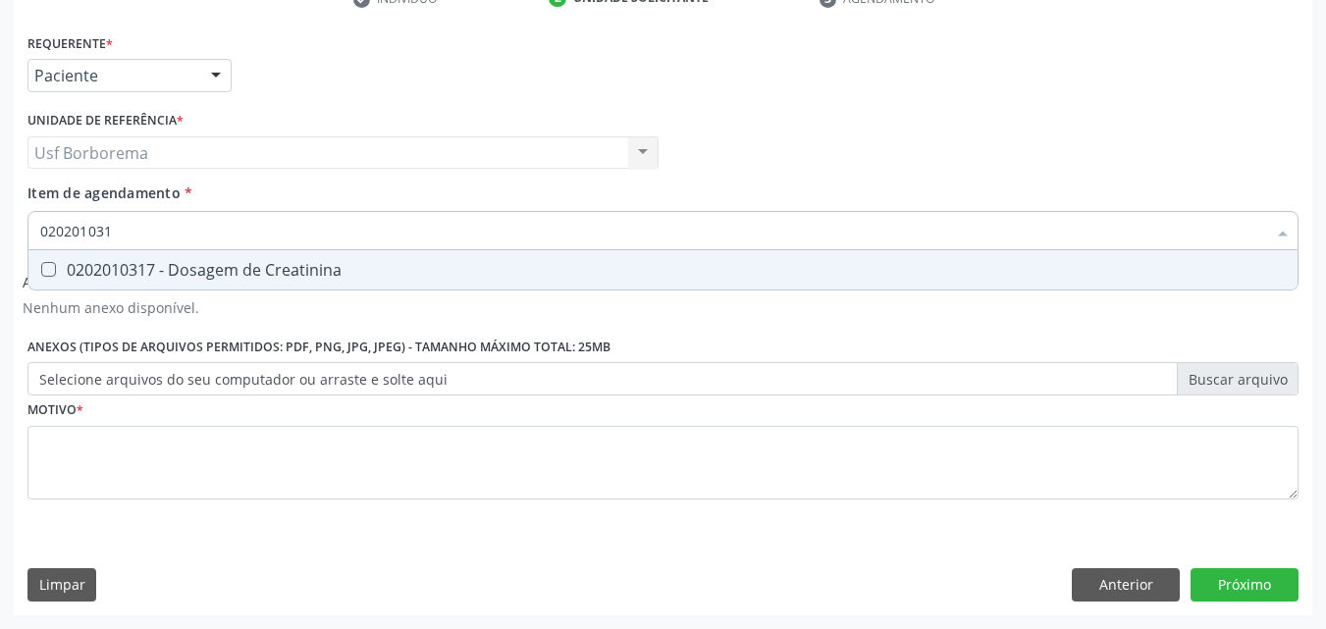
type input "0202010317"
click at [202, 265] on div "0202010317 - Dosagem de Creatinina" at bounding box center [663, 270] width 1246 height 16
checkbox Creatinina "true"
click at [197, 224] on input "0202010317" at bounding box center [653, 230] width 1226 height 39
type input "02020103"
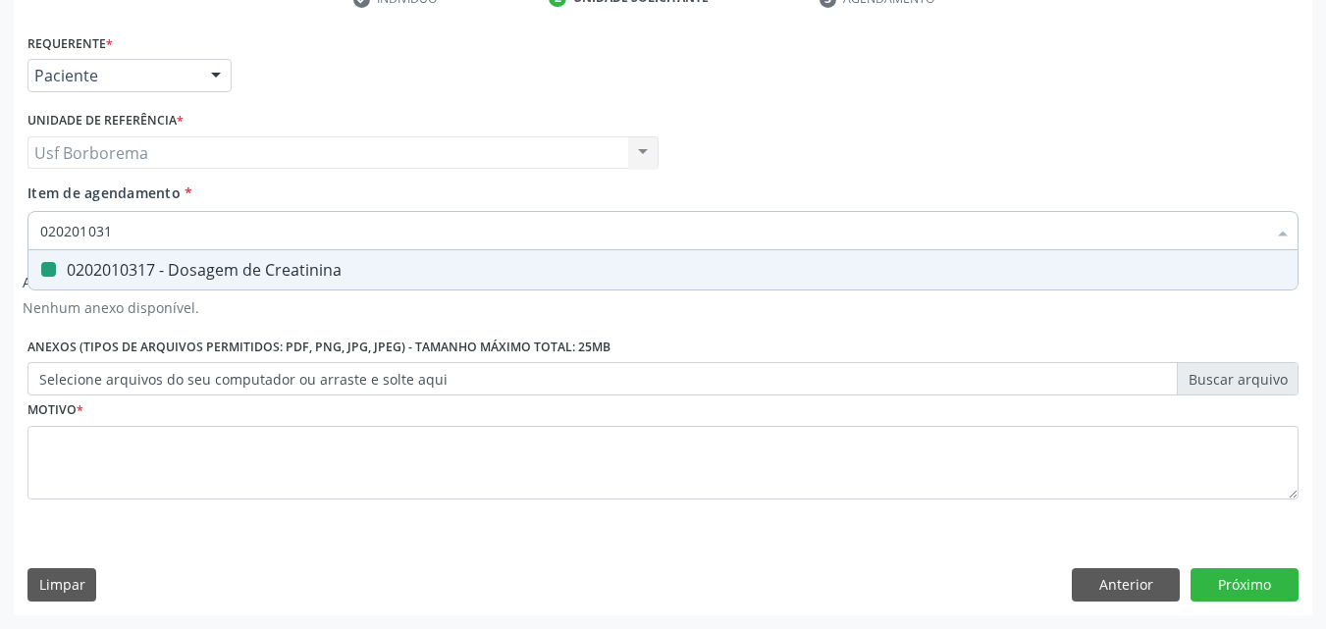
checkbox Creatinina "false"
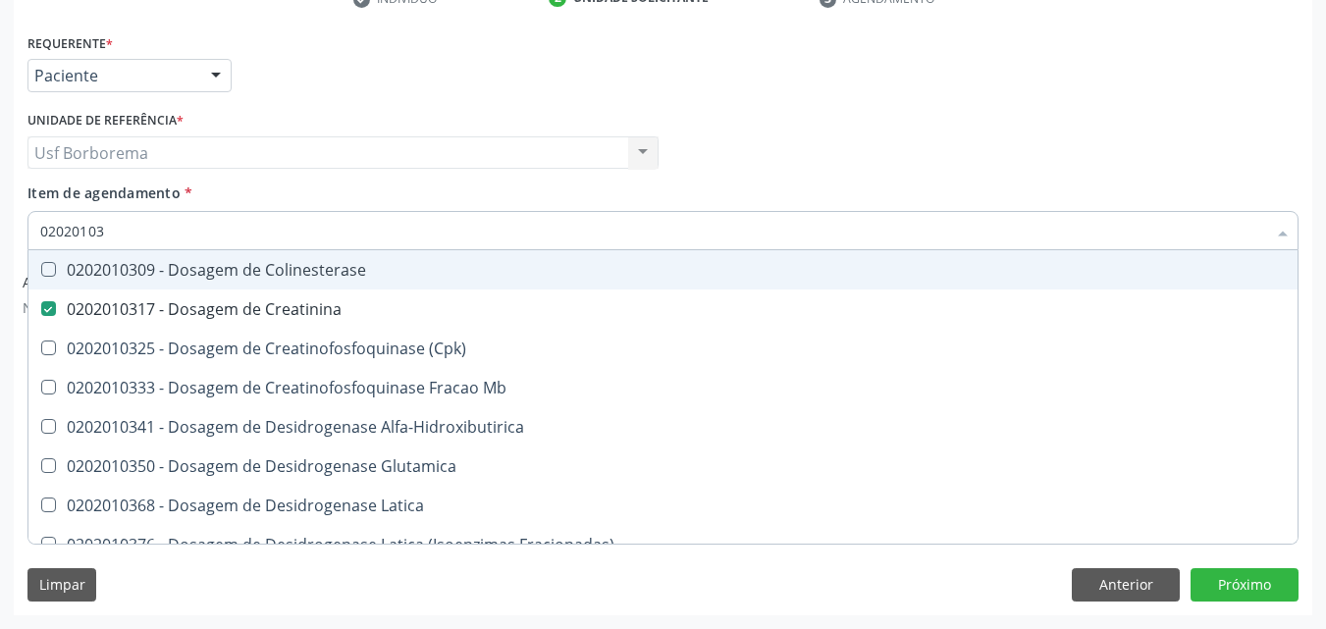
type input "0202010"
checkbox Creatinina "false"
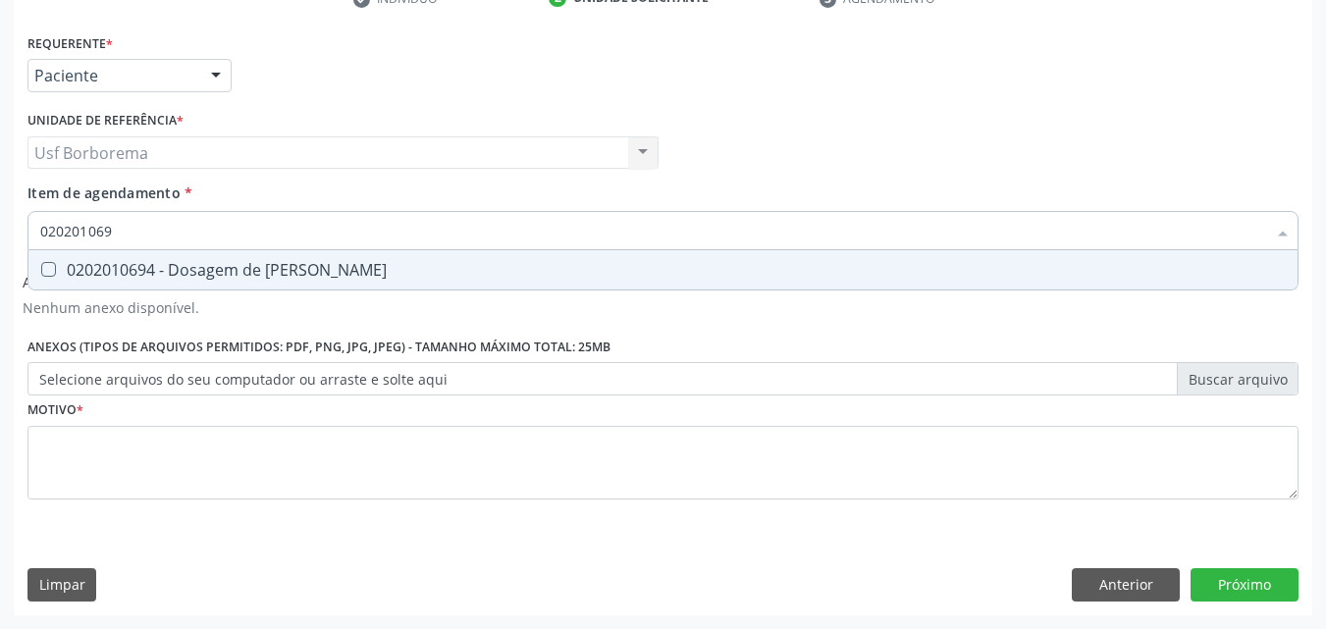
type input "0202010694"
click at [198, 262] on div "0202010694 - Dosagem de [PERSON_NAME]" at bounding box center [663, 270] width 1246 height 16
checkbox Ureia "true"
click at [191, 229] on input "0202010694" at bounding box center [653, 230] width 1226 height 39
type input "02020106"
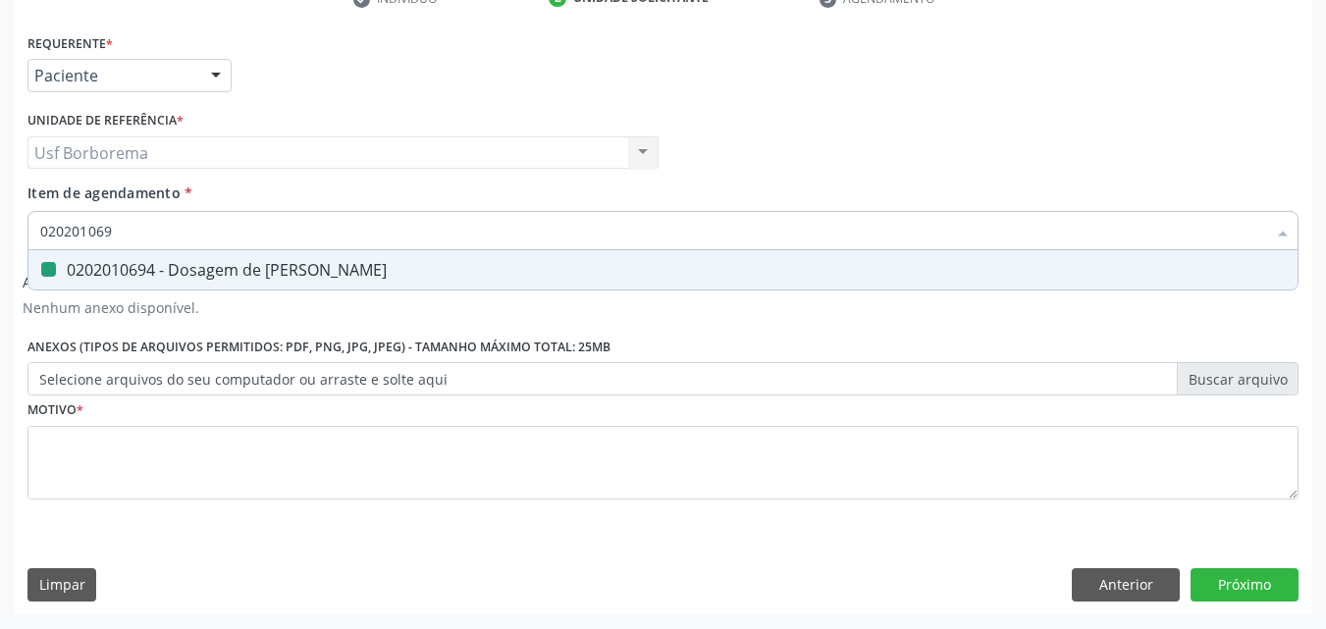
checkbox Ureia "false"
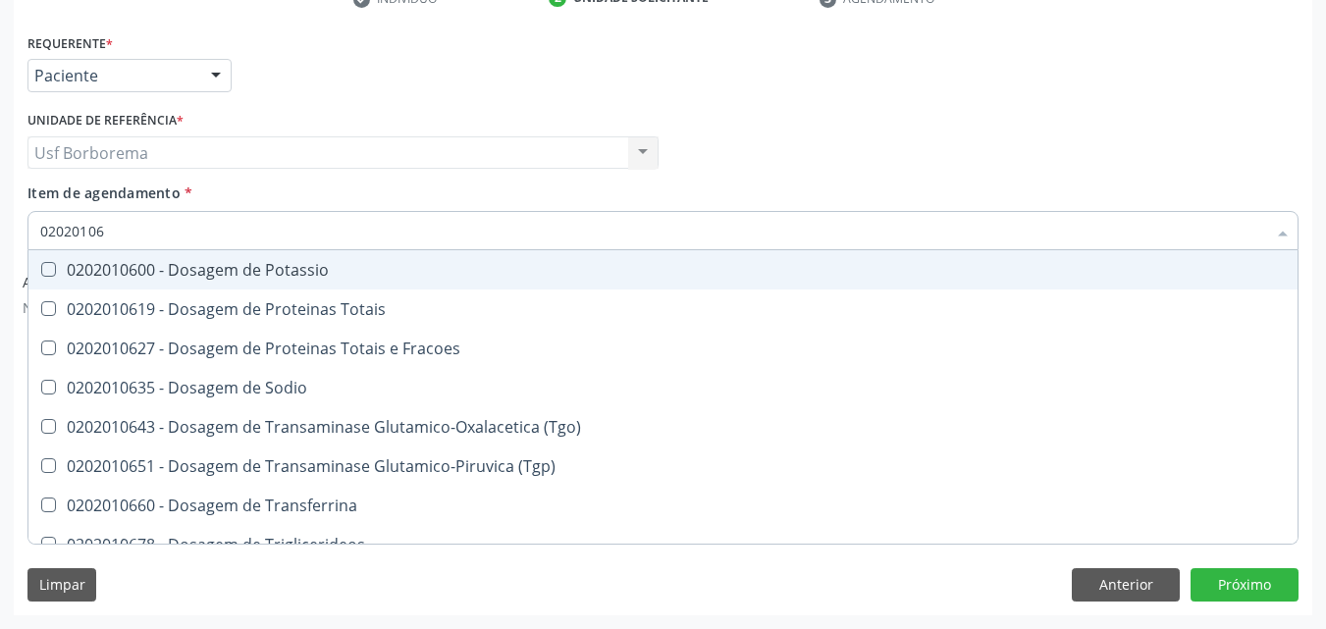
type input "0202010"
checkbox Ureia "false"
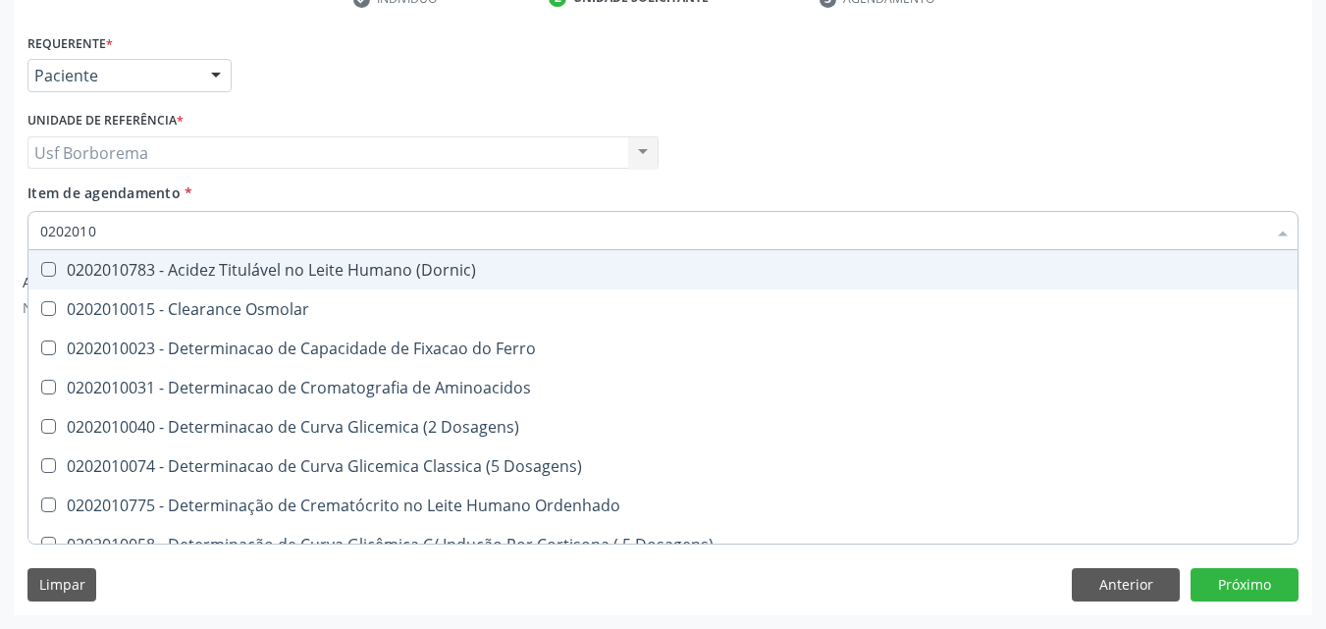
type input "02020107"
checkbox Dosagens\) "true"
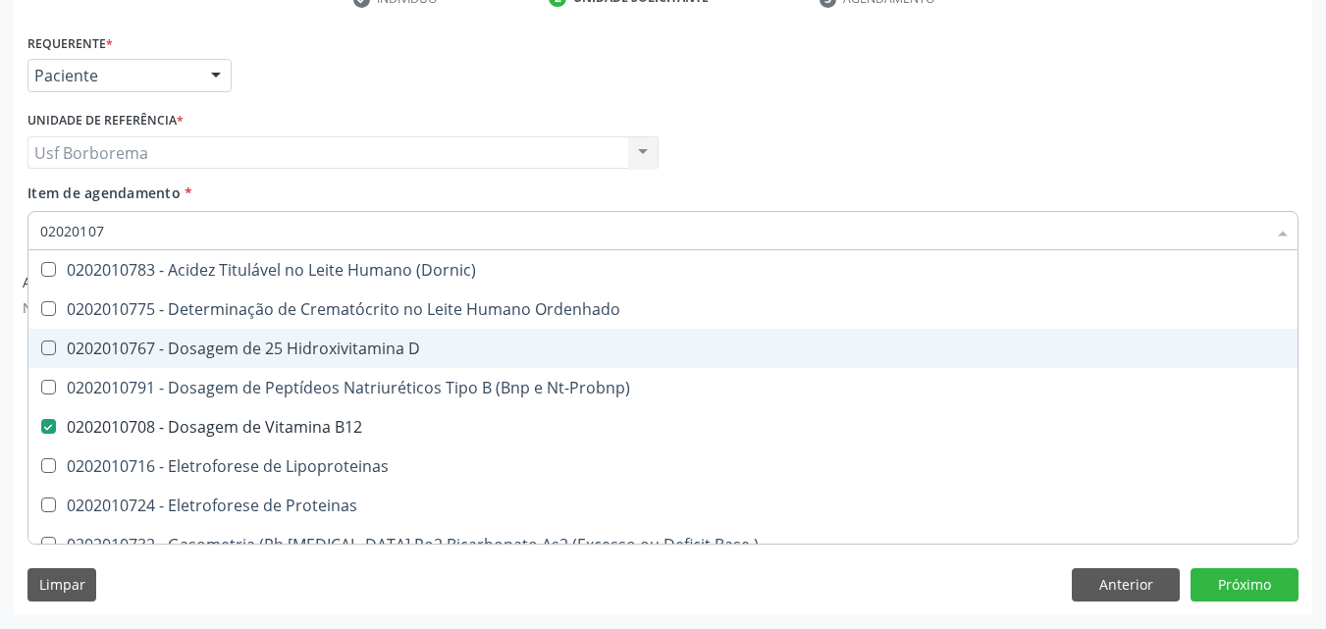
click at [172, 333] on span "0202010767 - Dosagem de 25 Hidroxivitamina D" at bounding box center [662, 348] width 1269 height 39
checkbox D "true"
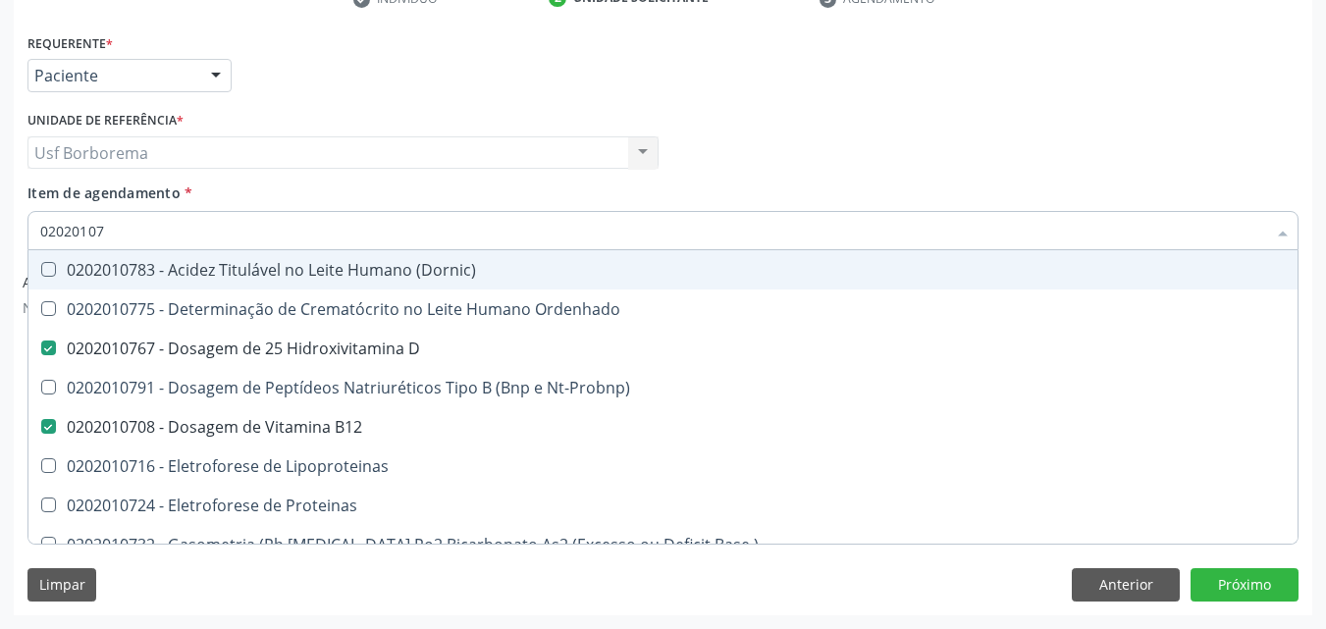
click at [160, 234] on input "02020107" at bounding box center [653, 230] width 1226 height 39
type input "0202010"
checkbox D "false"
checkbox B12 "false"
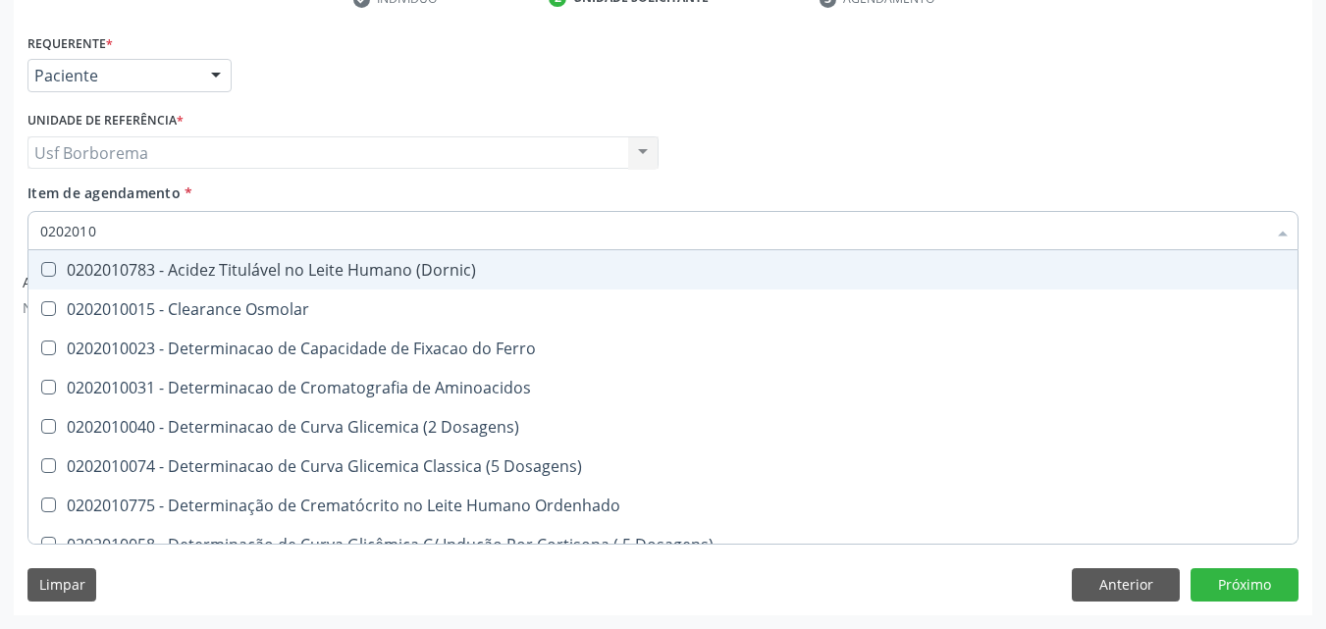
type input "020201"
checkbox D "false"
checkbox Alfa-1-Antitripsina "true"
checkbox Creatinina "false"
checkbox Folato "true"
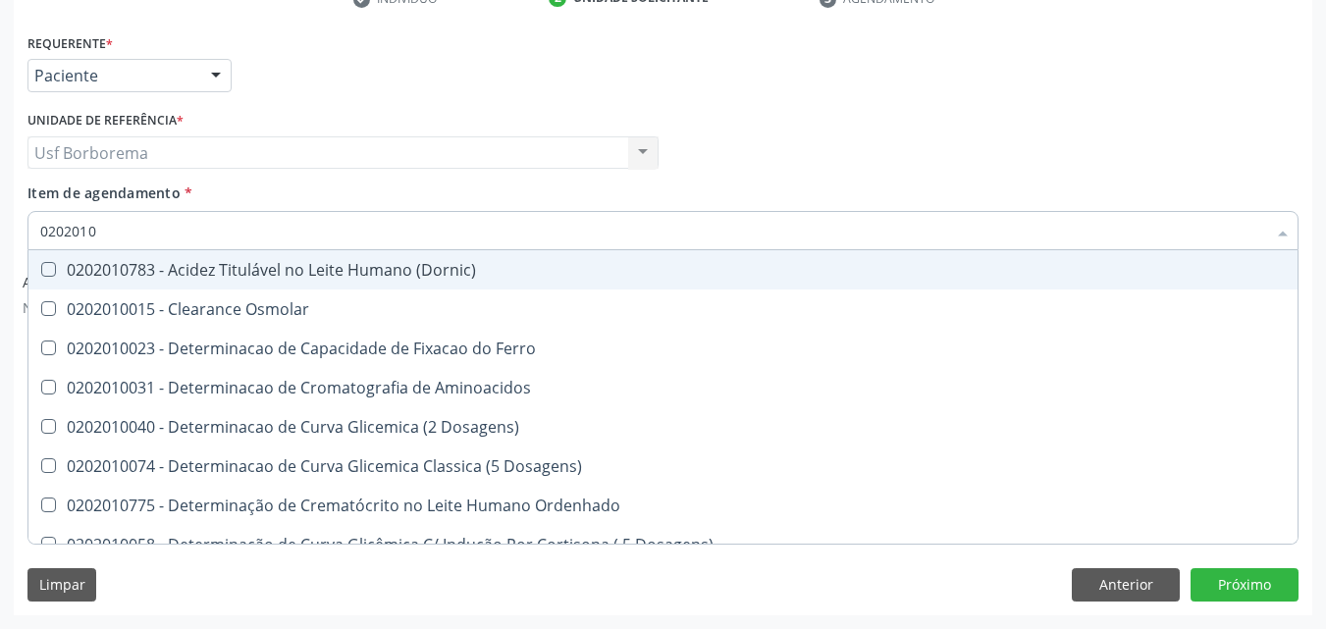
checkbox Glicose "false"
checkbox Nt-Probnp\) "true"
checkbox Ureia "false"
checkbox B12 "false"
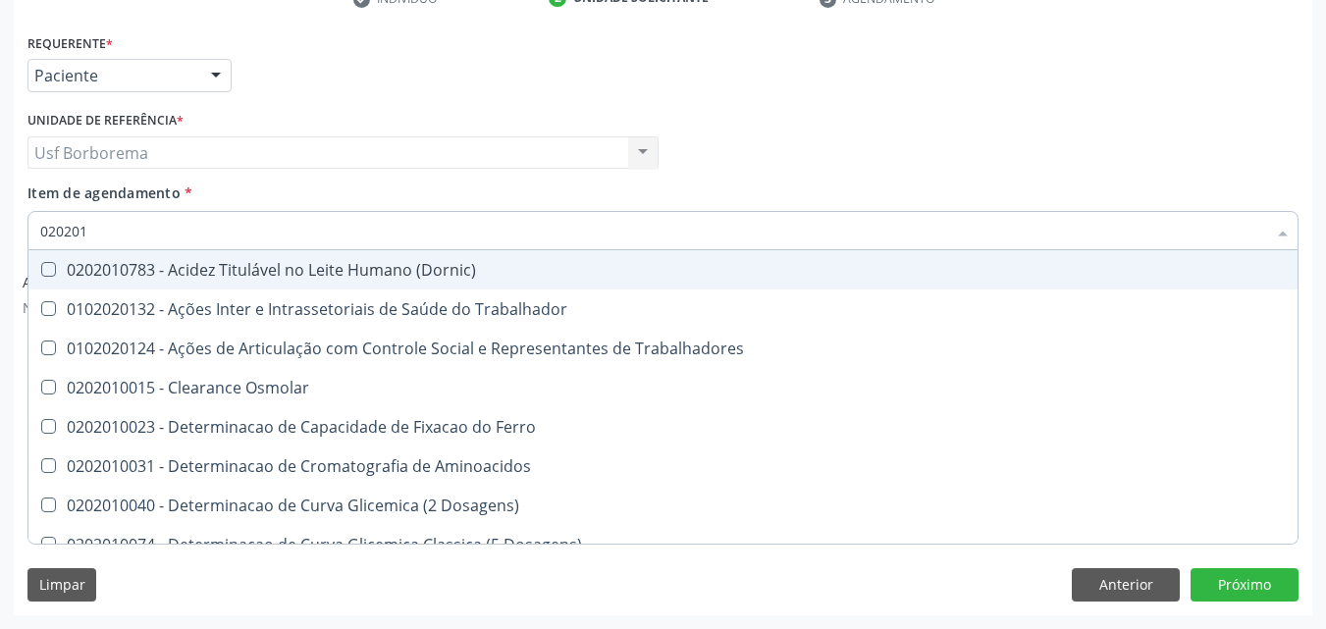
type input "02020"
checkbox D "false"
checkbox Creatinina "false"
checkbox Glicose "false"
checkbox \(Tgp\) "true"
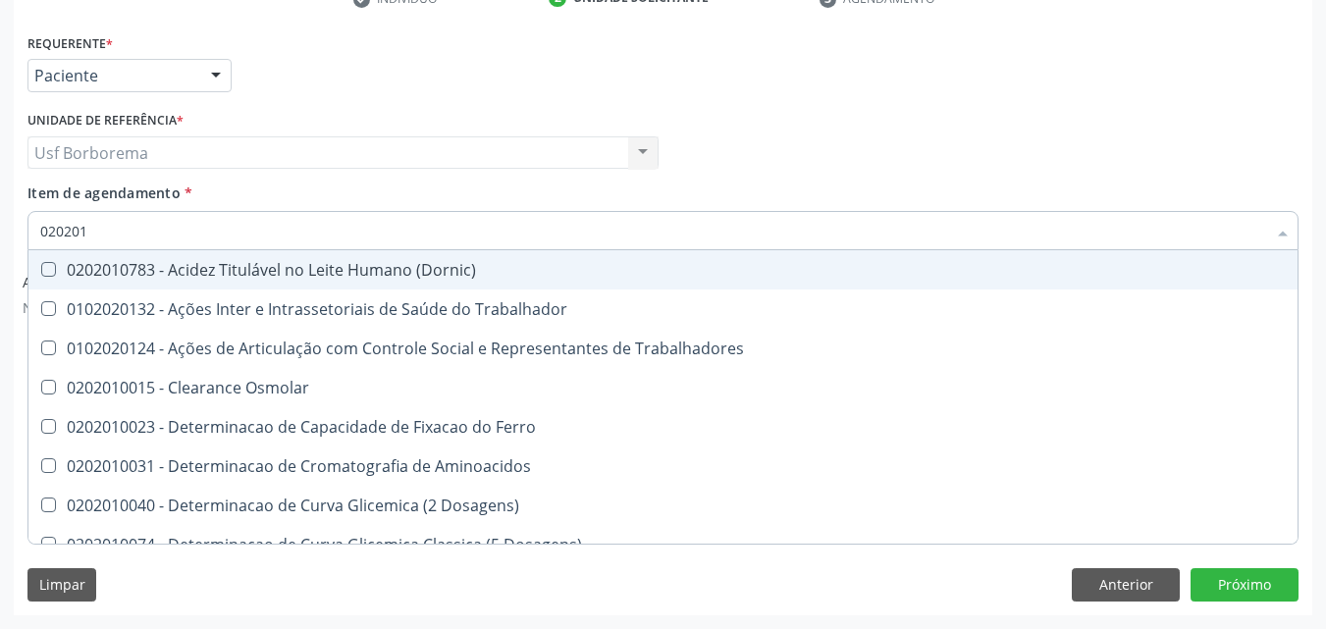
checkbox Ureia "false"
checkbox B12 "false"
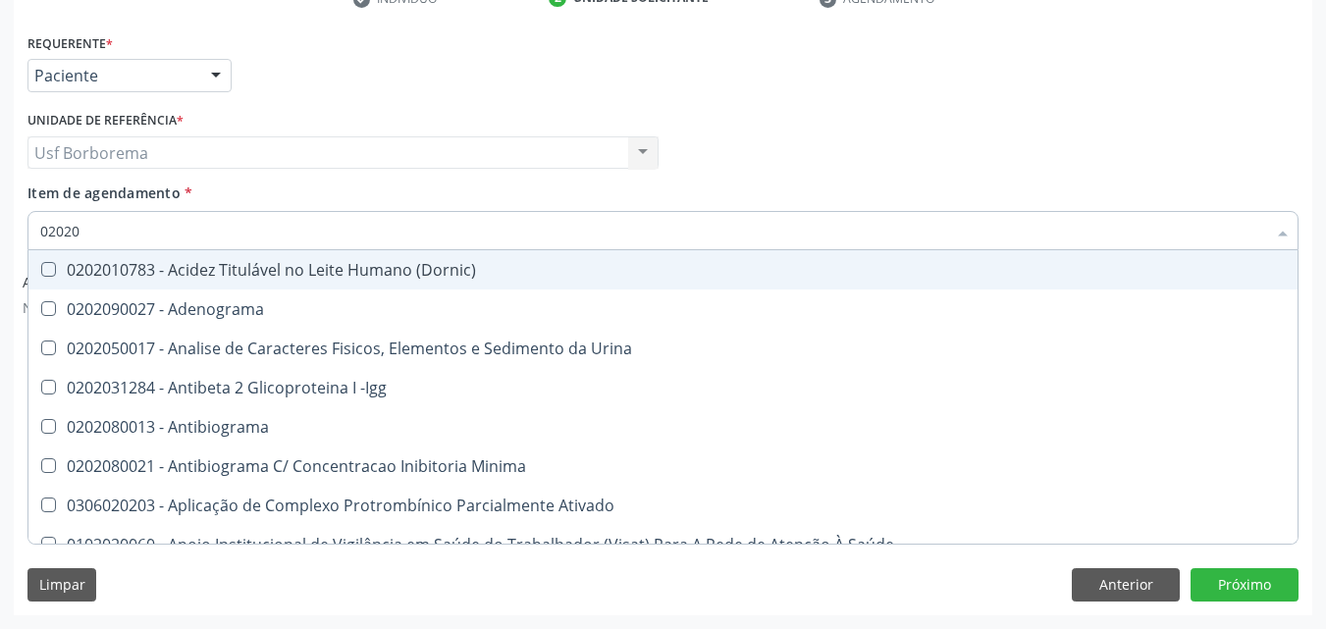
type input "020201"
checkbox Trabalho "true"
checkbox Gestante "true"
checkbox T3 "true"
checkbox D "false"
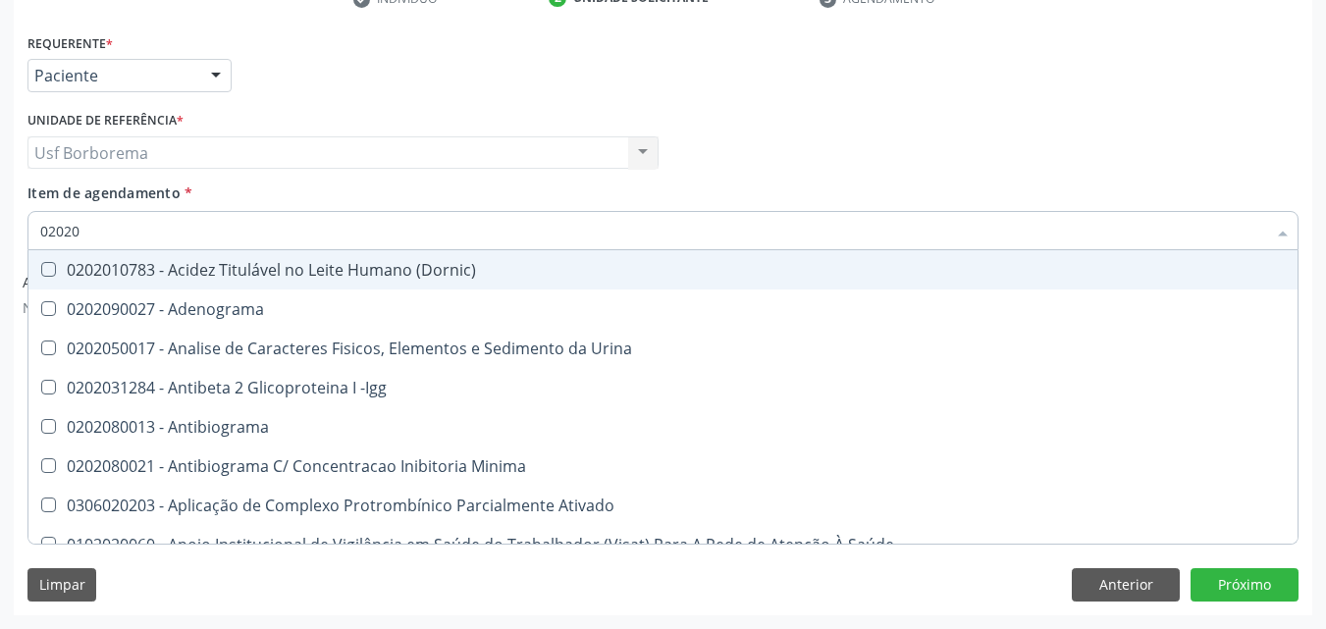
checkbox Ascorbico "true"
checkbox Delta-Aminolevulinico "true"
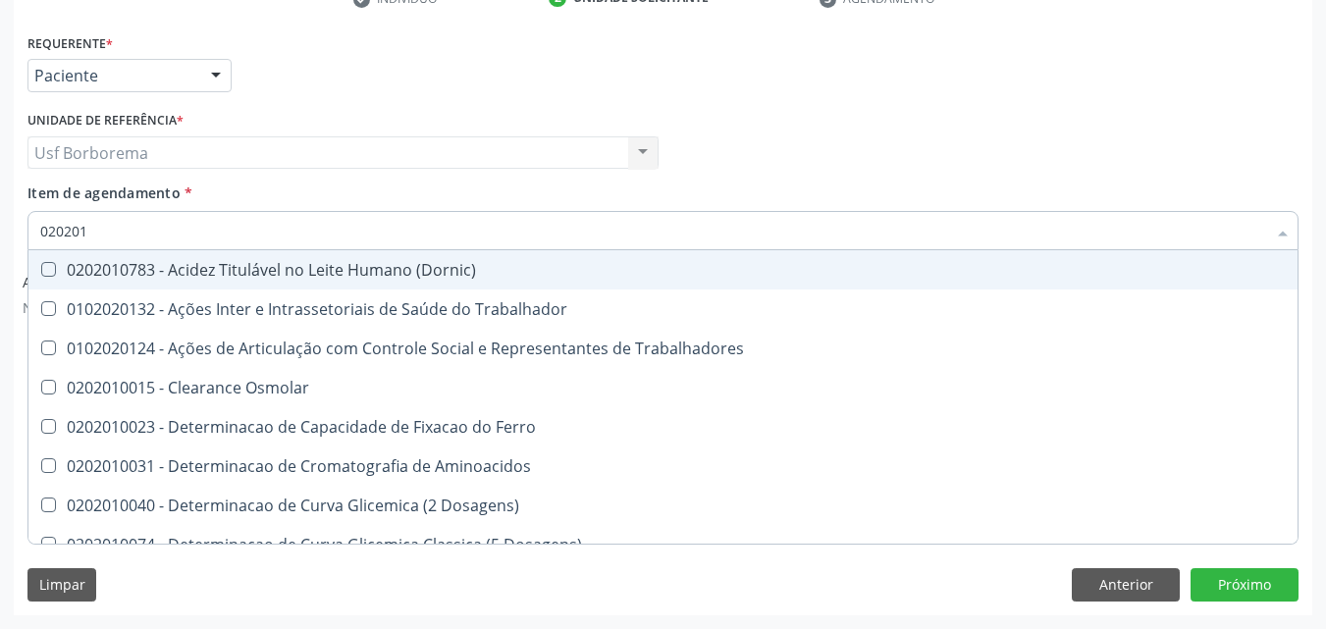
type input "0202010"
checkbox Osmolaridade "true"
checkbox D "false"
checkbox Ionizavel "true"
checkbox Creatinina "false"
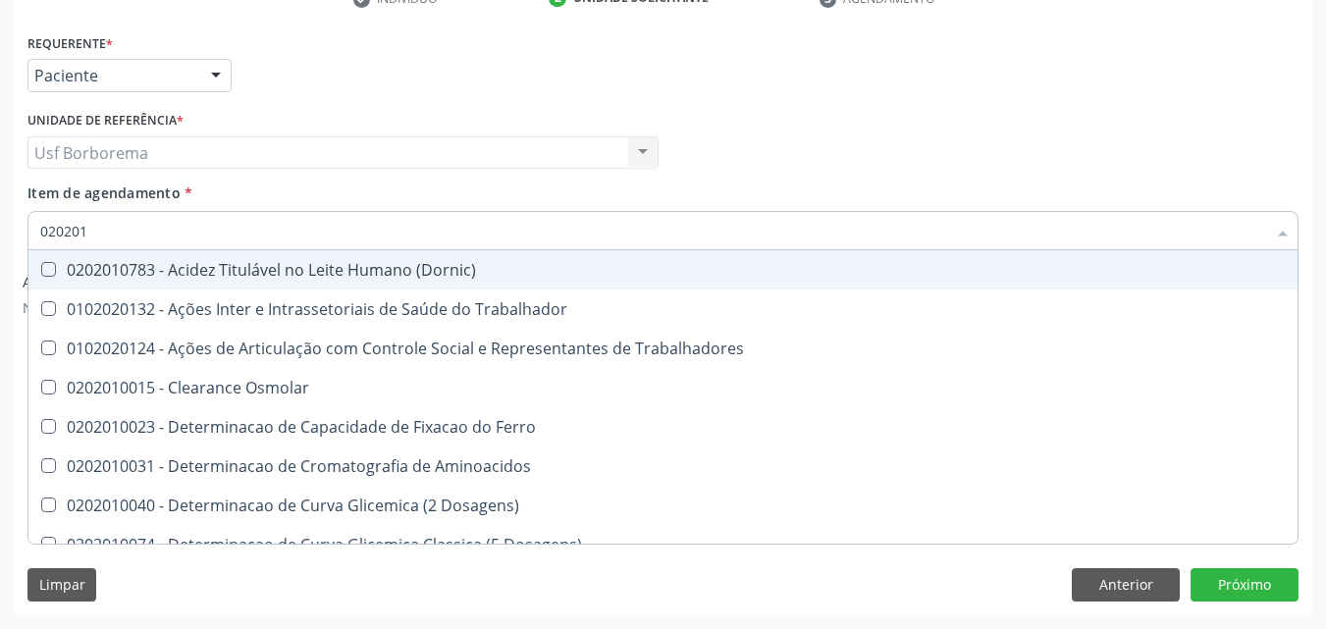
checkbox II "true"
checkbox Glicose "false"
checkbox Piruvato "true"
checkbox Porfirinas "true"
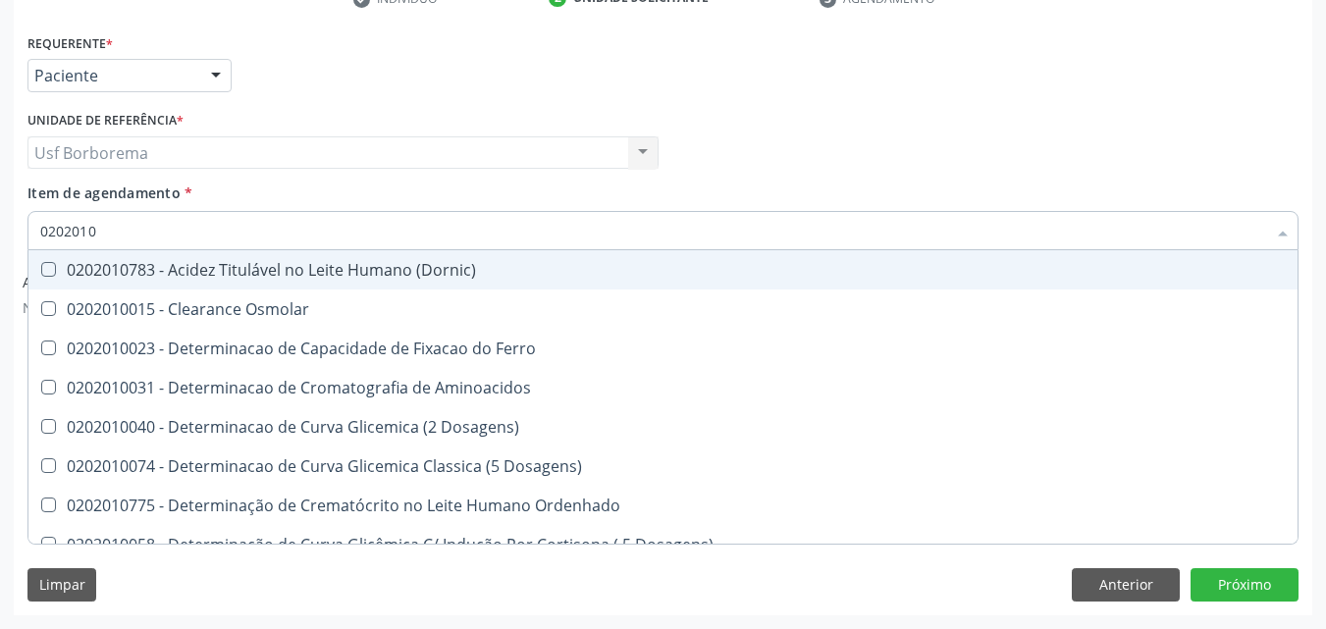
type input "02020106"
checkbox Osmolaridade "true"
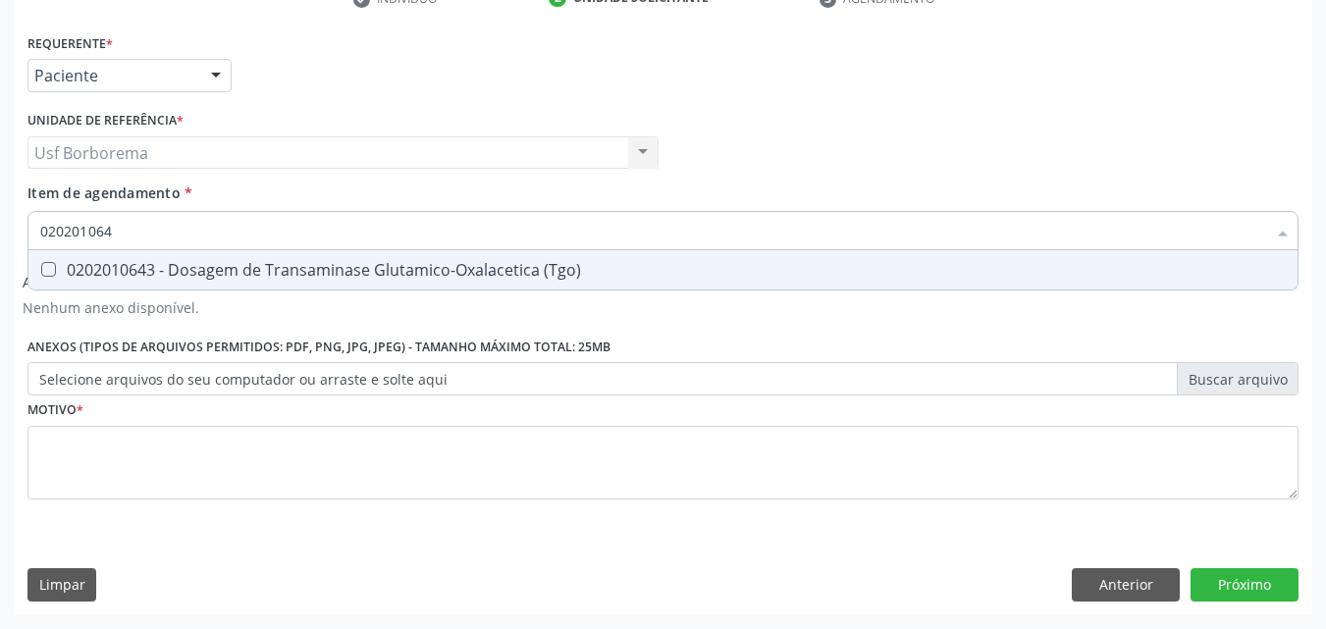
scroll to position [0, 0]
type input "0202010643"
click at [189, 272] on div "0202010643 - Dosagem de Transaminase Glutamico-Oxalacetica (Tgo)" at bounding box center [663, 270] width 1246 height 16
checkbox \(Tgo\) "true"
click at [172, 225] on input "0202010643" at bounding box center [653, 230] width 1226 height 39
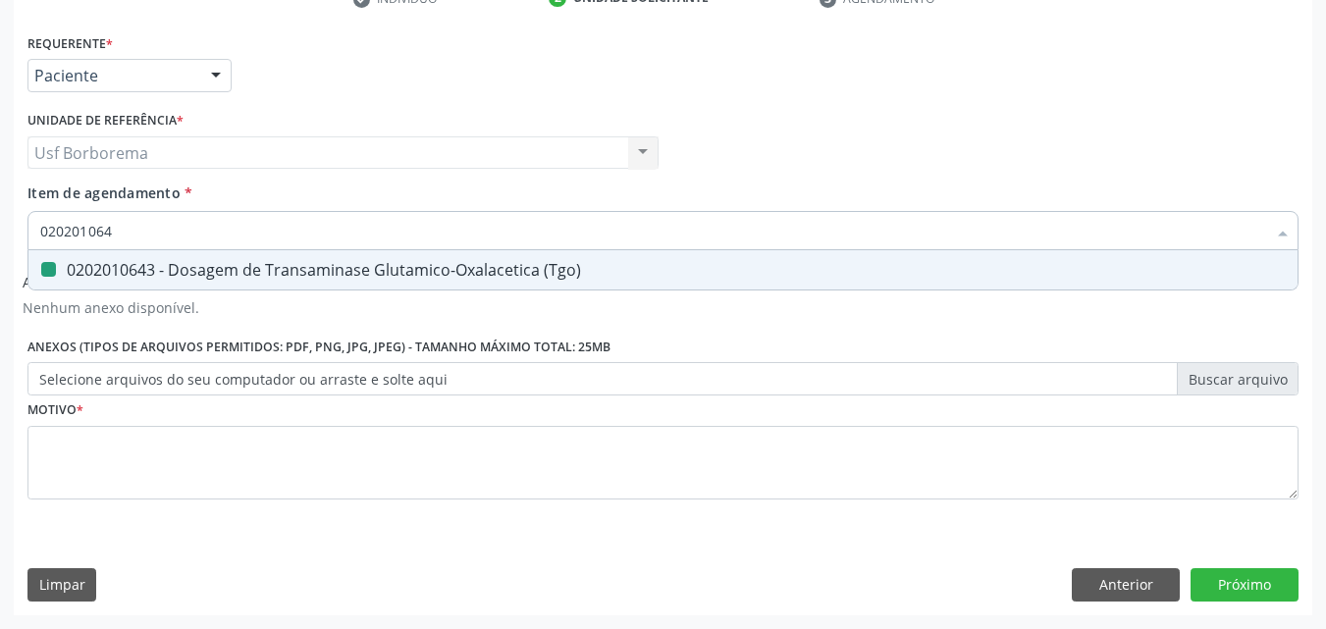
type input "02020106"
checkbox \(Tgo\) "false"
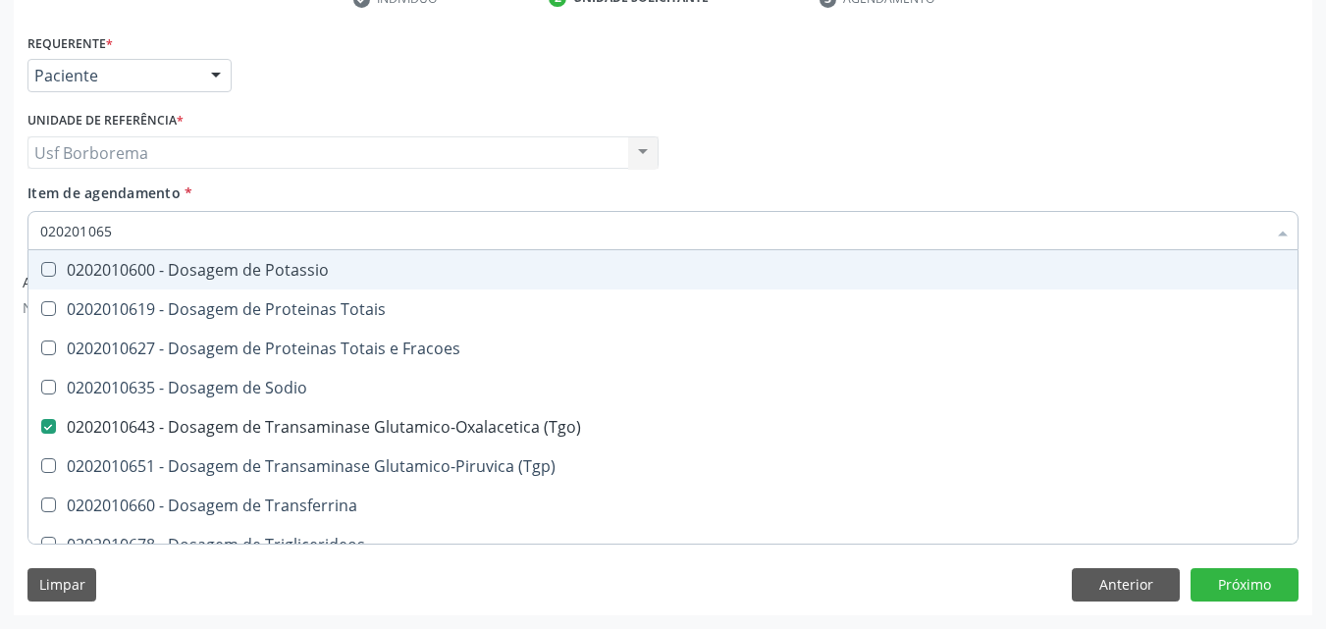
type input "0202010651"
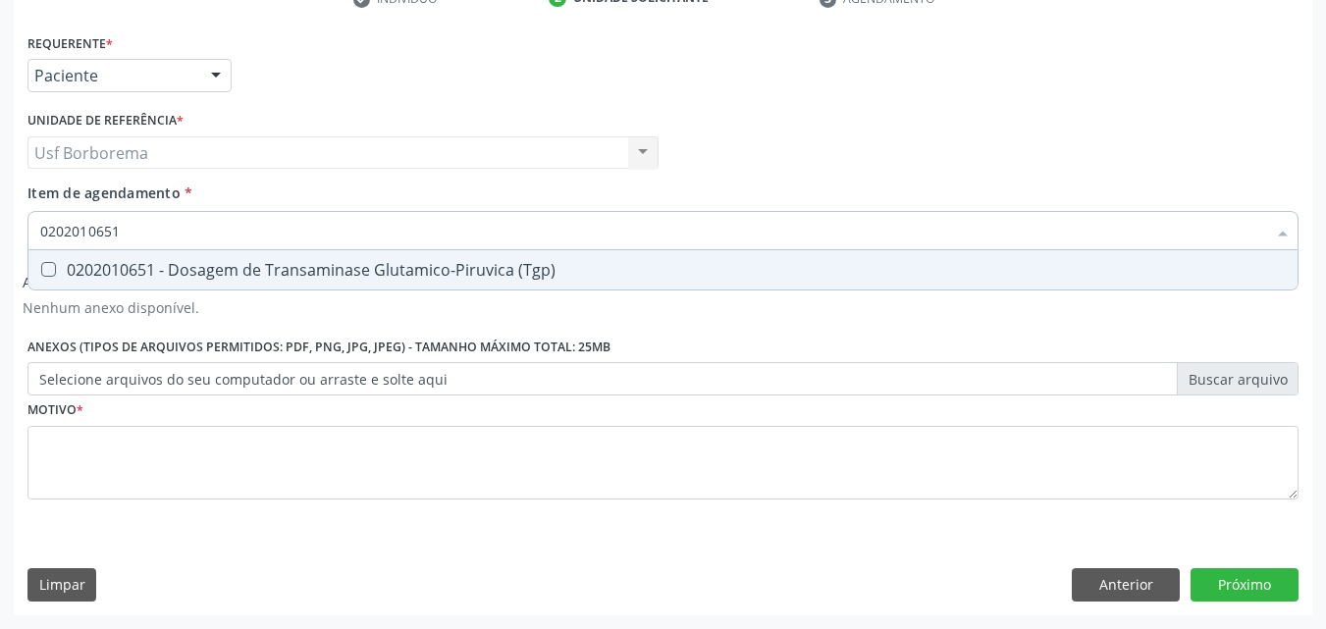
click at [140, 262] on div "0202010651 - Dosagem de Transaminase Glutamico-Piruvica (Tgp)" at bounding box center [663, 270] width 1246 height 16
checkbox \(Tgp\) "true"
click at [137, 221] on input "0202010651" at bounding box center [653, 230] width 1226 height 39
type input "02020106"
checkbox \(Tgp\) "false"
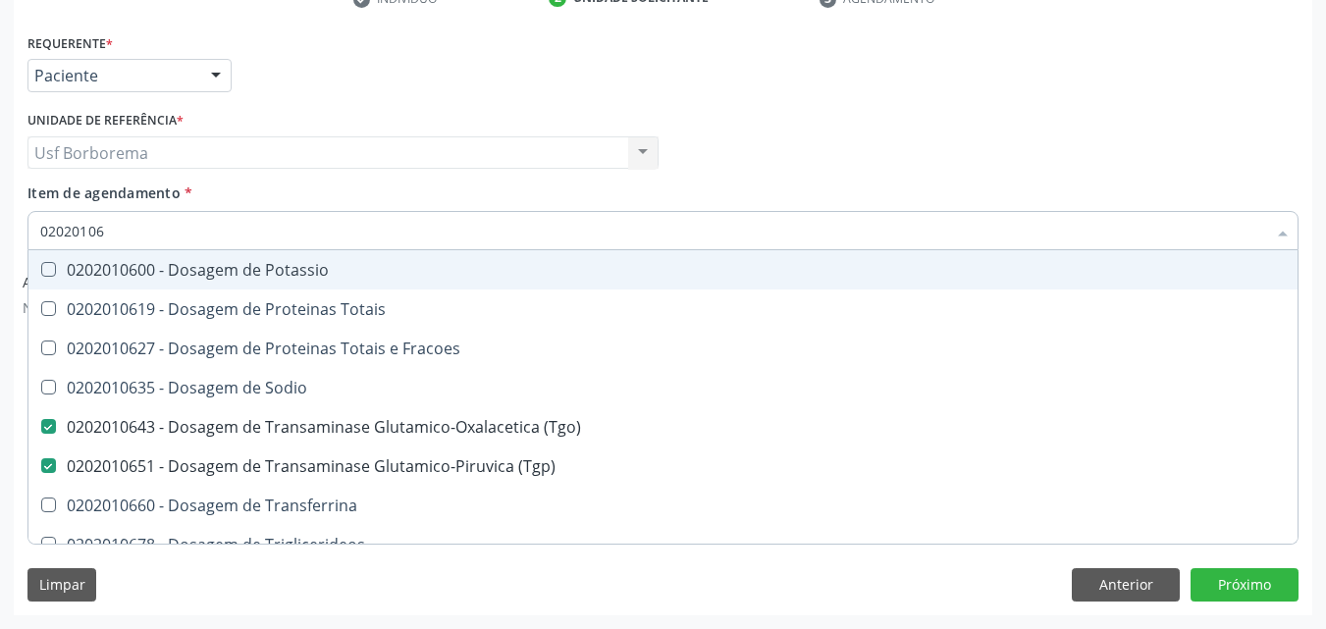
type input "0202010"
checkbox \(Tgo\) "false"
checkbox \(Tgp\) "false"
checkbox Ureia "false"
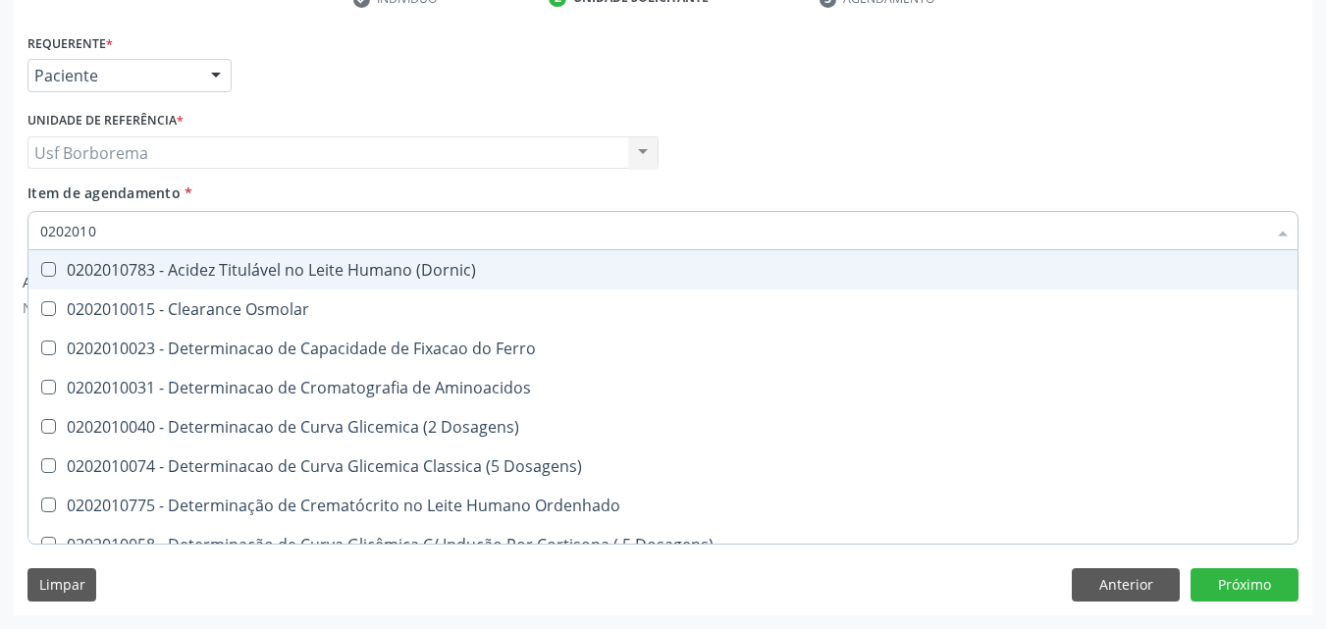
type input "02020103"
checkbox Osmolar "true"
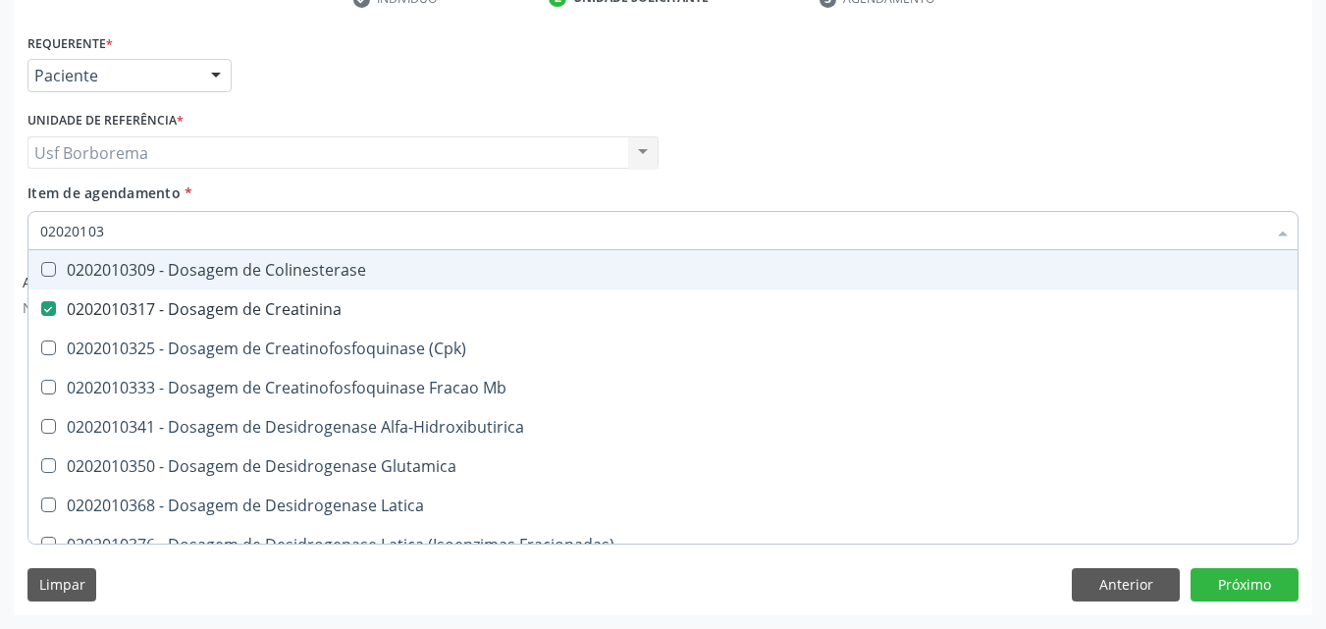
type input "0202010"
checkbox Creatinina "false"
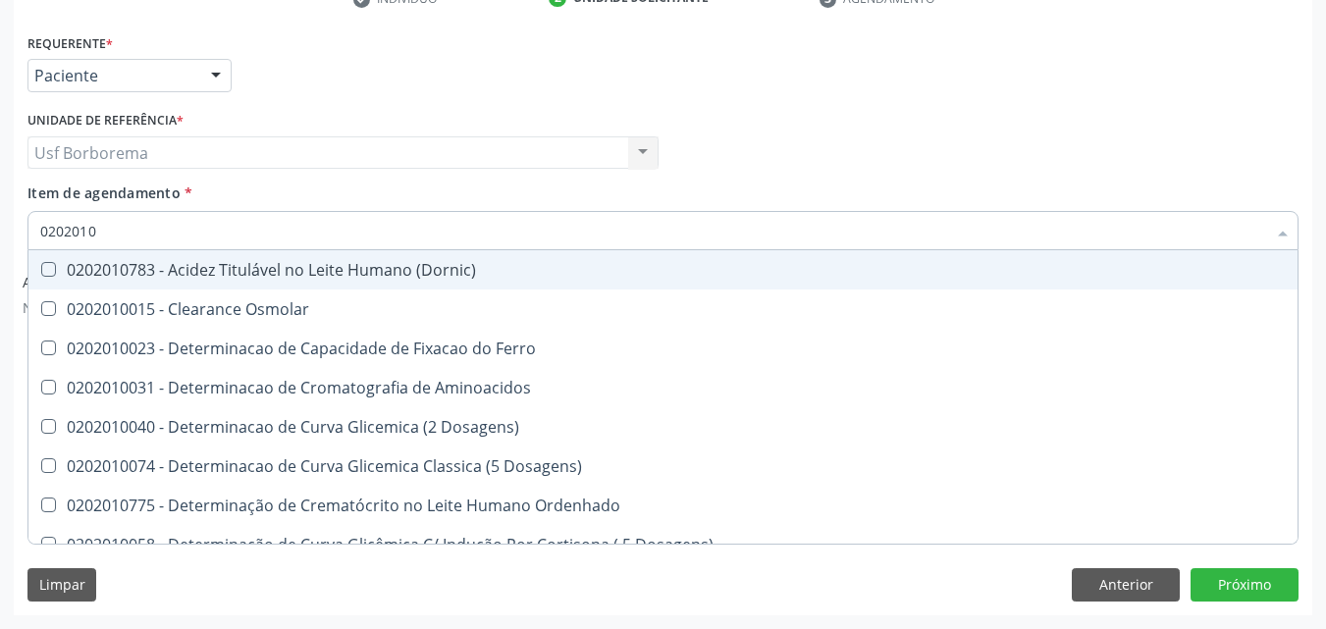
type input "020201"
checkbox D "false"
checkbox Alfa-1-Antitripsina "true"
checkbox Creatinina "false"
checkbox Folato "true"
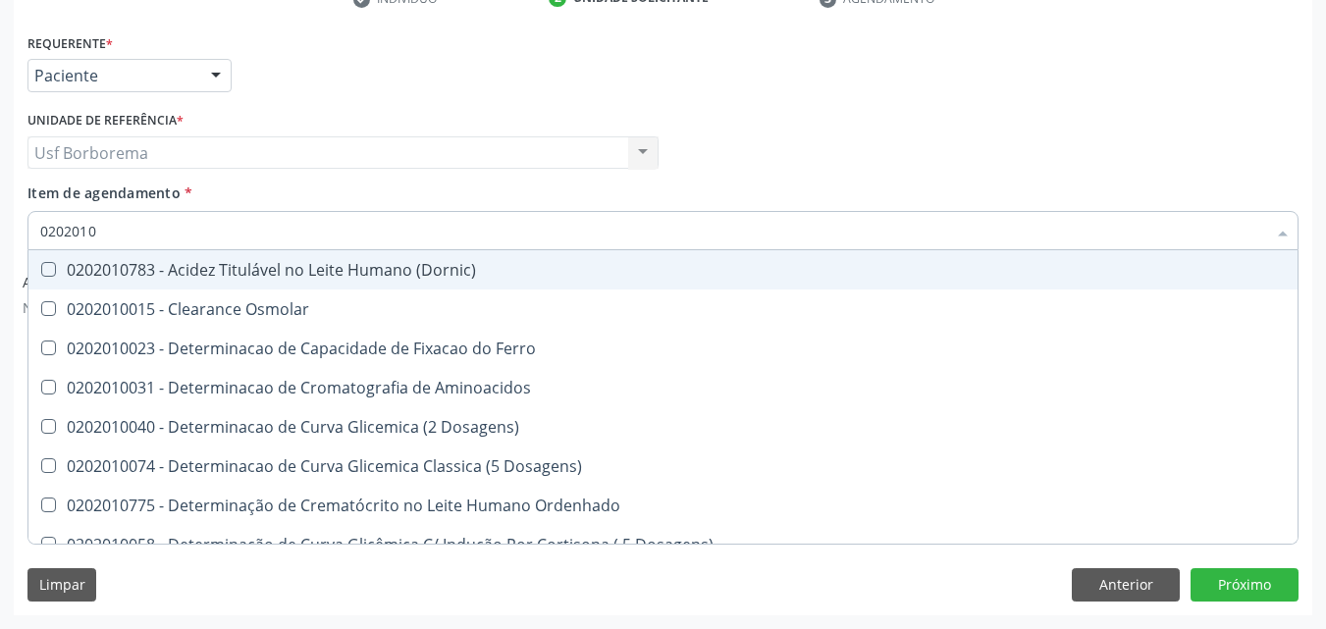
checkbox Glicose "false"
checkbox Nt-Probnp\) "true"
checkbox \(Tgo\) "false"
checkbox \(Tgp\) "false"
checkbox Ureia "false"
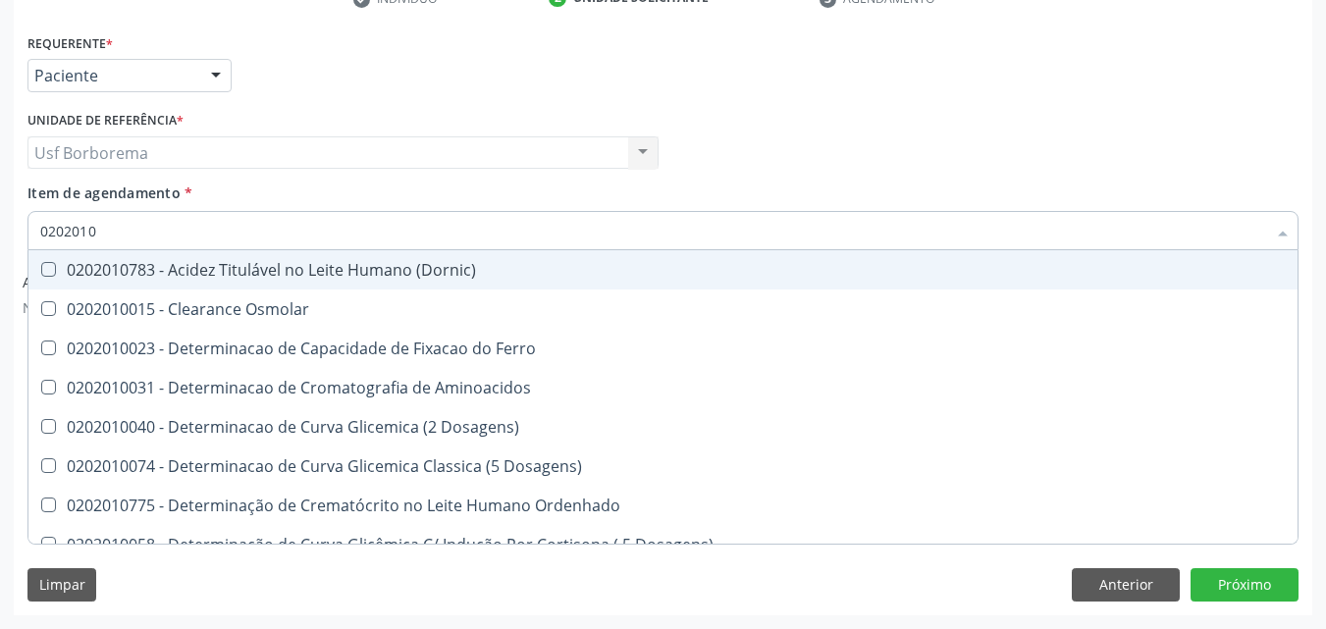
checkbox B12 "false"
checkbox D-Xilose "true"
checkbox Orais "true"
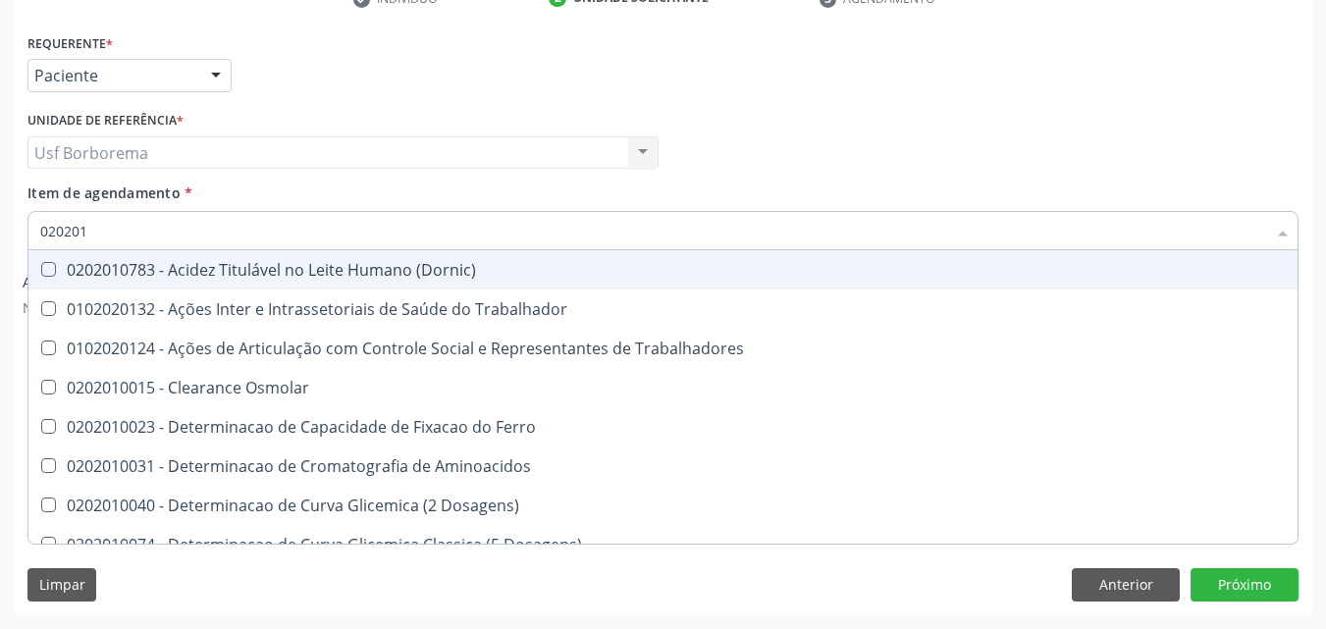
type input "02020"
checkbox D "false"
checkbox Creatinina "false"
checkbox Glicose "false"
checkbox \(Tgo\) "false"
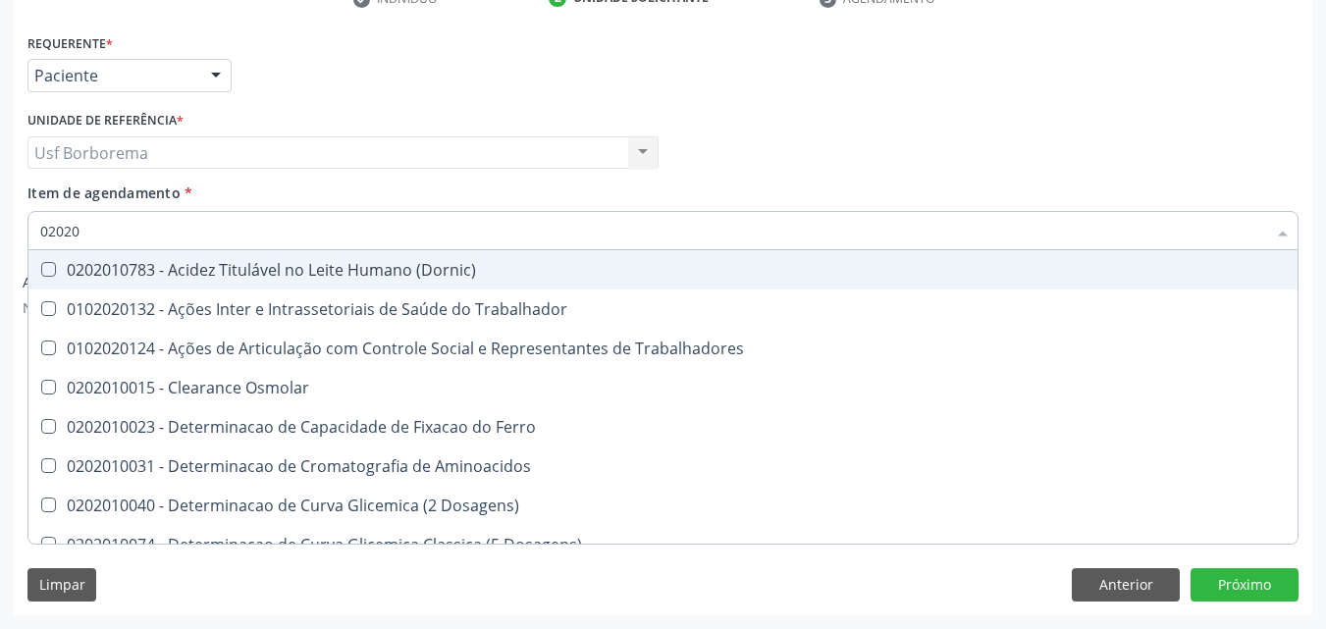
checkbox Ureia "false"
checkbox B12 "false"
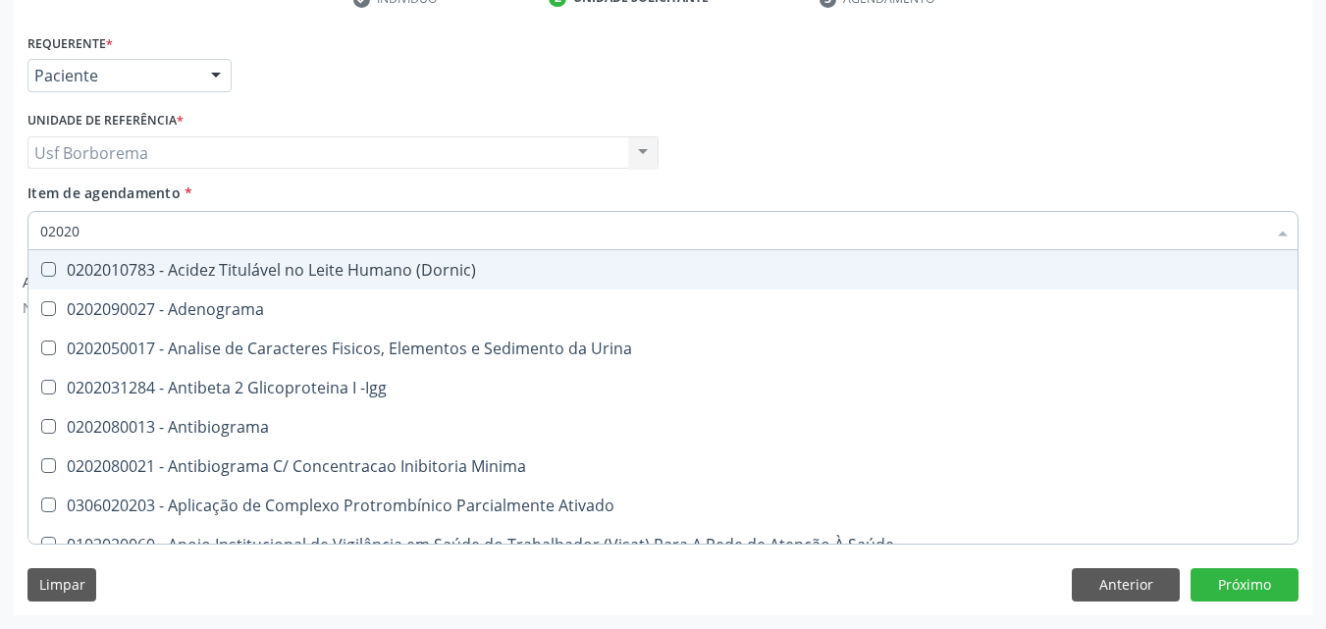
type input "020203"
checkbox Aminoacidos "true"
checkbox D "false"
checkbox Creatinina "false"
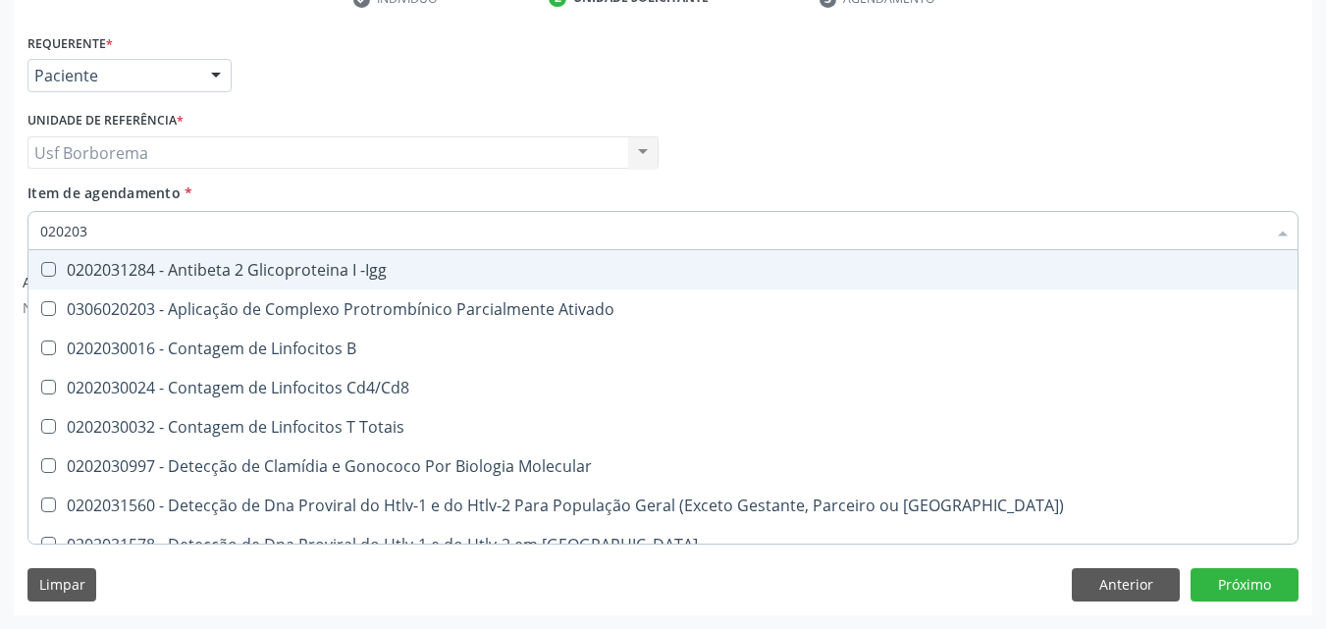
type input "0202030"
checkbox Completo "false"
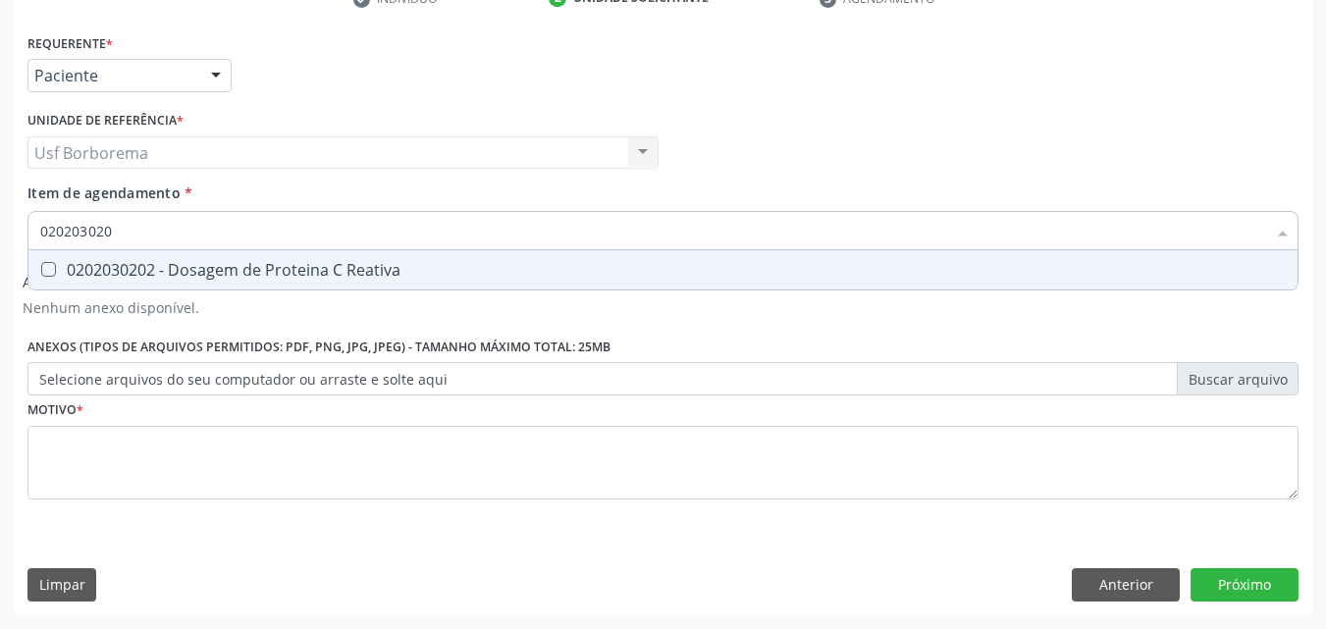
type input "0202030202"
drag, startPoint x: 236, startPoint y: 270, endPoint x: 248, endPoint y: 265, distance: 13.7
click at [239, 270] on div "0202030202 - Dosagem de Proteina C Reativa" at bounding box center [663, 270] width 1246 height 16
checkbox Reativa "true"
click at [249, 239] on input "0202030202" at bounding box center [653, 230] width 1226 height 39
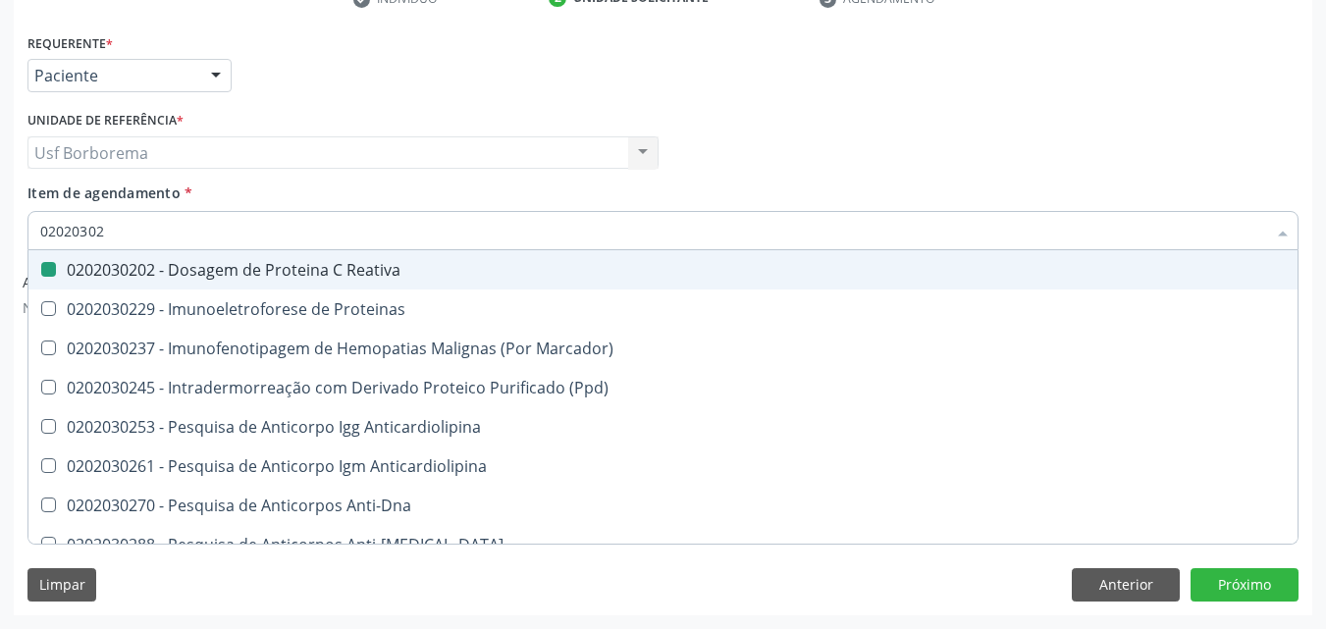
type input "0202030"
checkbox Reativa "false"
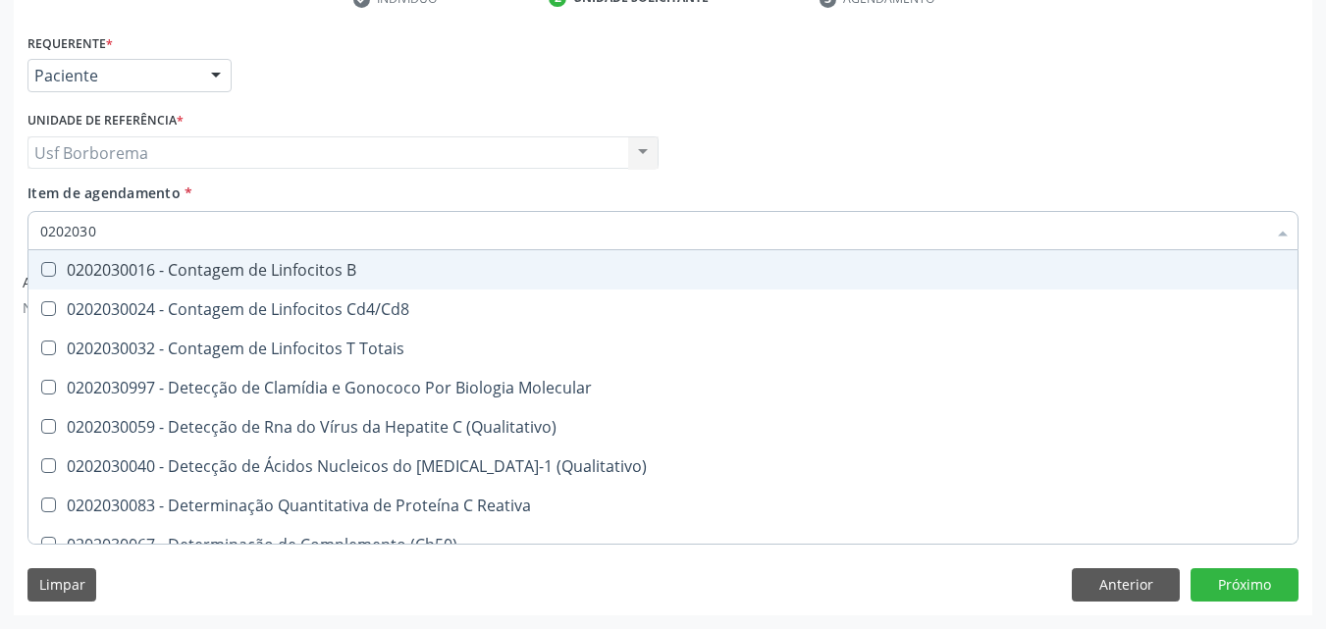
type input "020203"
checkbox Reativa "false"
checkbox Antiaspergillus "true"
checkbox Antiglomerulo "true"
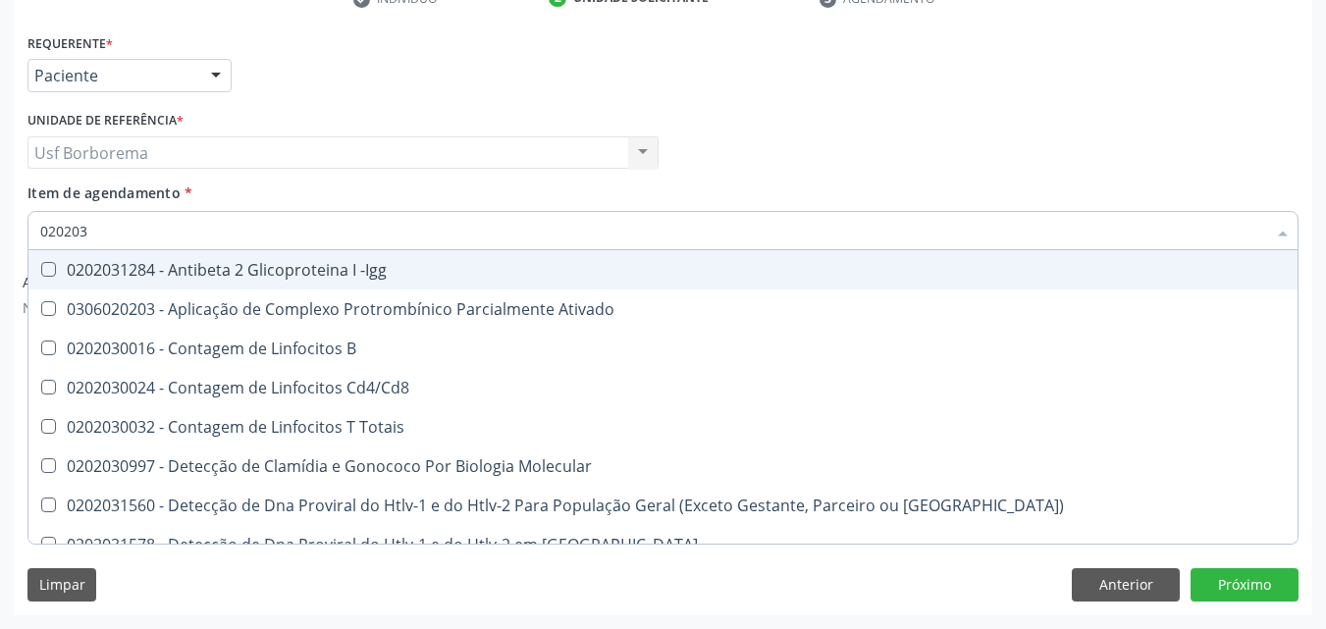
type input "02020"
checkbox Reativa "false"
checkbox Completo "false"
checkbox Suprarenal "true"
checkbox Parceria\) "true"
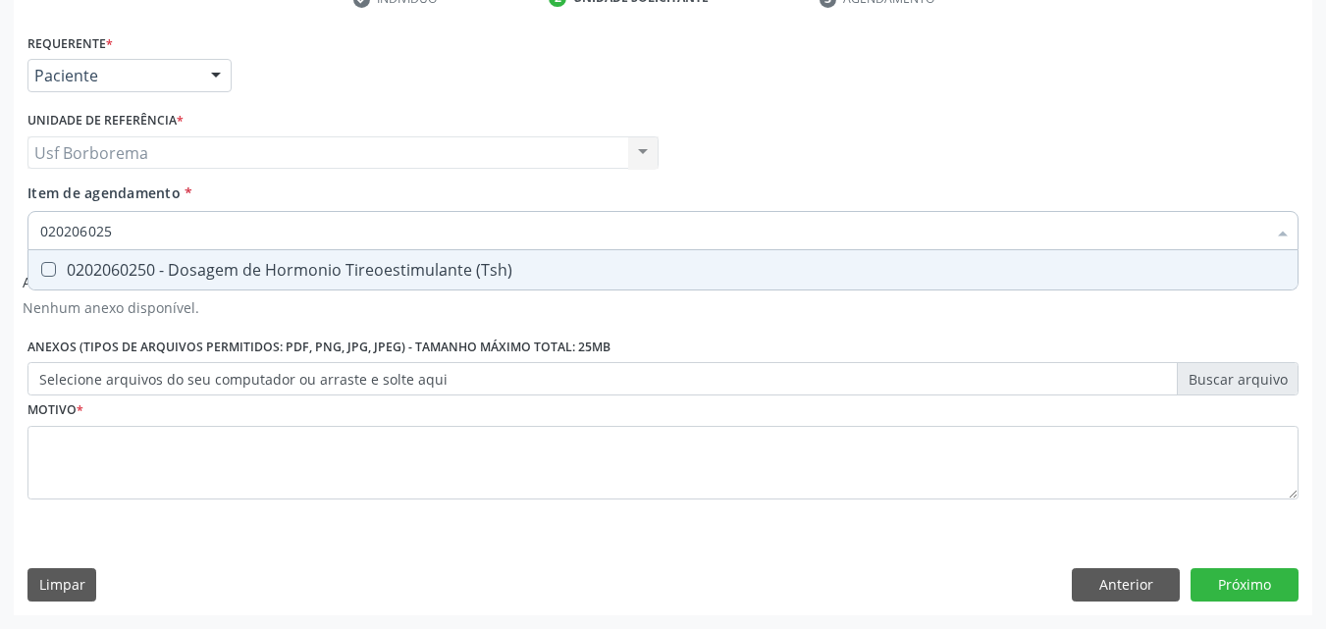
type input "0202060250"
click at [238, 257] on span "0202060250 - Dosagem de Hormonio Tireoestimulante (Tsh)" at bounding box center [662, 269] width 1269 height 39
checkbox \(Tsh\) "true"
click at [238, 229] on input "0202060250" at bounding box center [653, 230] width 1226 height 39
type input "02020602"
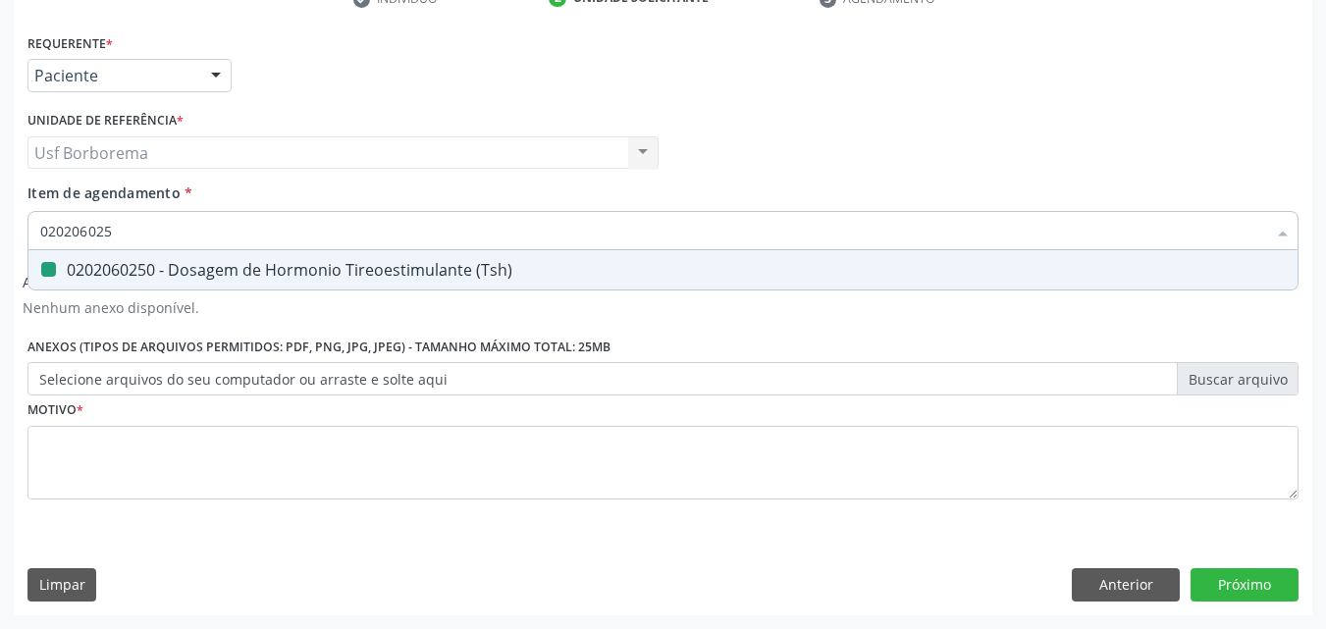
checkbox \(Tsh\) "false"
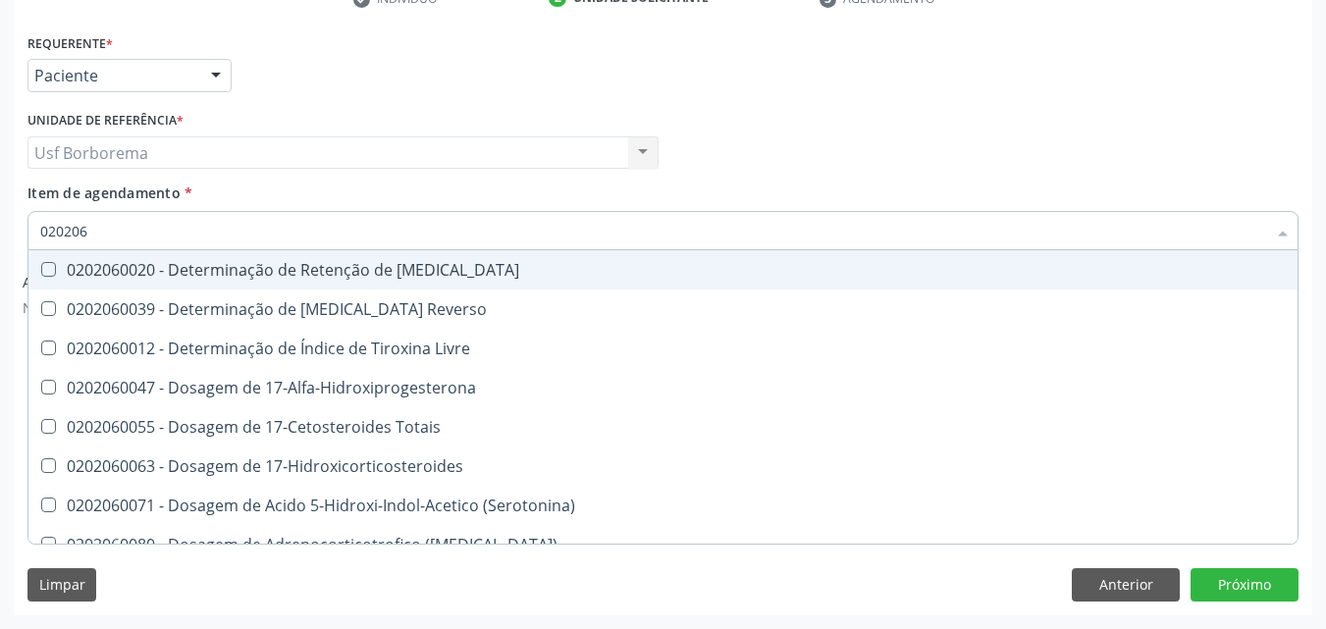
type input "02020"
checkbox \(Tsh\) "false"
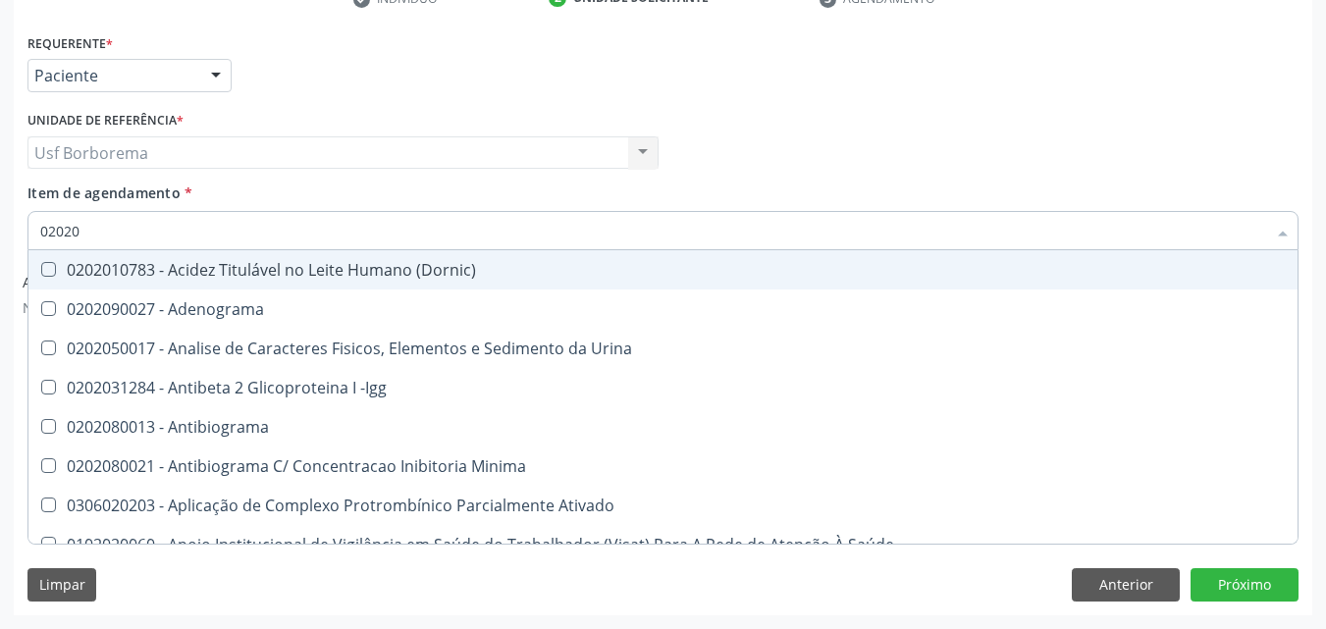
type input "020206"
checkbox Creatinina "true"
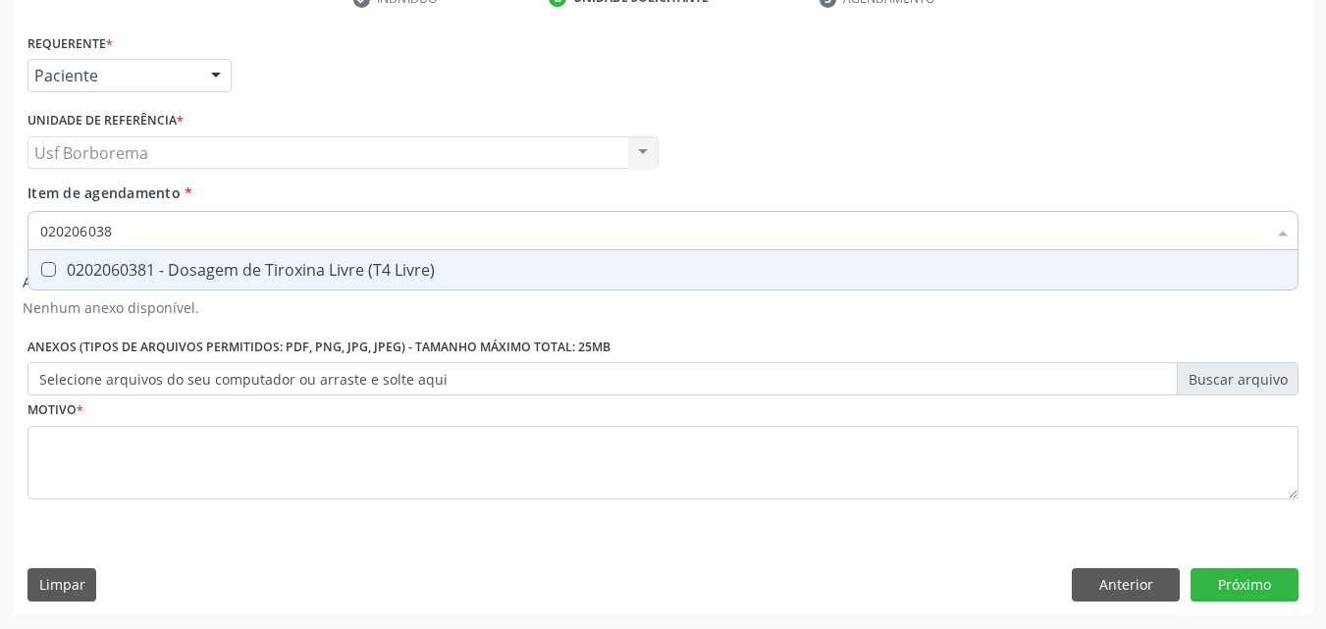
type input "0202060381"
click at [224, 263] on div "0202060381 - Dosagem de Tiroxina Livre (T4 Livre)" at bounding box center [663, 270] width 1246 height 16
checkbox Livre\) "true"
click at [223, 226] on input "0202060381" at bounding box center [653, 230] width 1226 height 39
type input "02020603"
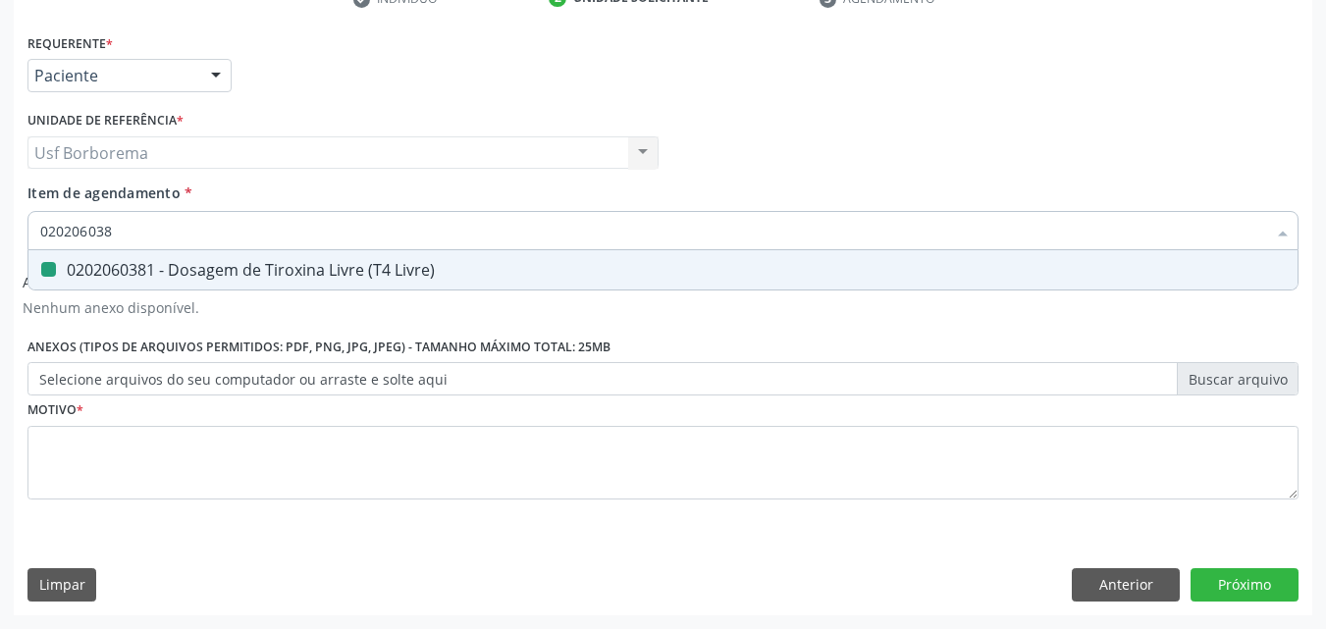
checkbox Livre\) "false"
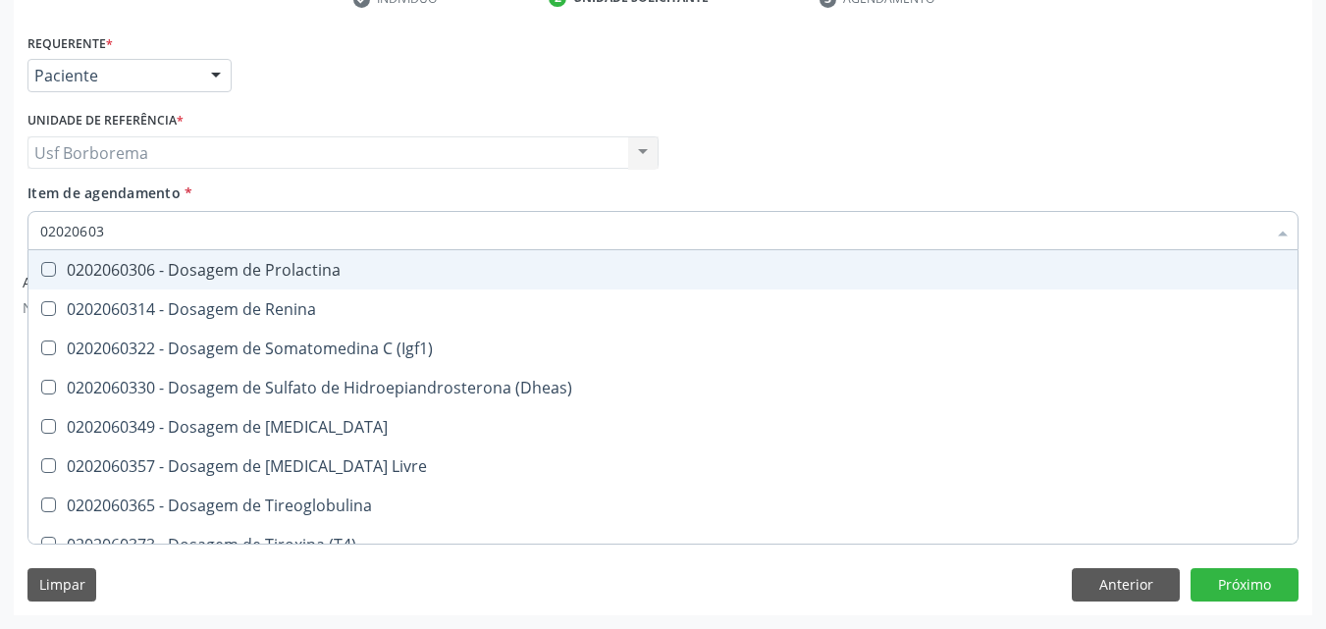
type input "0202060"
checkbox Livre\) "false"
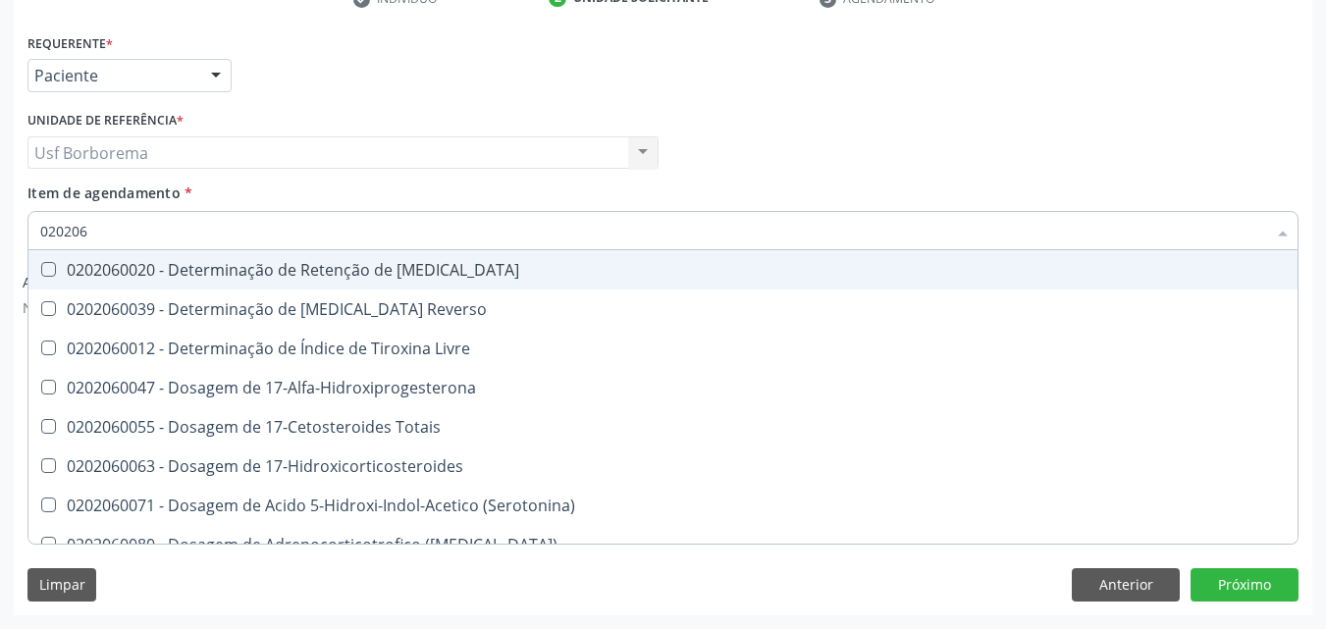
type input "02020"
checkbox \(Tsh\) "false"
checkbox Livre\) "false"
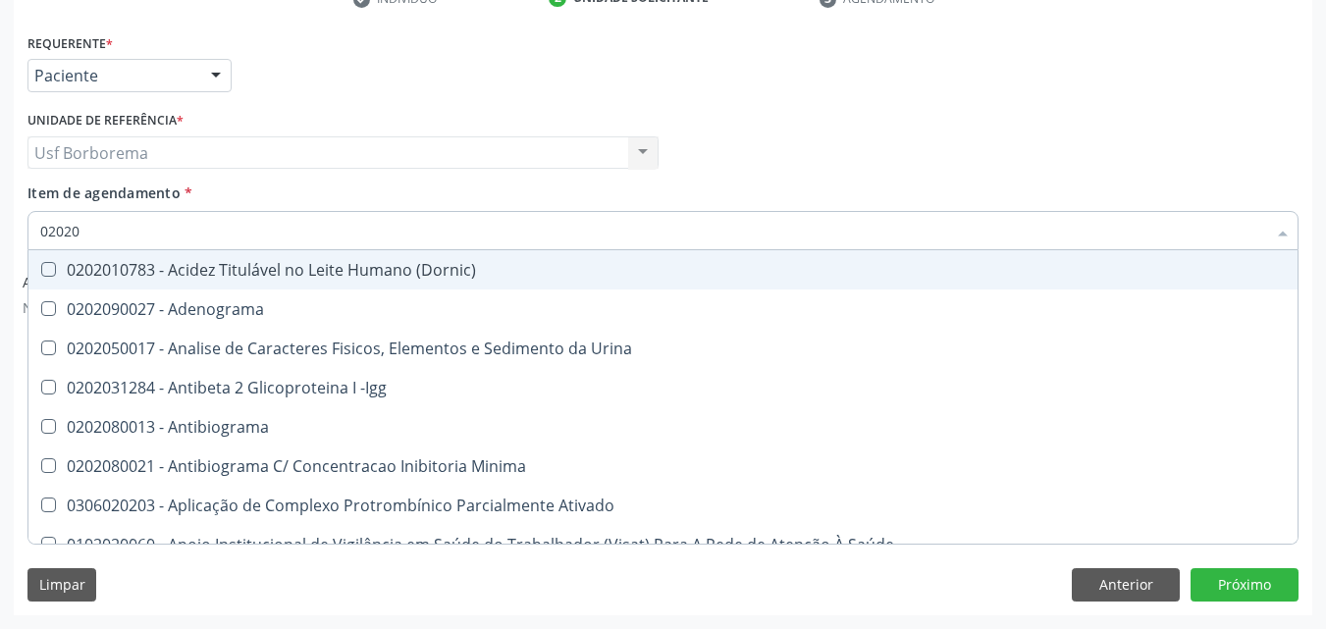
type input "020201"
checkbox Trabalho "true"
checkbox Gestante "true"
checkbox T3 "true"
checkbox 17-Hidroxicorticosteroides "true"
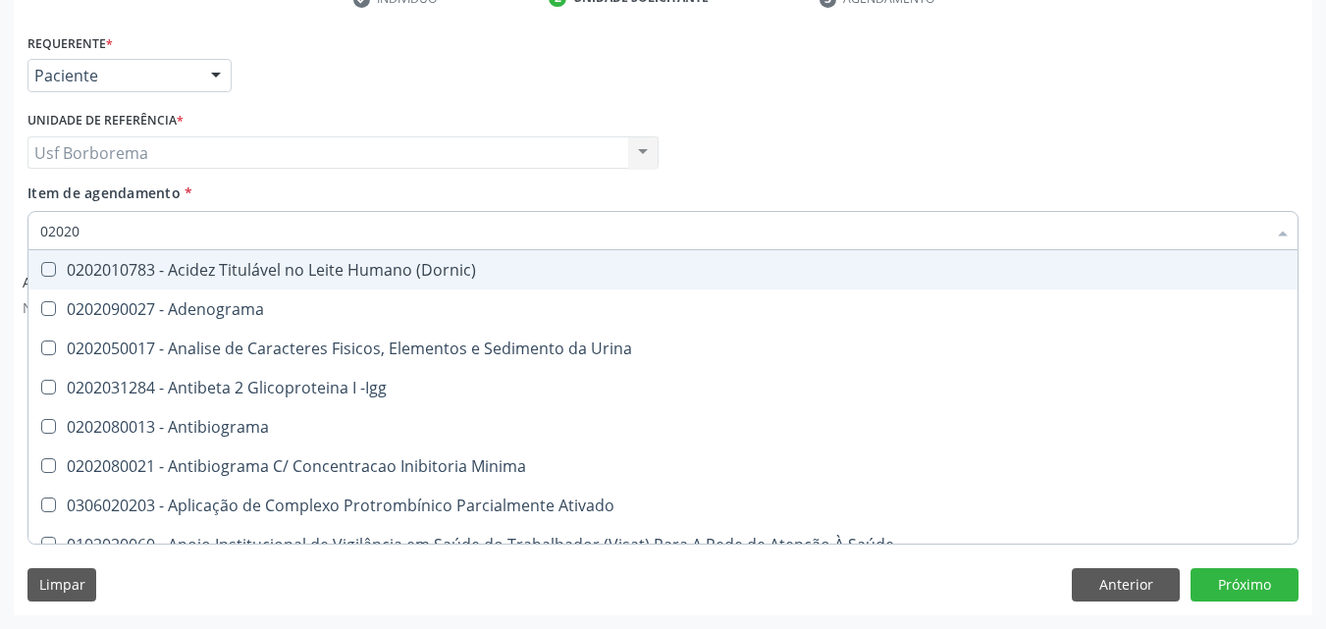
checkbox Ascorbico "true"
checkbox Delta-Aminolevulinico "true"
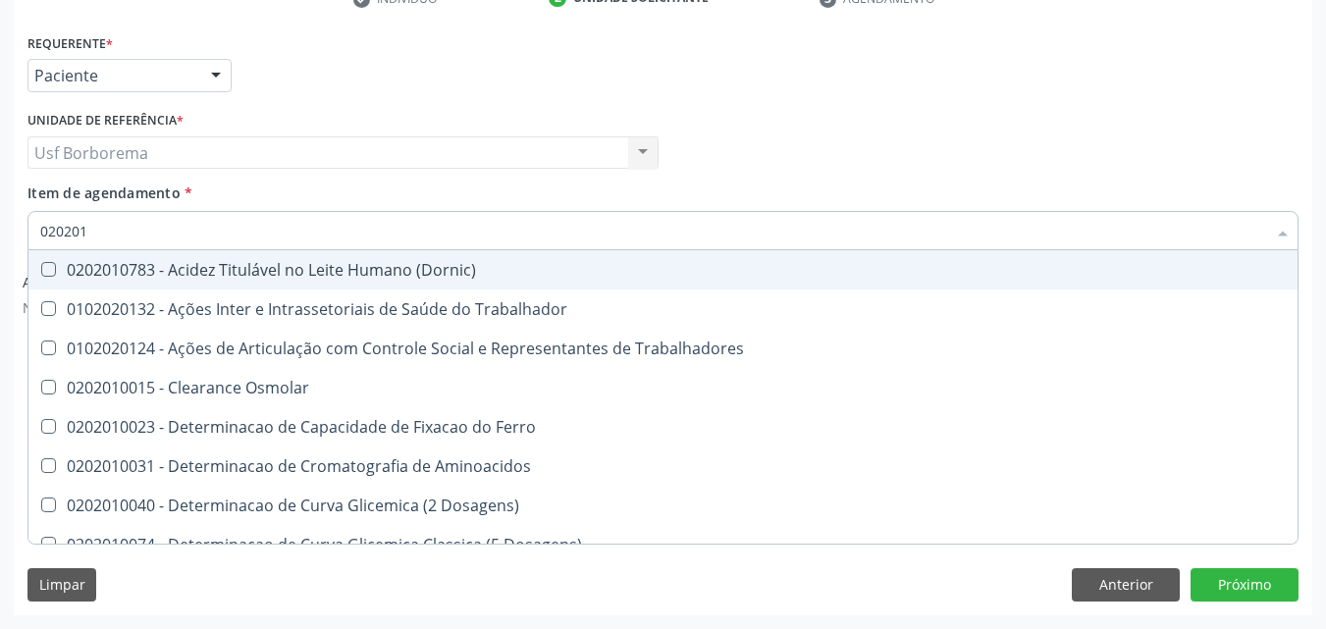
type input "0202010"
checkbox Osmolaridade "true"
checkbox D "false"
checkbox Ionizavel "true"
checkbox Creatinina "false"
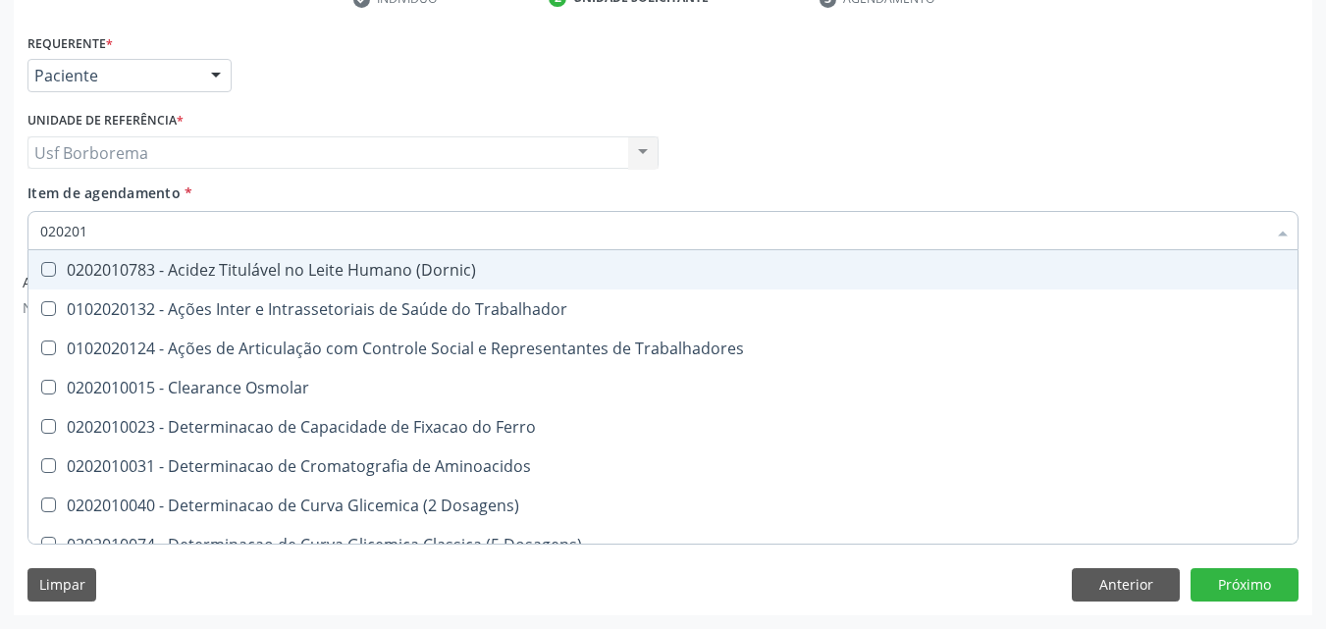
checkbox II "true"
checkbox Glicose "false"
checkbox Leucino-Aminopeptidase "true"
checkbox Lipase "true"
checkbox Piruvato "true"
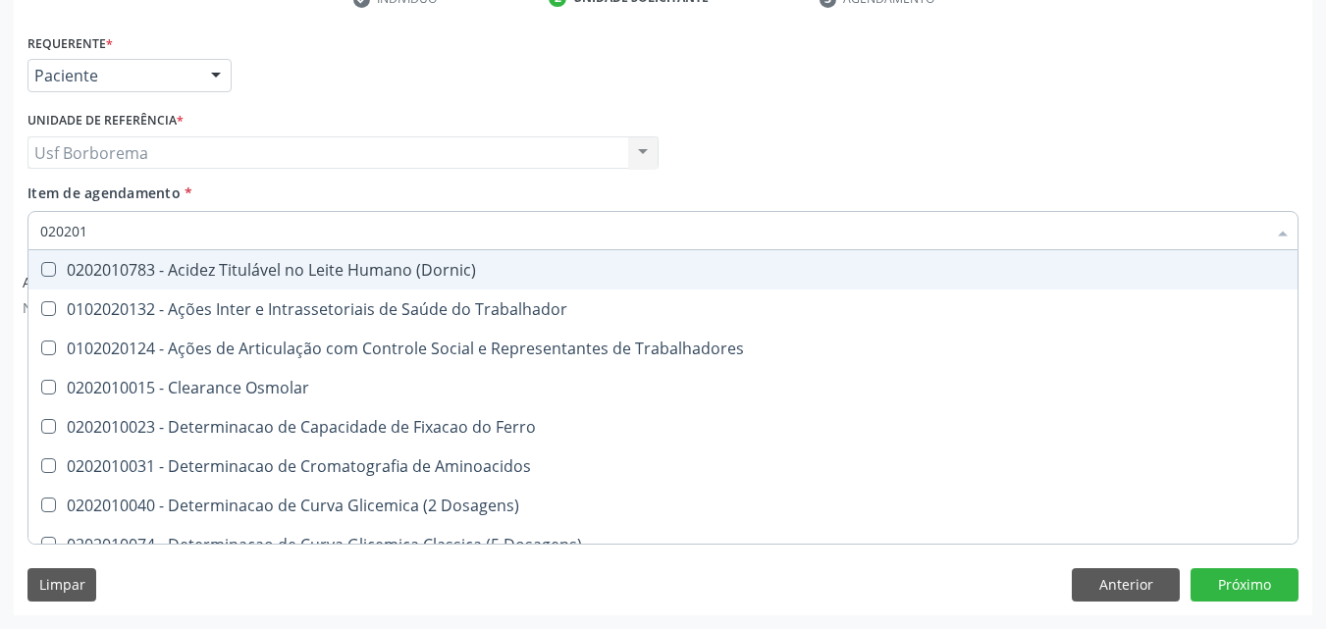
checkbox Porfirinas "true"
checkbox \(Tgo\) "false"
checkbox \(Tgp\) "false"
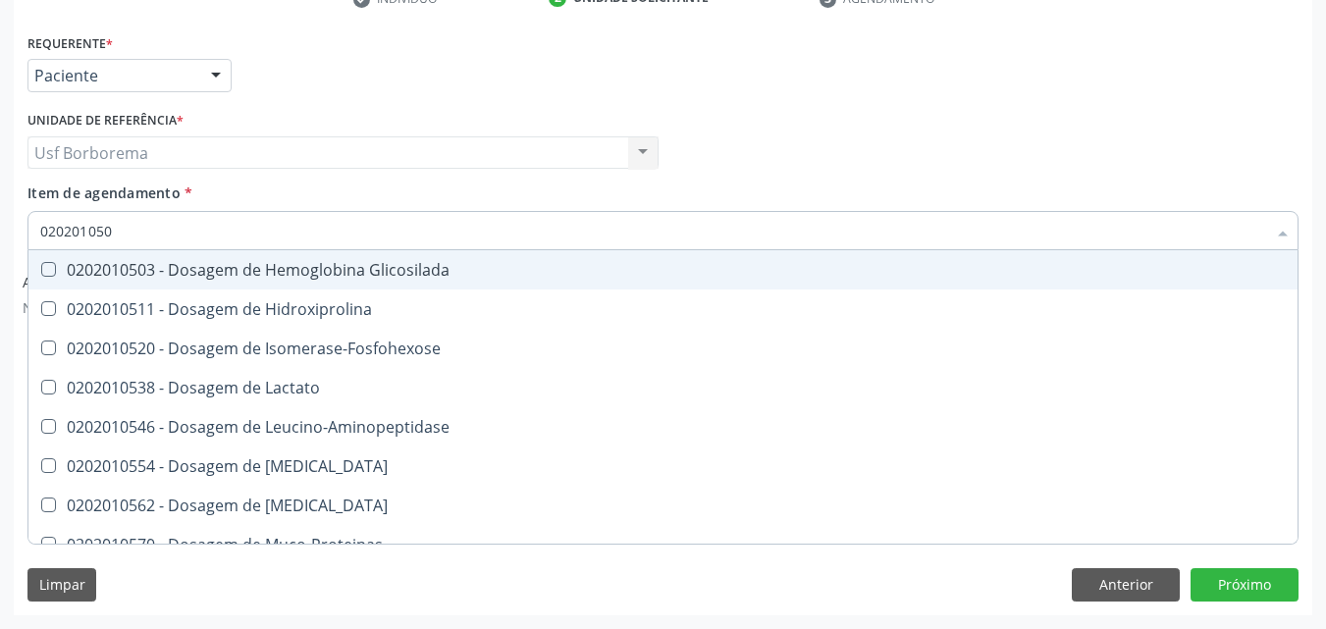
type input "0202010503"
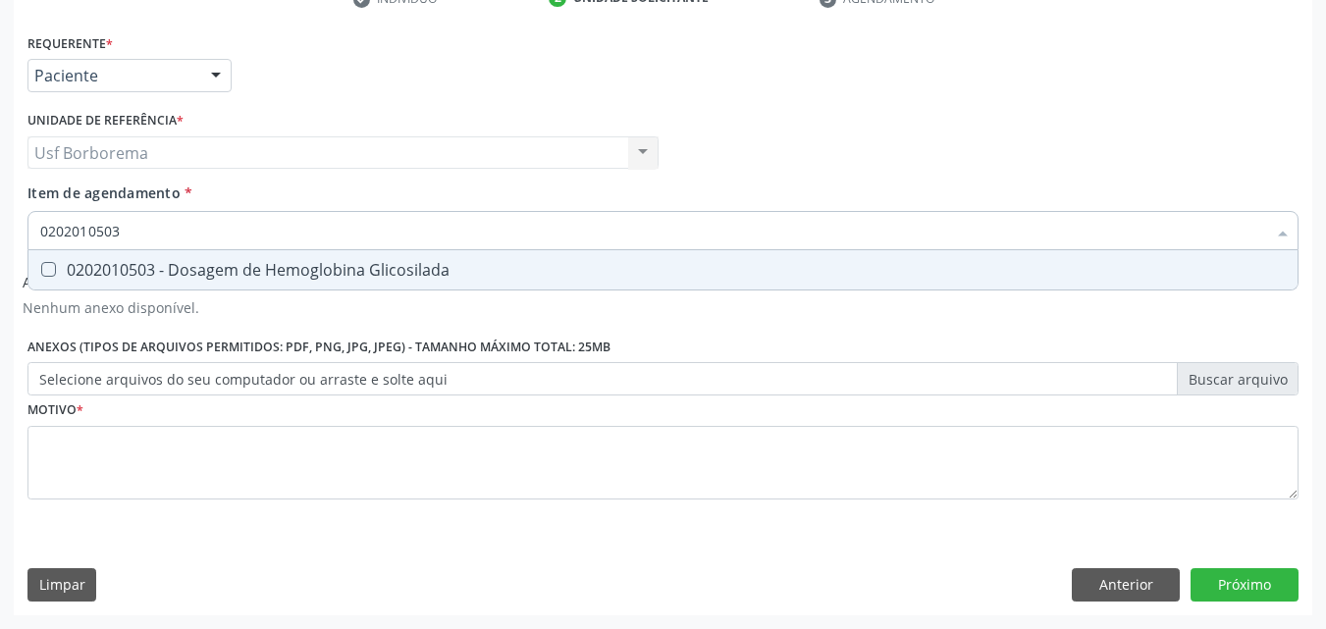
click at [215, 264] on div "0202010503 - Dosagem de Hemoglobina Glicosilada" at bounding box center [663, 270] width 1246 height 16
checkbox Glicosilada "true"
click at [196, 225] on input "0202010503" at bounding box center [653, 230] width 1226 height 39
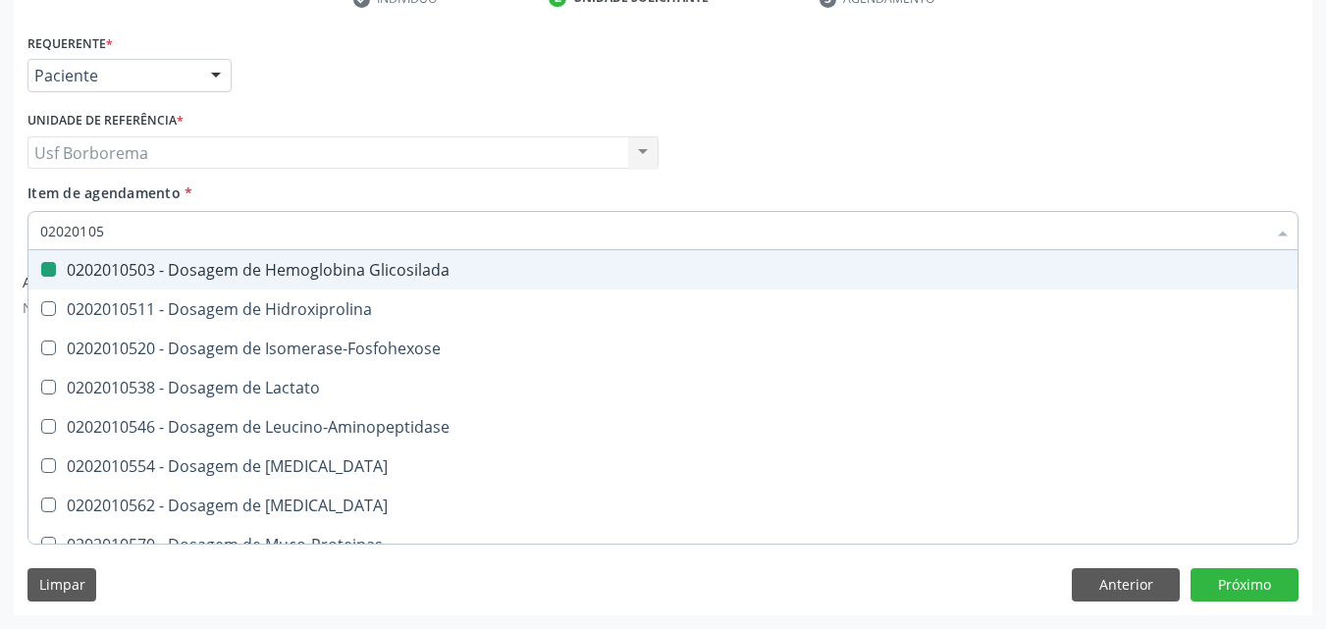
type input "0202010"
checkbox Glicosilada "false"
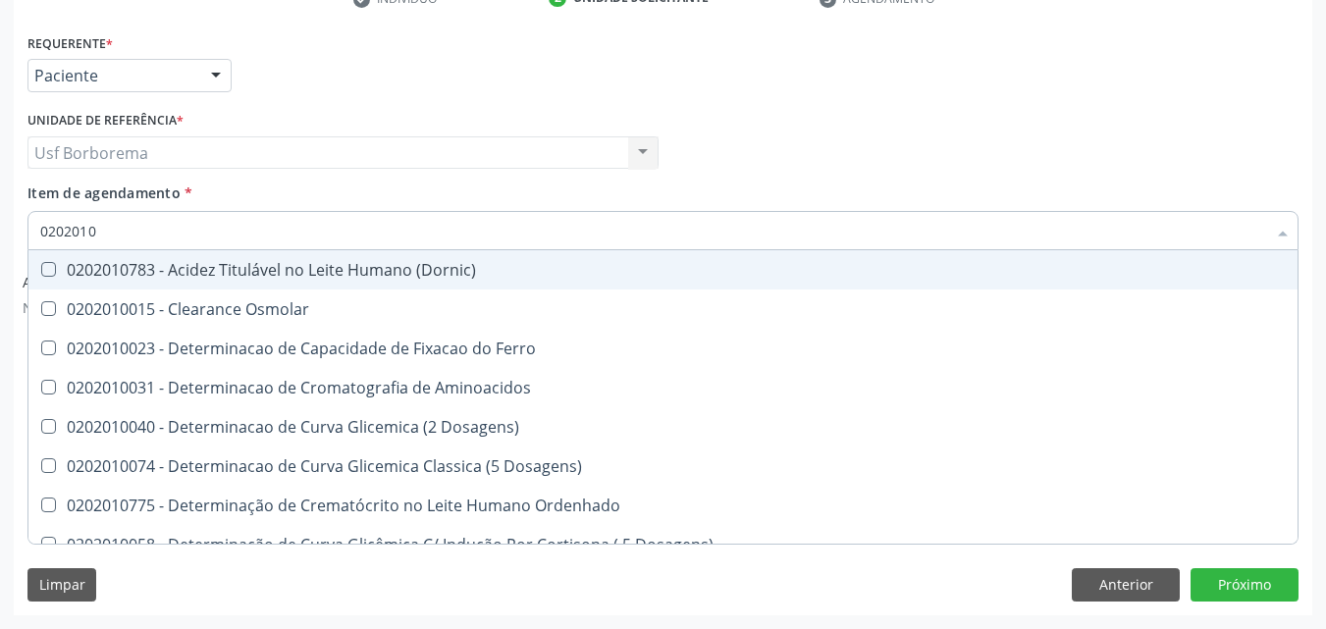
type input "020201"
checkbox D "false"
checkbox Alfa-1-Antitripsina "true"
checkbox Creatinina "false"
checkbox Folato "true"
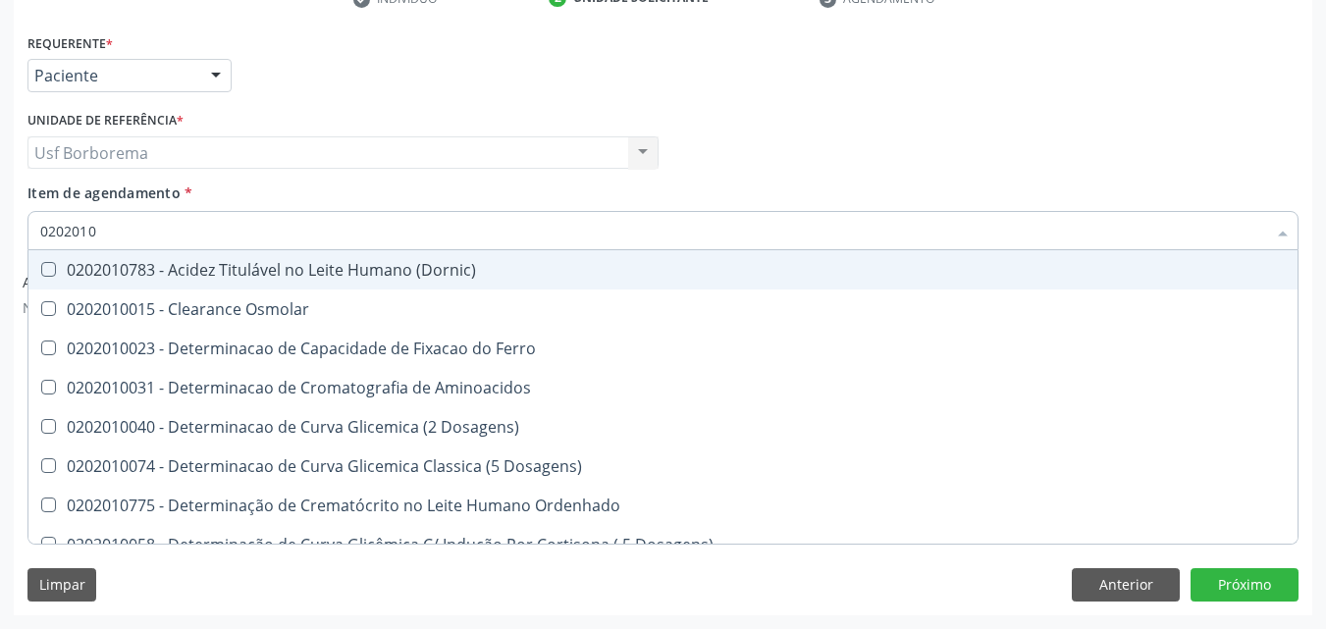
checkbox Glicose "false"
checkbox Glicosilada "false"
checkbox Nt-Probnp\) "true"
checkbox Potassio "true"
checkbox \(Tgo\) "false"
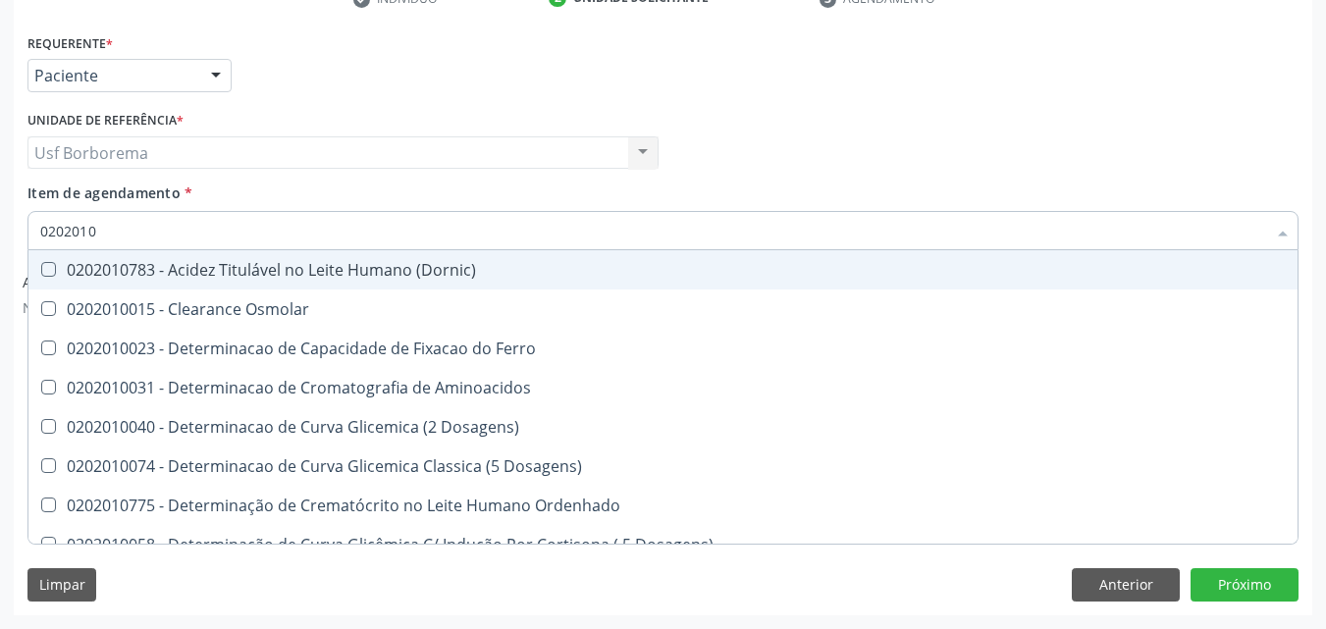
checkbox \(Tgp\) "false"
checkbox Ureia "false"
checkbox B12 "false"
checkbox D-Xilose "true"
checkbox Orais "true"
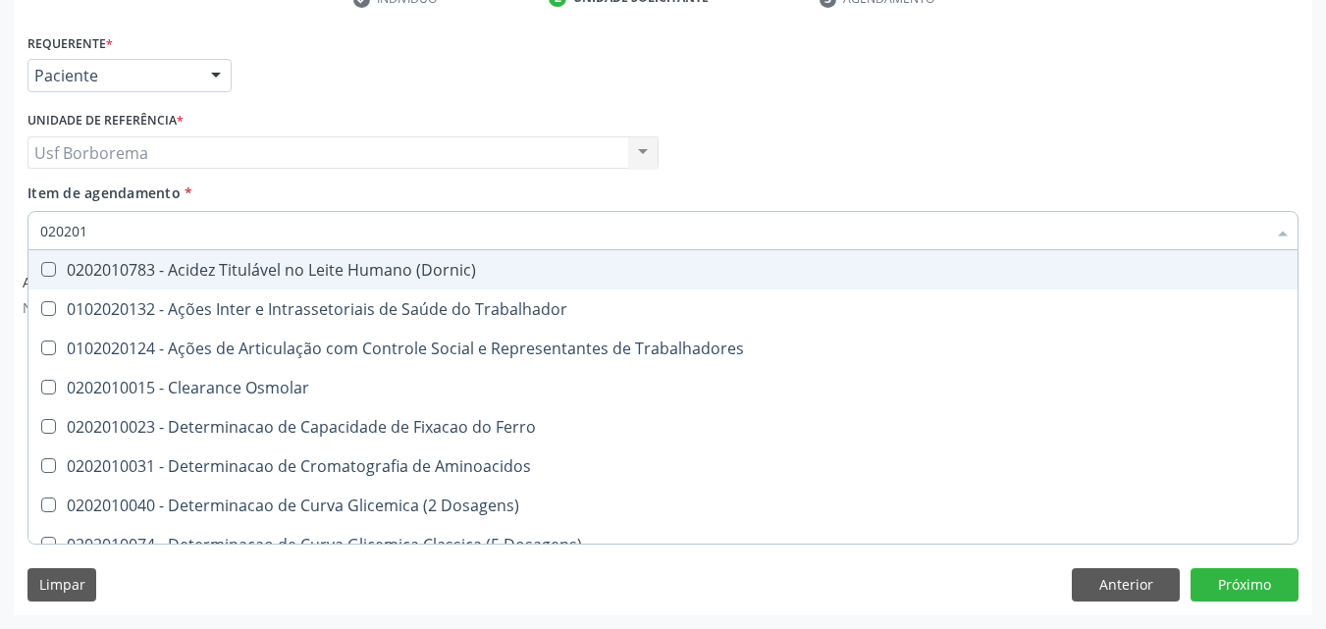
type input "02020"
checkbox D "false"
checkbox Creatinina "false"
checkbox Glicose "false"
checkbox Glicosilada "false"
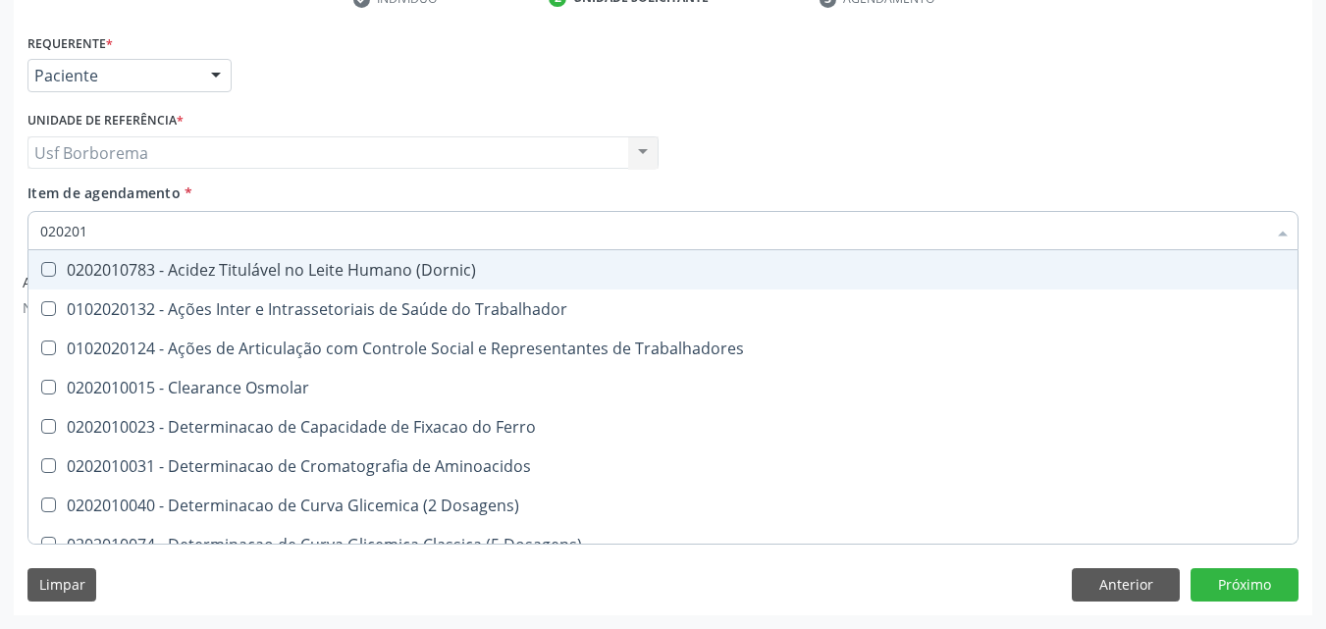
checkbox \(Tgo\) "false"
checkbox Ureia "false"
checkbox B12 "false"
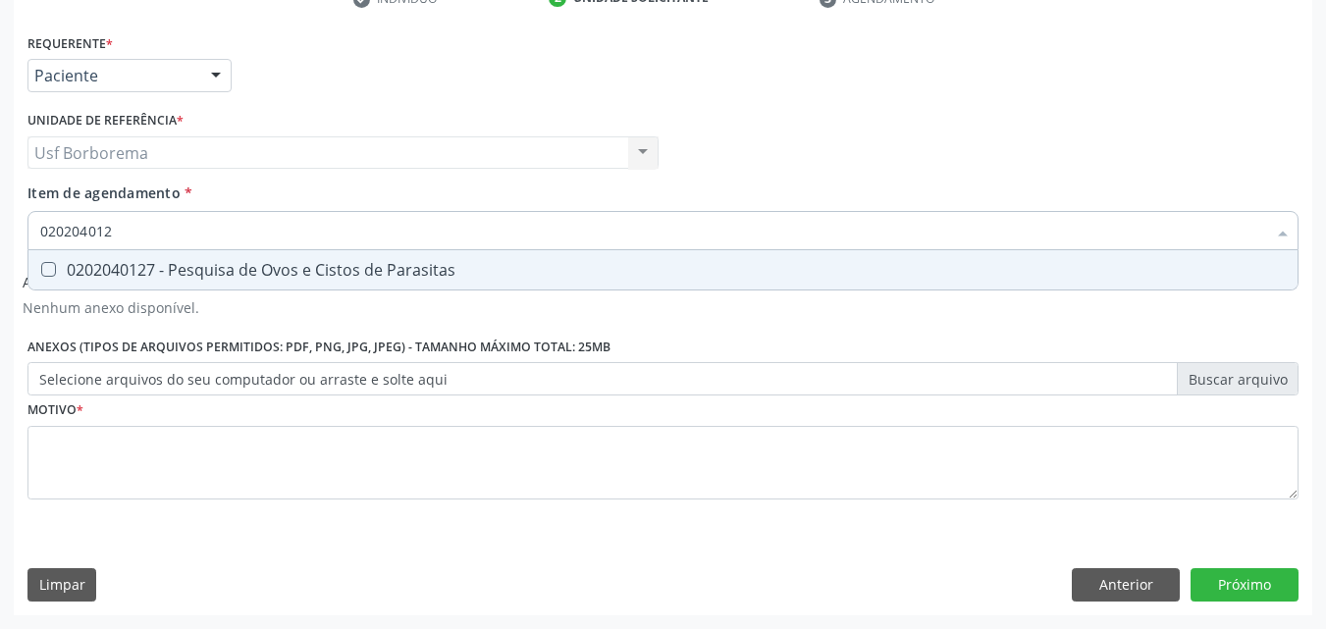
type input "0202040127"
click at [252, 262] on div "0202040127 - Pesquisa de Ovos e Cistos de Parasitas" at bounding box center [663, 270] width 1246 height 16
checkbox Parasitas "true"
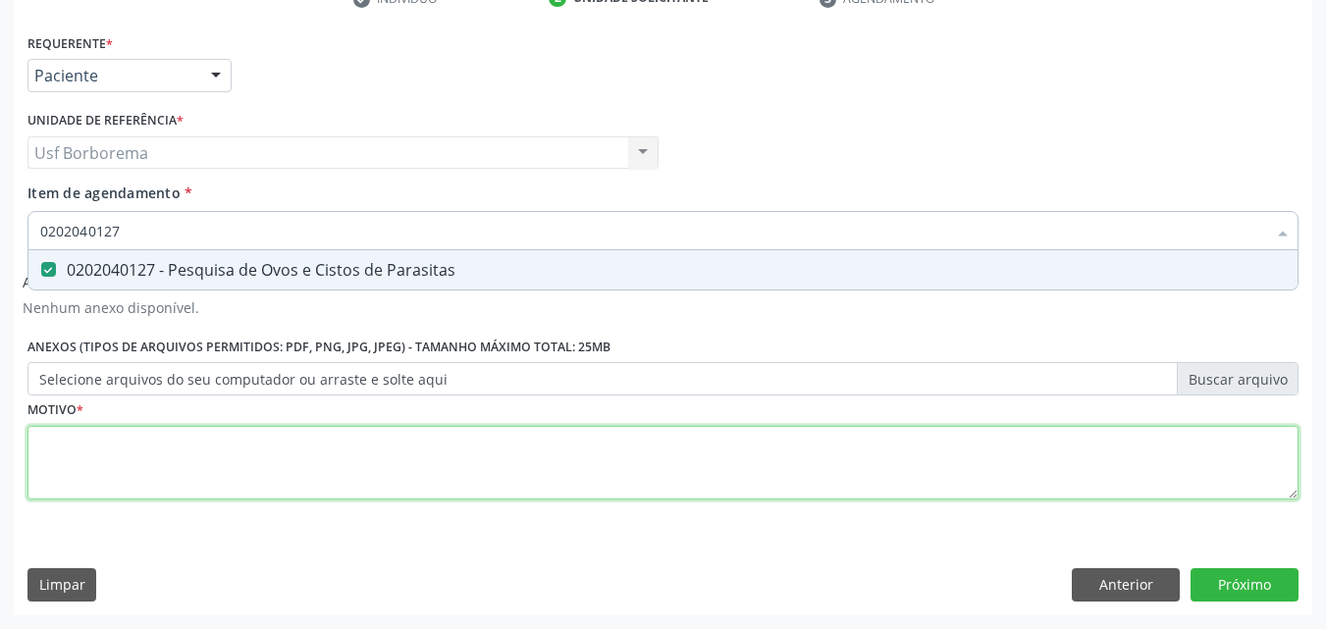
click at [155, 475] on div "Requerente * Paciente Profissional de Saúde Paciente Nenhum resultado encontrad…" at bounding box center [662, 277] width 1271 height 499
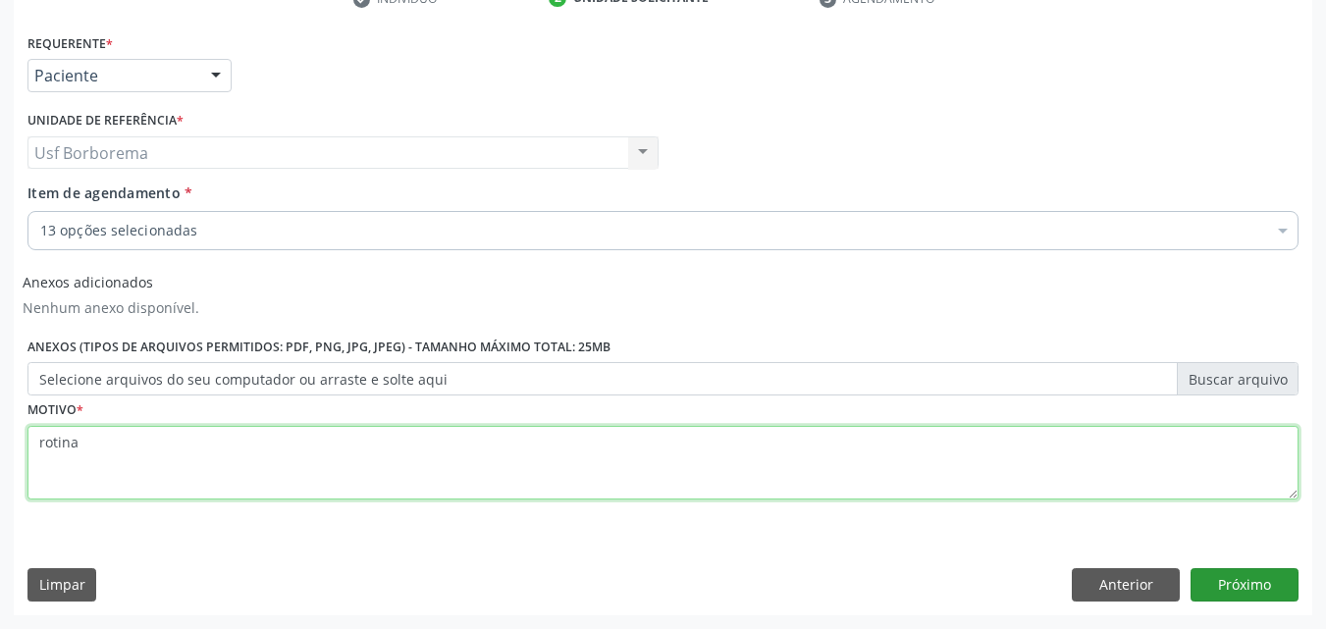
type textarea "rotina"
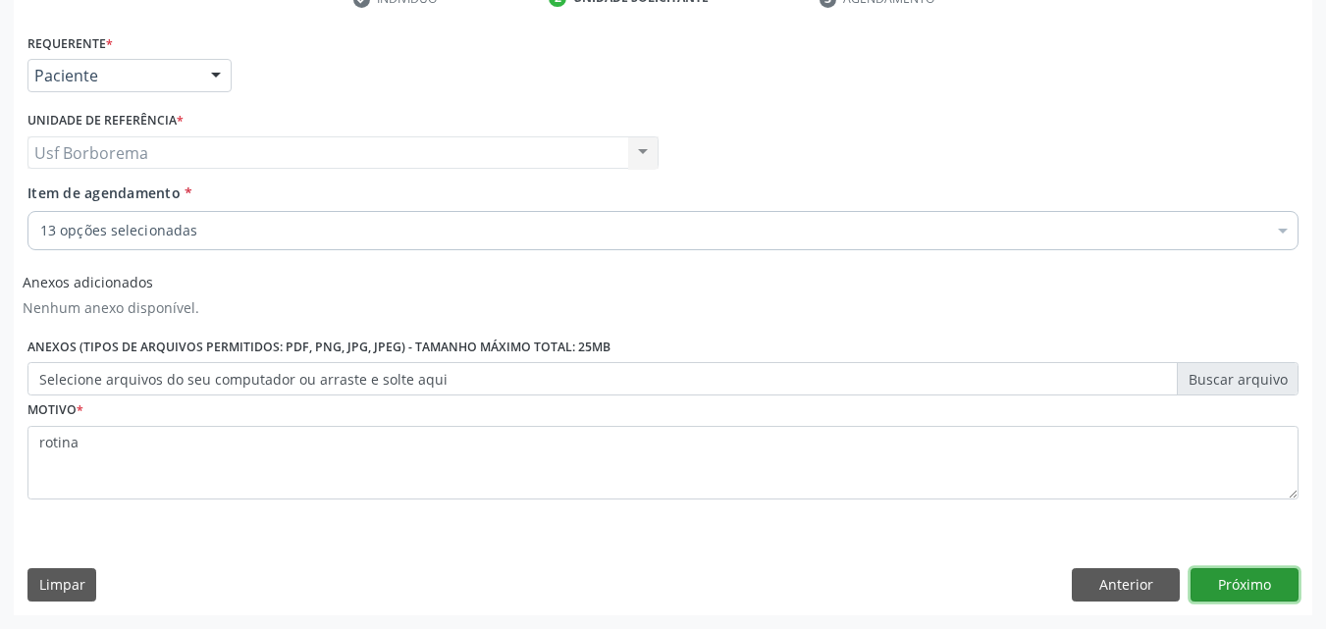
click at [1227, 587] on button "Próximo" at bounding box center [1245, 584] width 108 height 33
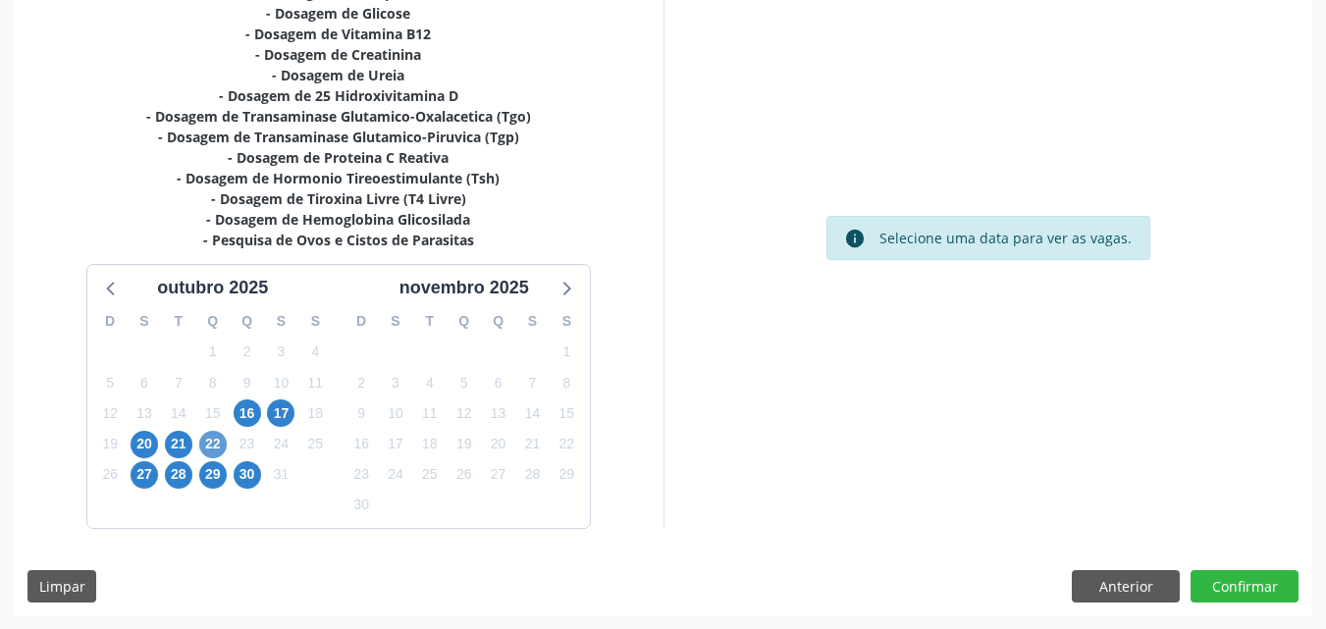
scroll to position [472, 0]
click at [182, 442] on span "21" at bounding box center [178, 443] width 27 height 27
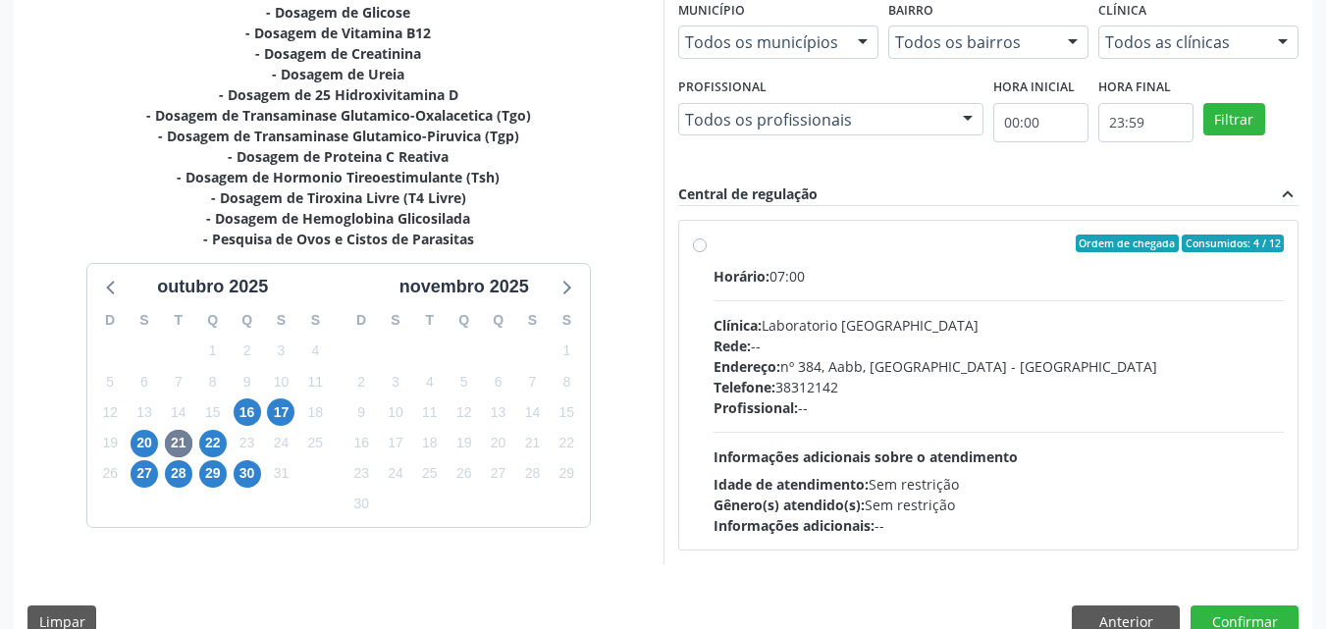
click at [192, 441] on div "21" at bounding box center [178, 443] width 34 height 30
click at [177, 466] on span "28" at bounding box center [178, 473] width 27 height 27
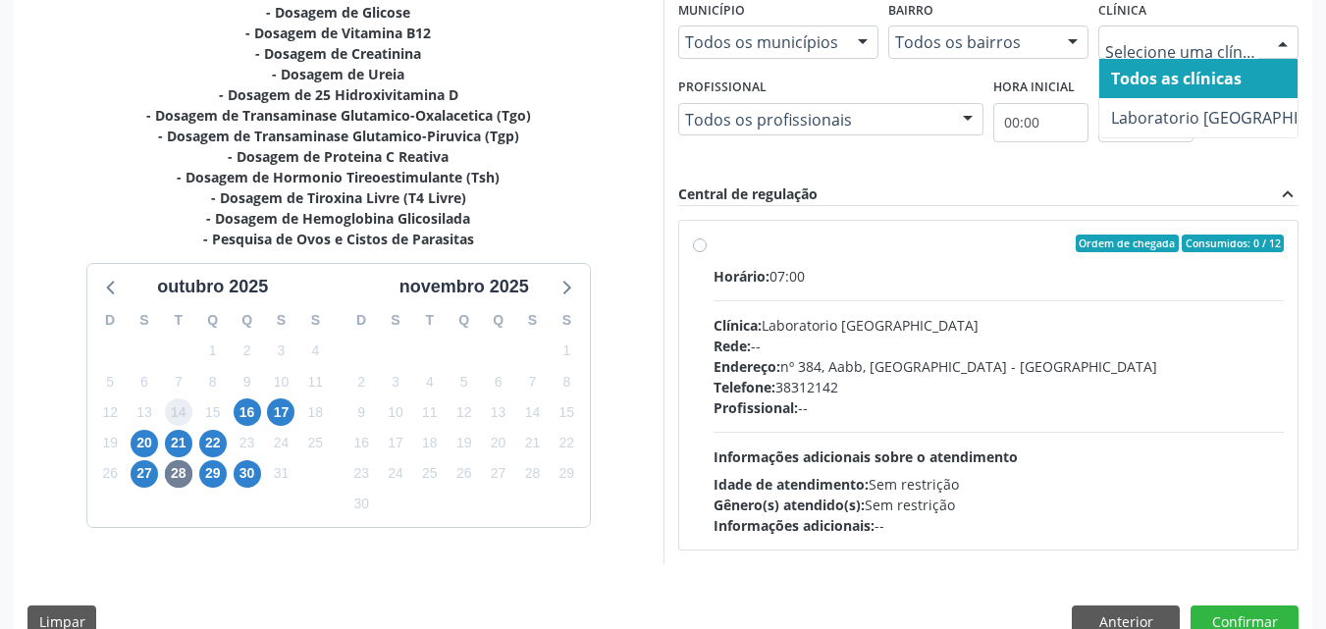
click at [184, 409] on span "14" at bounding box center [178, 412] width 27 height 27
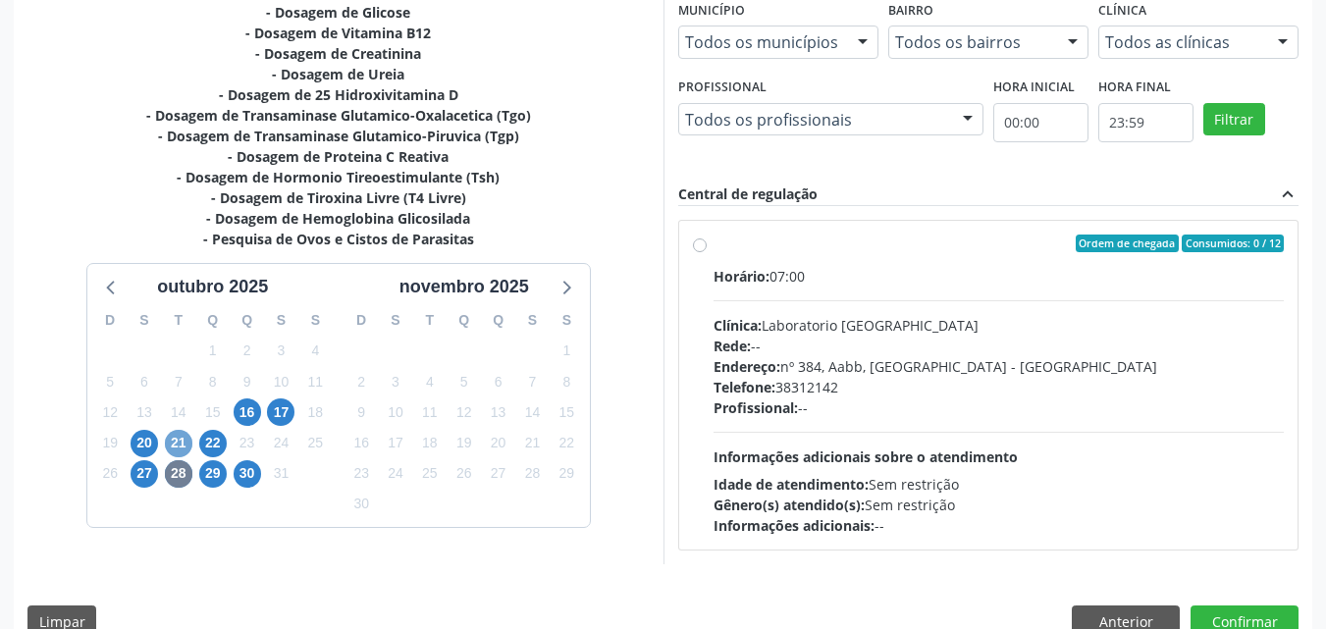
click at [180, 436] on span "21" at bounding box center [178, 443] width 27 height 27
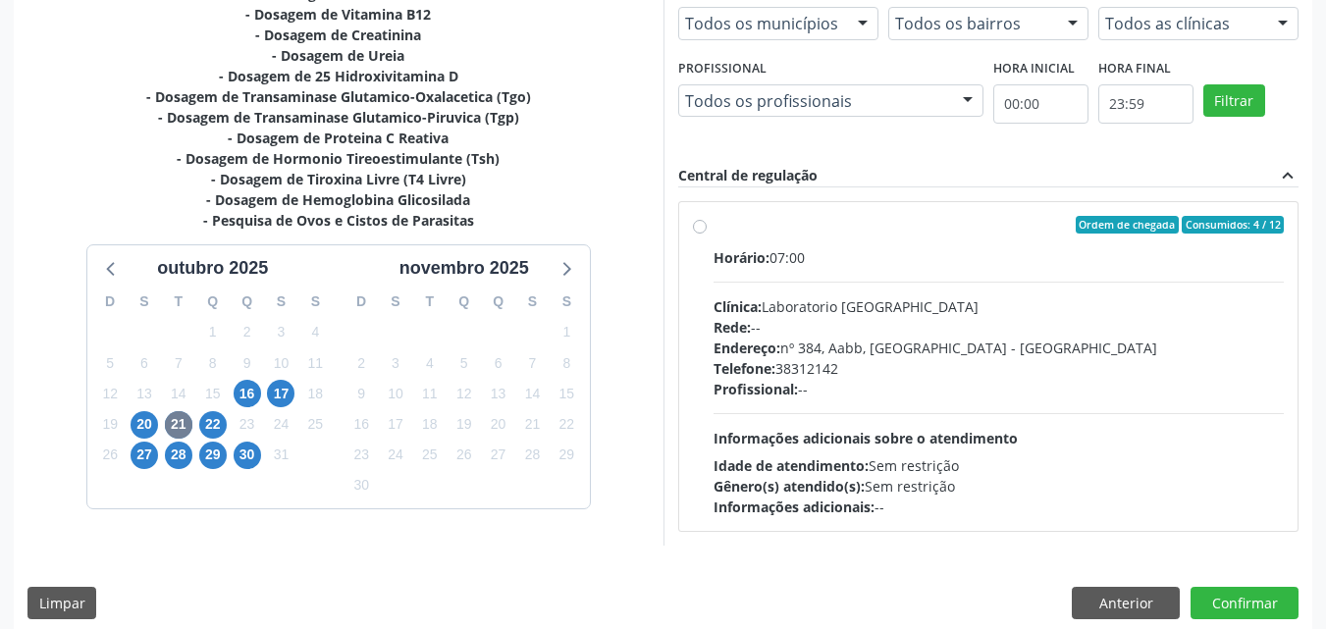
scroll to position [509, 0]
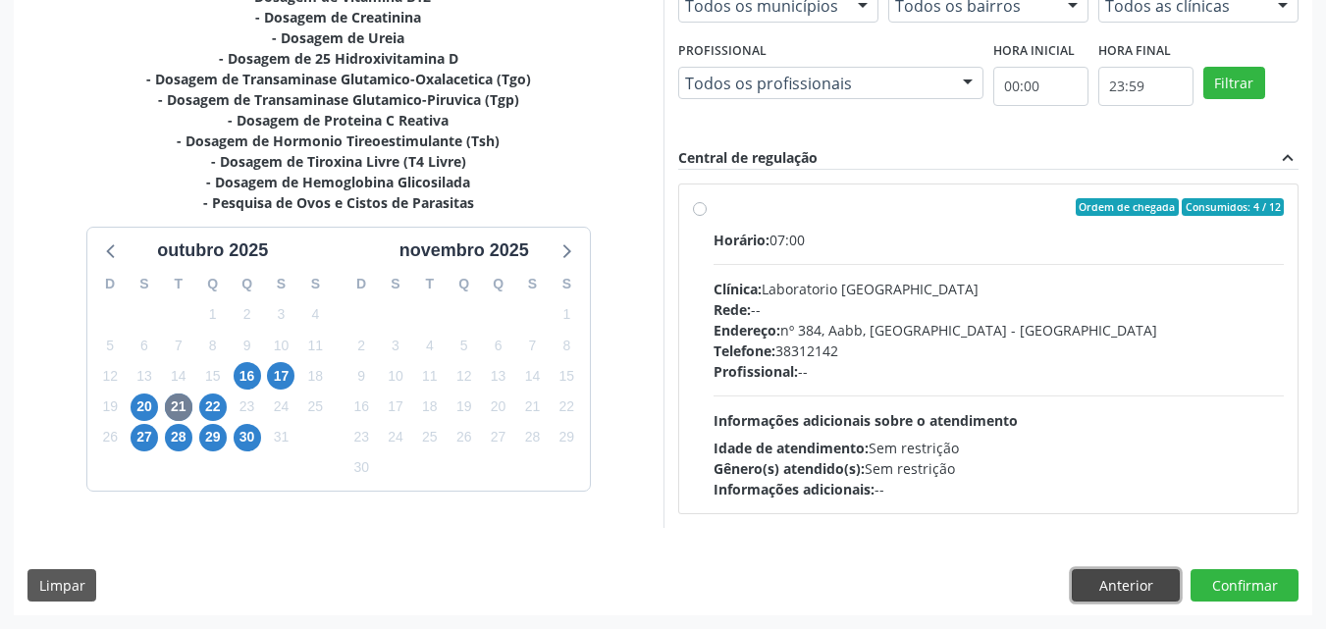
click at [1105, 587] on button "Anterior" at bounding box center [1126, 585] width 108 height 33
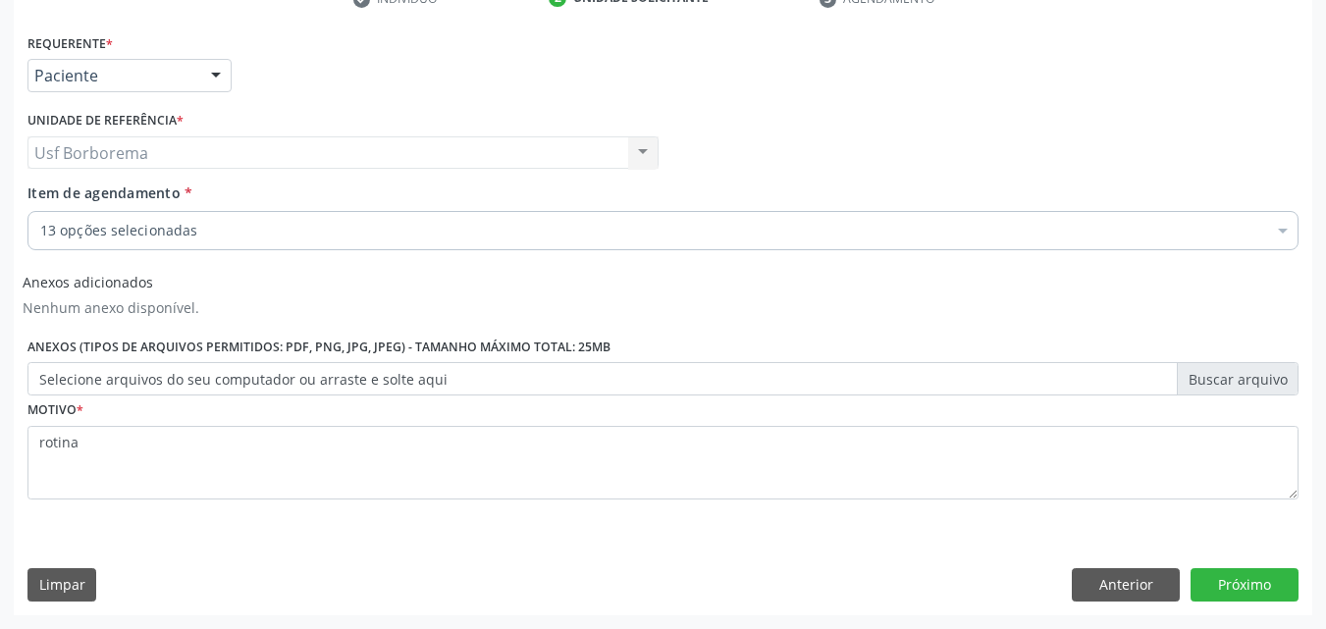
scroll to position [398, 0]
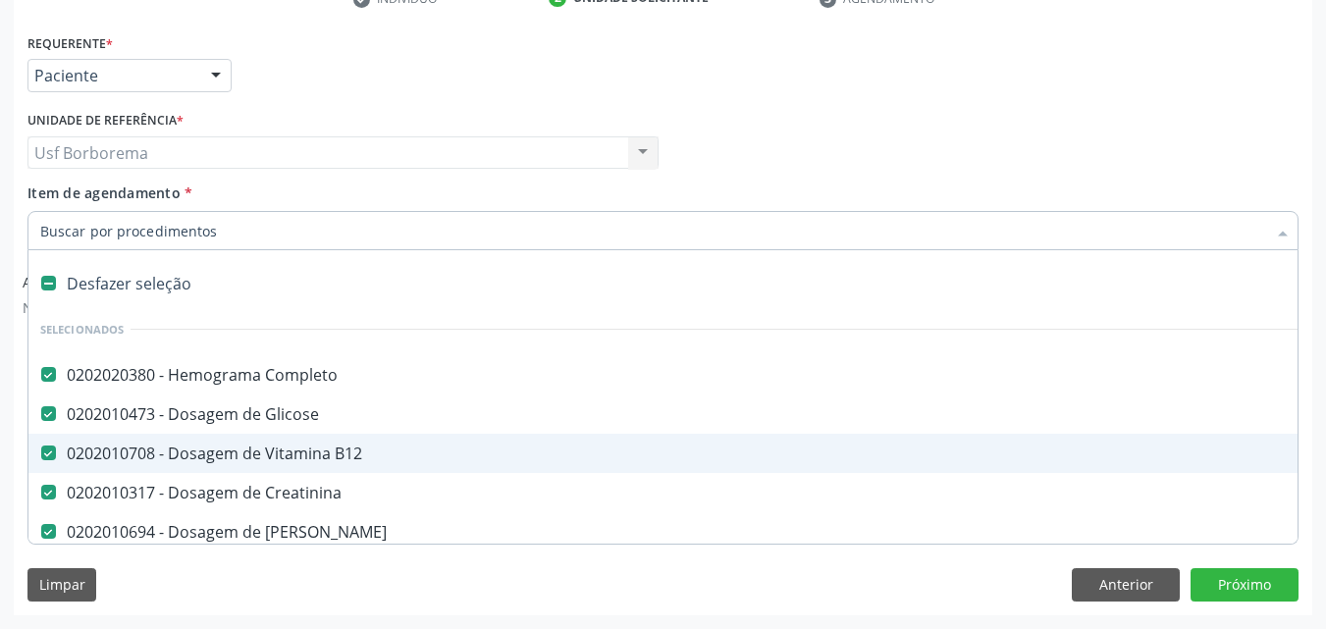
click at [311, 461] on div "0202010708 - Dosagem de Vitamina B12" at bounding box center [804, 454] width 1529 height 16
checkbox B12 "false"
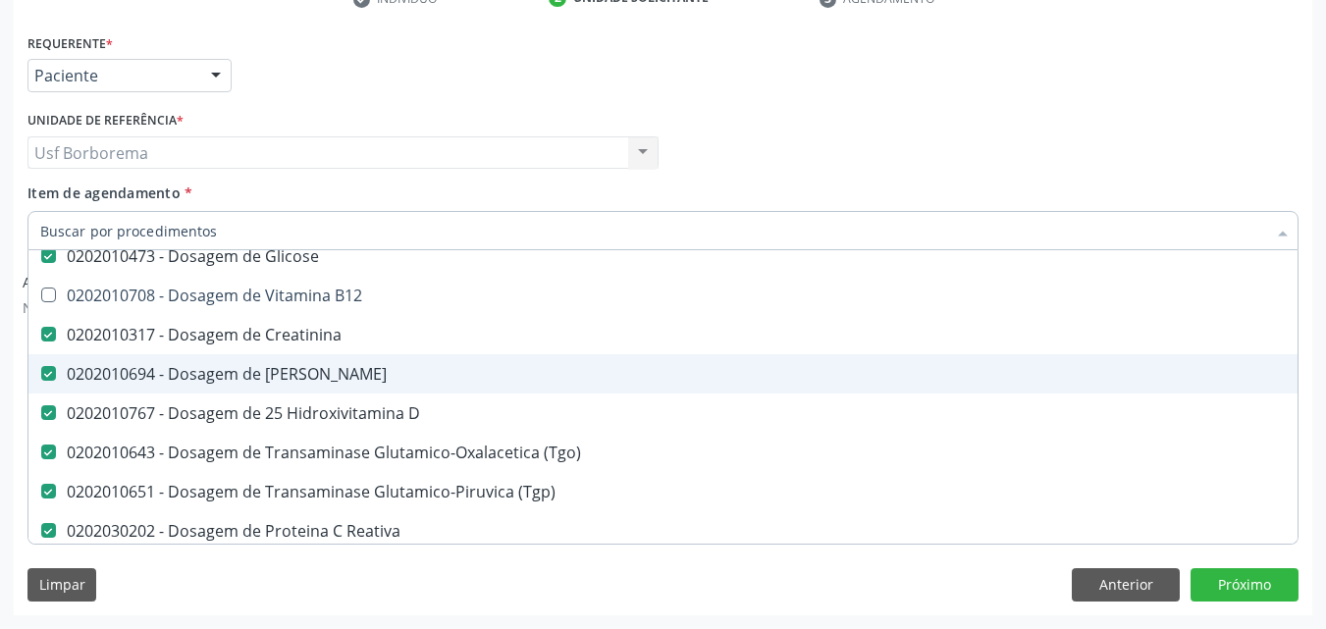
scroll to position [196, 0]
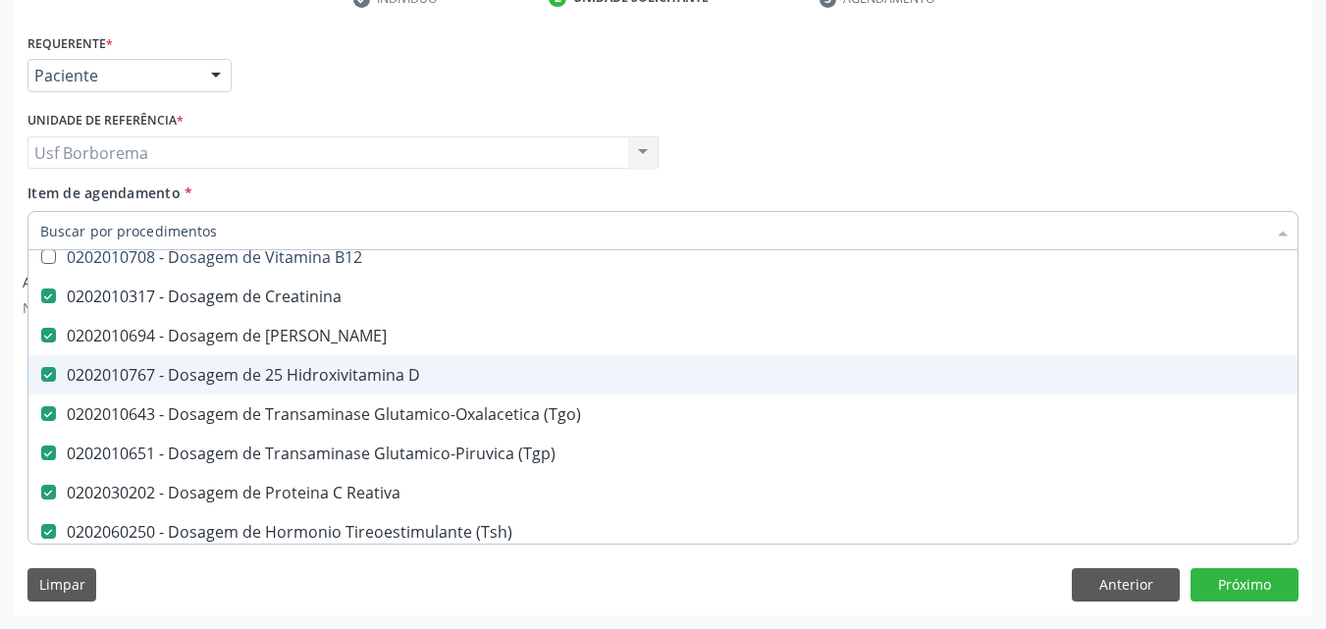
click at [356, 379] on div "0202010767 - Dosagem de 25 Hidroxivitamina D" at bounding box center [804, 375] width 1529 height 16
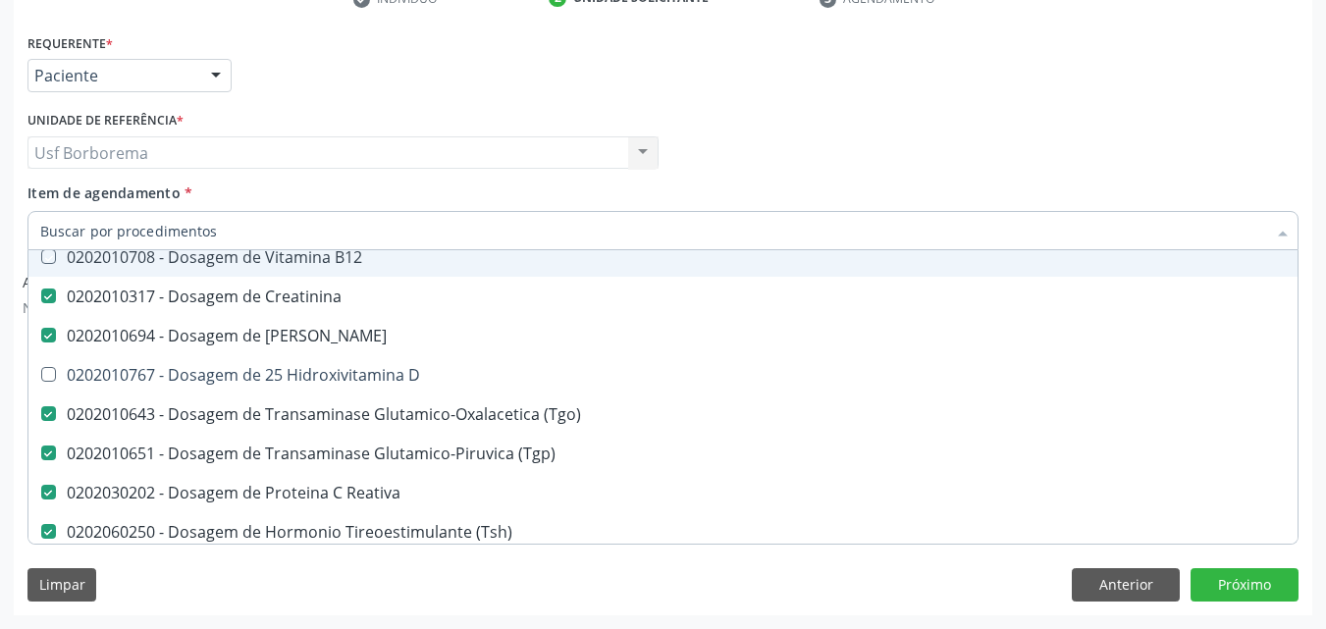
click at [735, 109] on div "Profissional Solicitante Por favor, selecione a Unidade de Atendimento primeiro…" at bounding box center [663, 144] width 1281 height 77
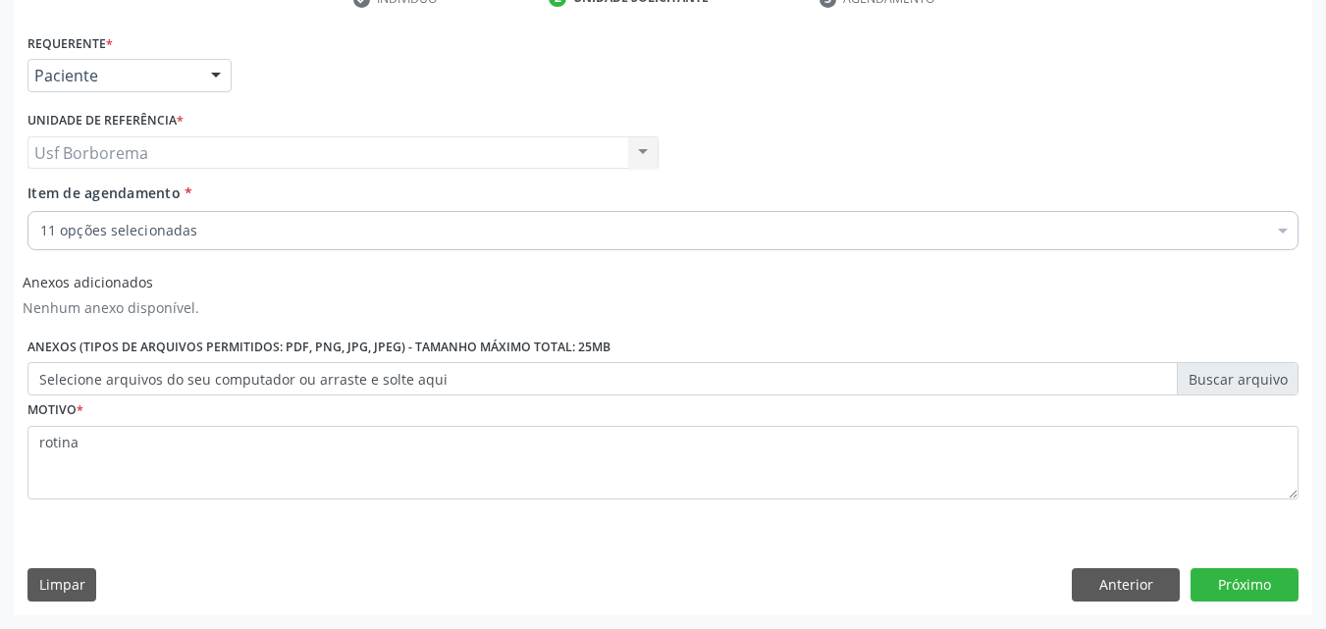
scroll to position [0, 0]
click at [1247, 571] on button "Próximo" at bounding box center [1245, 584] width 108 height 33
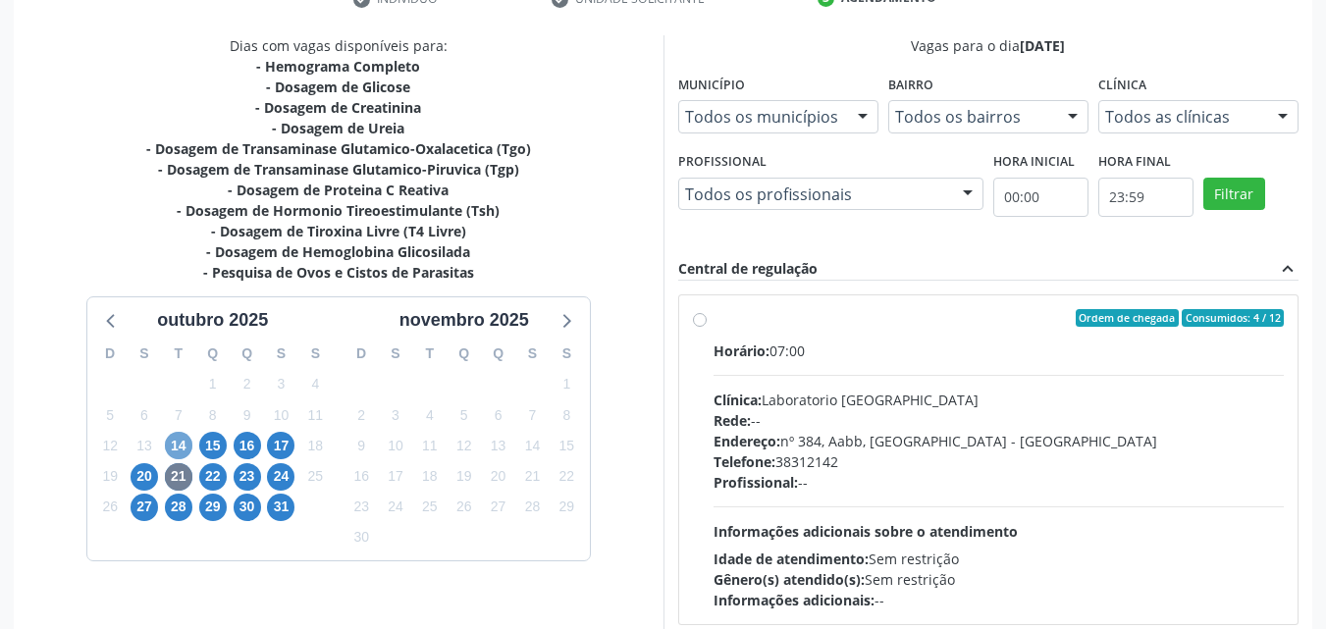
click at [178, 442] on span "14" at bounding box center [178, 445] width 27 height 27
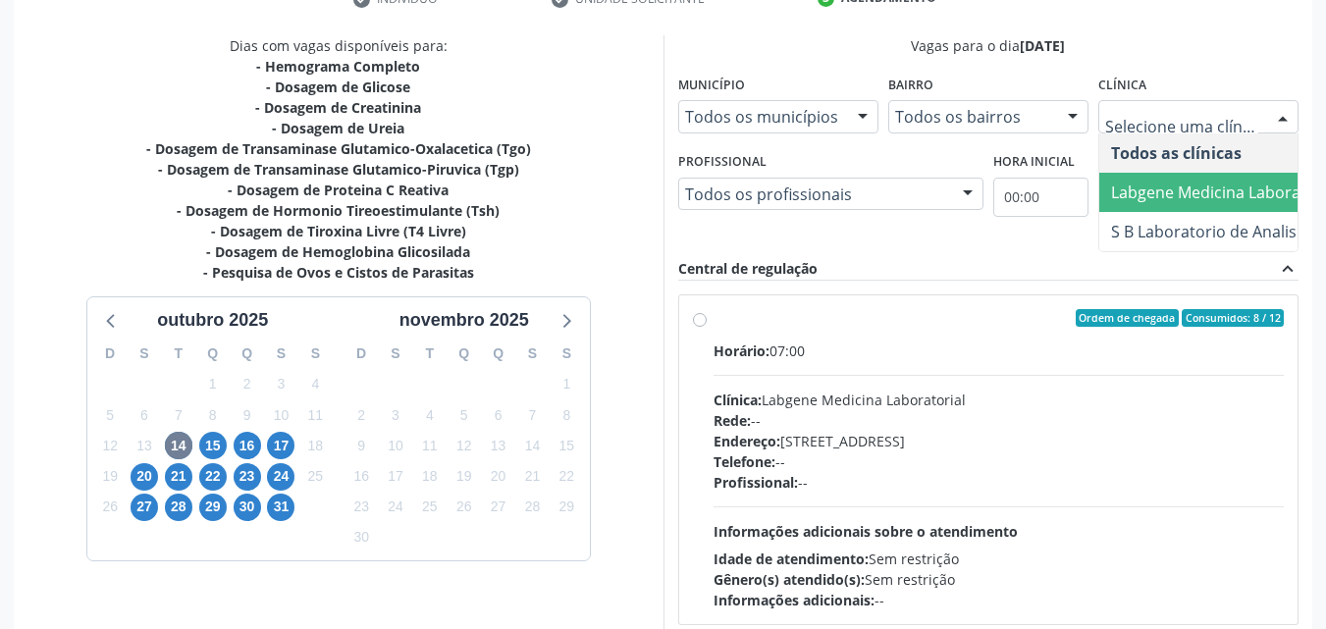
click at [1158, 198] on span "Labgene Medicina Laboratorial" at bounding box center [1225, 193] width 229 height 22
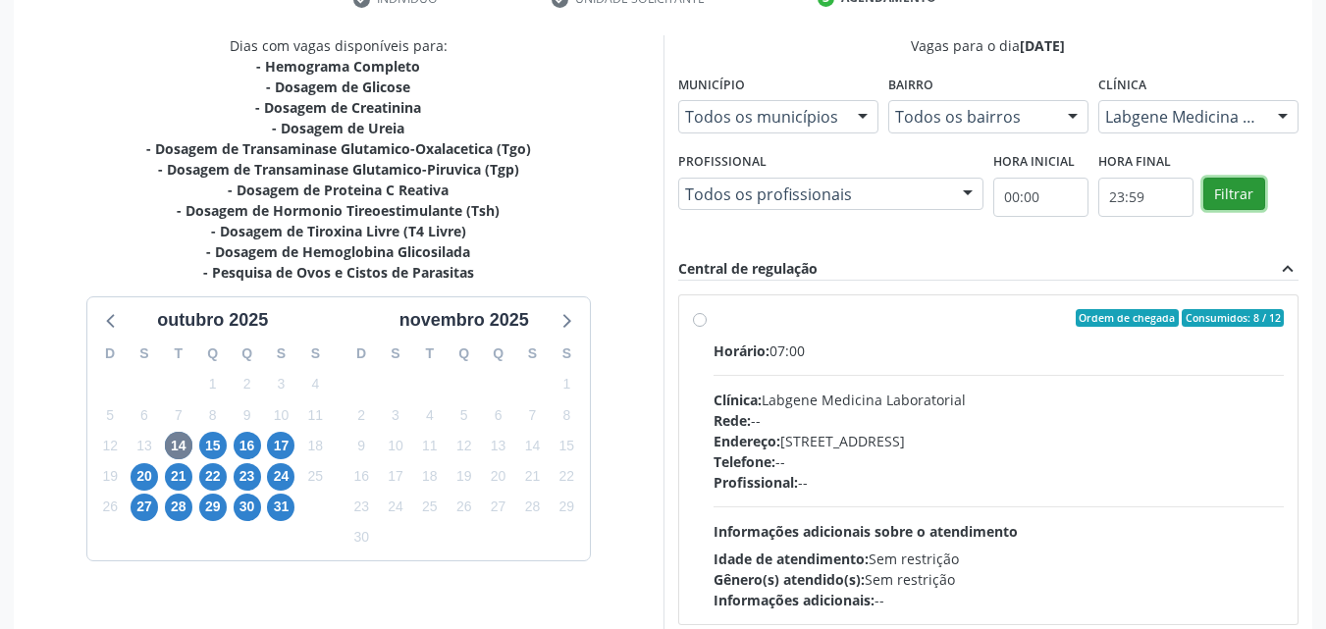
click at [1218, 189] on button "Filtrar" at bounding box center [1235, 194] width 62 height 33
click at [705, 328] on div "Ordem de chegada Consumidos: 8 / 12 Horário: 07:00 Clínica: Labgene Medicina La…" at bounding box center [989, 459] width 592 height 301
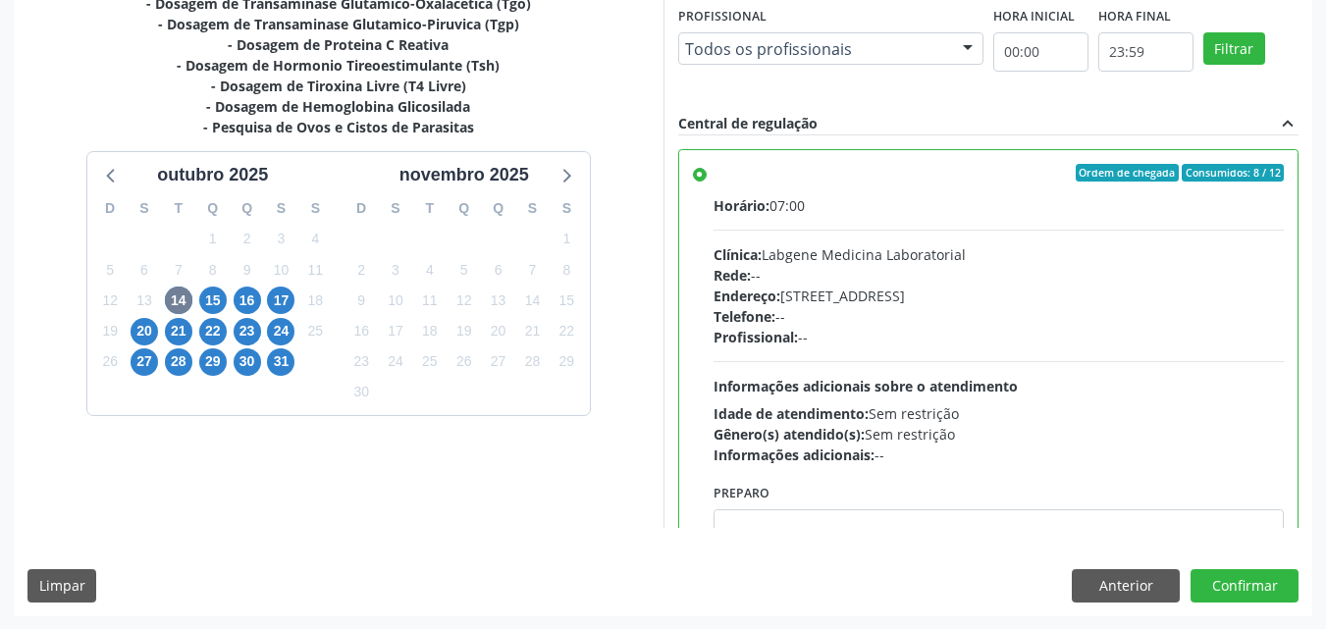
scroll to position [544, 0]
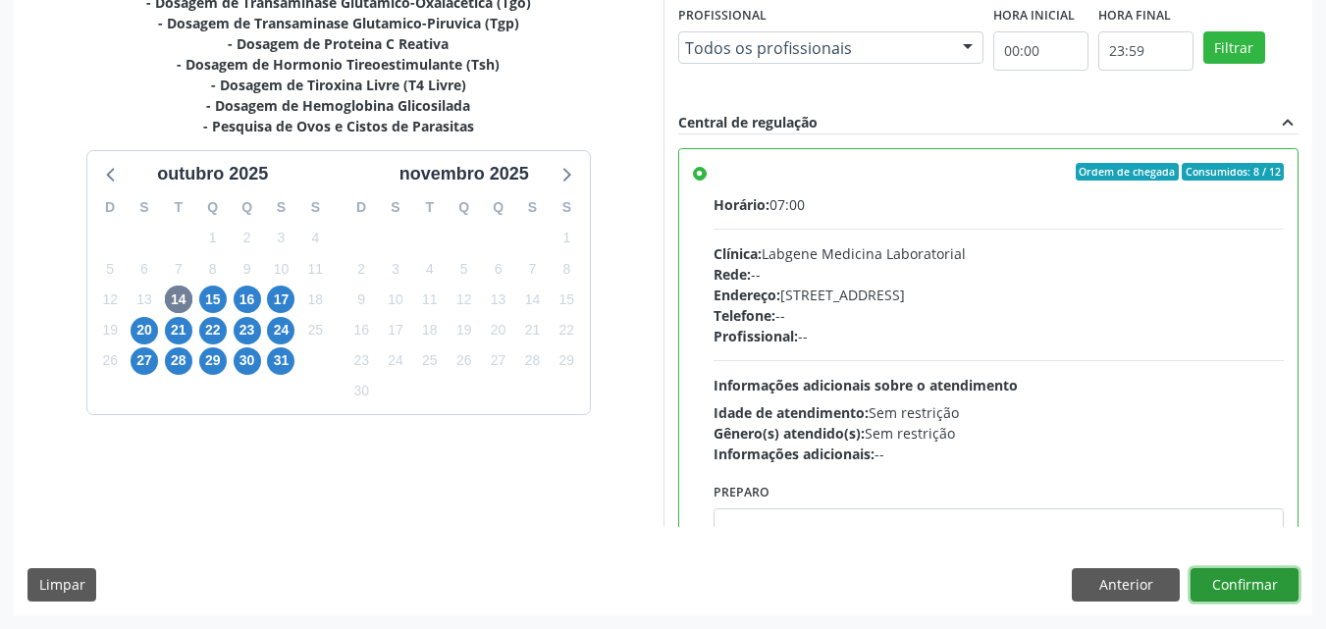
click at [1266, 592] on button "Confirmar" at bounding box center [1245, 584] width 108 height 33
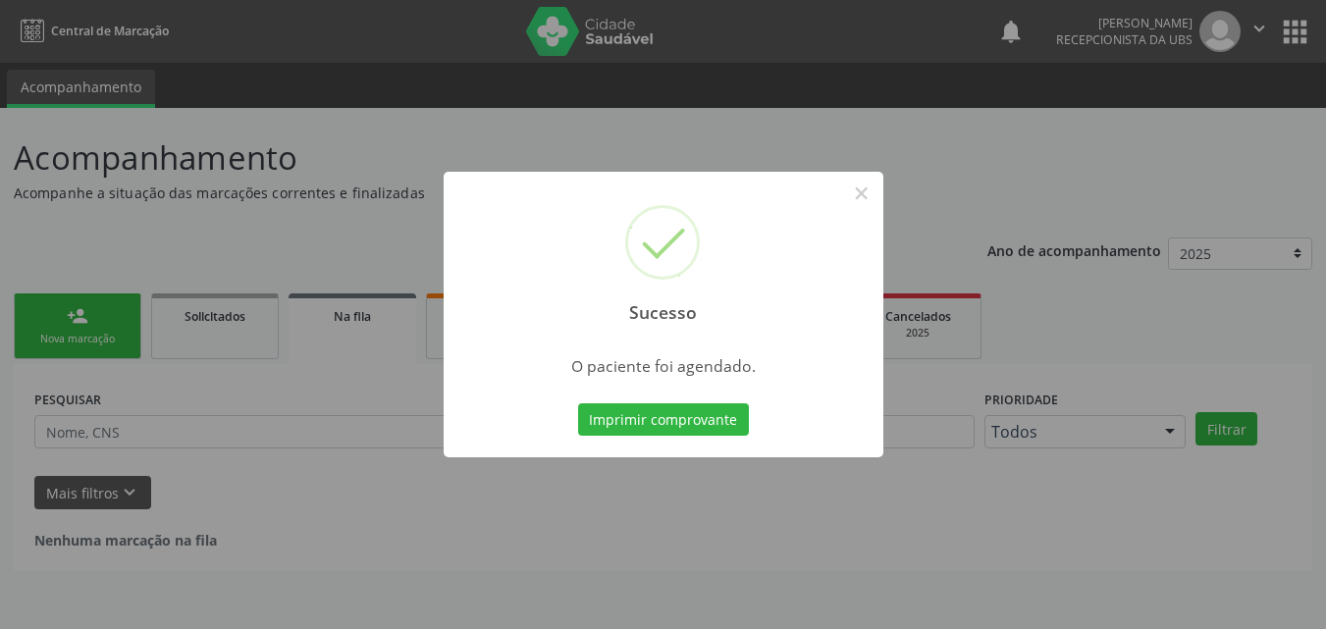
scroll to position [0, 0]
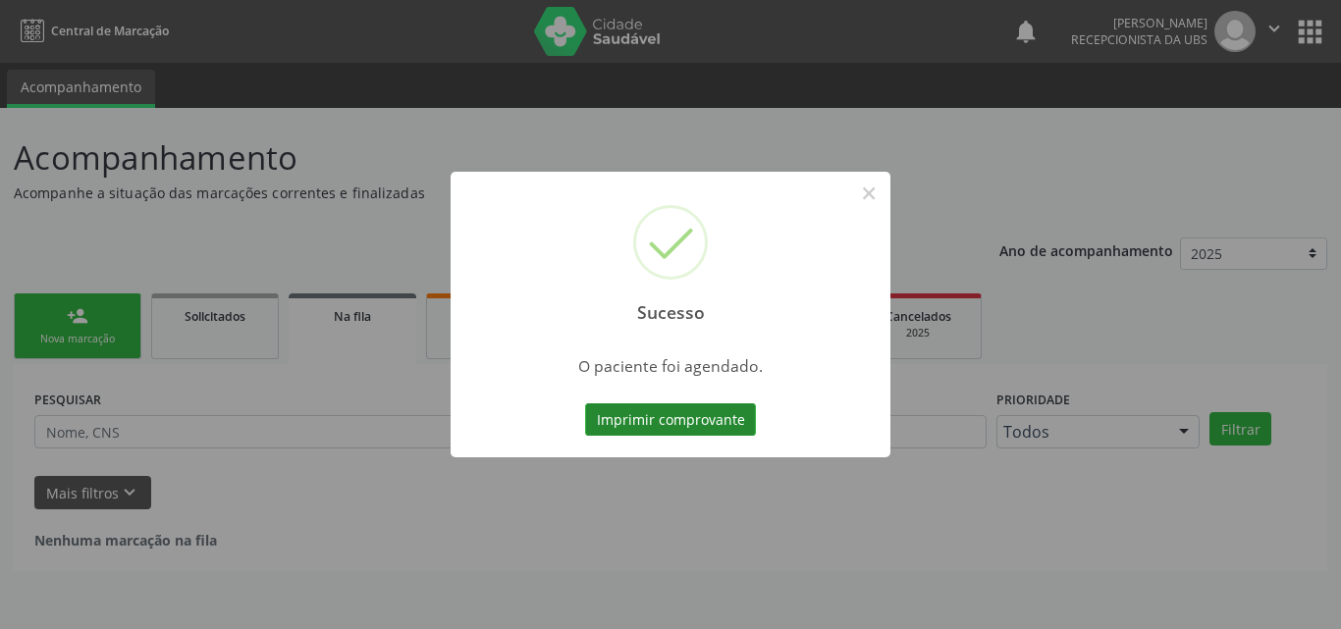
click at [663, 406] on button "Imprimir comprovante" at bounding box center [670, 420] width 171 height 33
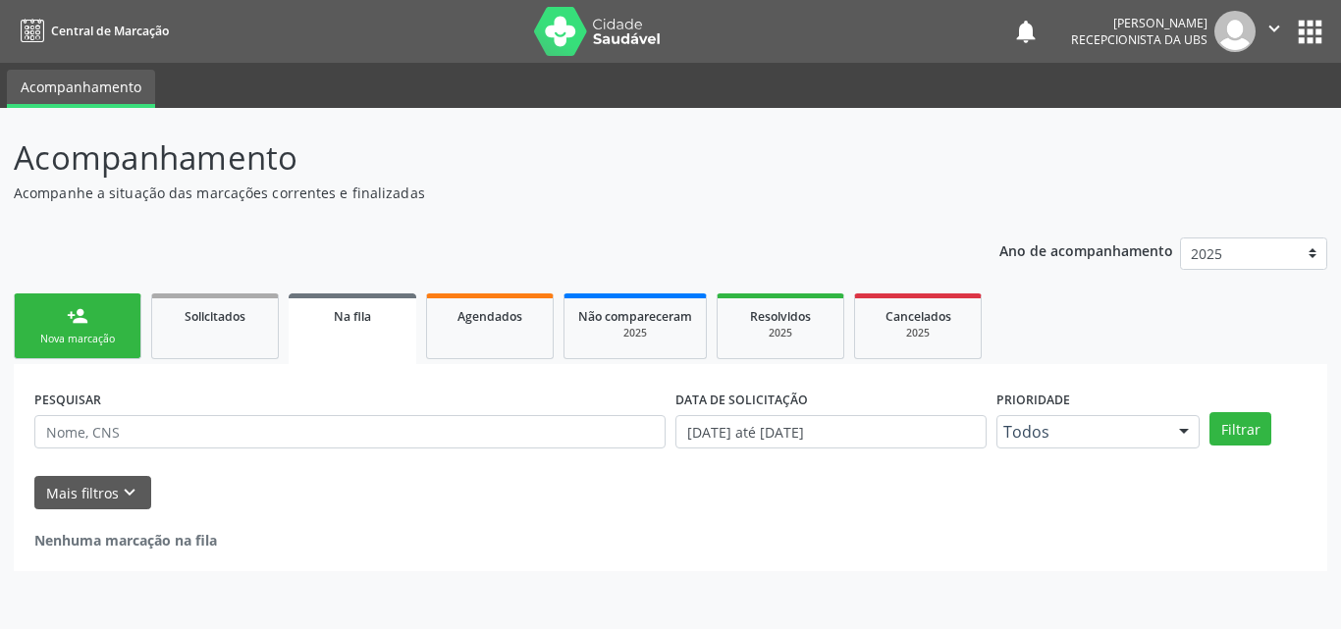
click at [83, 308] on div "person_add" at bounding box center [78, 316] width 22 height 22
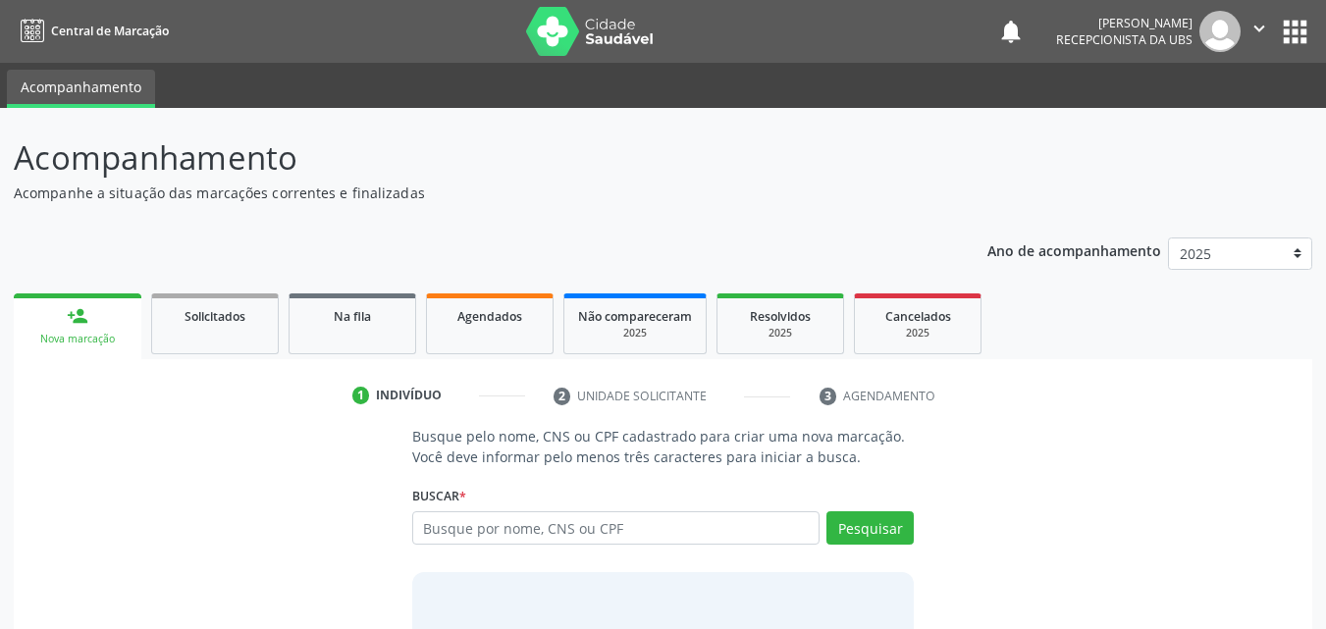
click at [83, 308] on div "person_add" at bounding box center [78, 316] width 22 height 22
click at [444, 535] on input "text" at bounding box center [616, 528] width 408 height 33
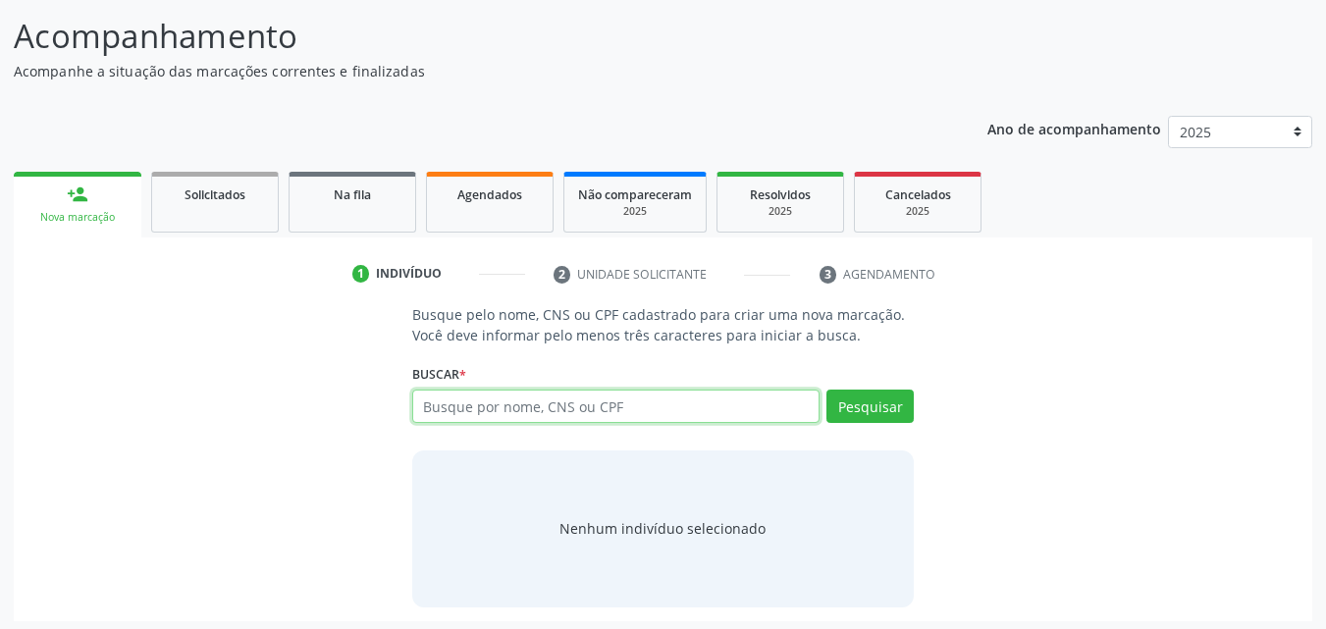
scroll to position [128, 0]
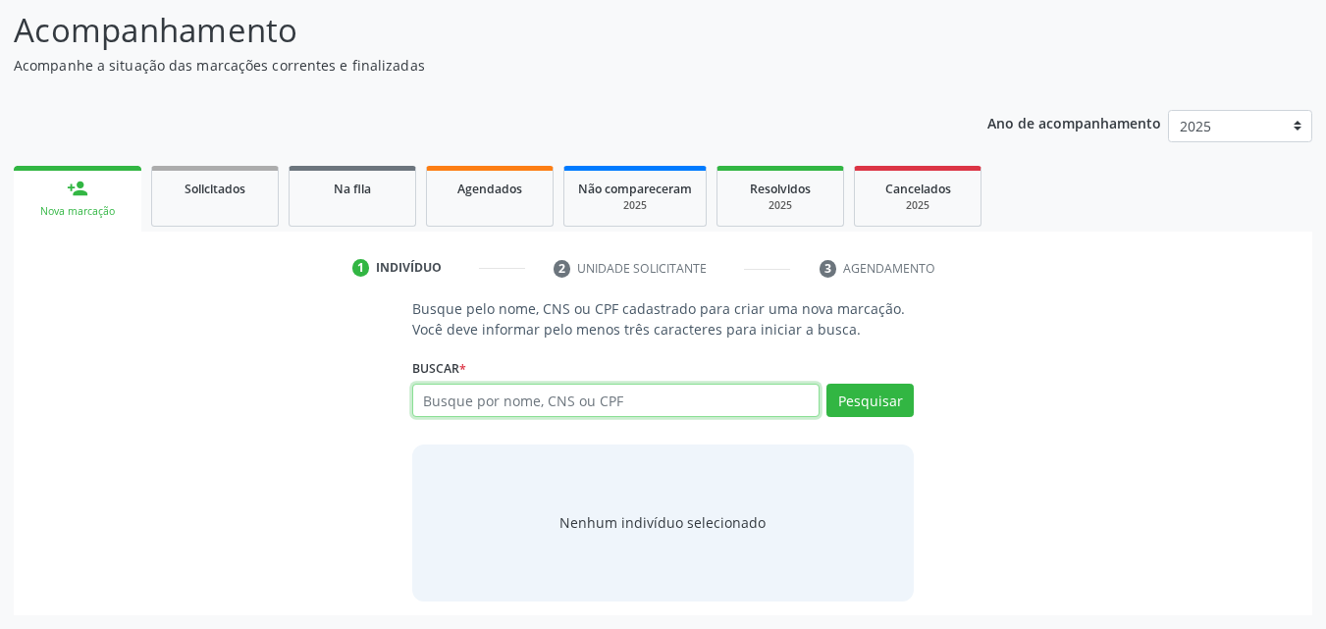
click at [578, 394] on input "text" at bounding box center [616, 400] width 408 height 33
click at [571, 403] on input "text" at bounding box center [616, 400] width 408 height 33
click at [622, 409] on input "text" at bounding box center [616, 400] width 408 height 33
click at [632, 403] on input "text" at bounding box center [616, 400] width 408 height 33
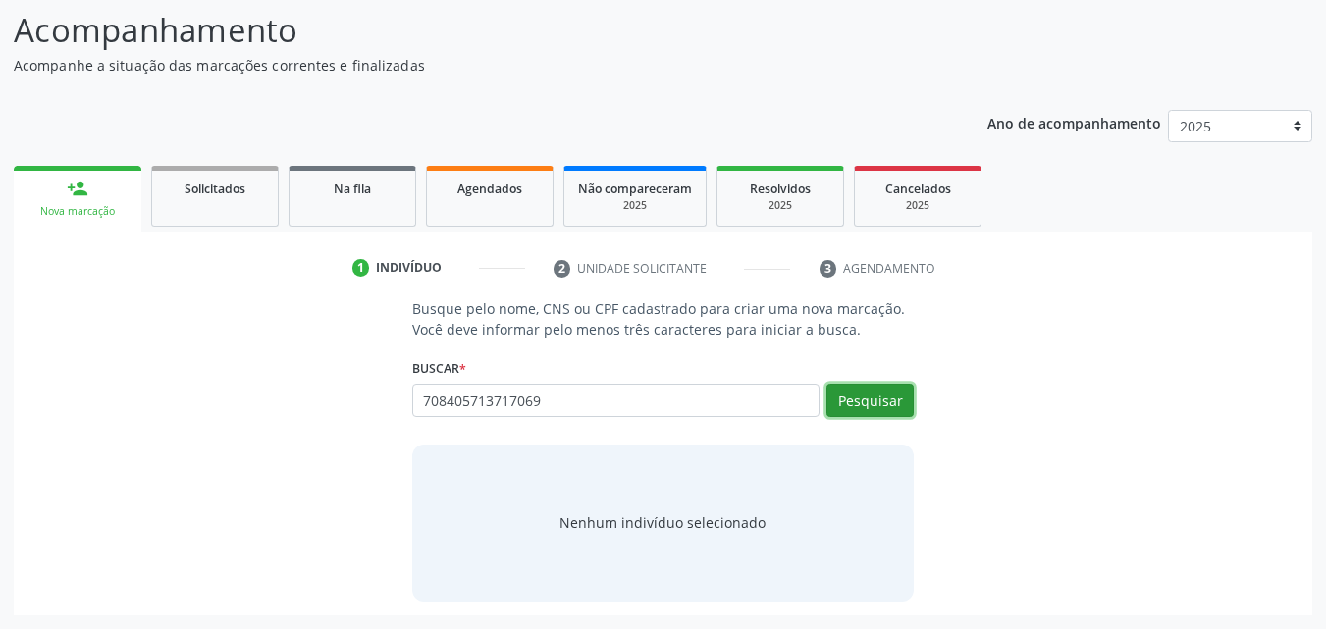
click at [853, 399] on button "Pesquisar" at bounding box center [870, 400] width 87 height 33
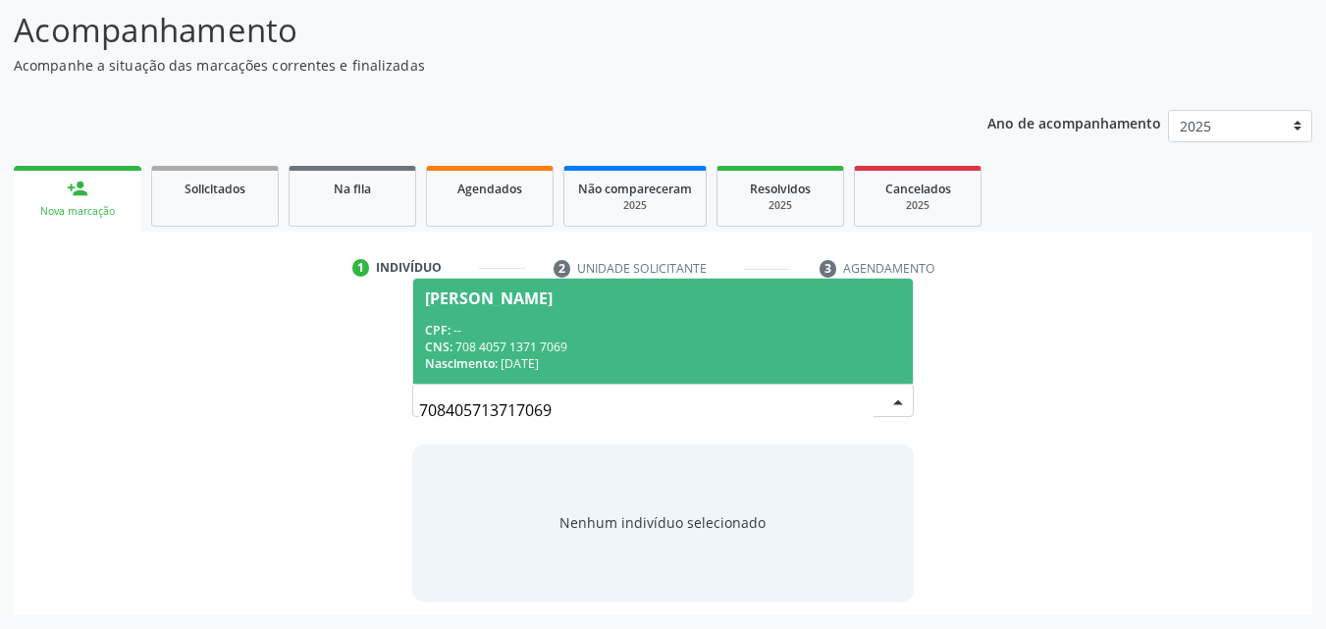
click at [659, 315] on span "Adriana Kely Gomes Silva Vitorio CPF: -- CNS: 708 4057 1371 7069 Nascimento: 27…" at bounding box center [663, 331] width 501 height 105
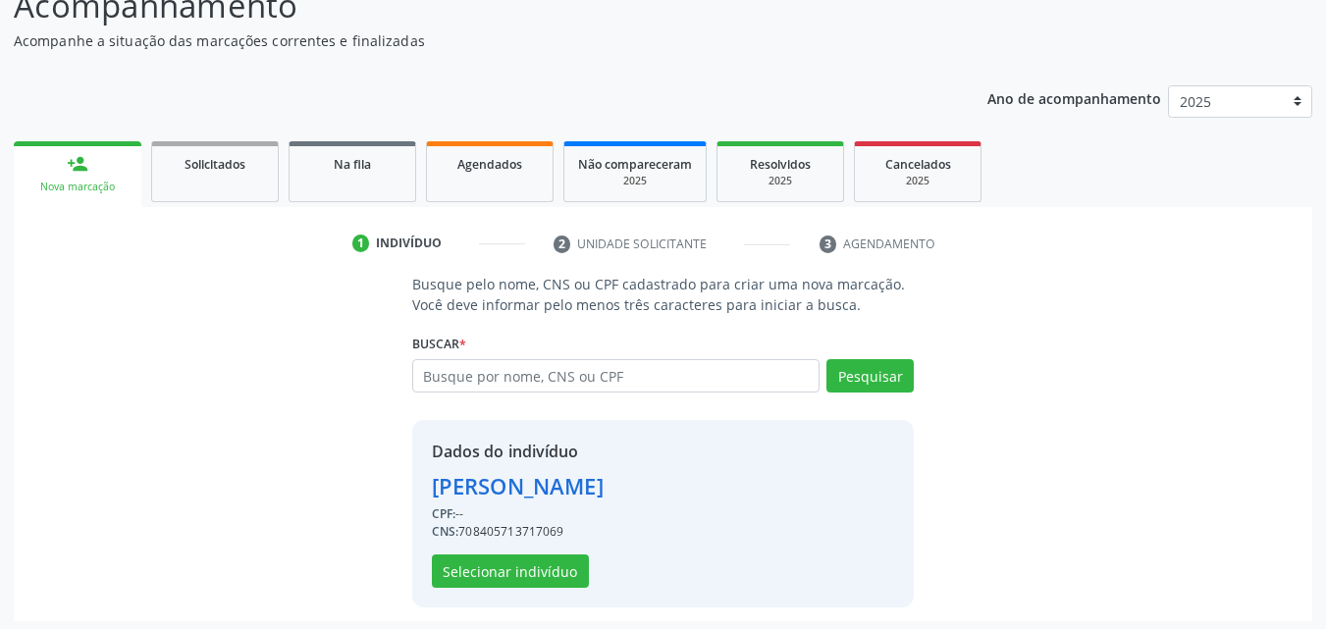
scroll to position [158, 0]
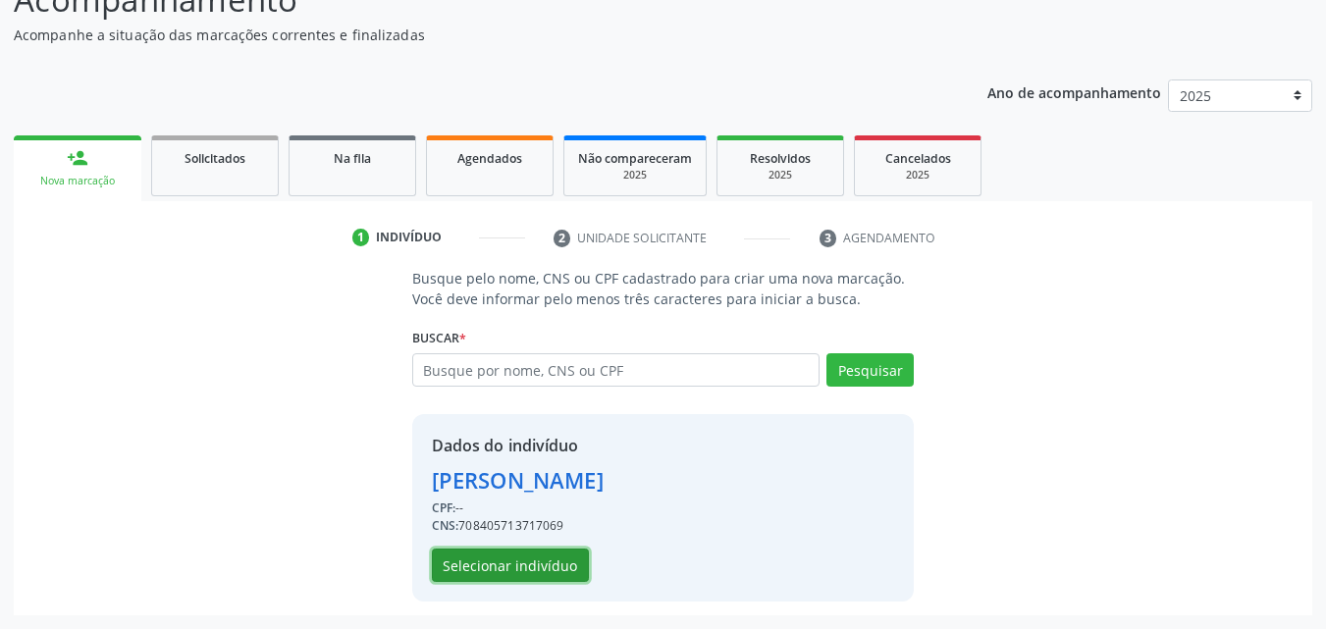
click at [533, 564] on button "Selecionar indivíduo" at bounding box center [510, 565] width 157 height 33
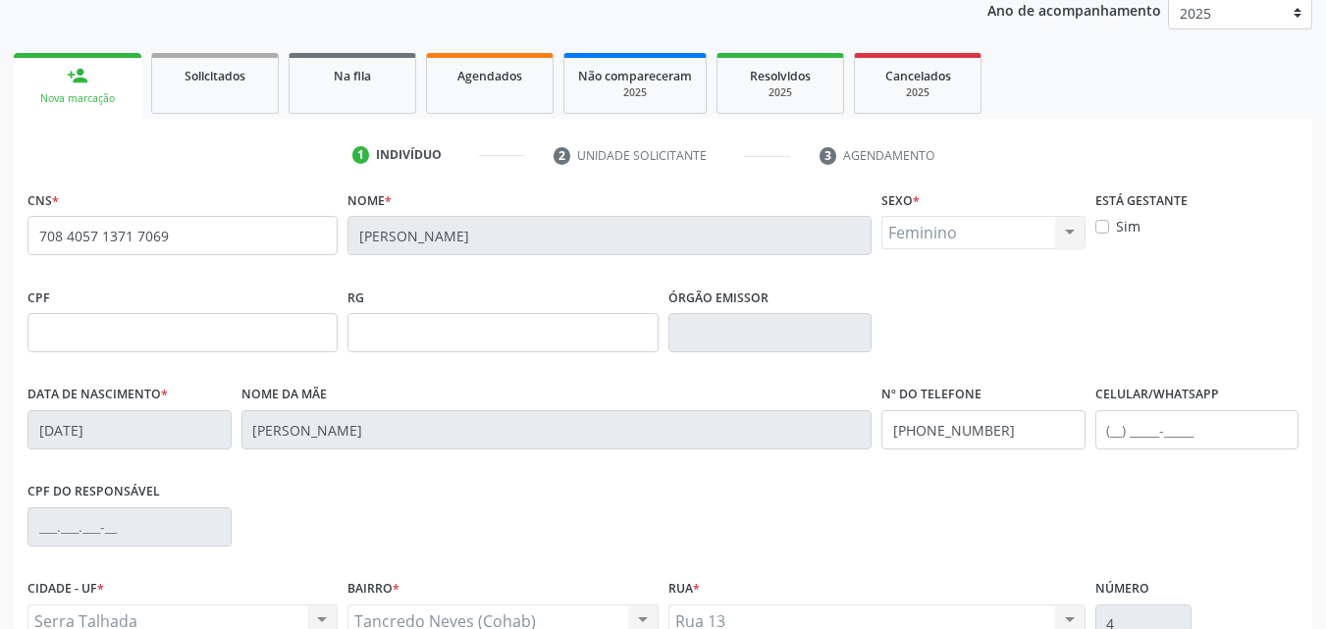
scroll to position [435, 0]
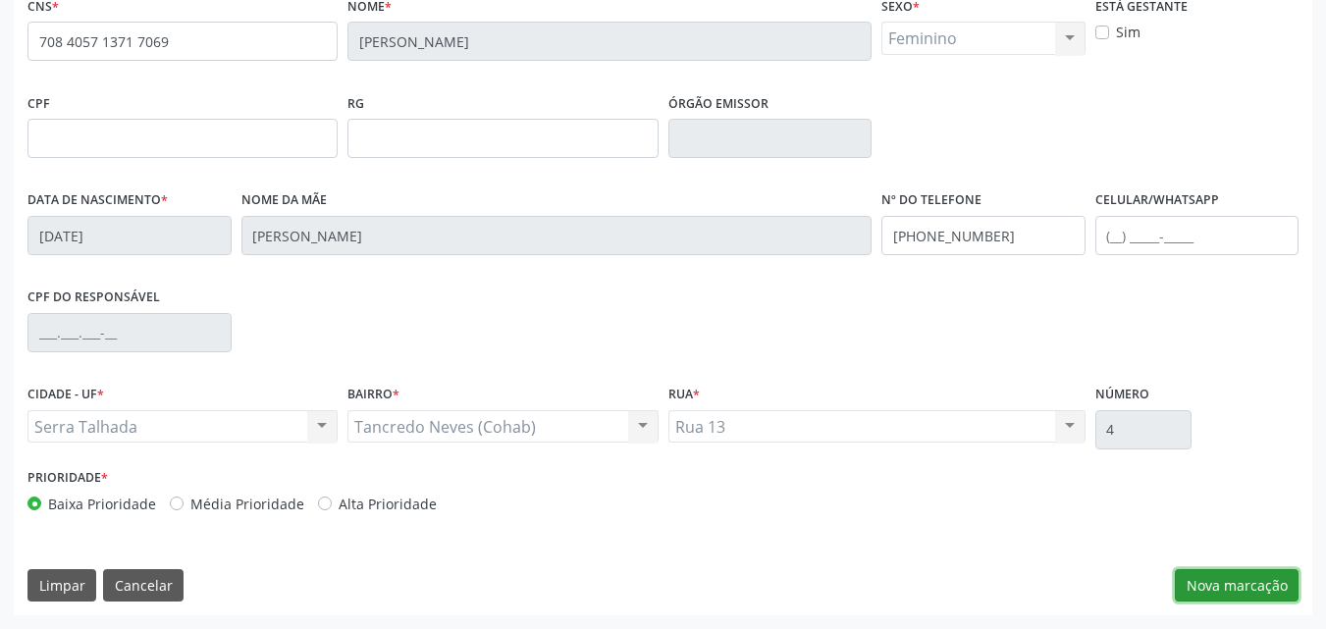
click at [1218, 584] on button "Nova marcação" at bounding box center [1237, 585] width 124 height 33
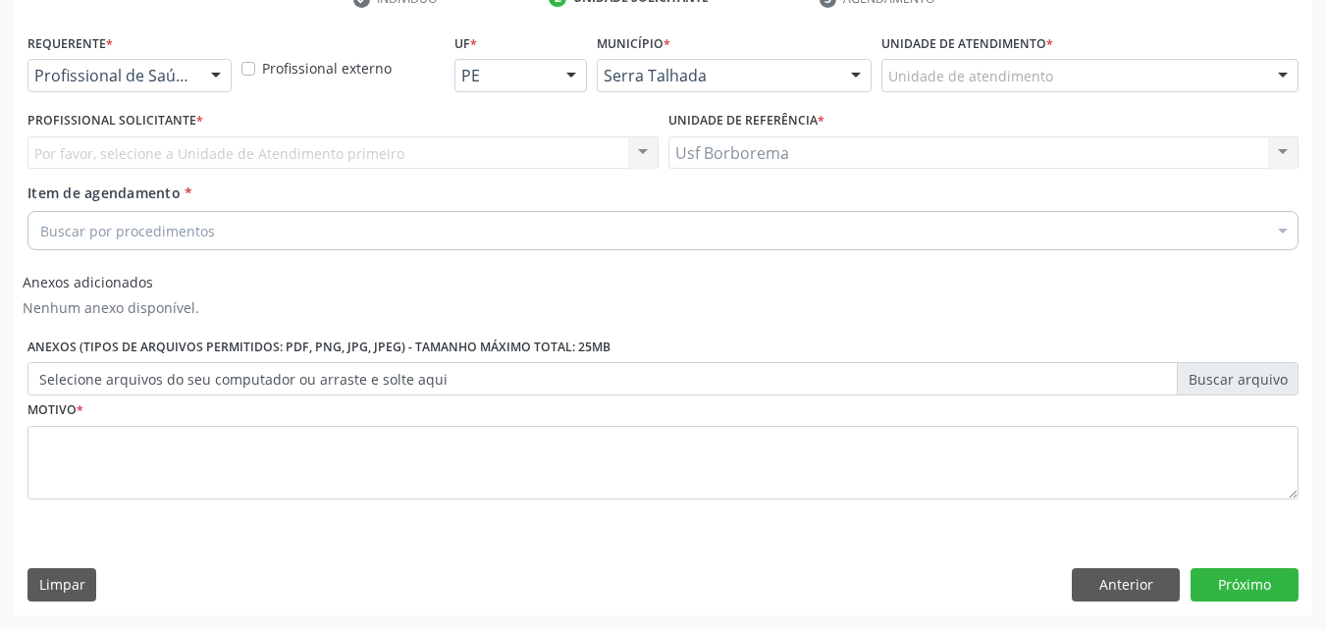
scroll to position [398, 0]
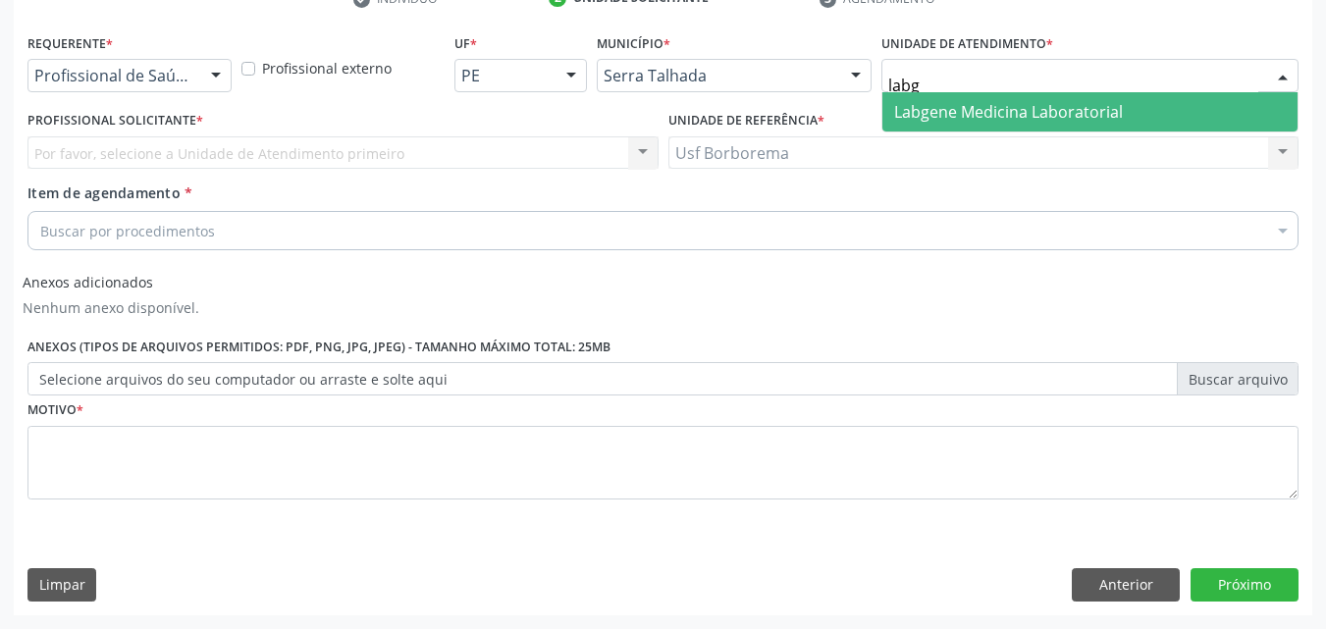
click at [961, 101] on span "Labgene Medicina Laboratorial" at bounding box center [1008, 112] width 229 height 22
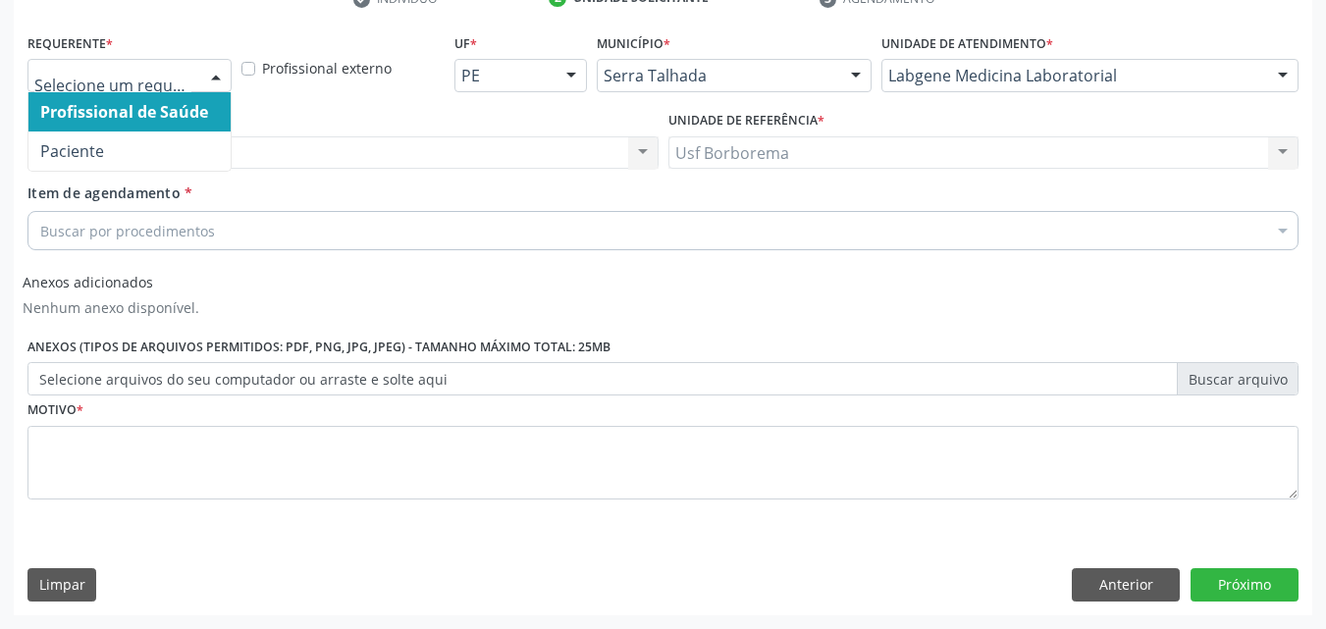
drag, startPoint x: 210, startPoint y: 64, endPoint x: 203, endPoint y: 74, distance: 12.0
click at [207, 65] on div at bounding box center [215, 76] width 29 height 33
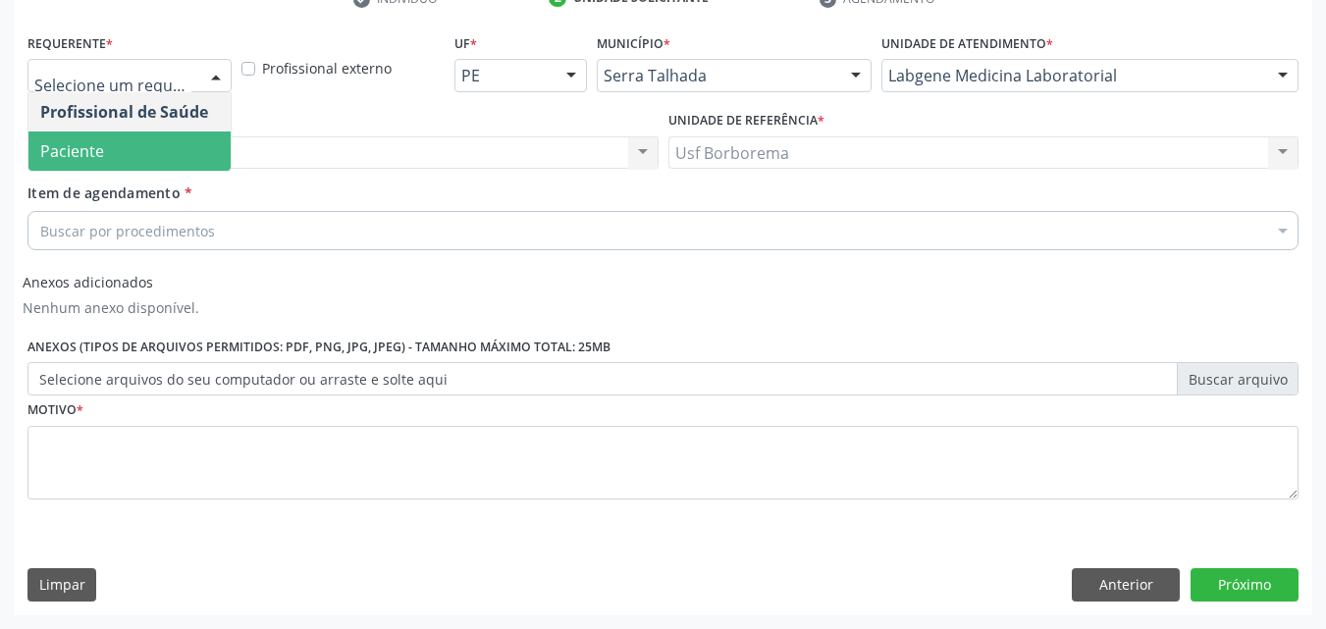
click at [208, 148] on span "Paciente" at bounding box center [129, 151] width 202 height 39
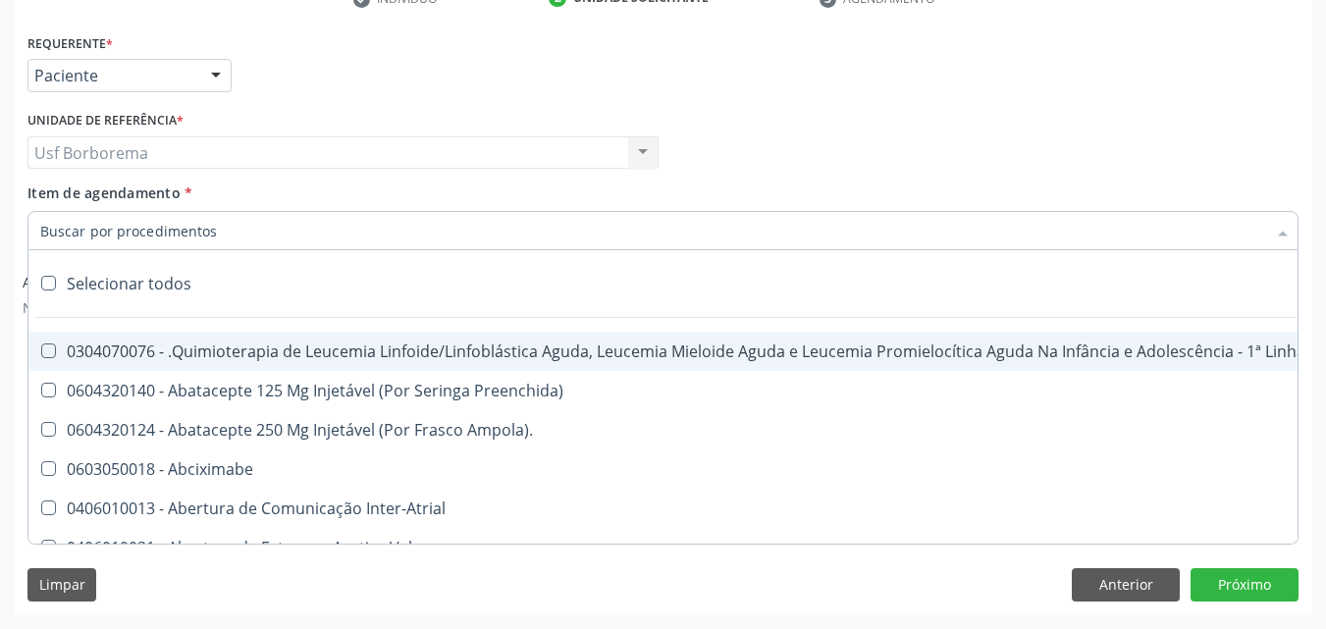
click at [253, 231] on div at bounding box center [662, 230] width 1271 height 39
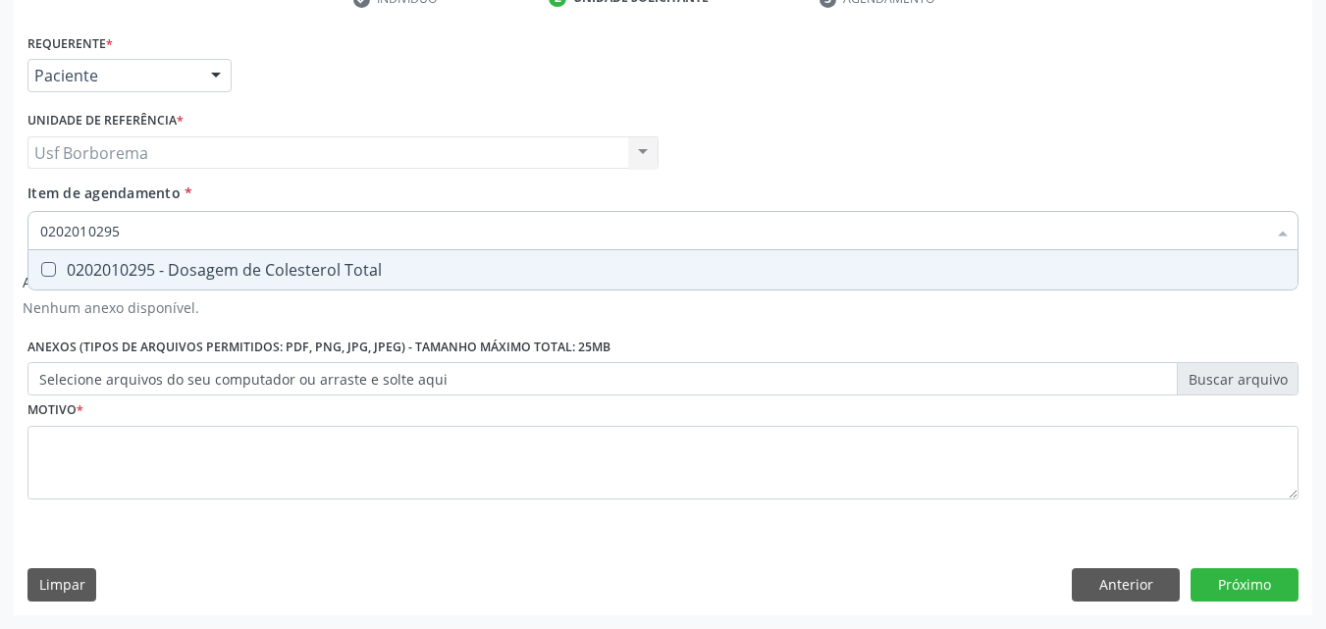
click at [288, 255] on span "0202010295 - Dosagem de Colesterol Total" at bounding box center [662, 269] width 1269 height 39
click at [289, 226] on input "0202010295" at bounding box center [653, 230] width 1226 height 39
click at [270, 263] on div "0202010287 - Dosagem de Colesterol Ldl" at bounding box center [663, 270] width 1246 height 16
click at [258, 231] on input "0202010287" at bounding box center [653, 230] width 1226 height 39
click at [301, 262] on div "0202010279 - Dosagem de Colesterol Hdl" at bounding box center [663, 270] width 1246 height 16
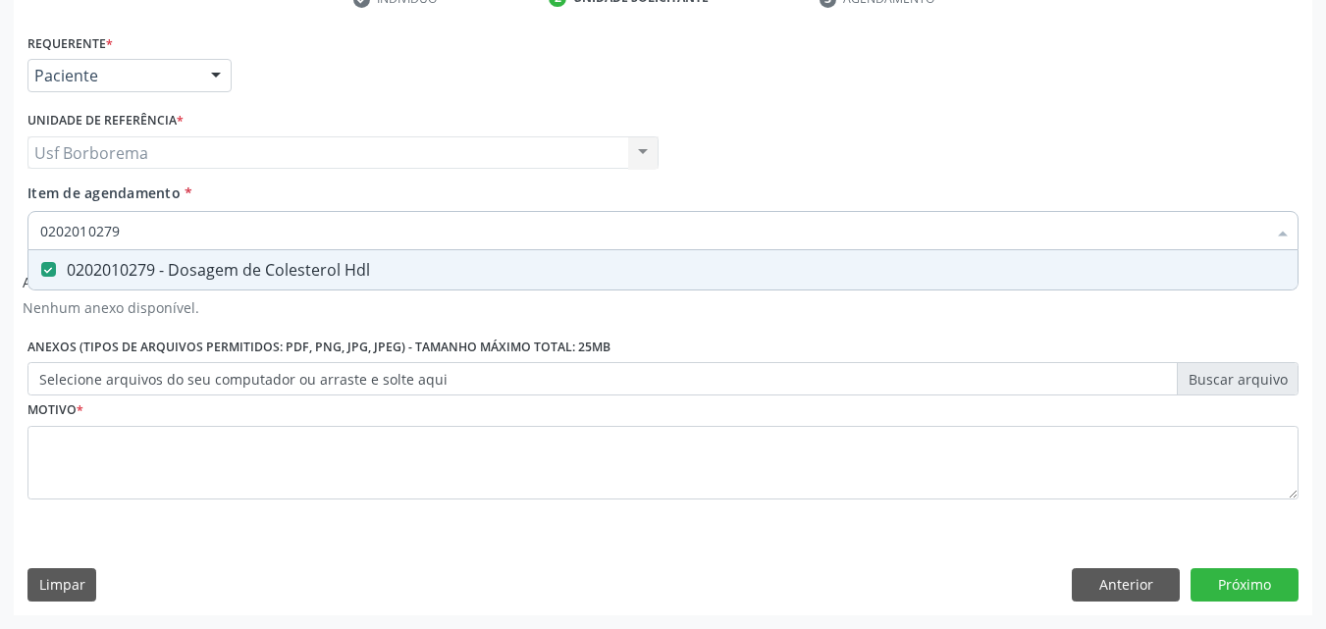
click at [293, 229] on input "0202010279" at bounding box center [653, 230] width 1226 height 39
click at [278, 262] on div "0202010678 - Dosagem de Triglicerideos" at bounding box center [663, 270] width 1246 height 16
click at [289, 236] on input "0202010678" at bounding box center [653, 230] width 1226 height 39
click at [255, 262] on div "0202010473 - Dosagem de Glicose" at bounding box center [663, 270] width 1246 height 16
drag, startPoint x: 270, startPoint y: 239, endPoint x: 287, endPoint y: 218, distance: 26.5
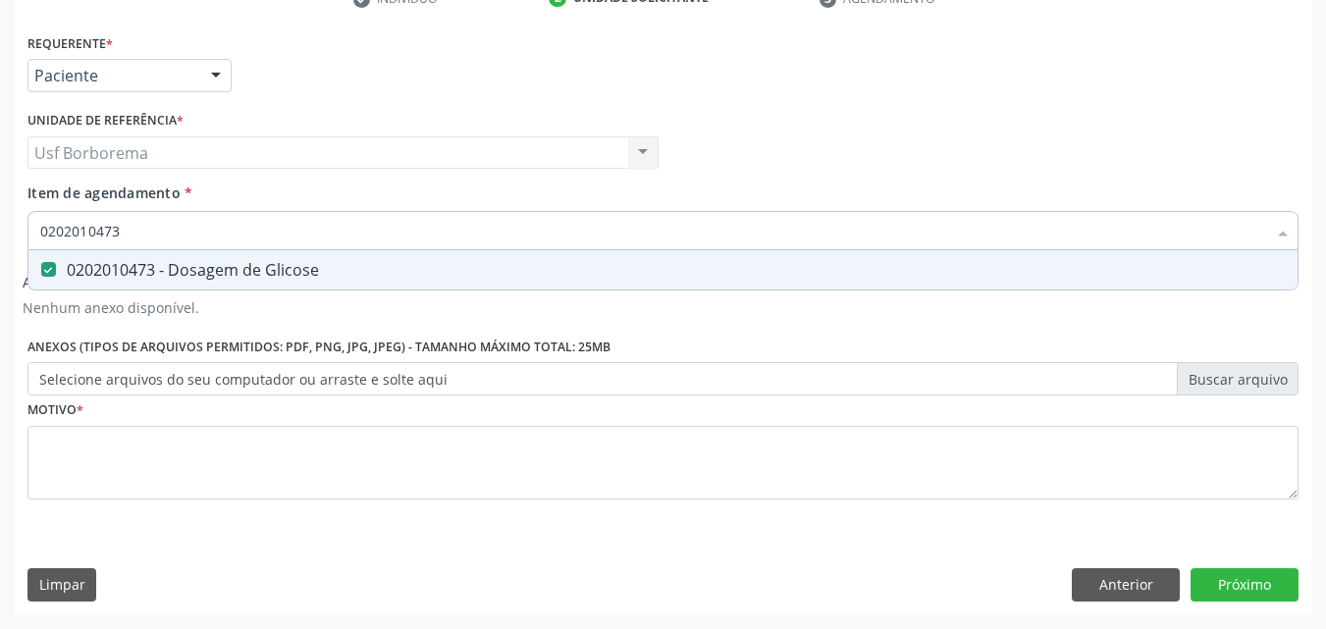
click at [276, 235] on input "0202010473" at bounding box center [653, 230] width 1226 height 39
click at [245, 262] on div "0202010503 - Dosagem de Hemoglobina Glicosilada" at bounding box center [663, 270] width 1246 height 16
click at [254, 238] on input "0202010503" at bounding box center [653, 230] width 1226 height 39
click at [228, 263] on div "0202020380 - Hemograma Completo" at bounding box center [663, 270] width 1246 height 16
click at [219, 242] on input "0202020380" at bounding box center [653, 230] width 1226 height 39
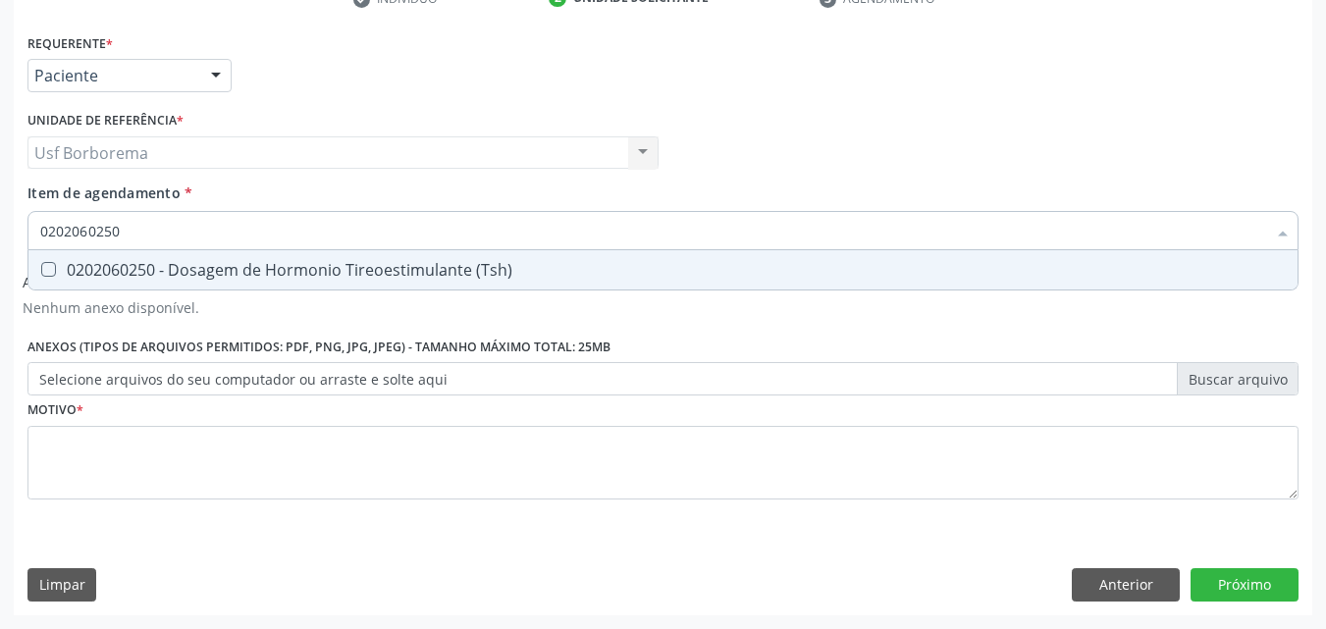
click at [237, 262] on div "0202060250 - Dosagem de Hormonio Tireoestimulante (Tsh)" at bounding box center [663, 270] width 1246 height 16
click at [237, 225] on input "0202060250" at bounding box center [653, 230] width 1226 height 39
click at [221, 268] on div "0202060381 - Dosagem de Tiroxina Livre (T4 Livre)" at bounding box center [663, 270] width 1246 height 16
click at [213, 236] on input "020206038" at bounding box center [653, 230] width 1226 height 39
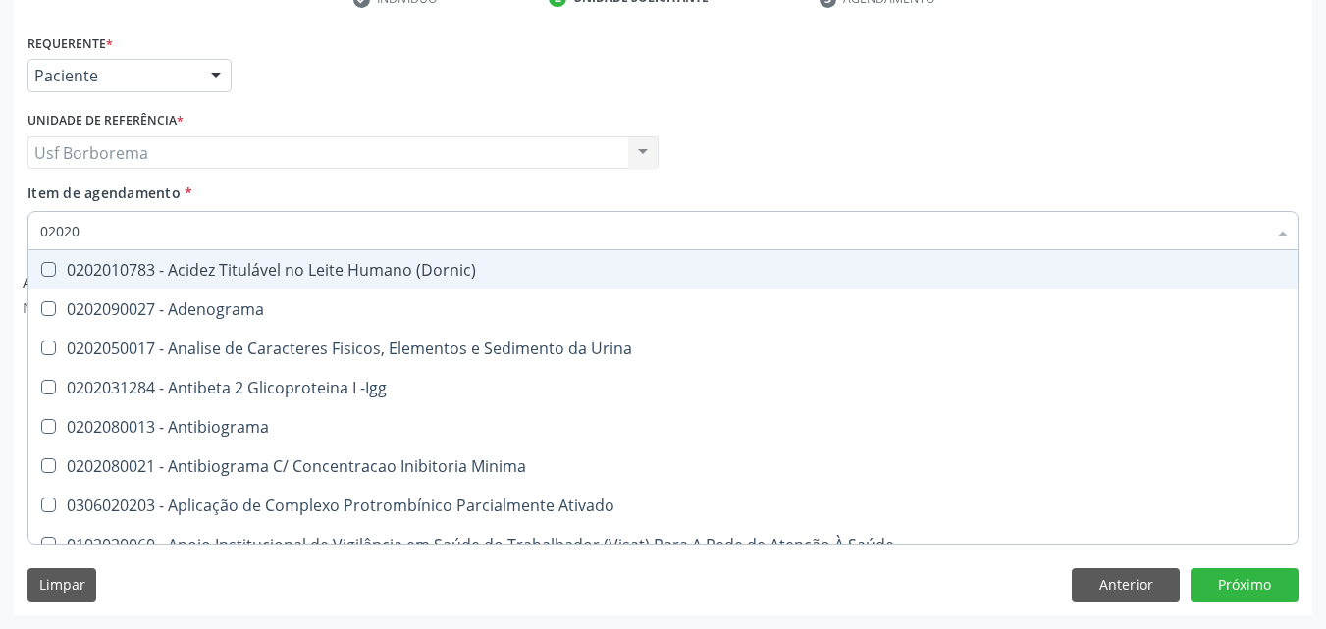
click at [404, 187] on div "Item de agendamento * 02020 Desfazer seleção 0202010783 - Acidez Titulável no L…" at bounding box center [662, 214] width 1271 height 62
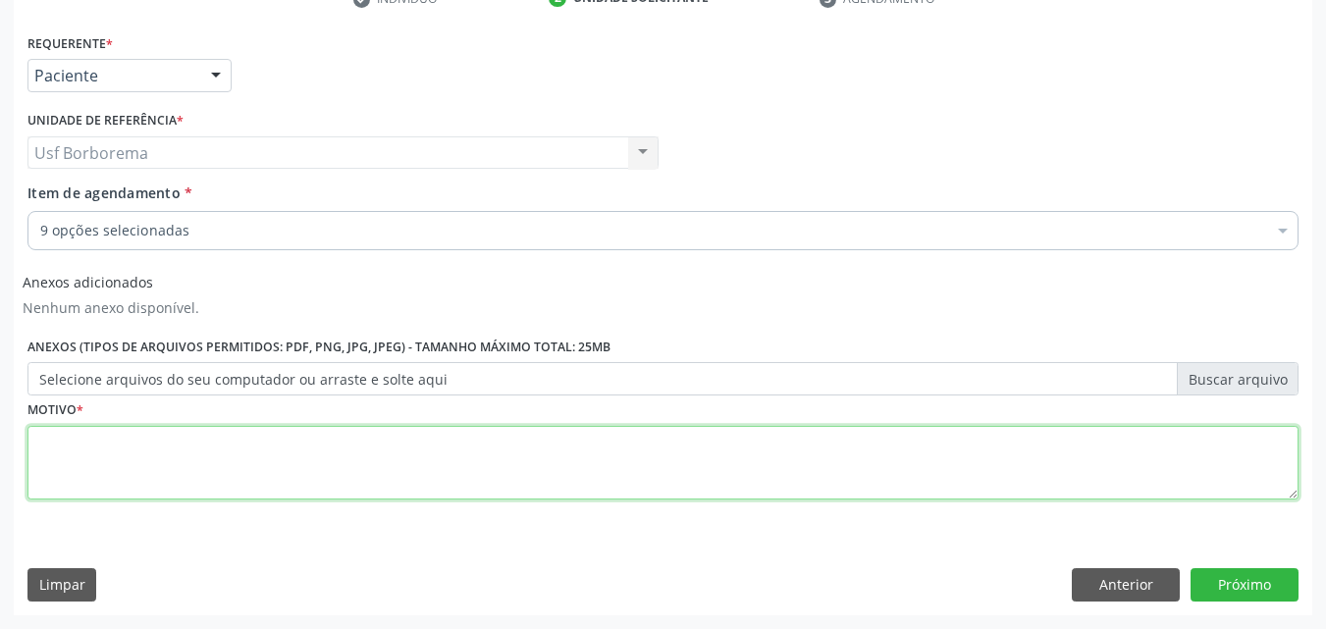
click at [231, 451] on textarea at bounding box center [662, 463] width 1271 height 75
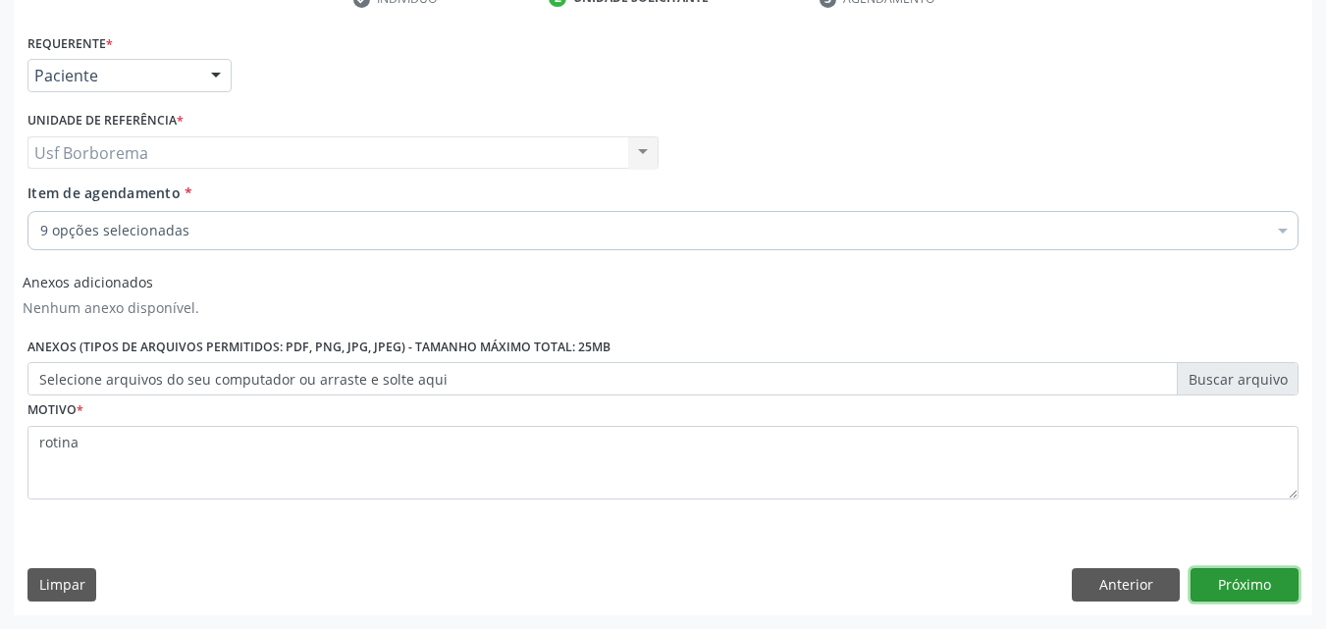
click at [1219, 587] on button "Próximo" at bounding box center [1245, 584] width 108 height 33
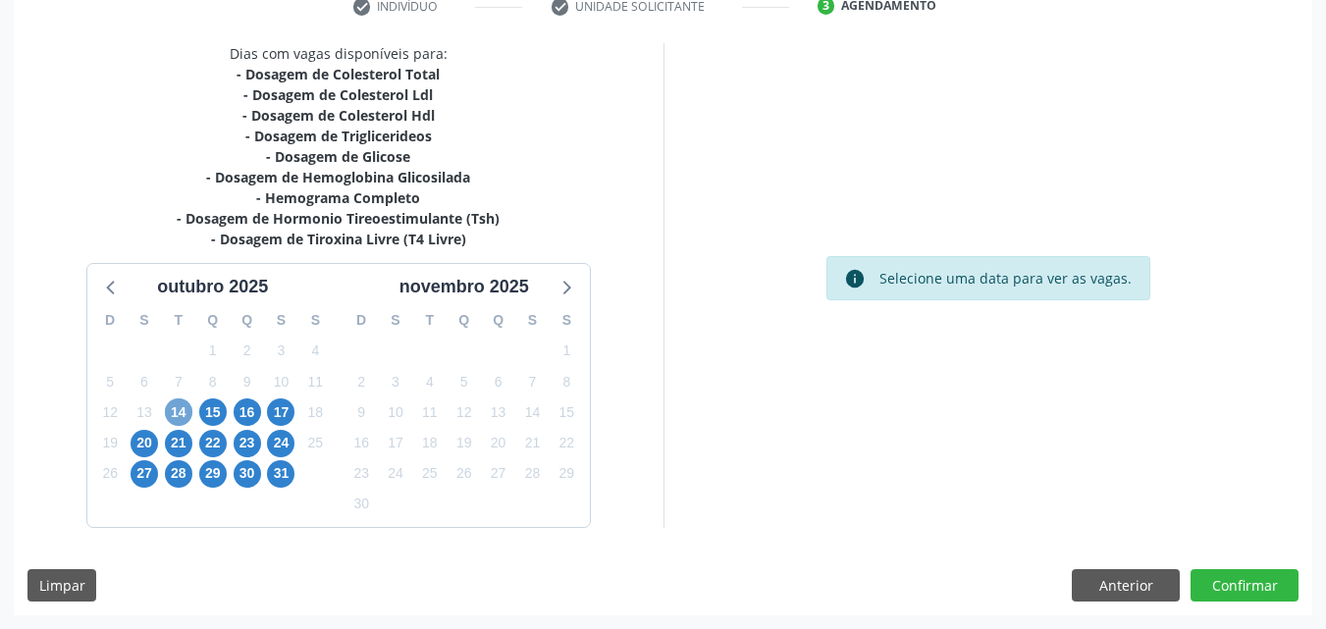
click at [181, 411] on span "14" at bounding box center [178, 412] width 27 height 27
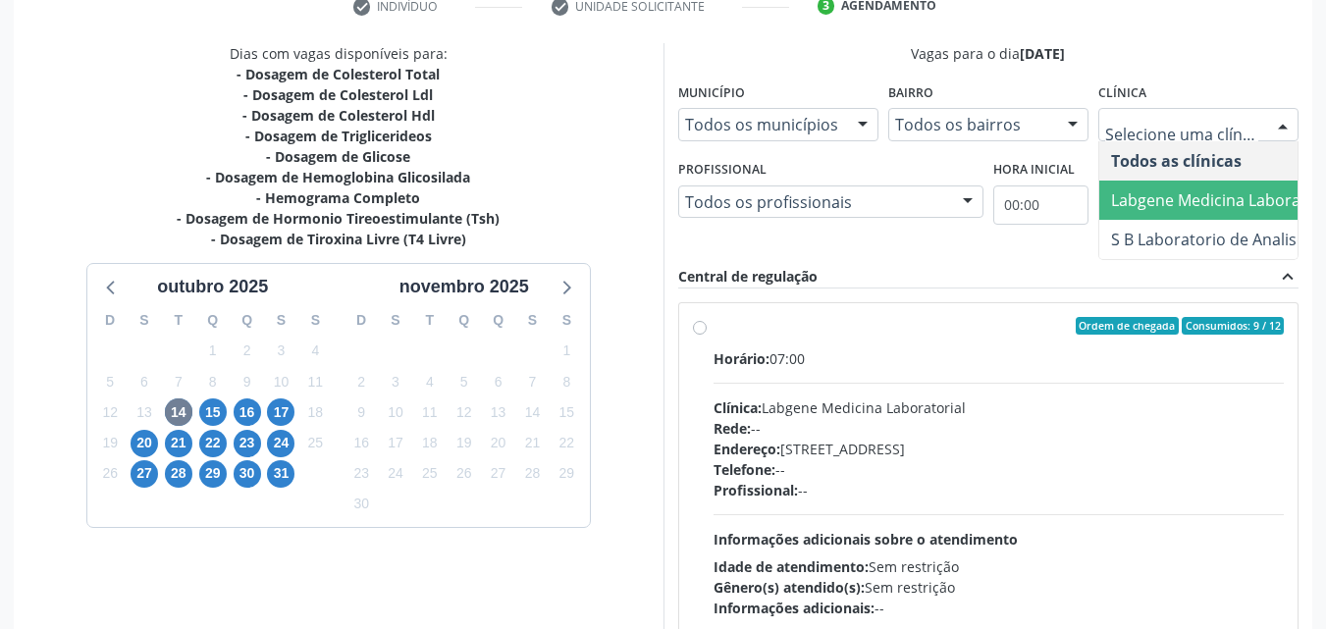
click at [1209, 205] on span "Labgene Medicina Laboratorial" at bounding box center [1225, 200] width 229 height 22
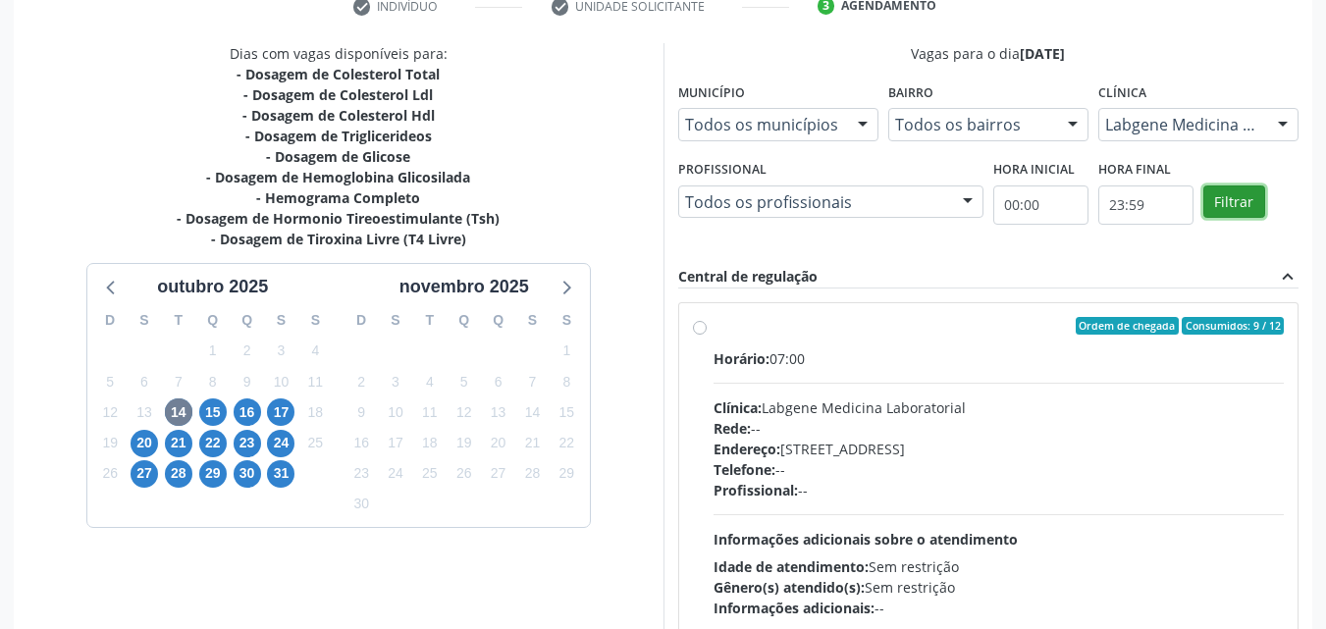
click at [1249, 203] on button "Filtrar" at bounding box center [1235, 202] width 62 height 33
click at [1248, 203] on button "Filtrar" at bounding box center [1235, 202] width 62 height 33
click at [714, 331] on label "Ordem de chegada Consumidos: 9 / 12 Horário: 07:00 Clínica: Labgene Medicina La…" at bounding box center [999, 467] width 571 height 301
click at [702, 331] on input "Ordem de chegada Consumidos: 9 / 12 Horário: 07:00 Clínica: Labgene Medicina La…" at bounding box center [700, 326] width 14 height 18
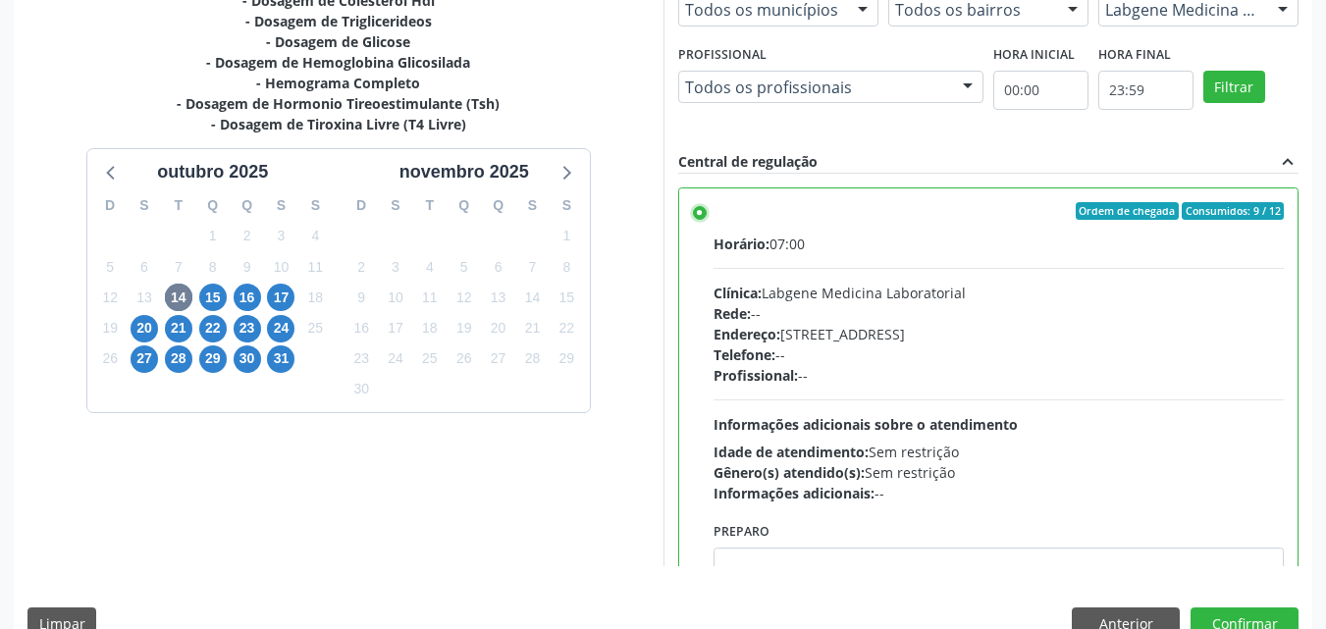
scroll to position [544, 0]
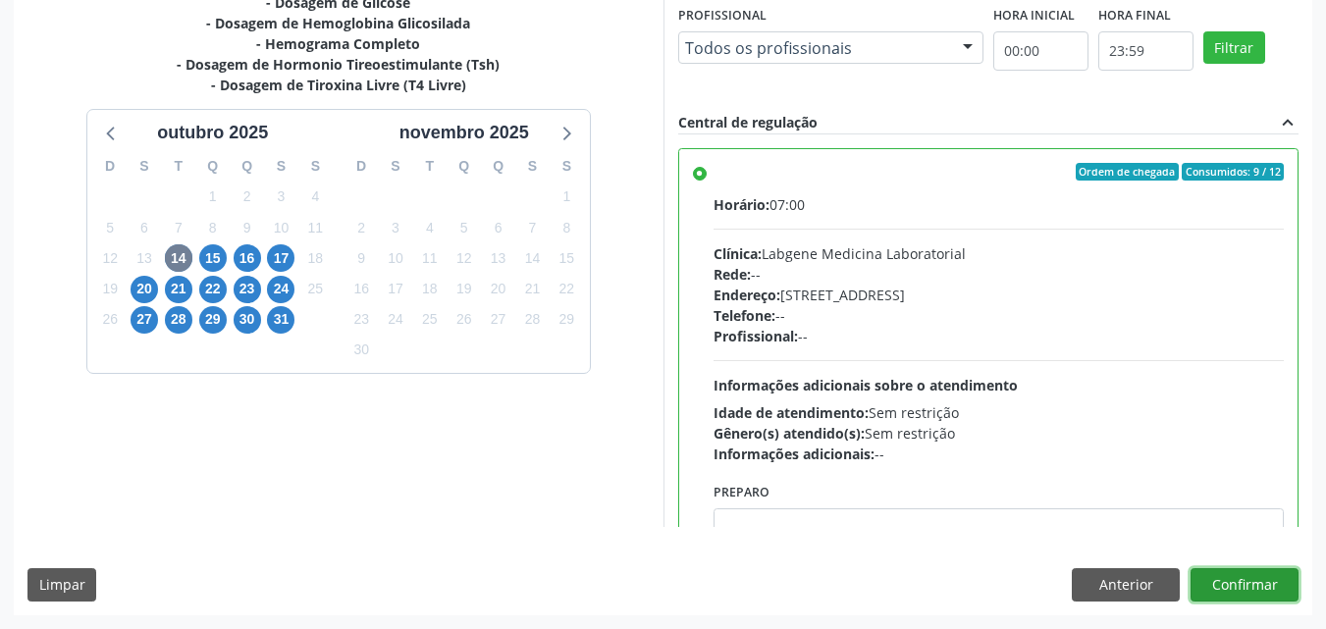
click at [1278, 584] on button "Confirmar" at bounding box center [1245, 584] width 108 height 33
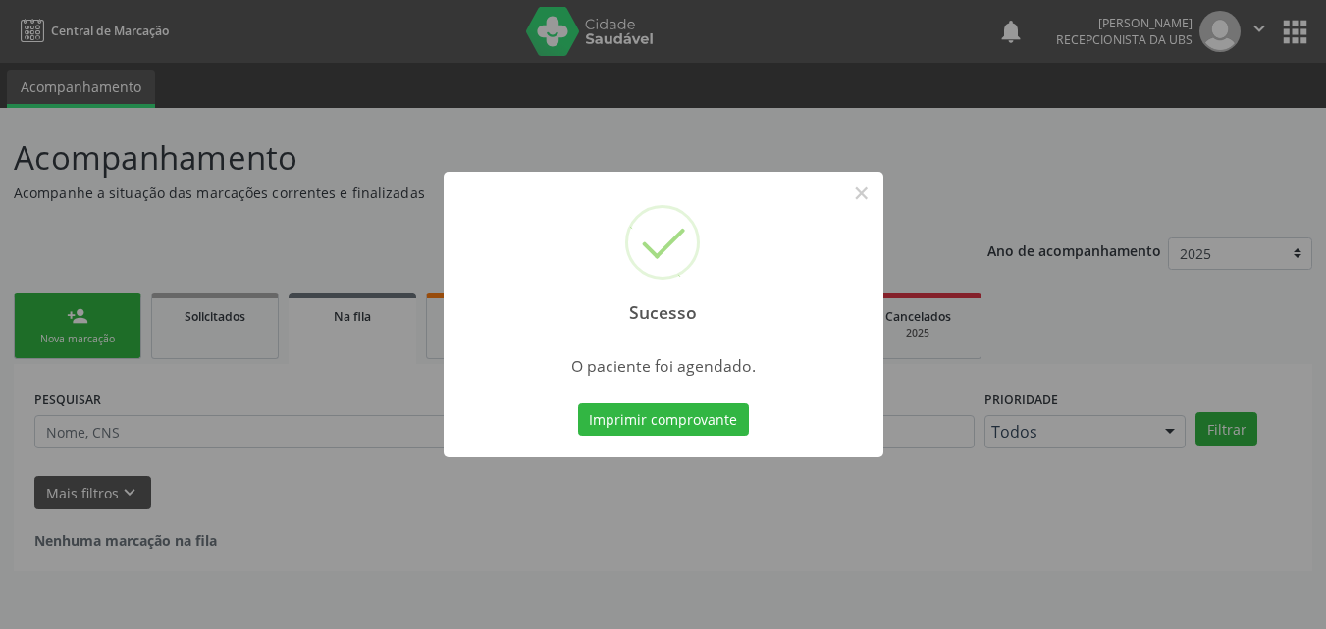
scroll to position [0, 0]
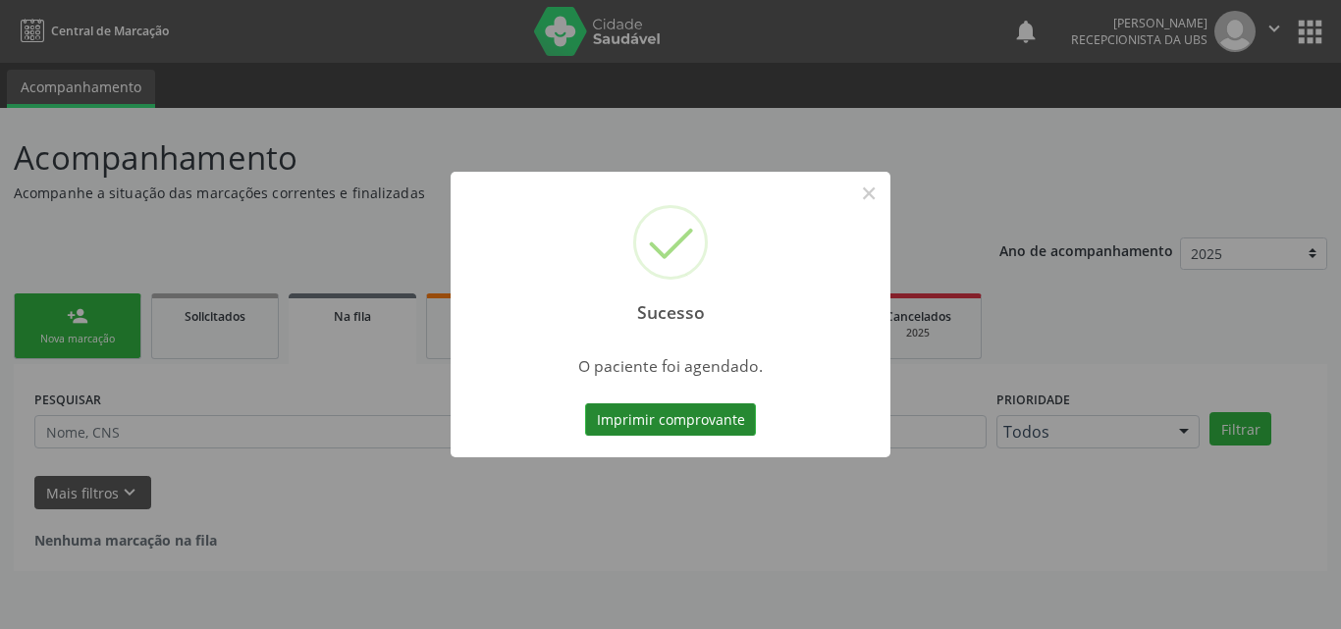
click at [733, 429] on button "Imprimir comprovante" at bounding box center [670, 420] width 171 height 33
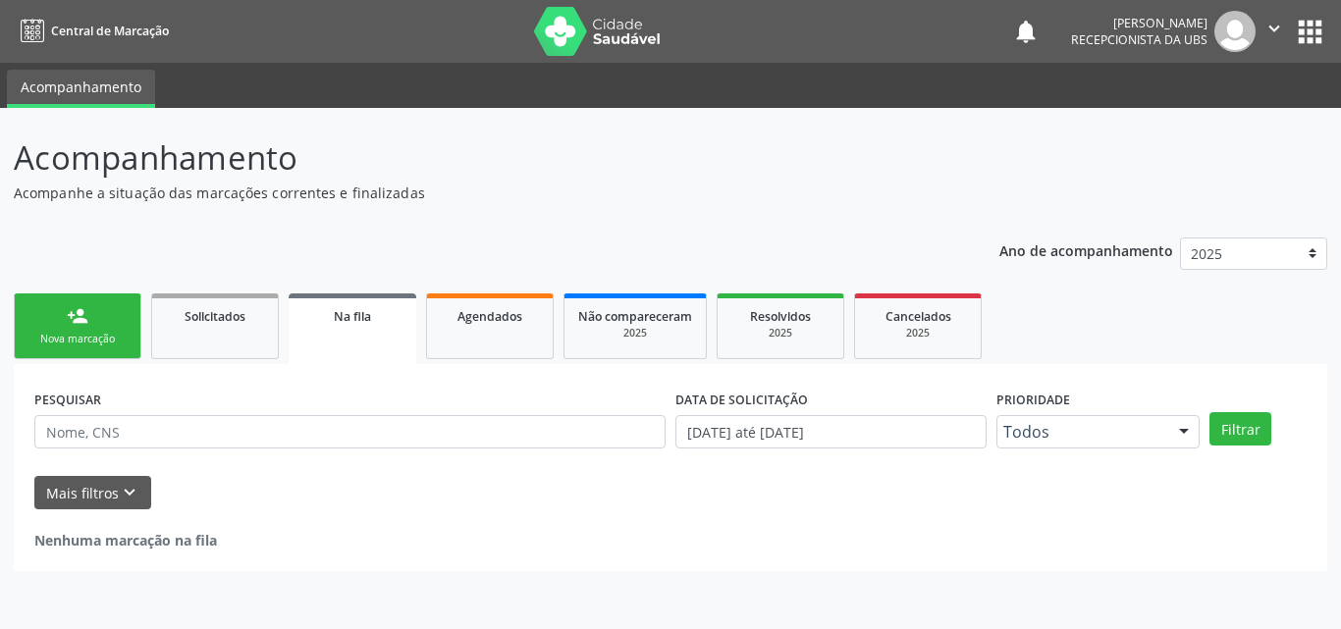
click at [74, 311] on div "person_add" at bounding box center [78, 316] width 22 height 22
click at [76, 310] on div "person_add" at bounding box center [78, 316] width 22 height 22
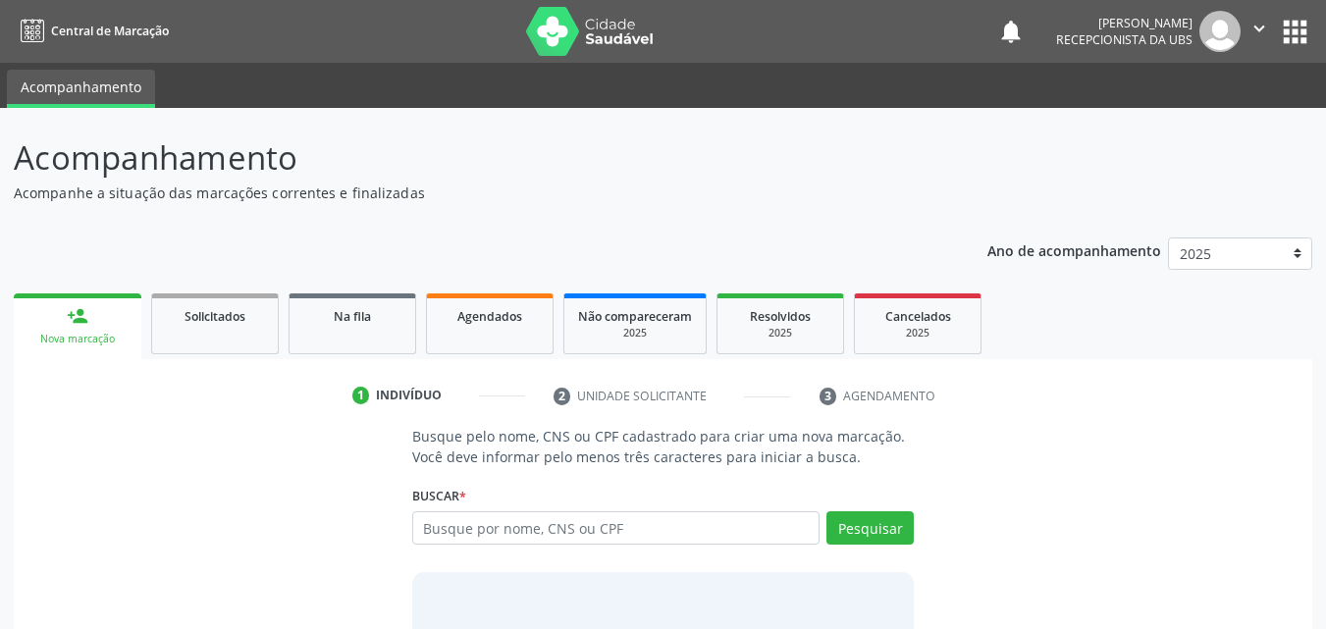
click at [77, 310] on div "person_add" at bounding box center [78, 316] width 22 height 22
click at [491, 528] on input "text" at bounding box center [616, 528] width 408 height 33
